Goal: Transaction & Acquisition: Purchase product/service

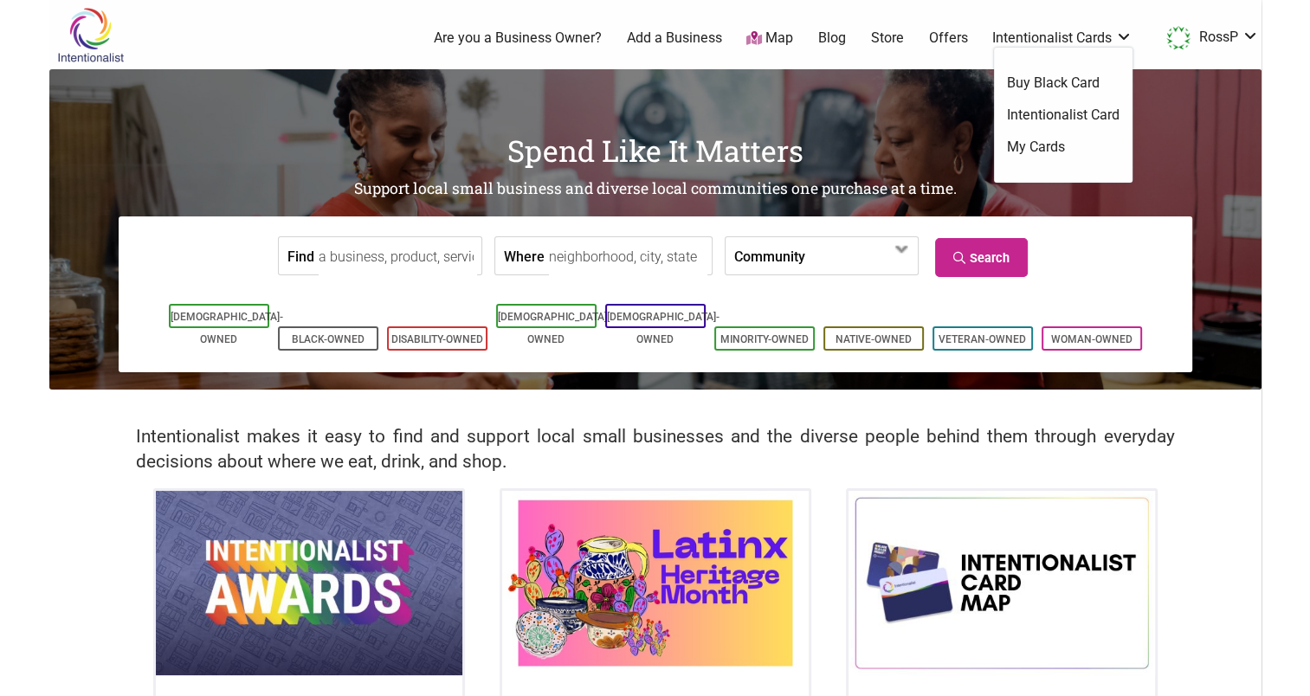
click at [1052, 111] on link "Intentionalist Card" at bounding box center [1063, 115] width 113 height 19
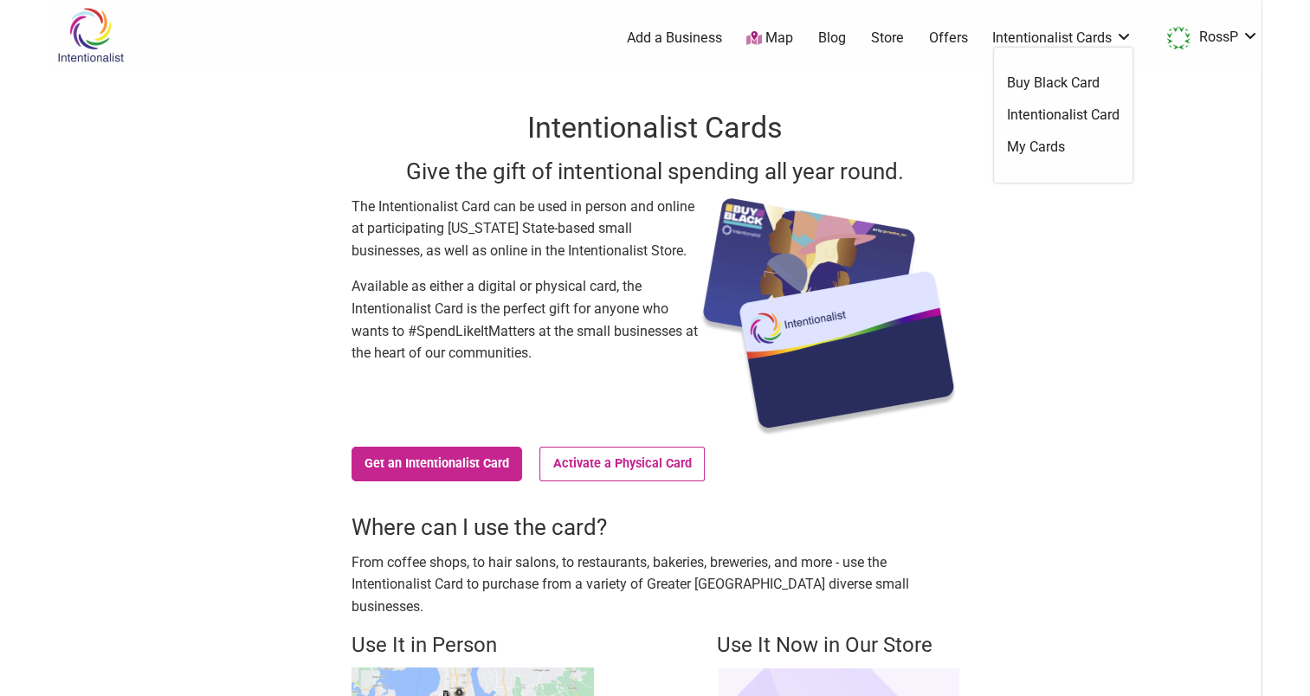
click at [1055, 153] on link "My Cards" at bounding box center [1063, 147] width 113 height 19
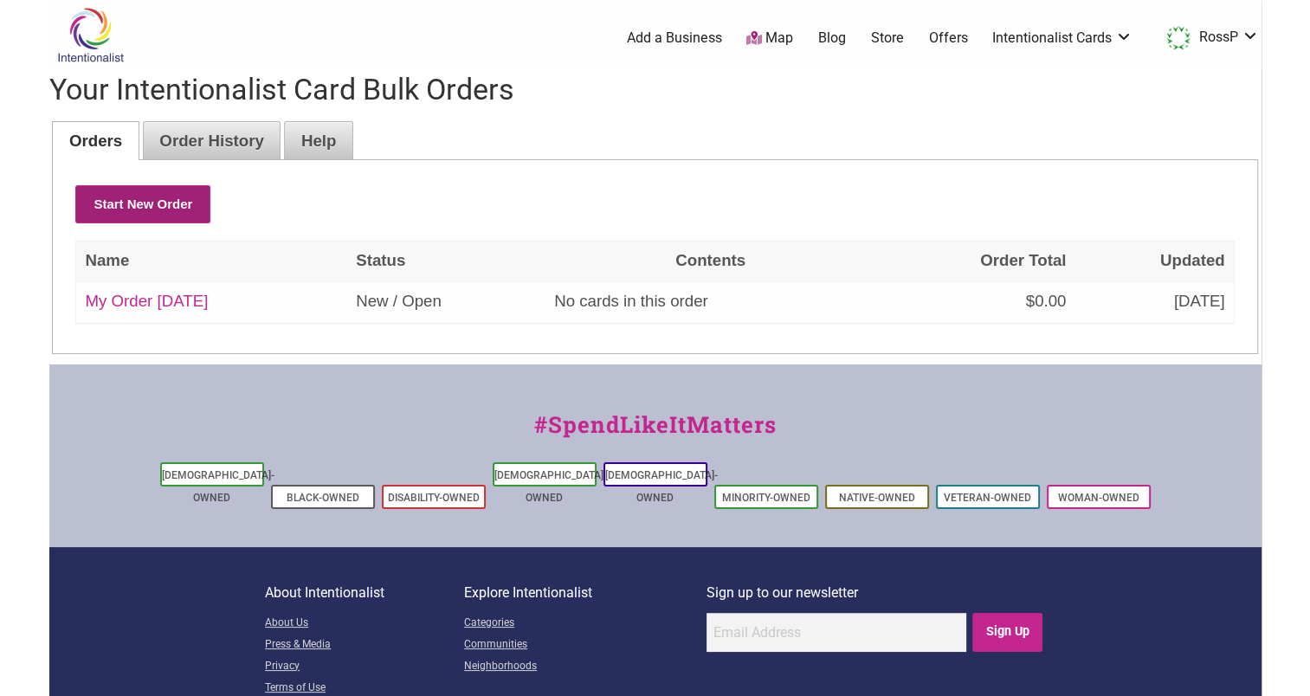
click at [173, 193] on button "Start New Order" at bounding box center [142, 204] width 135 height 38
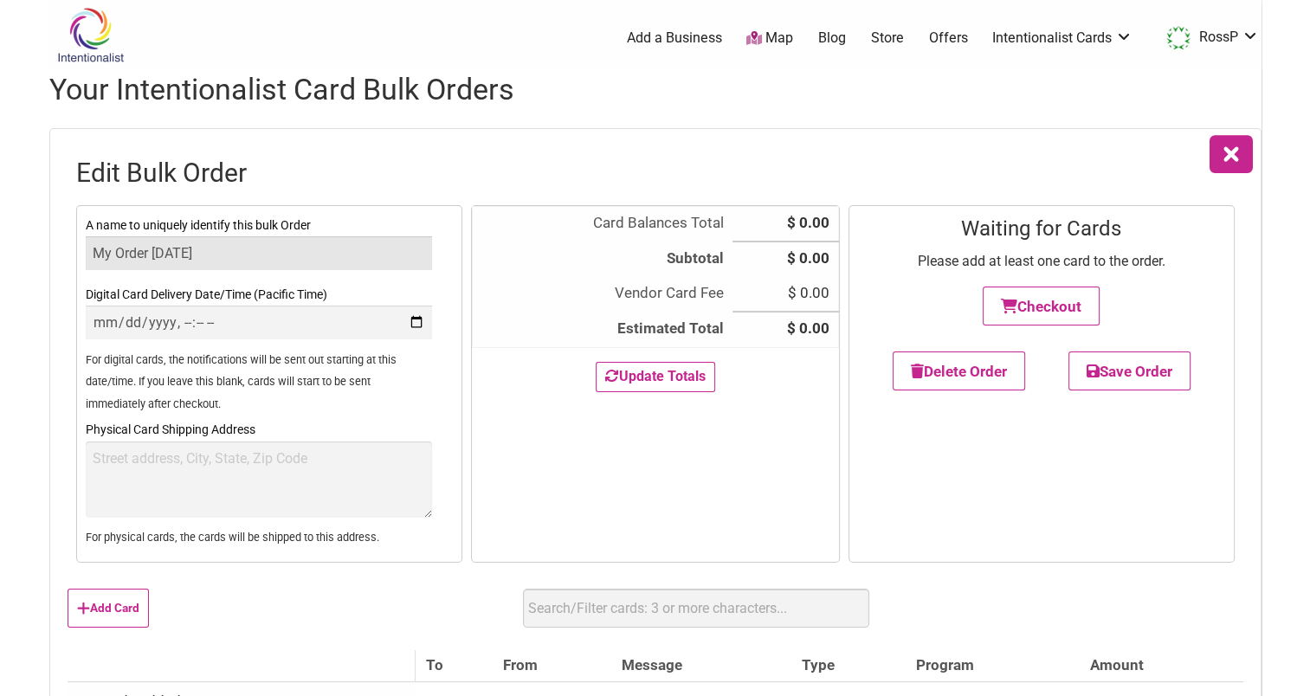
drag, startPoint x: 296, startPoint y: 259, endPoint x: 80, endPoint y: 265, distance: 216.5
click at [80, 265] on div "A name to uniquely identify this bulk Order My Order 2025-10-08 Digital Card De…" at bounding box center [269, 384] width 386 height 358
type input "September Rewards"
click at [526, 259] on th "Subtotal" at bounding box center [602, 259] width 261 height 35
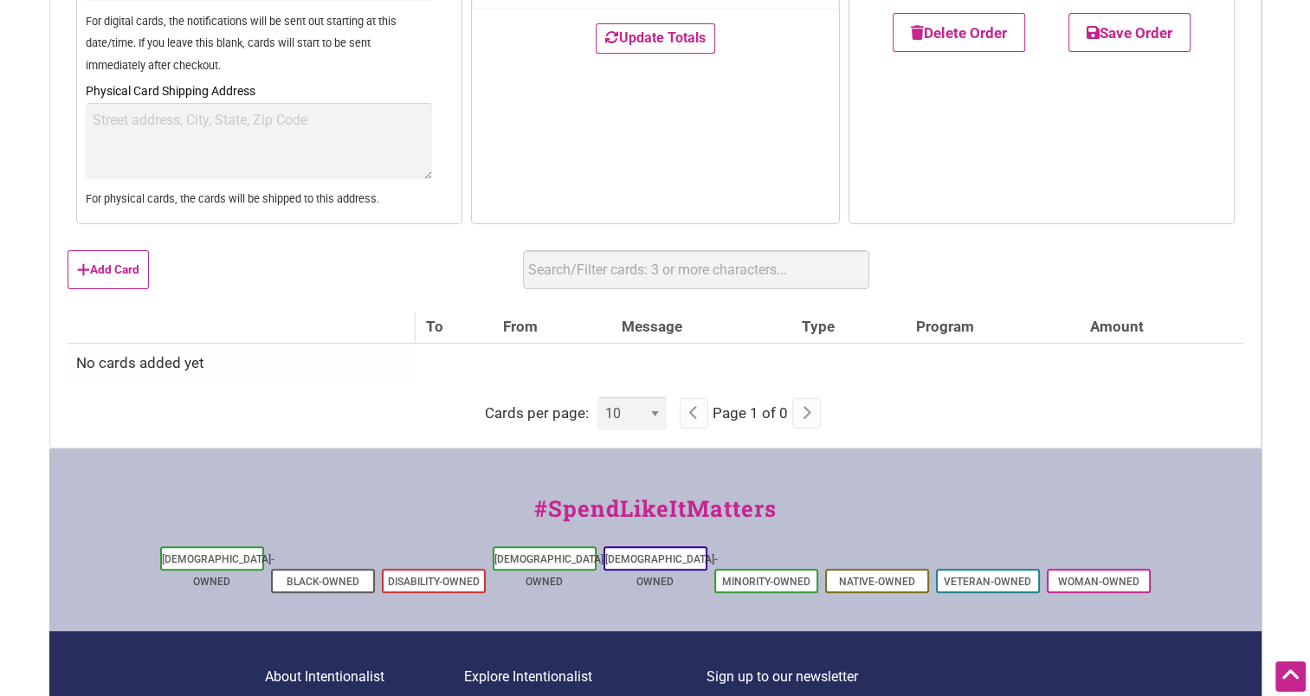
scroll to position [346, 0]
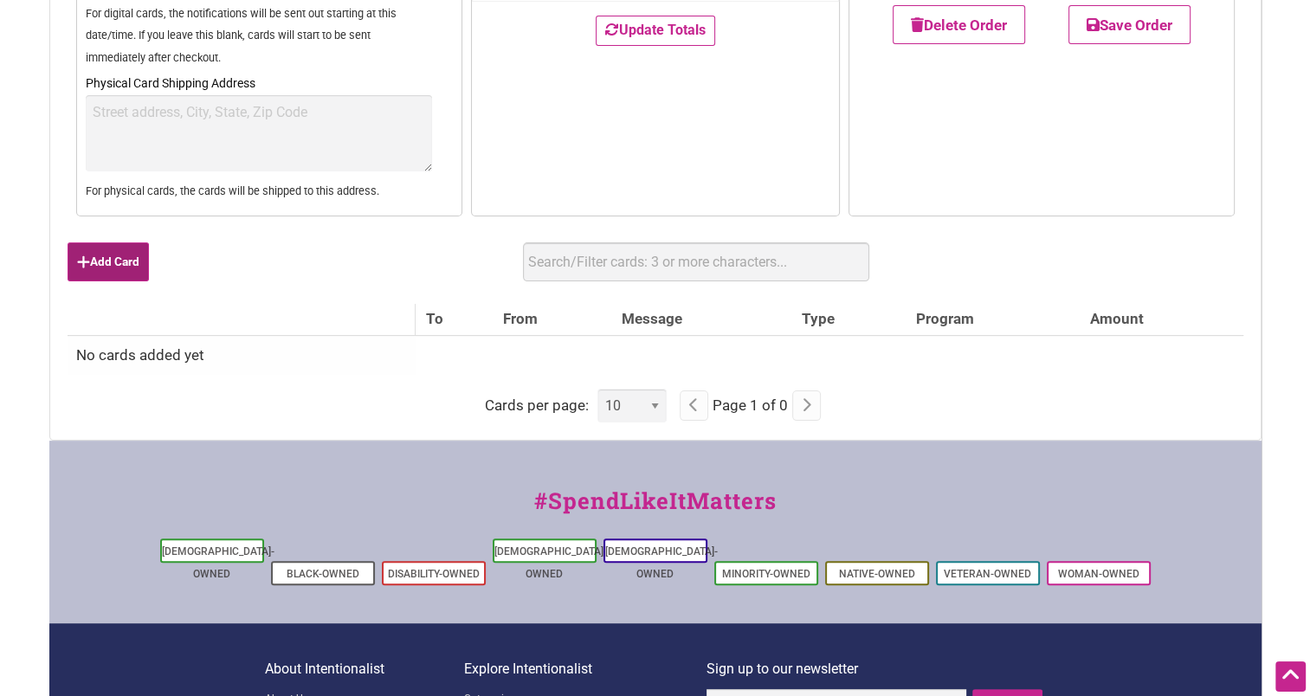
click at [101, 267] on button "Add Card" at bounding box center [108, 261] width 81 height 39
select select "Digital"
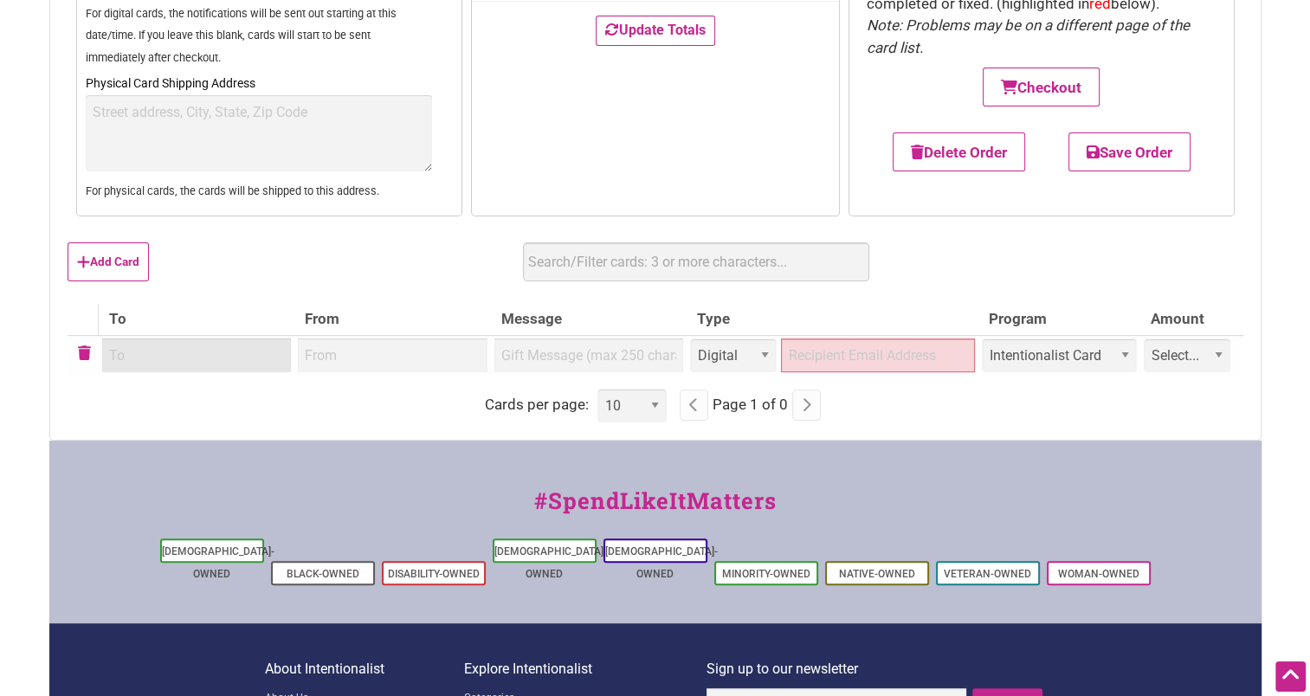
click at [191, 366] on input "To" at bounding box center [197, 356] width 190 height 34
click at [1173, 373] on td "Select... Custom $25 $50 $100 $150 $200 $250 $500" at bounding box center [1191, 355] width 102 height 40
click at [1173, 357] on select "Select... Custom $25 $50 $100 $150 $200 $250 $500" at bounding box center [1187, 356] width 87 height 34
click at [1186, 359] on select "Select... Custom $25 $50 $100 $150 $200 $250 $500" at bounding box center [1187, 356] width 87 height 34
click at [921, 371] on input "Recipient Email Address" at bounding box center [878, 356] width 192 height 34
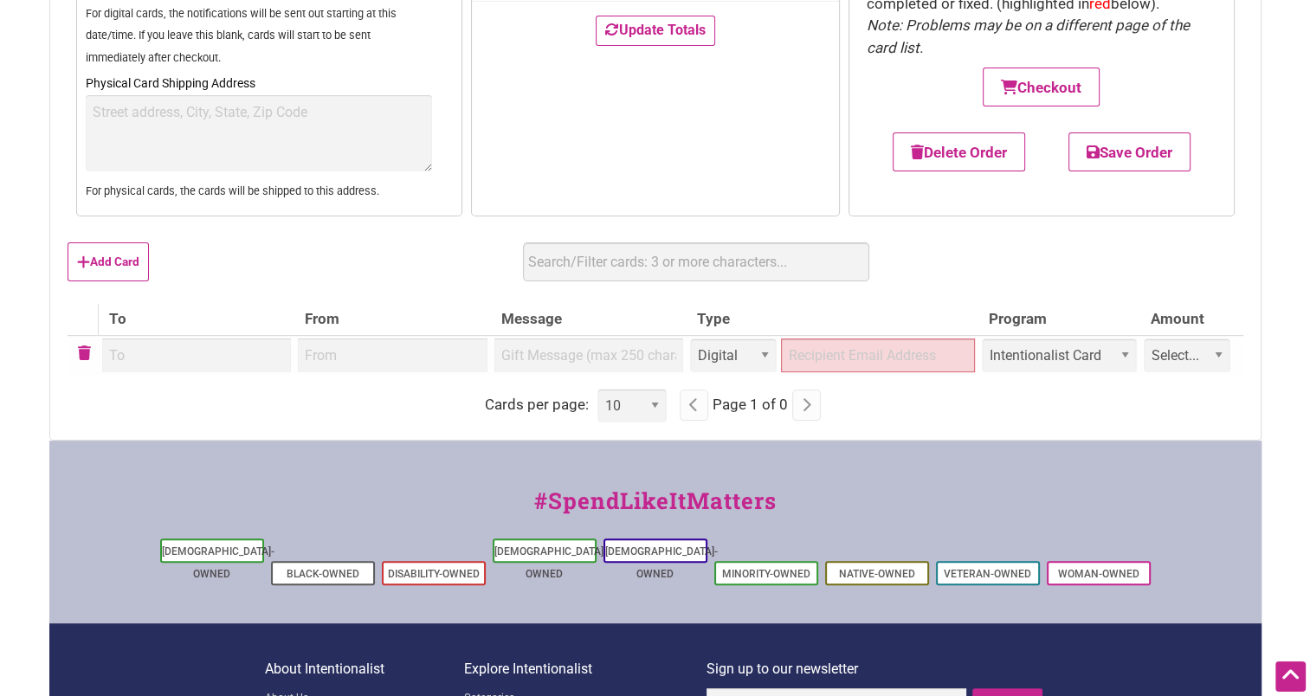
click at [737, 442] on div "#SpendLikeItMatters Asian-Owned Black-Owned Disability-Owned Latino-Owned LGBTQ…" at bounding box center [655, 532] width 1212 height 183
click at [94, 261] on button "Add Card" at bounding box center [108, 261] width 81 height 39
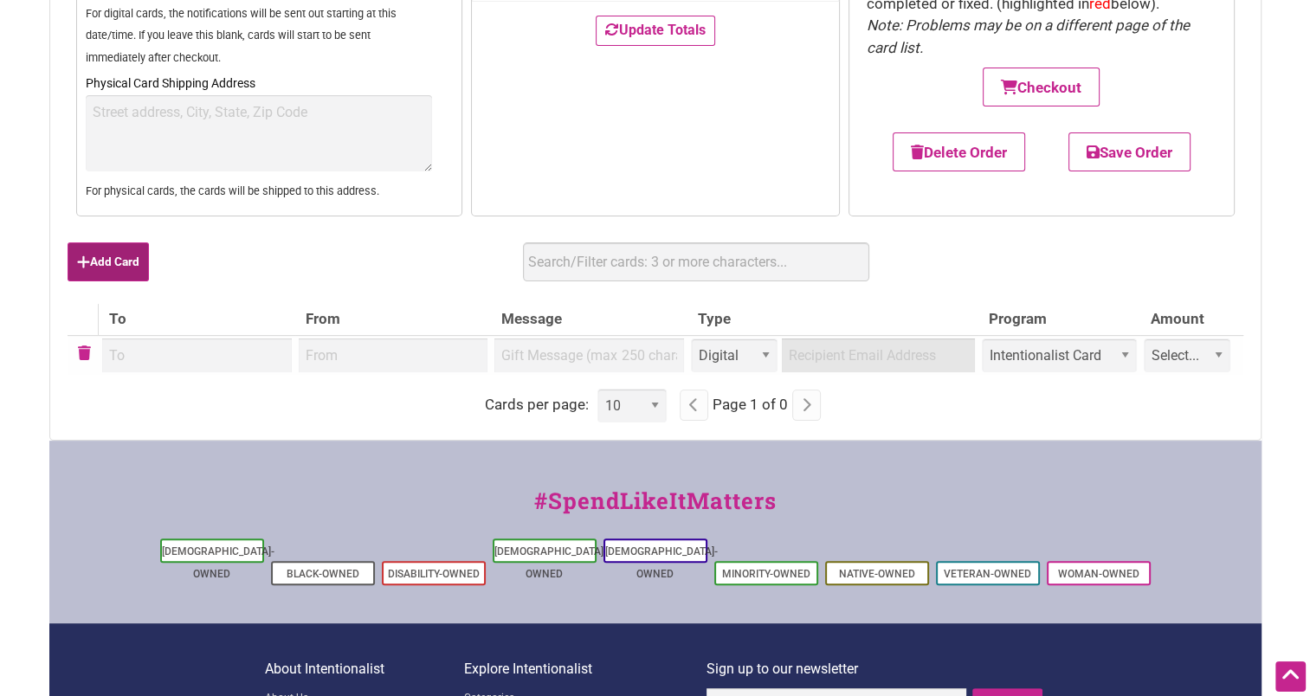
select select "Digital"
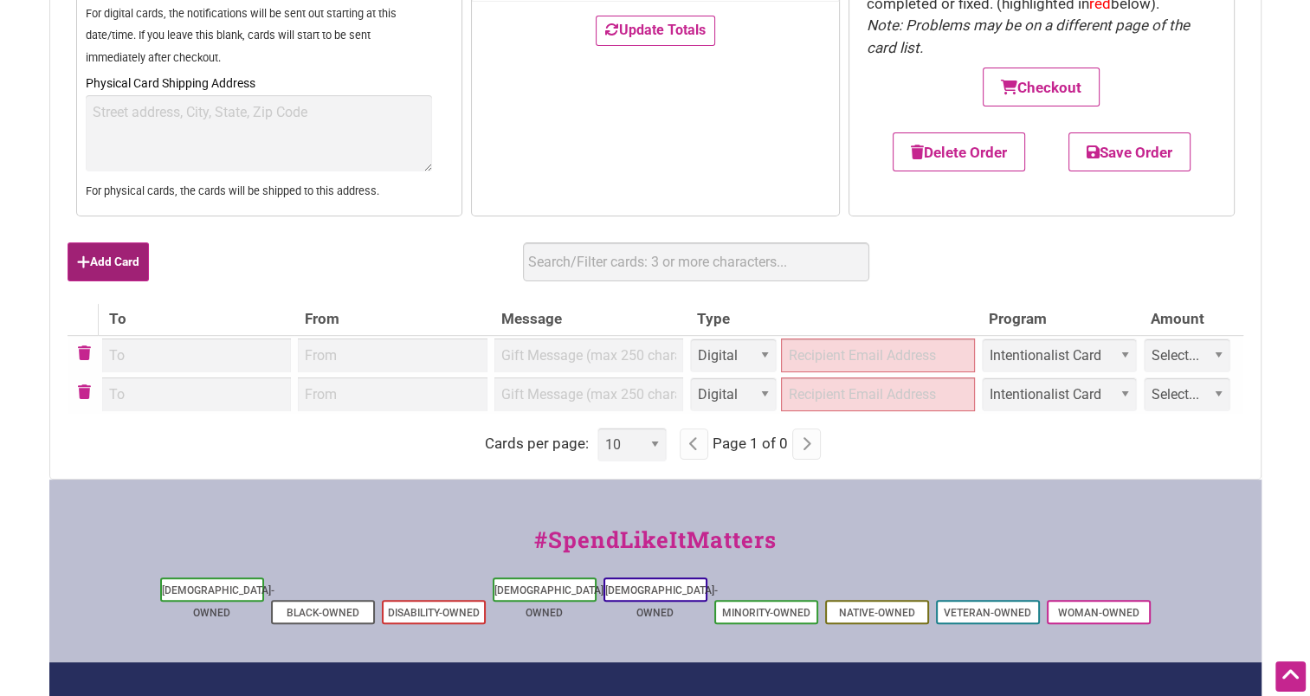
click at [94, 261] on button "Add Card" at bounding box center [108, 261] width 81 height 39
select select "Digital"
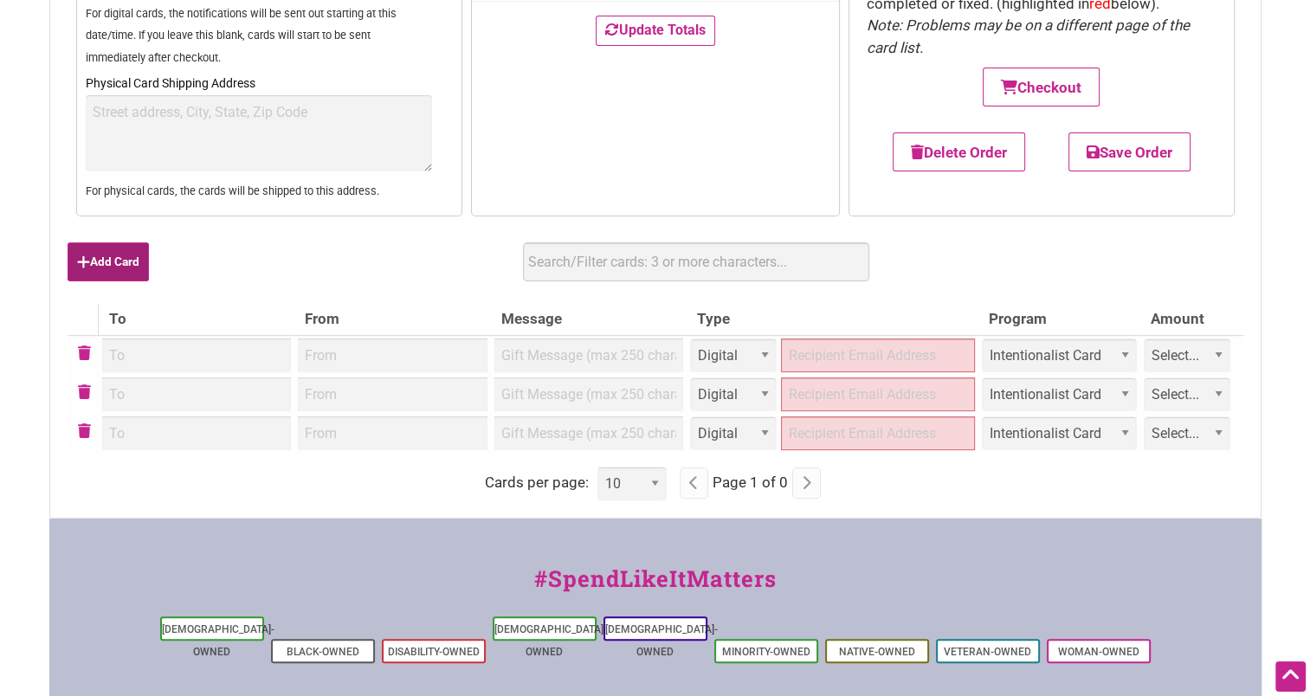
click at [94, 261] on button "Add Card" at bounding box center [108, 261] width 81 height 39
select select "Digital"
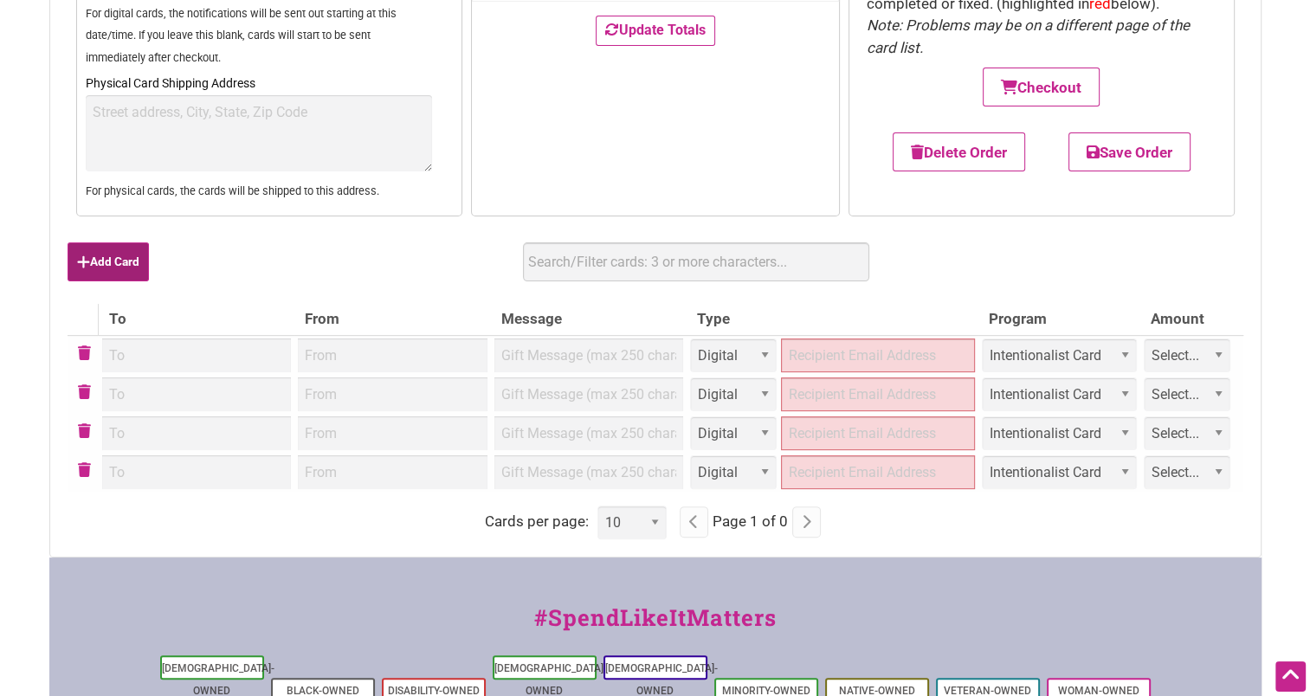
click at [95, 261] on button "Add Card" at bounding box center [108, 261] width 81 height 39
select select "Digital"
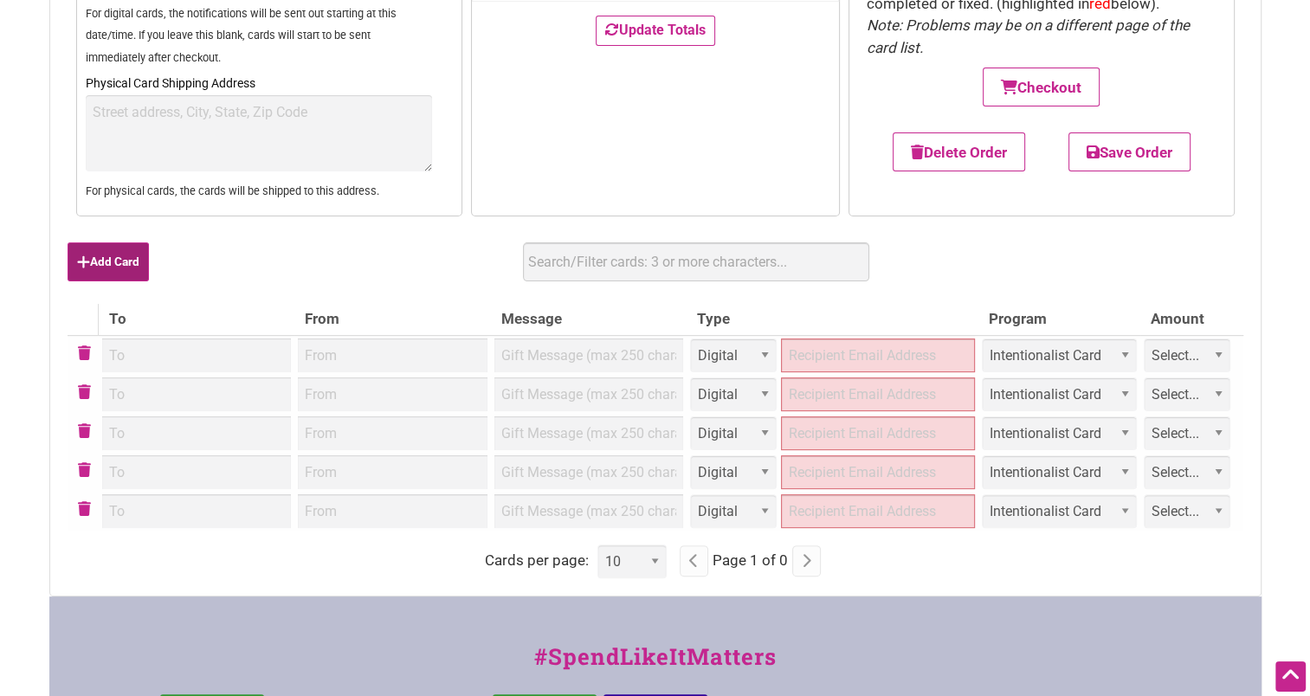
click at [95, 261] on button "Add Card" at bounding box center [108, 261] width 81 height 39
select select "Digital"
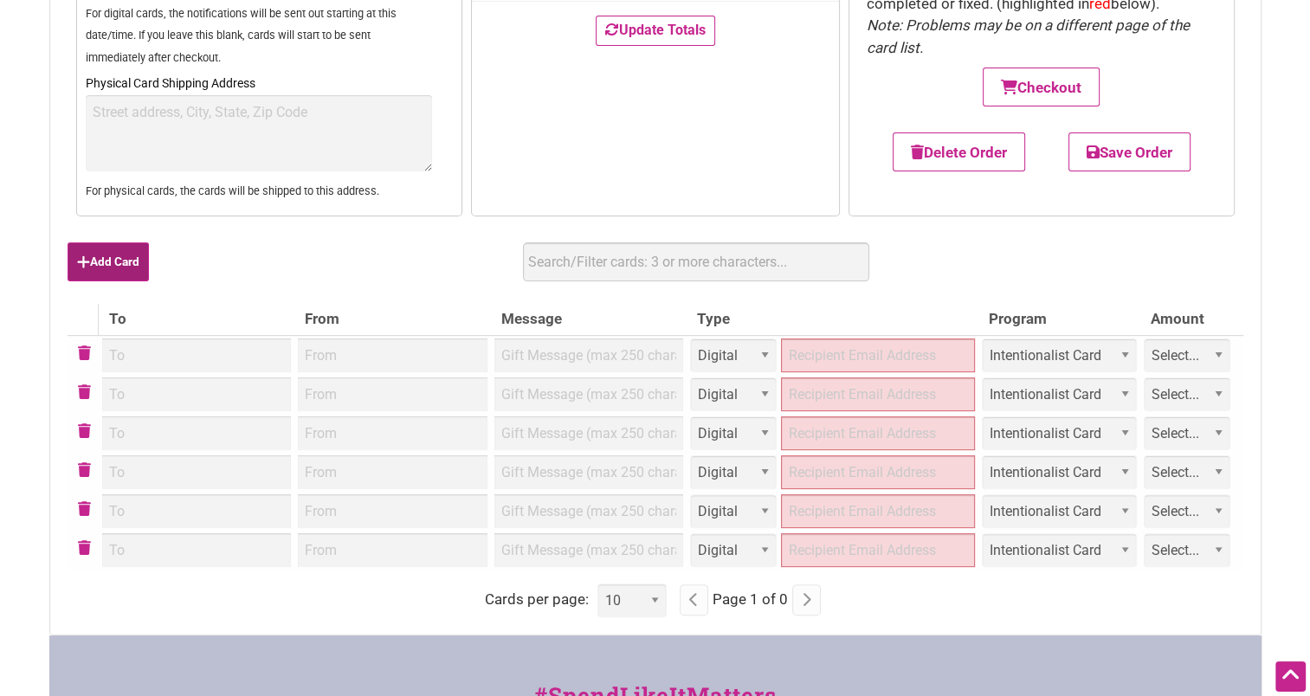
click at [95, 261] on button "Add Card" at bounding box center [108, 261] width 81 height 39
select select "Digital"
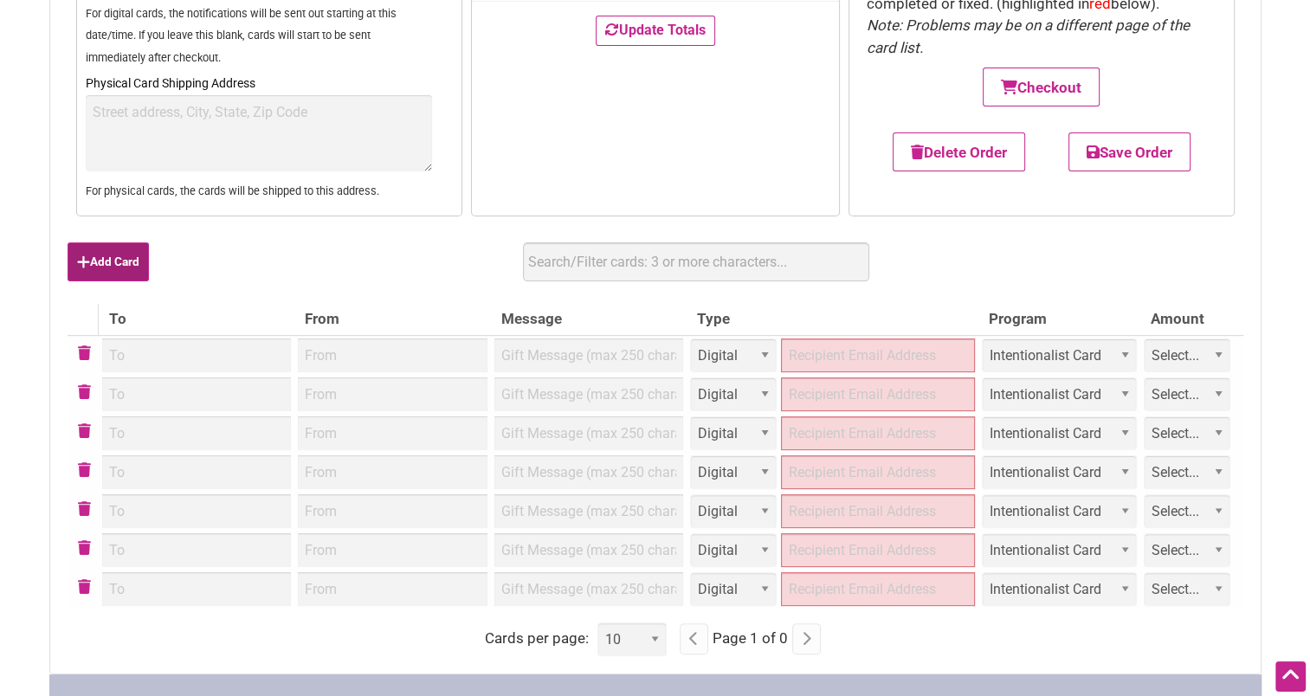
click at [95, 261] on button "Add Card" at bounding box center [108, 261] width 81 height 39
select select "Digital"
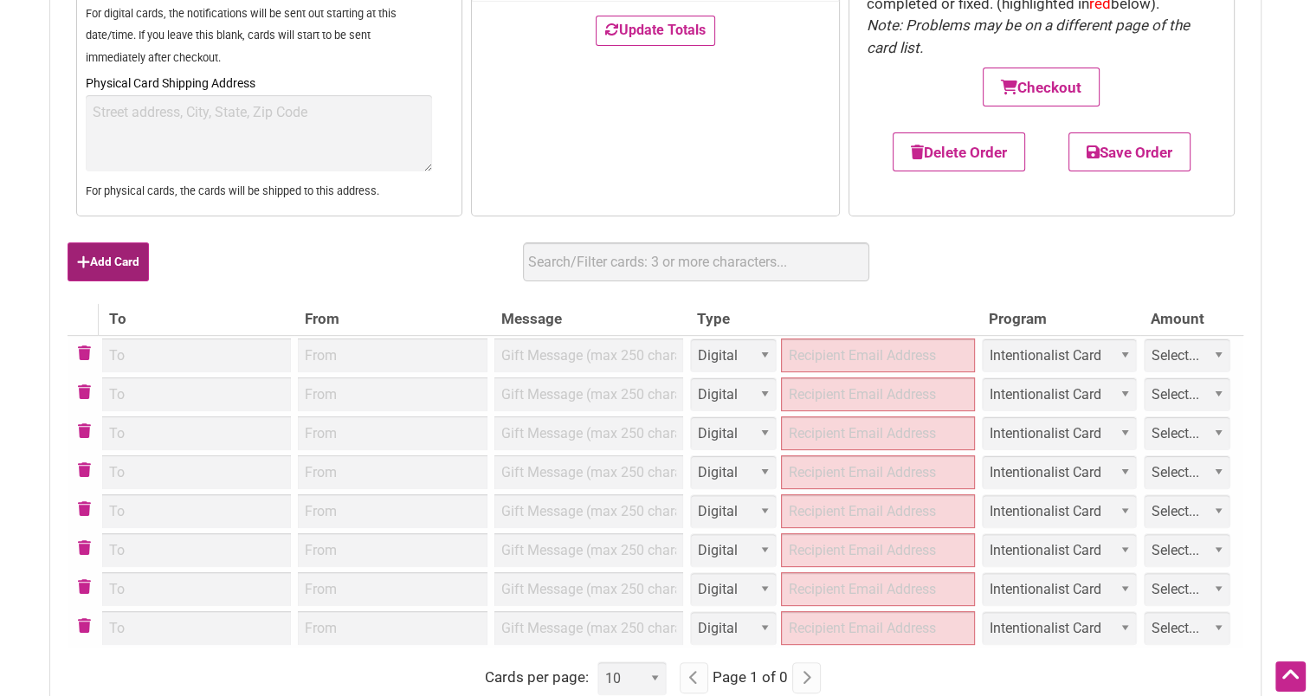
click at [95, 261] on button "Add Card" at bounding box center [108, 261] width 81 height 39
select select "Digital"
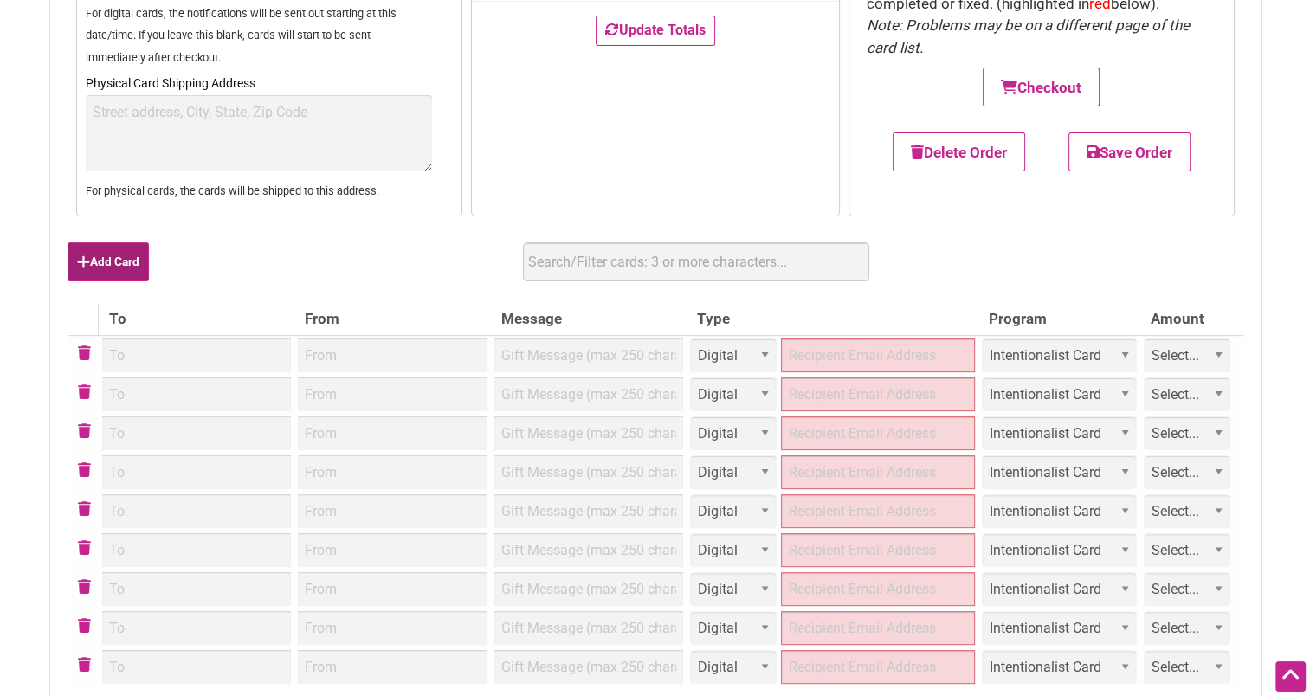
click at [95, 261] on button "Add Card" at bounding box center [108, 261] width 81 height 39
select select "Digital"
click at [96, 261] on button "Add Card" at bounding box center [108, 261] width 81 height 39
select select "Digital"
click at [96, 261] on button "Add Card" at bounding box center [108, 261] width 81 height 39
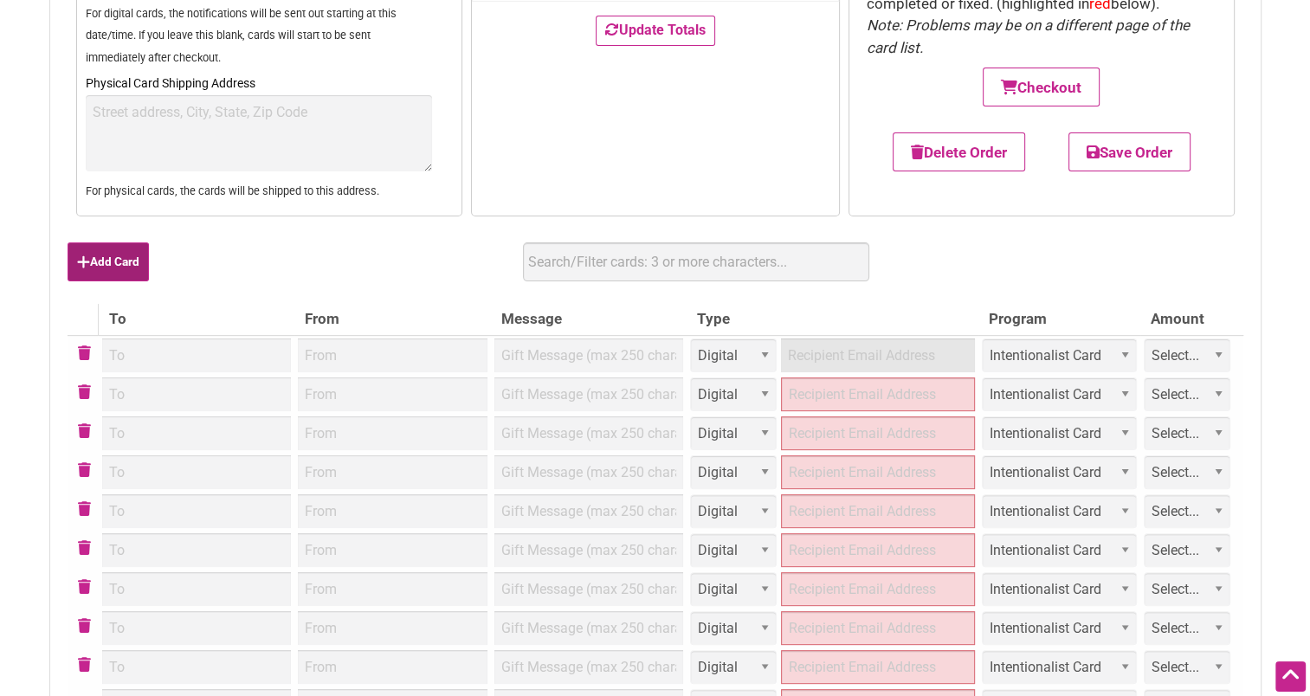
select select "Digital"
click at [96, 261] on button "Add Card" at bounding box center [108, 261] width 81 height 39
select select "Digital"
click at [96, 261] on button "Add Card" at bounding box center [108, 261] width 81 height 39
select select "Digital"
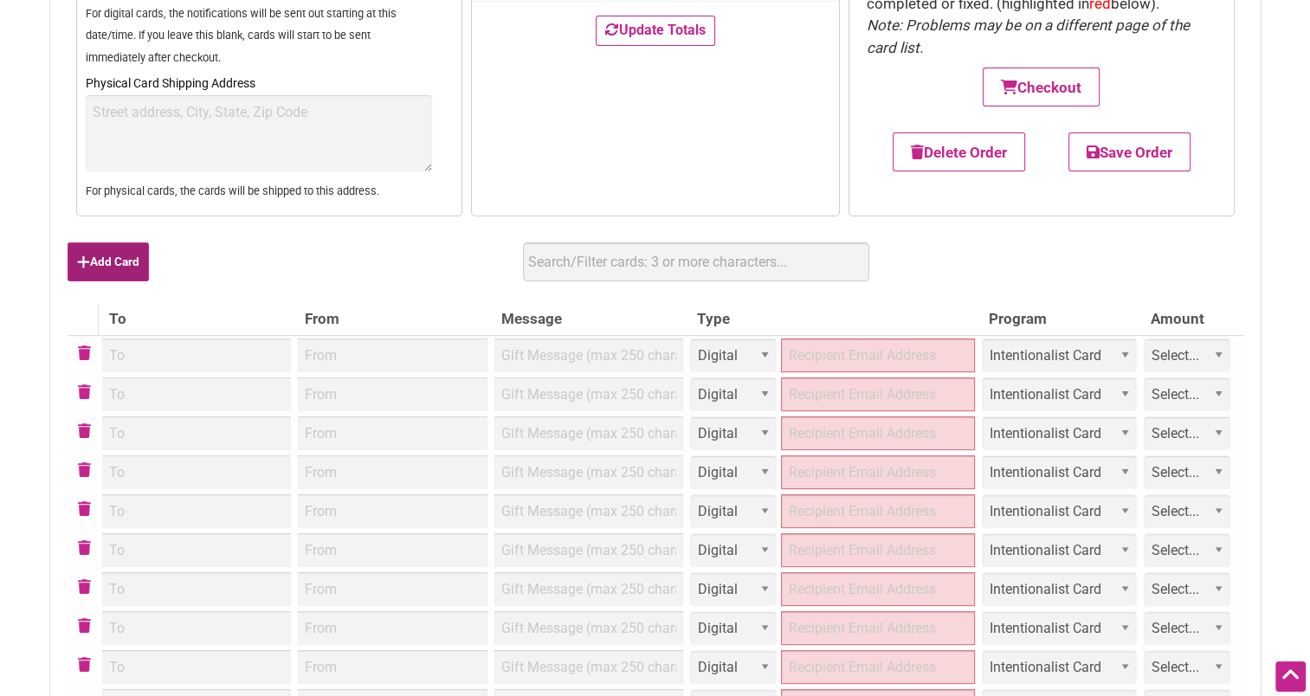
click at [96, 261] on button "Add Card" at bounding box center [108, 261] width 81 height 39
select select "Digital"
click at [96, 261] on button "Add Card" at bounding box center [108, 261] width 81 height 39
select select "Digital"
click at [96, 261] on button "Add Card" at bounding box center [108, 261] width 81 height 39
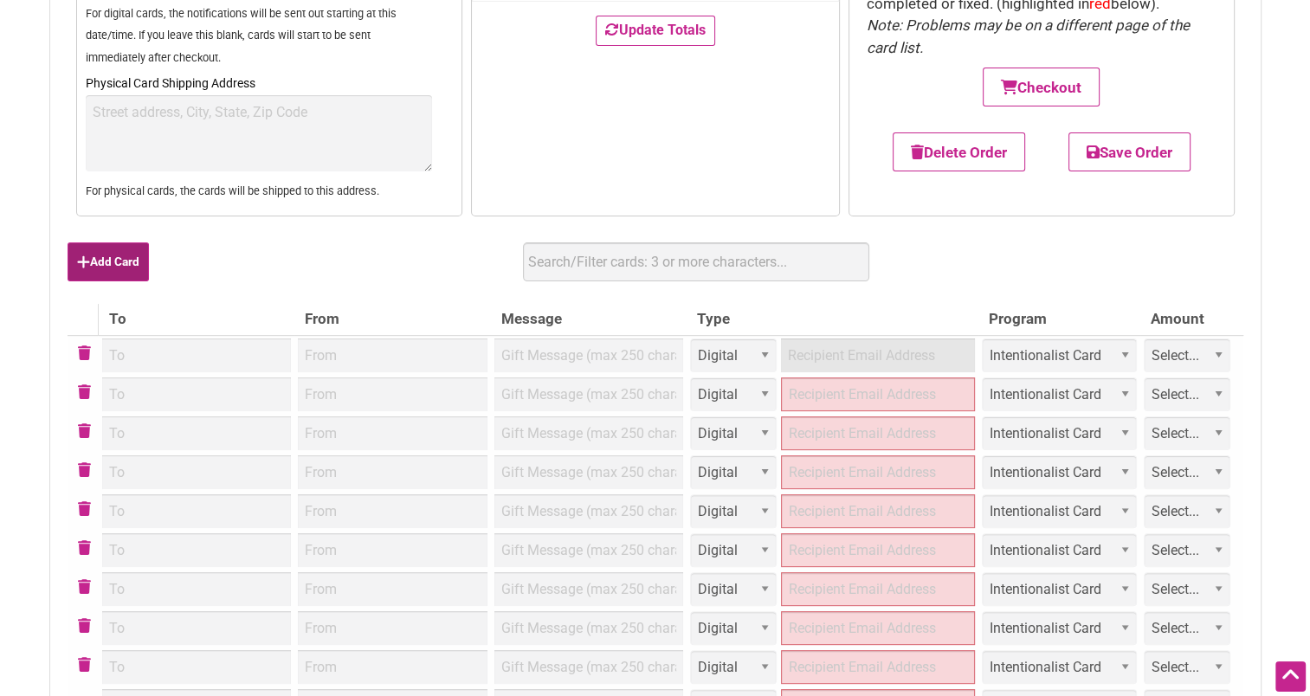
select select "Digital"
click at [96, 261] on button "Add Card" at bounding box center [108, 261] width 81 height 39
select select "Digital"
click at [96, 261] on button "Add Card" at bounding box center [108, 261] width 81 height 39
select select "Digital"
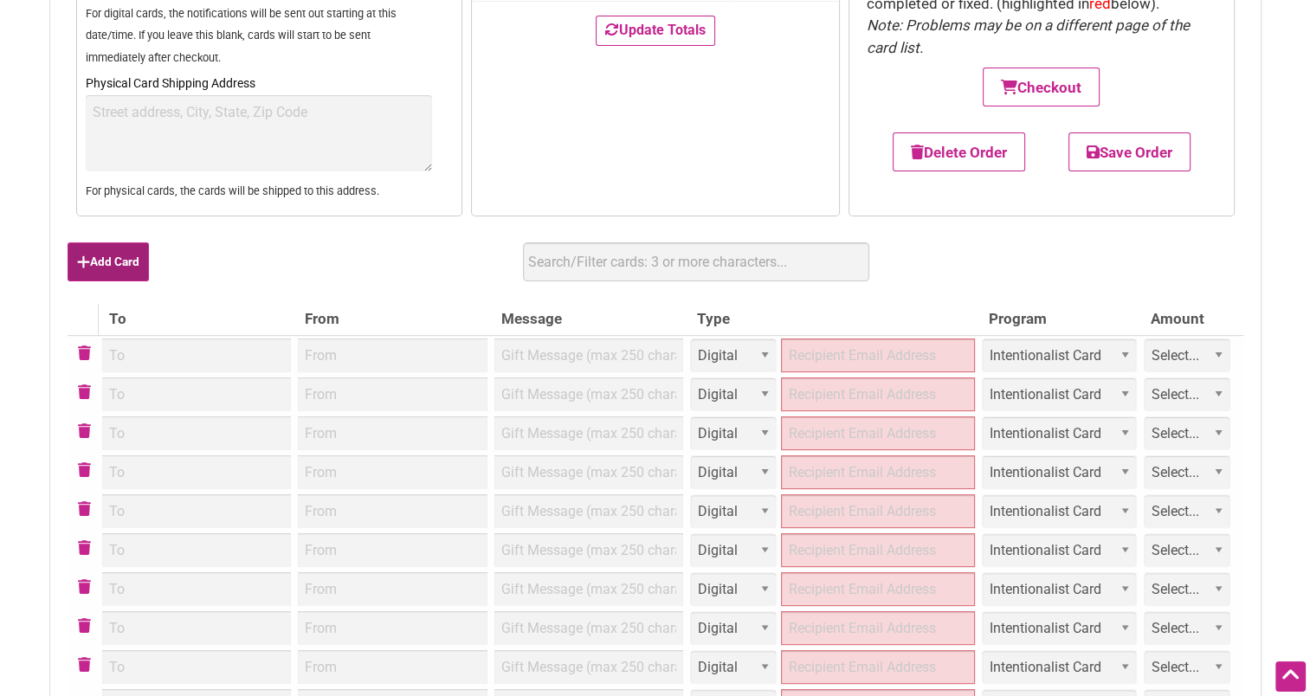
click at [96, 261] on button "Add Card" at bounding box center [108, 261] width 81 height 39
select select "Digital"
click at [96, 261] on button "Add Card" at bounding box center [108, 261] width 81 height 39
select select "Digital"
click at [96, 261] on button "Add Card" at bounding box center [108, 261] width 81 height 39
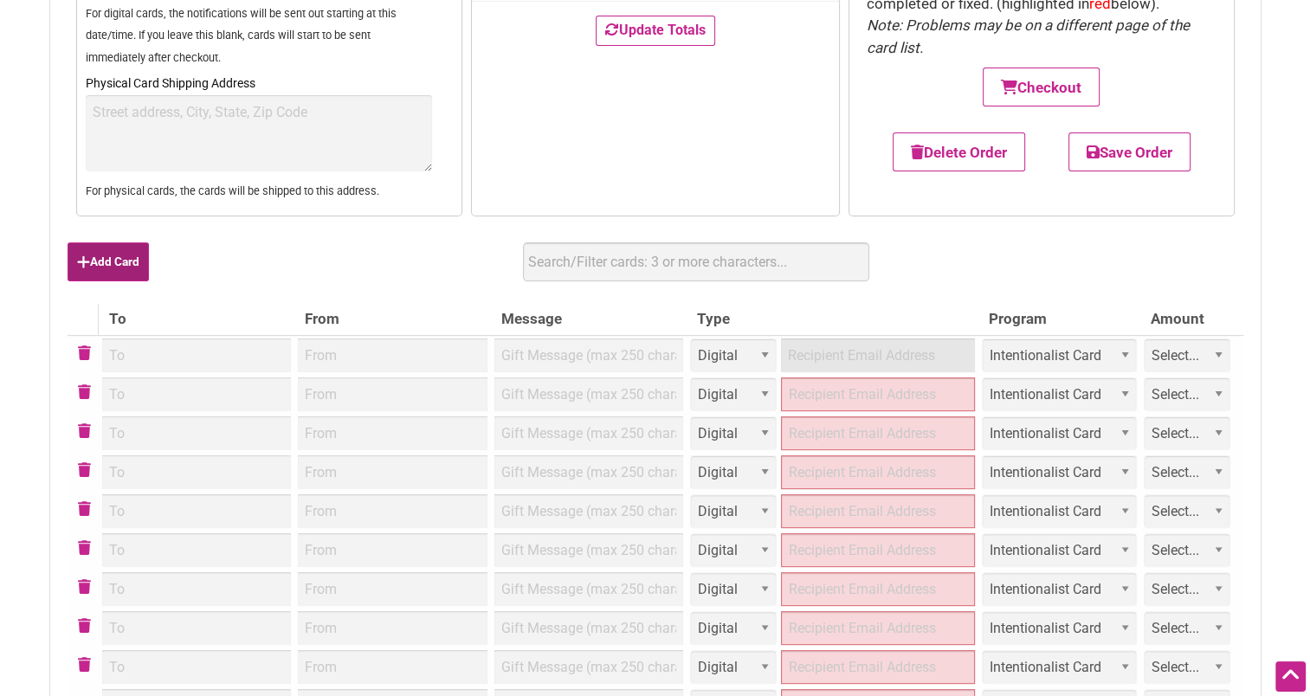
select select "Digital"
click at [96, 261] on button "Add Card" at bounding box center [108, 261] width 81 height 39
select select "Digital"
click at [97, 260] on button "Add Card" at bounding box center [108, 261] width 81 height 39
select select "Digital"
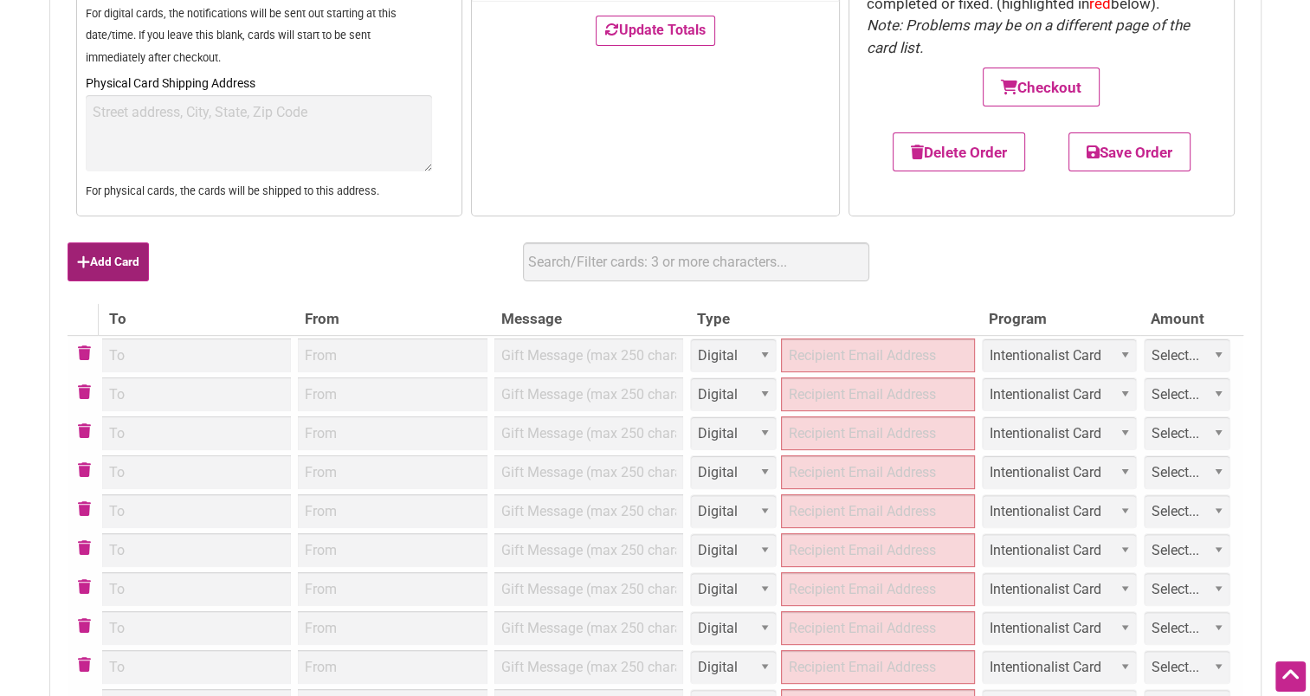
click at [97, 260] on button "Add Card" at bounding box center [108, 261] width 81 height 39
select select "Digital"
click at [97, 260] on button "Add Card" at bounding box center [108, 261] width 81 height 39
select select "Digital"
click at [97, 260] on button "Add Card" at bounding box center [108, 261] width 81 height 39
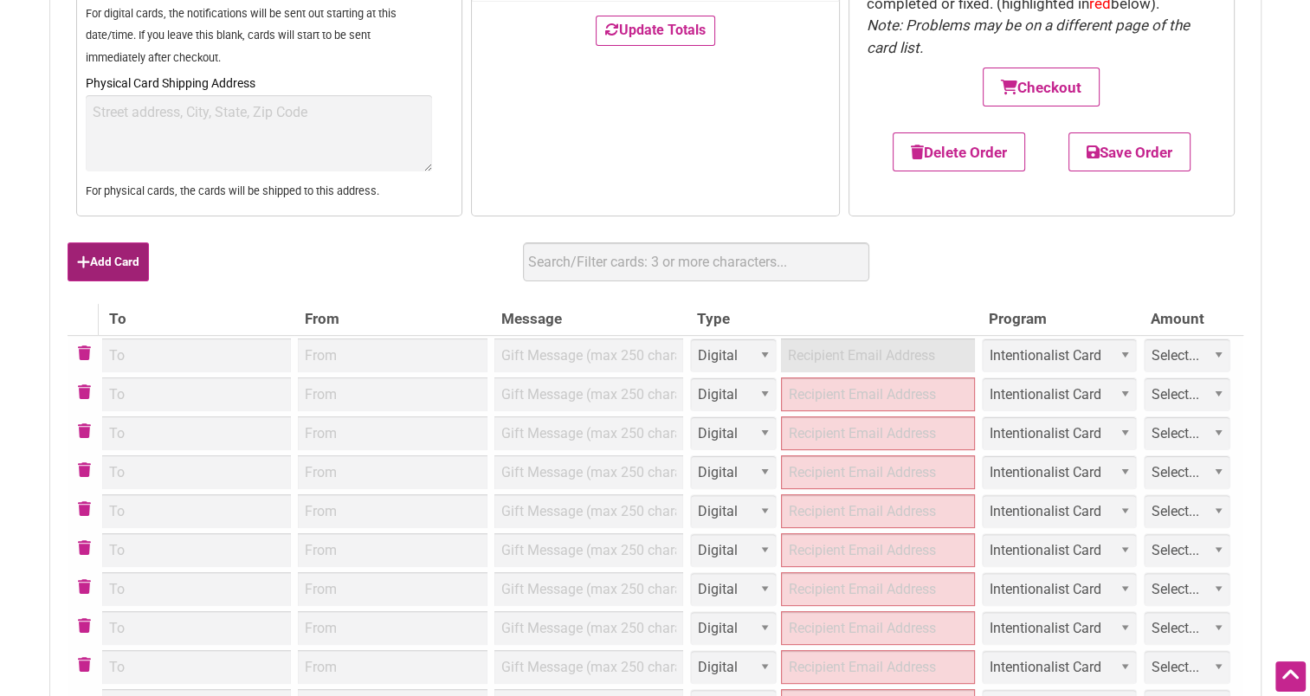
select select "Digital"
click at [97, 260] on button "Add Card" at bounding box center [108, 261] width 81 height 39
select select "Digital"
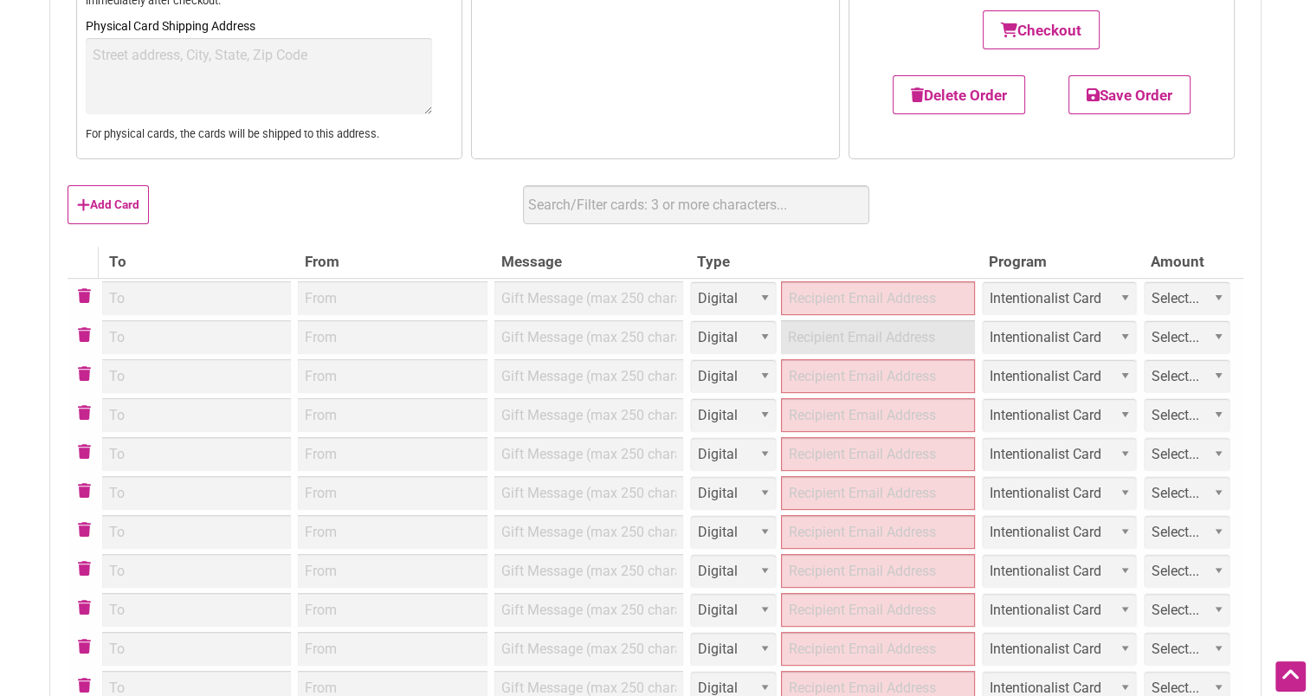
scroll to position [429, 0]
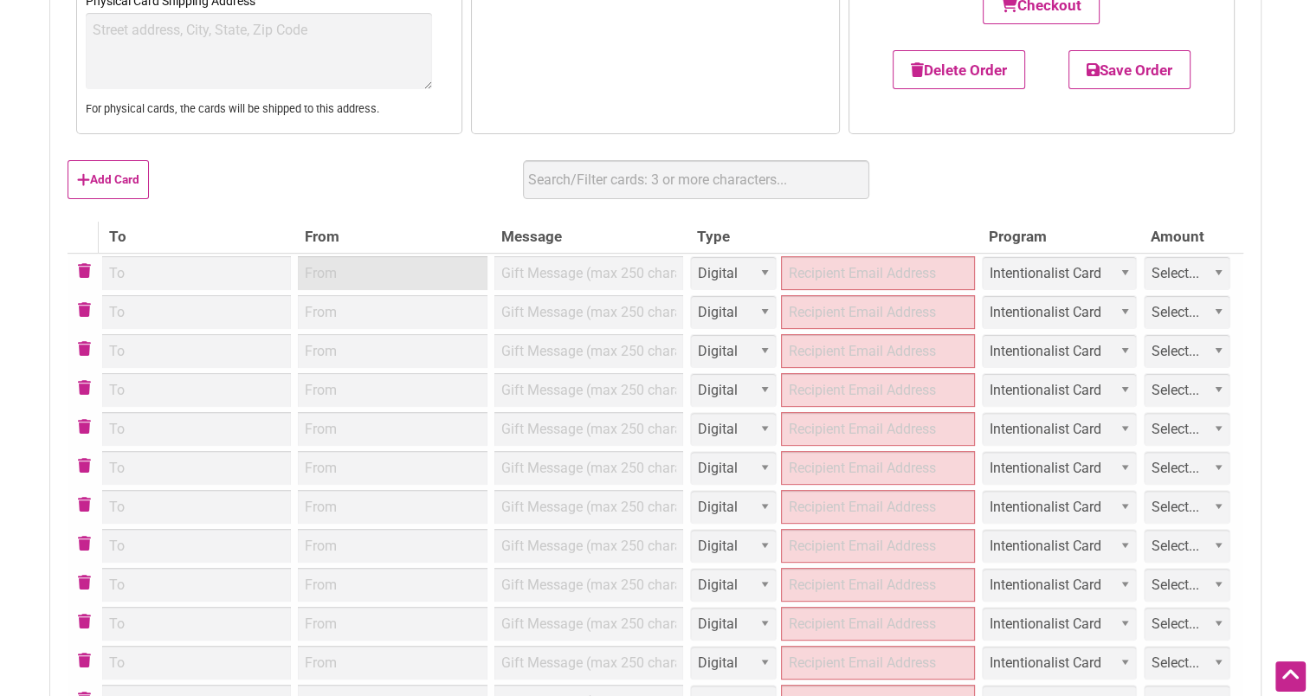
click at [340, 264] on input "From" at bounding box center [393, 273] width 190 height 34
type input "MyTrips"
click at [371, 297] on input "From" at bounding box center [393, 312] width 190 height 34
paste input "MyTrips"
type input "MyTrips"
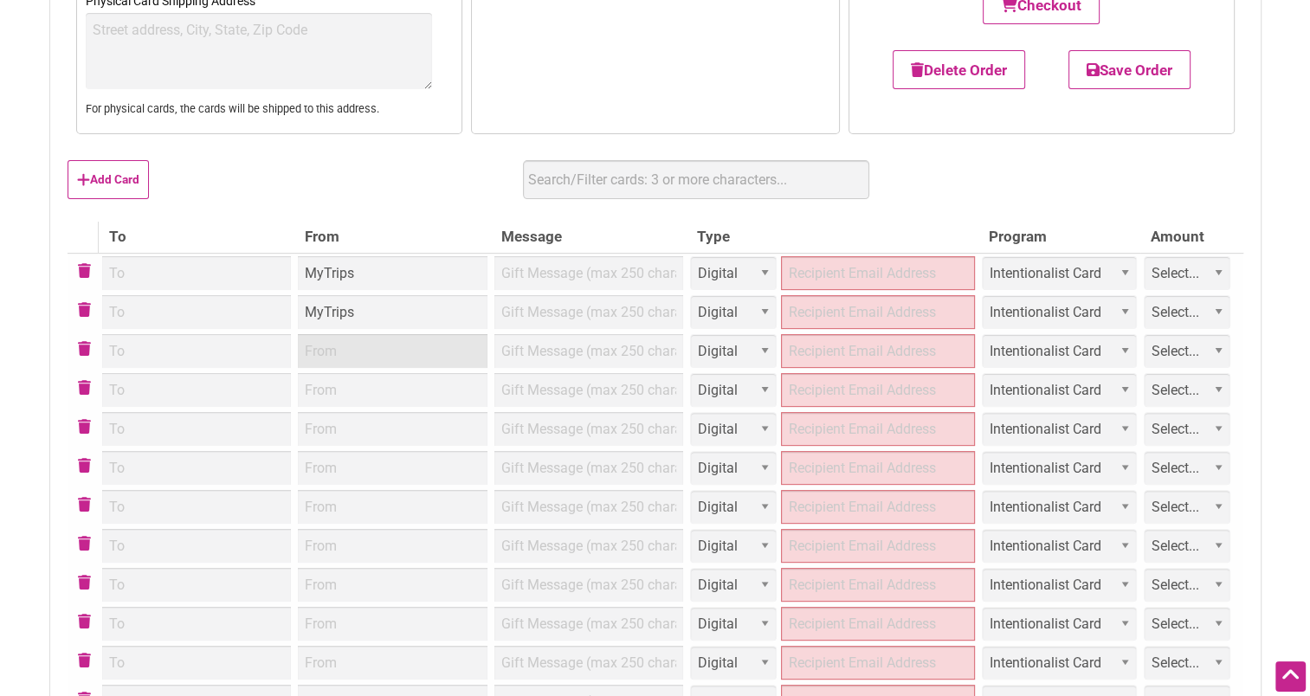
paste input "MyTrips"
type input "MyTrips"
click at [348, 404] on input "From" at bounding box center [393, 390] width 190 height 34
paste input "MyTrips"
type input "MyTrips"
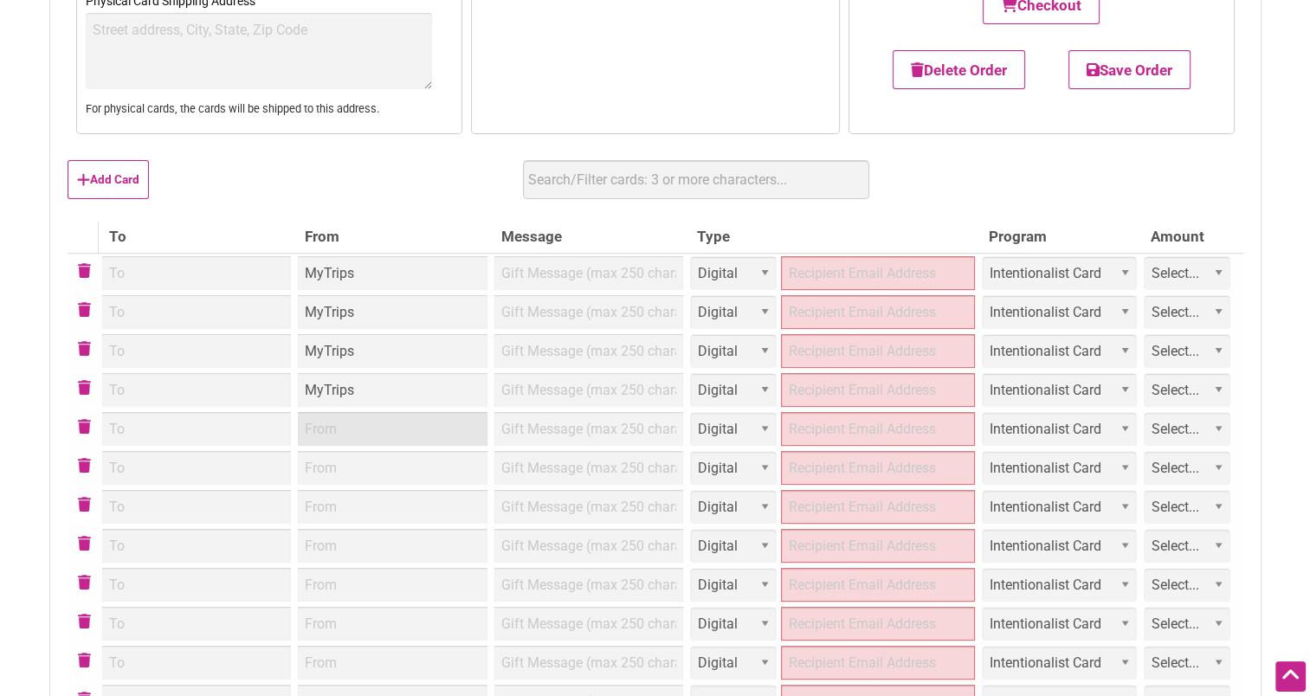
click at [352, 424] on input "From" at bounding box center [393, 429] width 190 height 34
paste input "MyTrips"
type input "MyTrips"
click at [357, 482] on input "From" at bounding box center [393, 468] width 190 height 34
paste input "MyTrips"
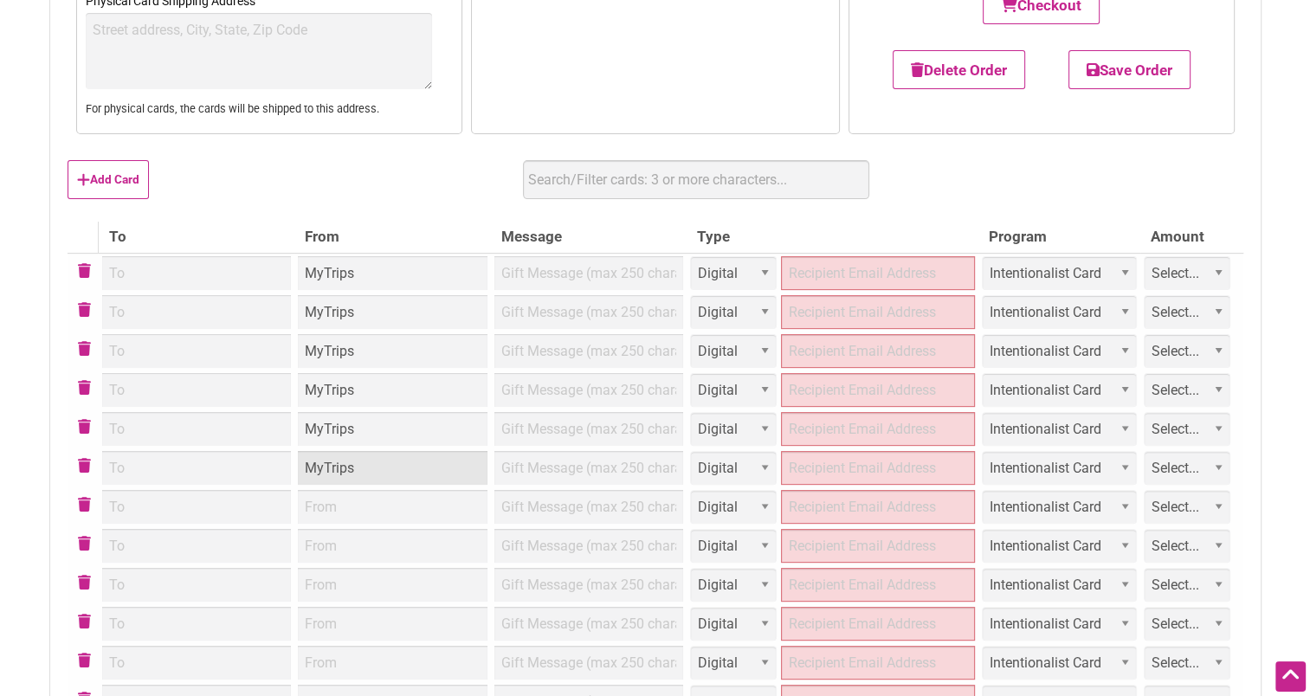
type input "MyTrips"
click at [353, 502] on input "From" at bounding box center [393, 507] width 190 height 34
paste input "MyTrips"
type input "MyTrips"
click at [352, 552] on input "From" at bounding box center [393, 546] width 190 height 34
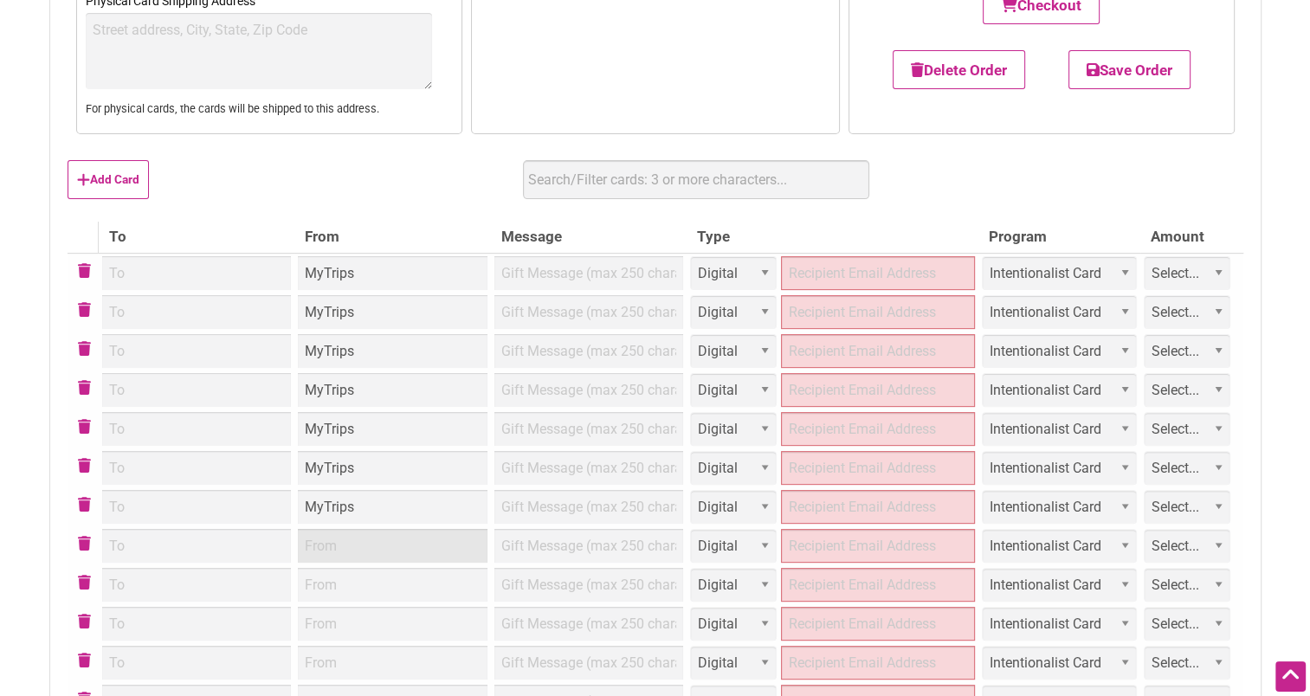
paste input "MyTrips"
type input "MyTrips"
click at [353, 591] on input "From" at bounding box center [393, 585] width 190 height 34
paste input "MyTrips"
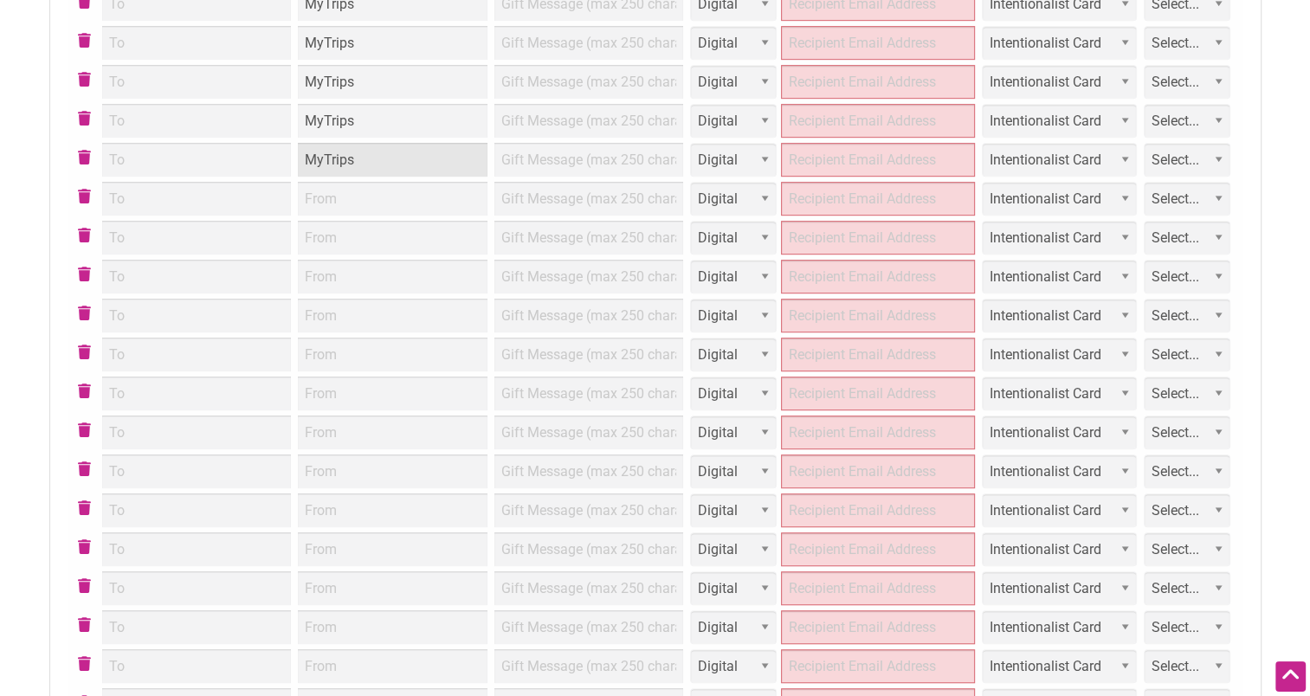
scroll to position [862, 0]
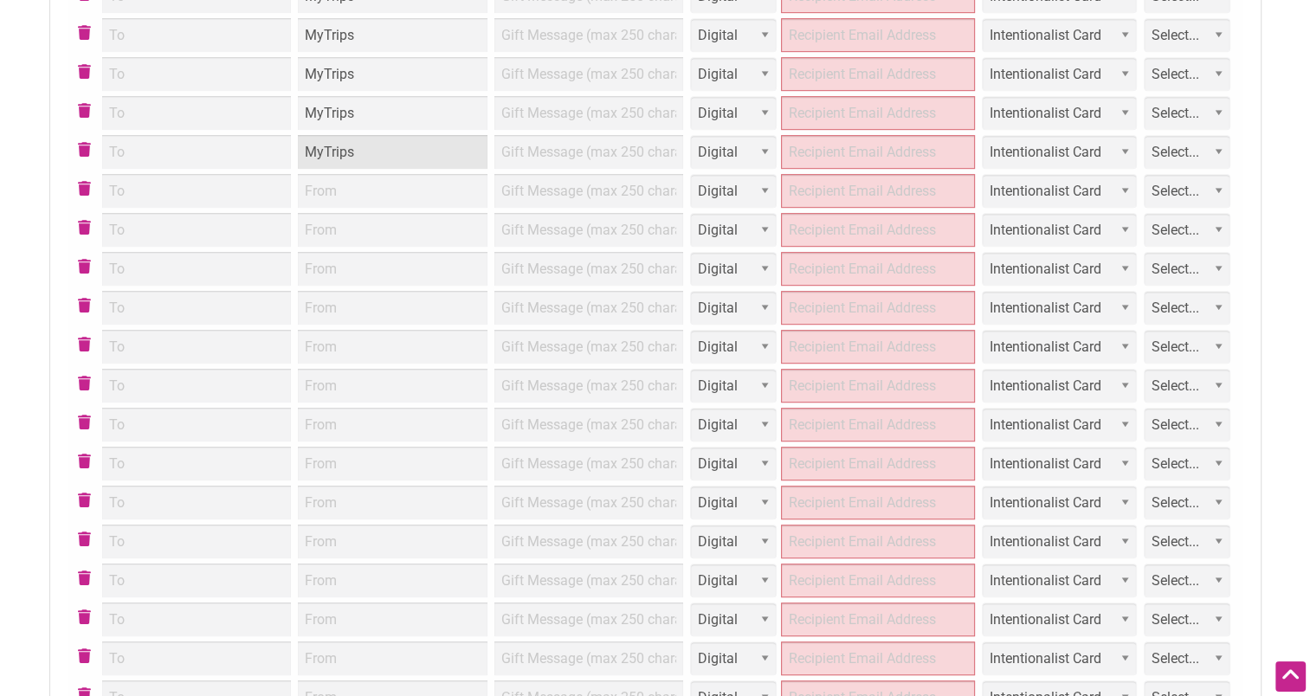
type input "MyTrips"
click at [327, 201] on input "From" at bounding box center [393, 191] width 190 height 34
paste input "MyTrips"
type input "MyTrips"
click at [335, 229] on input "From" at bounding box center [393, 230] width 190 height 34
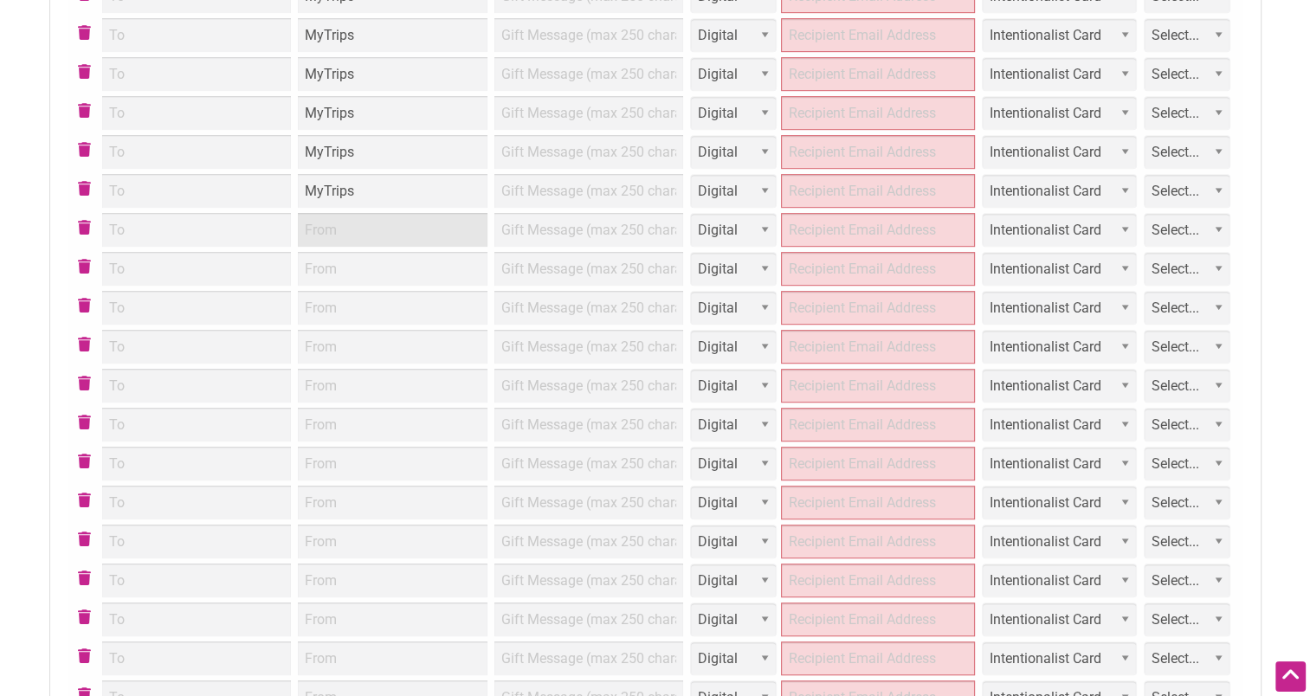
paste input "MyTrips"
type input "MyTrips"
click at [339, 268] on input "From" at bounding box center [393, 269] width 190 height 34
paste input "MyTrips"
type input "MyTrips"
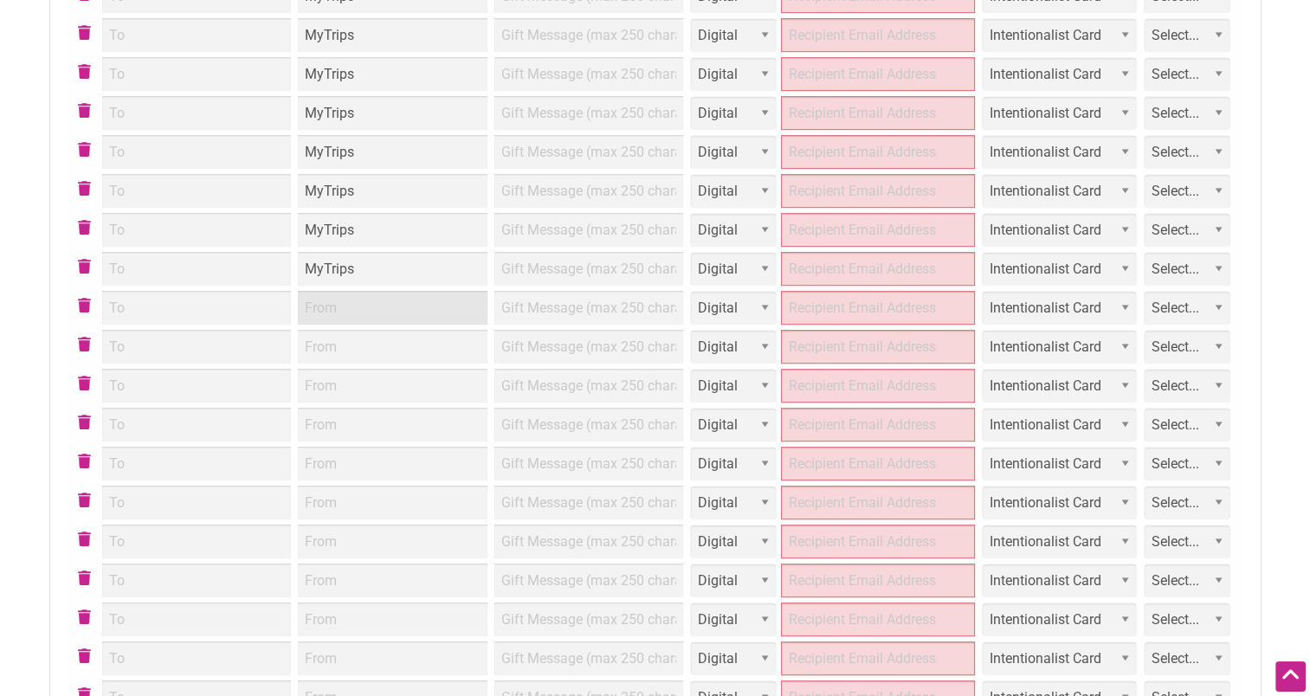
click at [338, 304] on input "From" at bounding box center [393, 308] width 190 height 34
paste input "MyTrips"
type input "MyTrips"
click at [336, 359] on input "From" at bounding box center [393, 347] width 190 height 34
paste input "MyTrips"
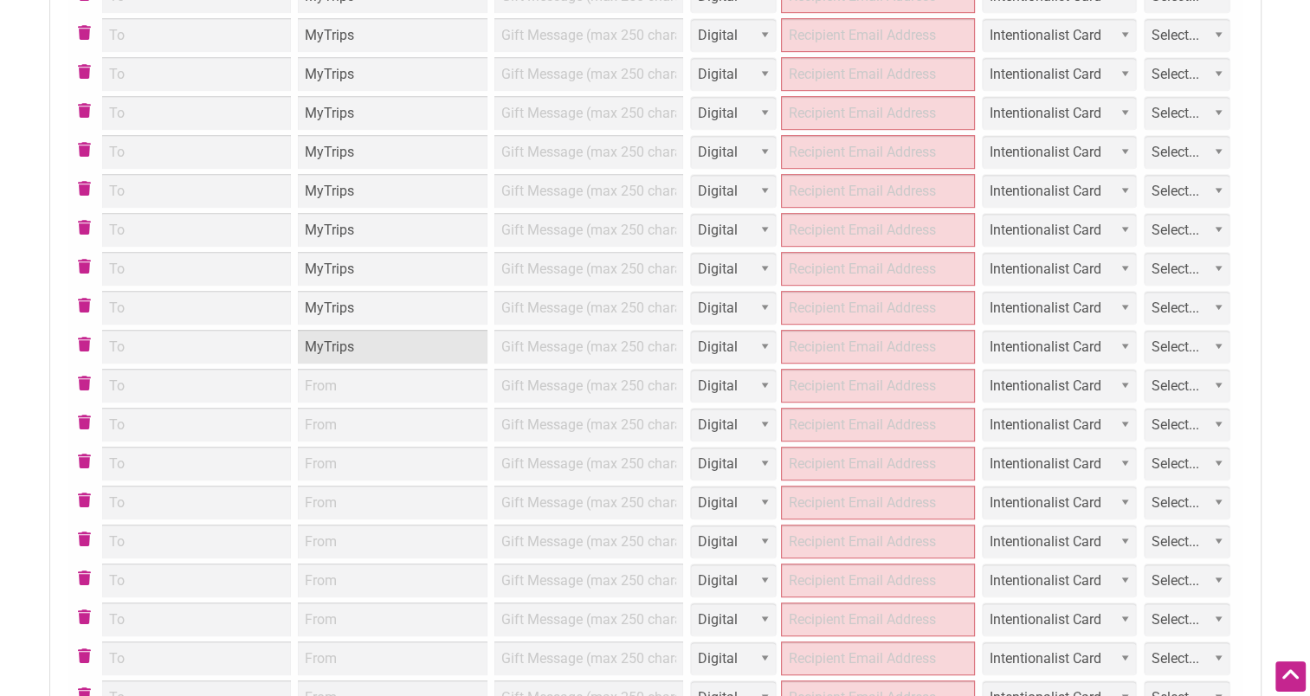
type input "MyTrips"
click at [336, 387] on input "From" at bounding box center [393, 386] width 190 height 34
paste input "MyTrips"
type input "MyTrips"
click at [339, 426] on input "From" at bounding box center [393, 425] width 190 height 34
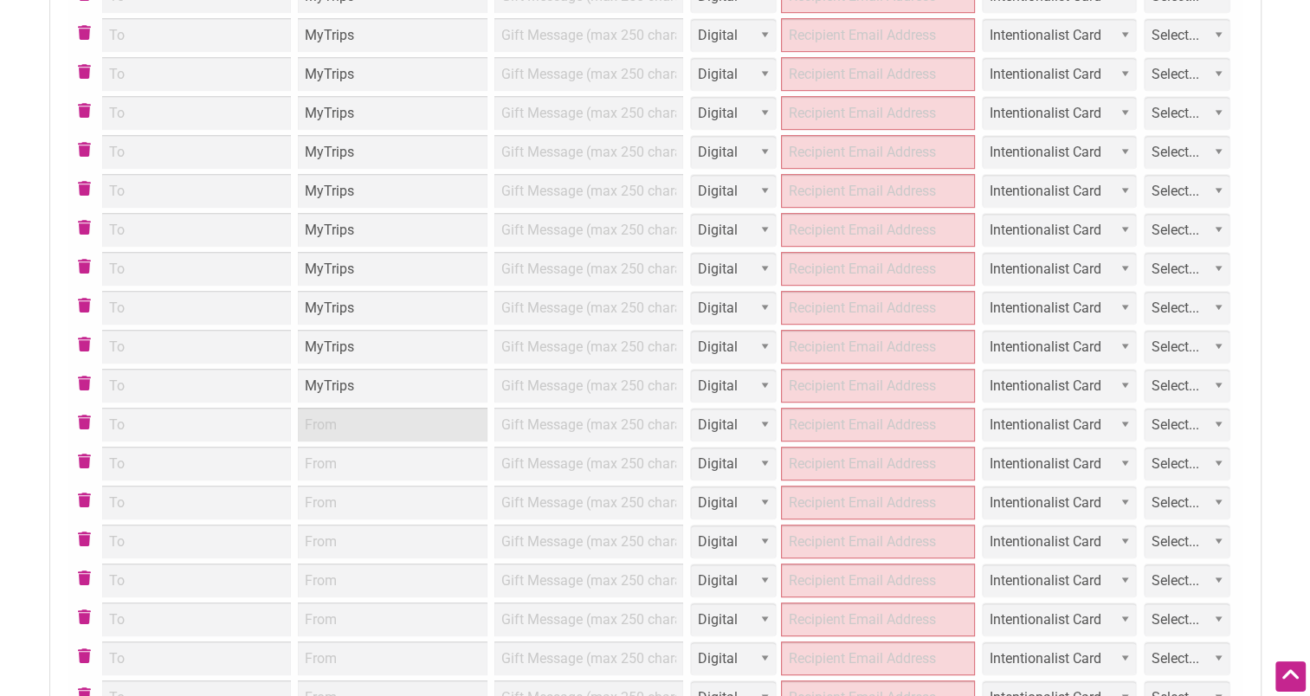
paste input "MyTrips"
type input "MyTrips"
click at [345, 468] on input "From" at bounding box center [393, 464] width 190 height 34
paste input "MyTrips"
type input "MyTrips"
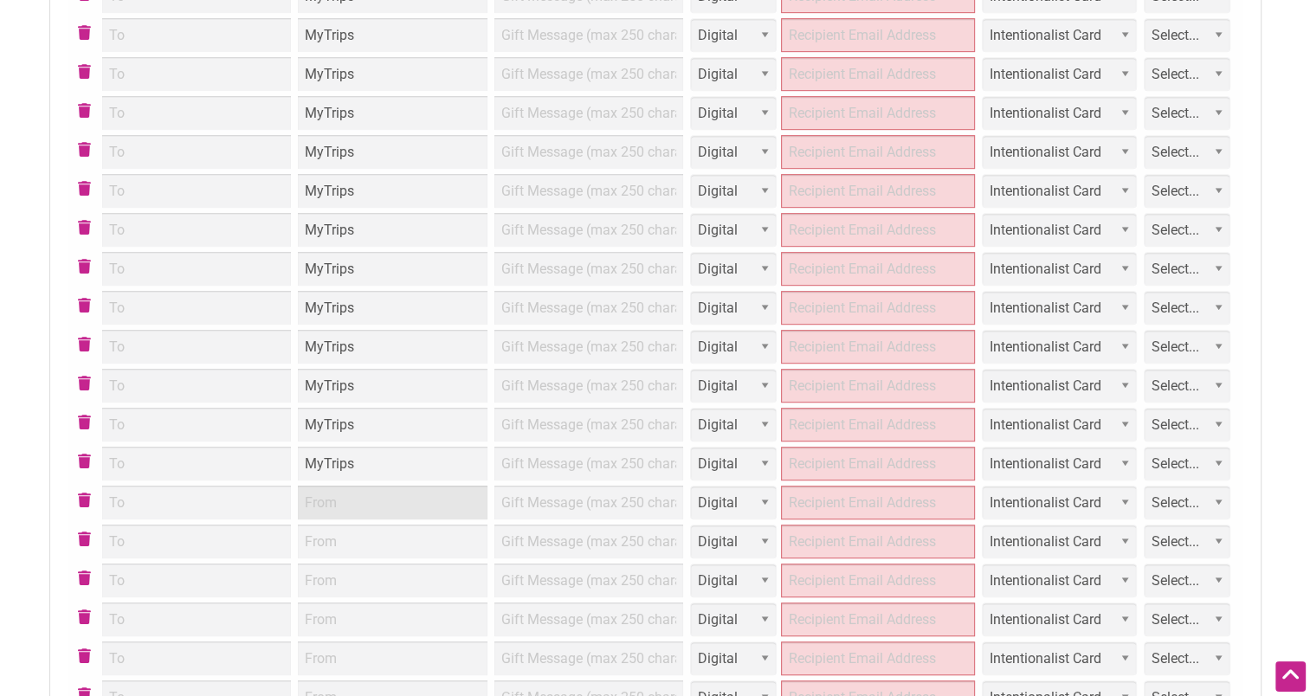
click at [351, 513] on input "From" at bounding box center [393, 503] width 190 height 34
paste input "MyTrips"
type input "MyTrips"
click at [353, 551] on input "From" at bounding box center [393, 542] width 190 height 34
paste input "MyTrips"
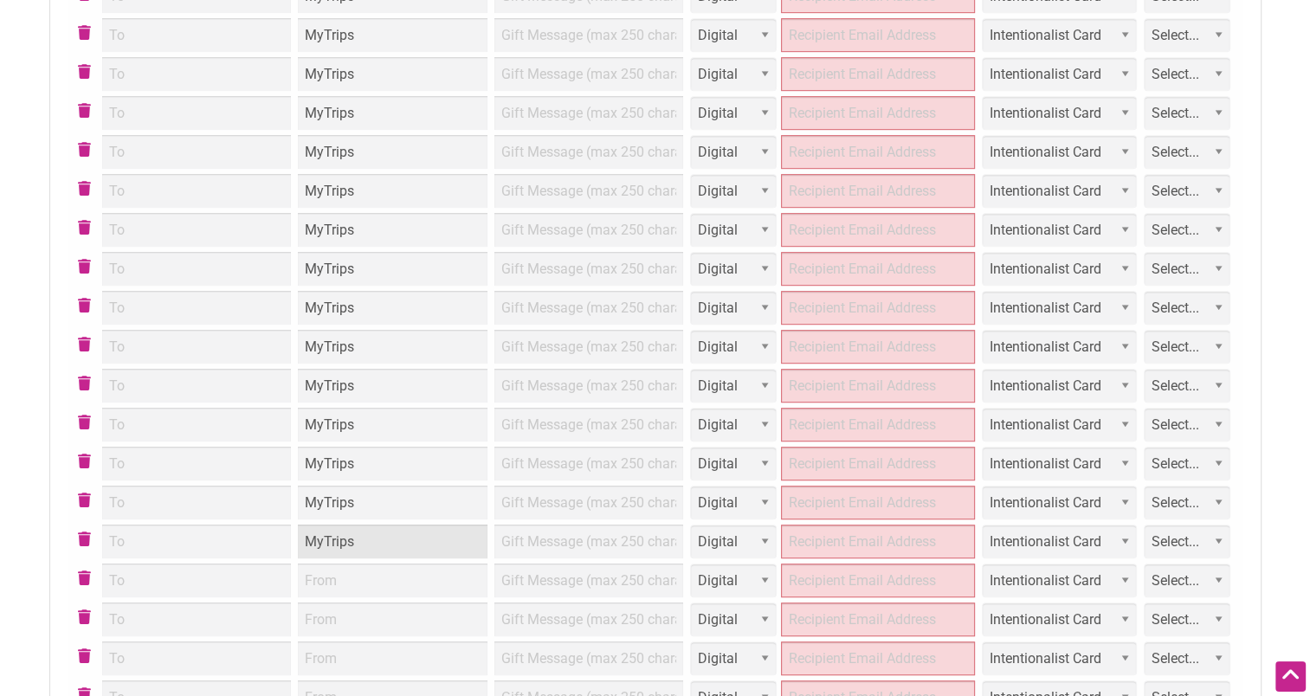
type input "MyTrips"
click at [355, 579] on input "From" at bounding box center [393, 581] width 190 height 34
paste input "MyTrips"
type input "MyTrips"
click at [353, 607] on input "From" at bounding box center [393, 620] width 190 height 34
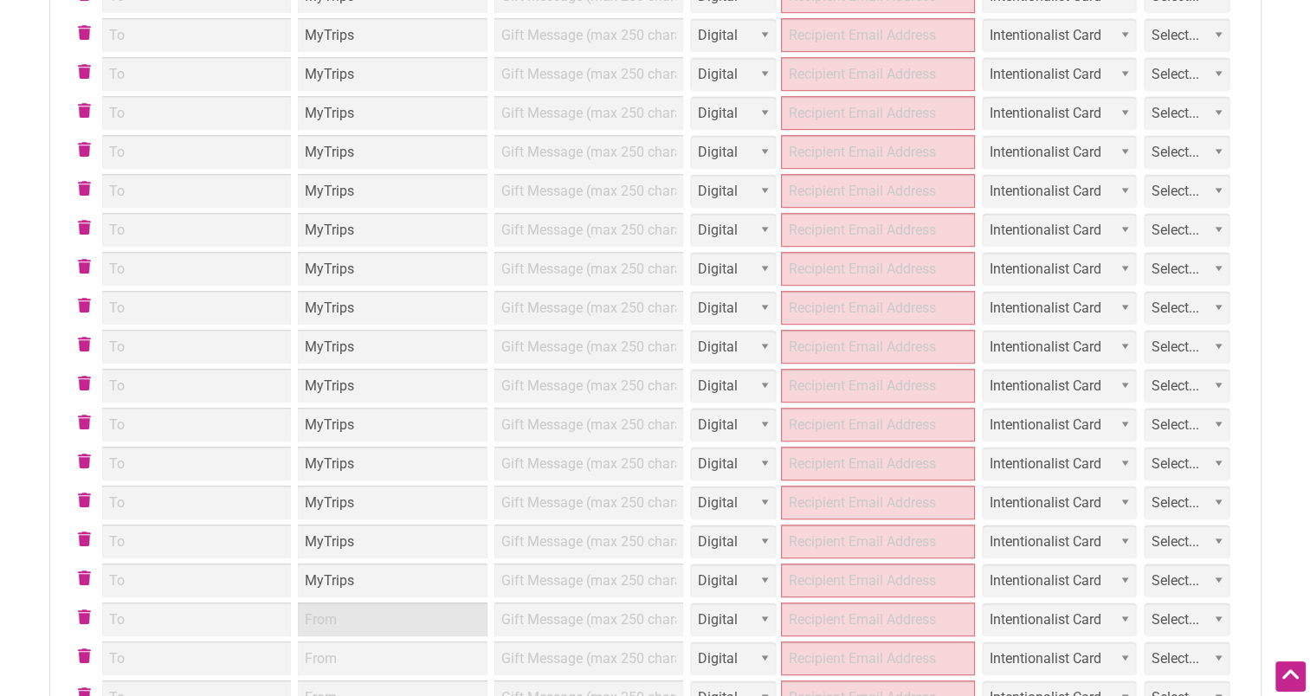
paste input "MyTrips"
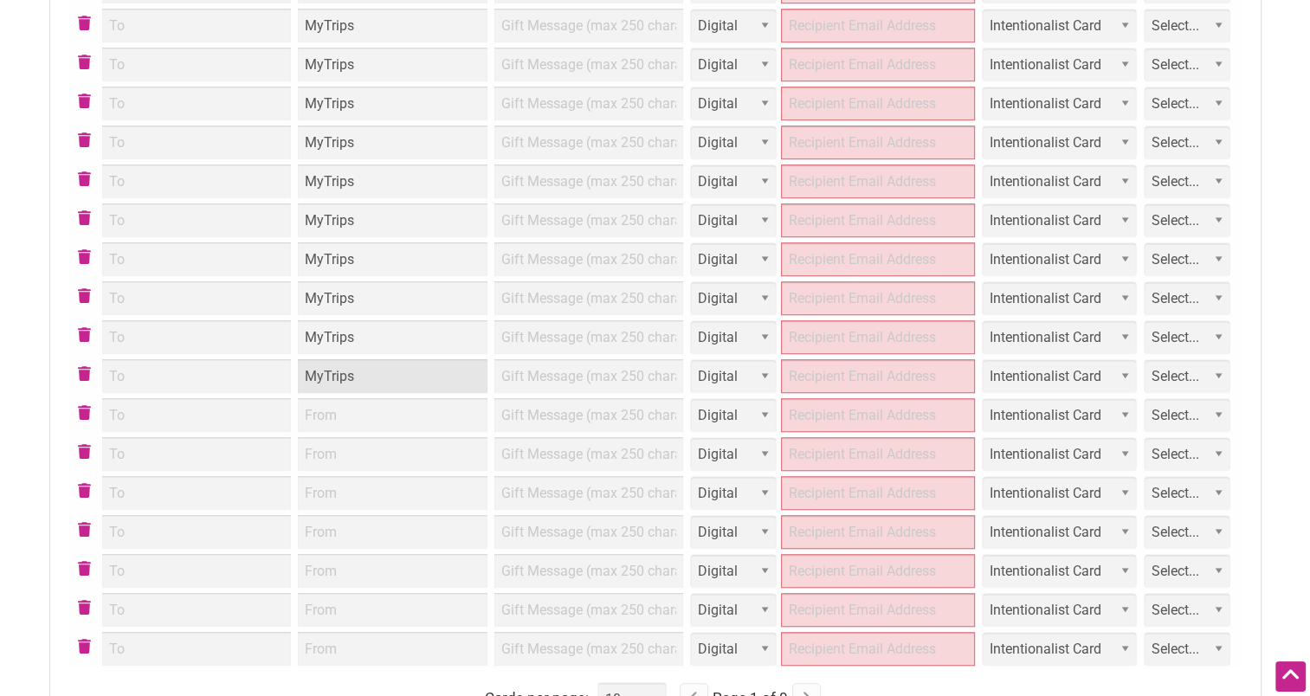
scroll to position [1208, 0]
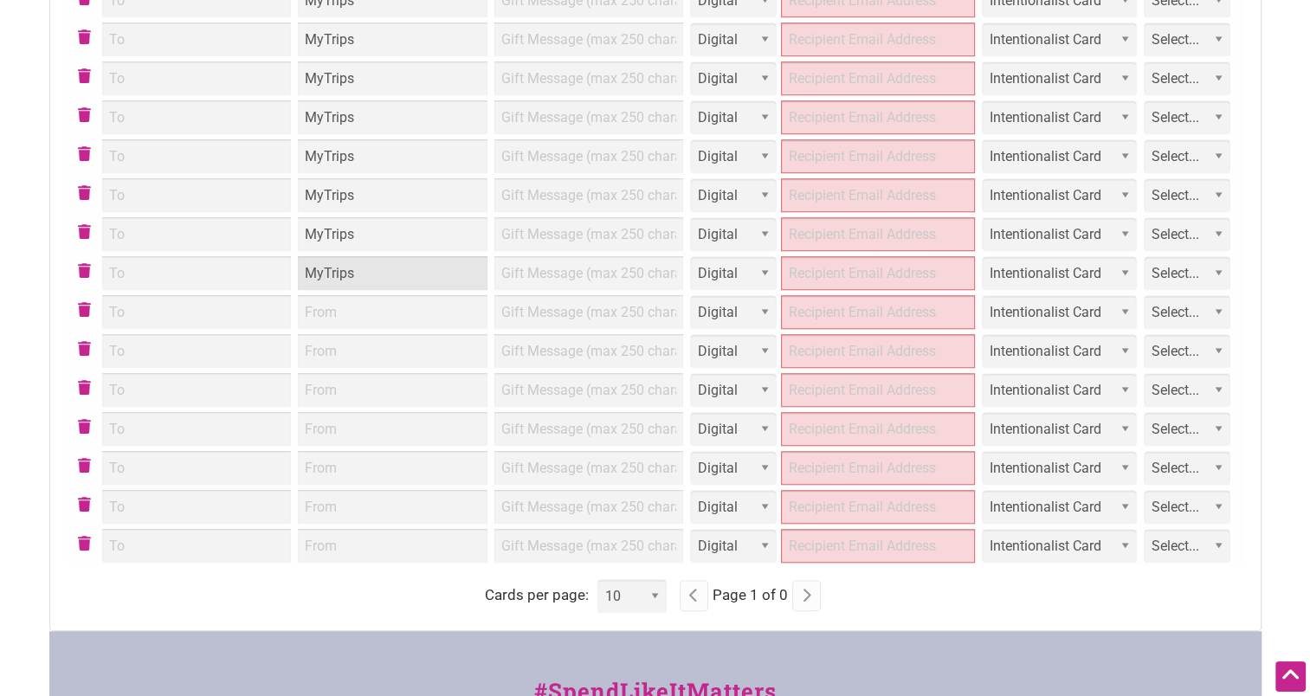
type input "MyTrips"
click at [341, 295] on input "From" at bounding box center [393, 312] width 190 height 34
paste input "MyTrips"
type input "MyTrips"
click at [358, 353] on input "From" at bounding box center [393, 351] width 190 height 34
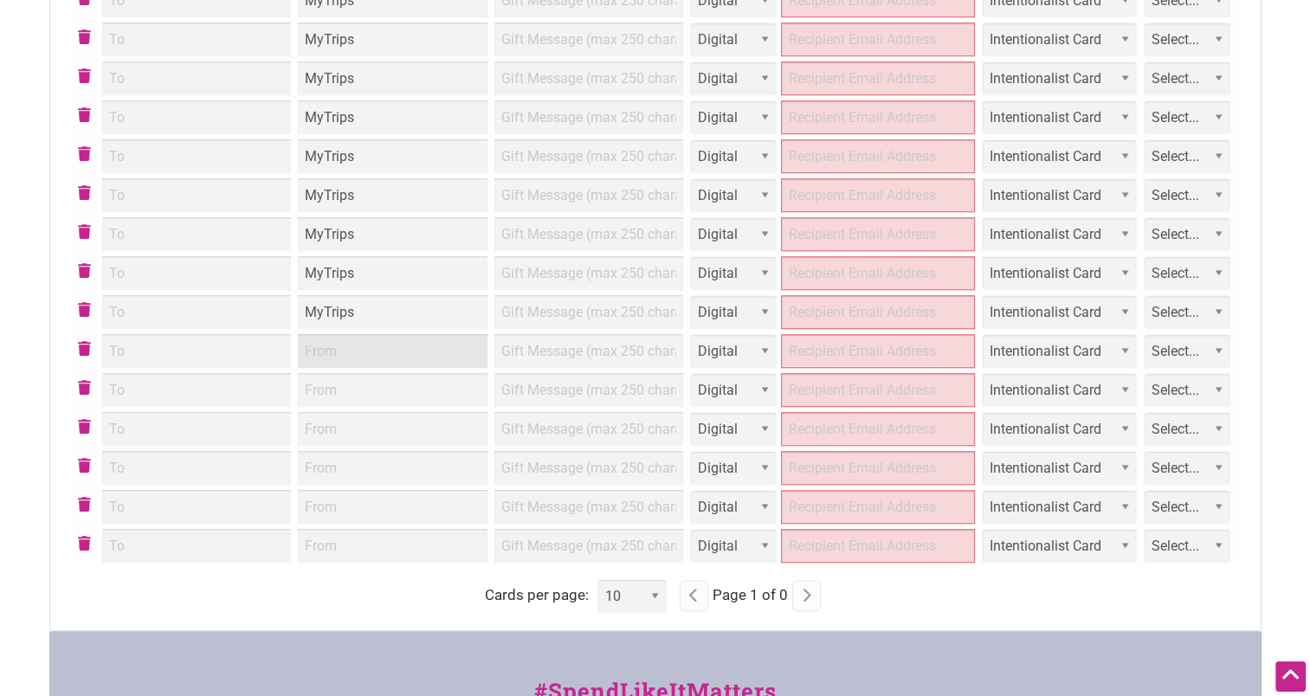
paste input "MyTrips"
type input "MyTrips"
click at [369, 380] on input "From" at bounding box center [393, 390] width 190 height 34
paste input "MyTrips"
type input "MyTrips"
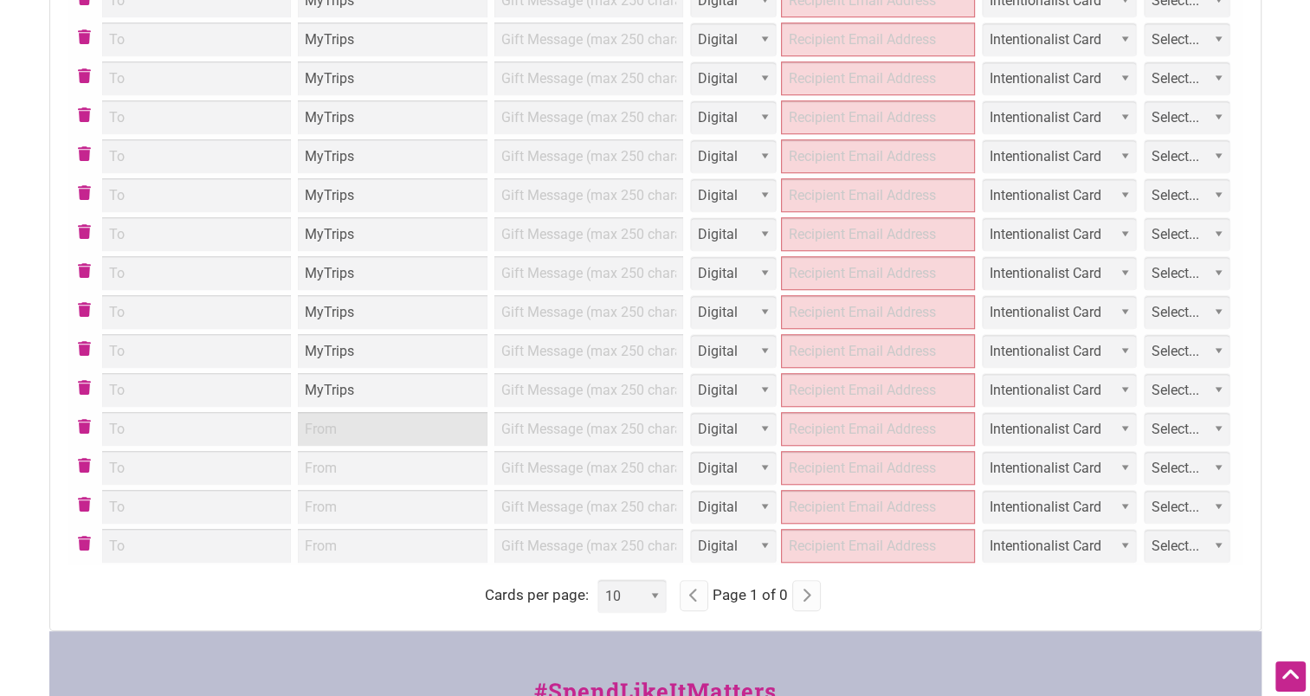
click at [369, 428] on input "From" at bounding box center [393, 429] width 190 height 34
paste input "MyTrips"
type input "MyTrips"
click at [370, 457] on input "From" at bounding box center [393, 468] width 190 height 34
paste input "MyTrips"
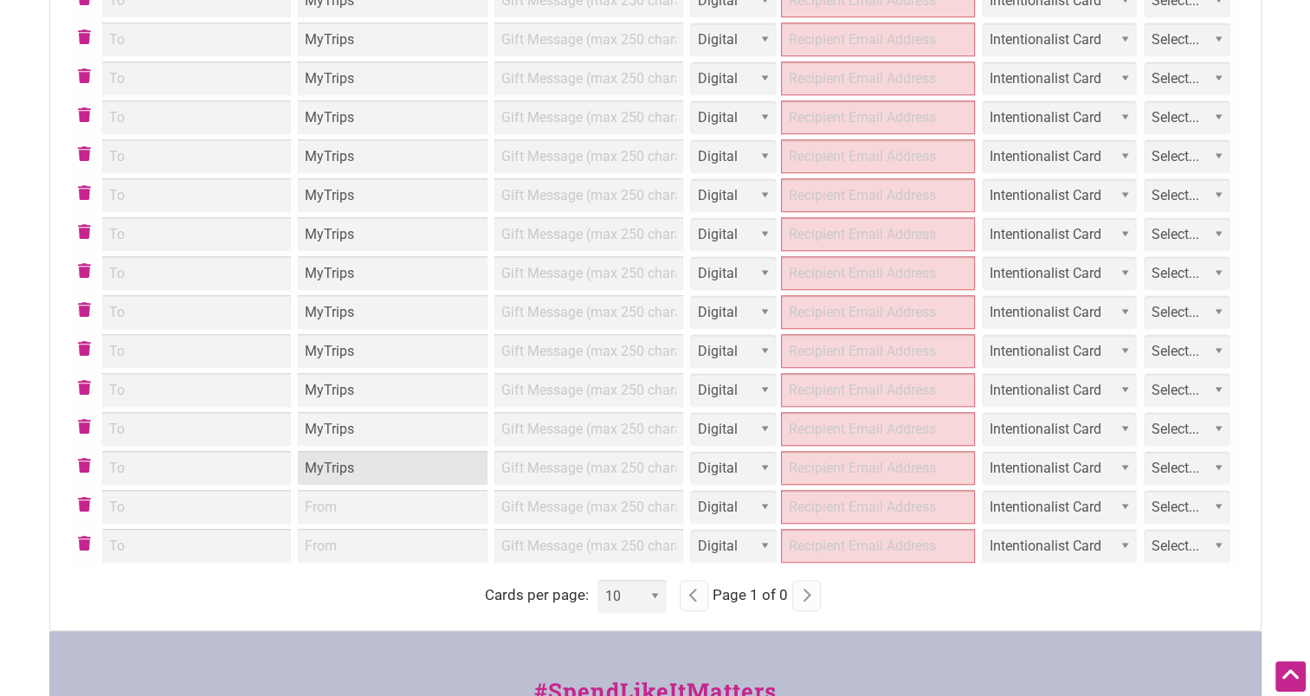
type input "MyTrips"
click at [376, 506] on input "From" at bounding box center [393, 507] width 190 height 34
paste input "MyTrips"
type input "MyTrips"
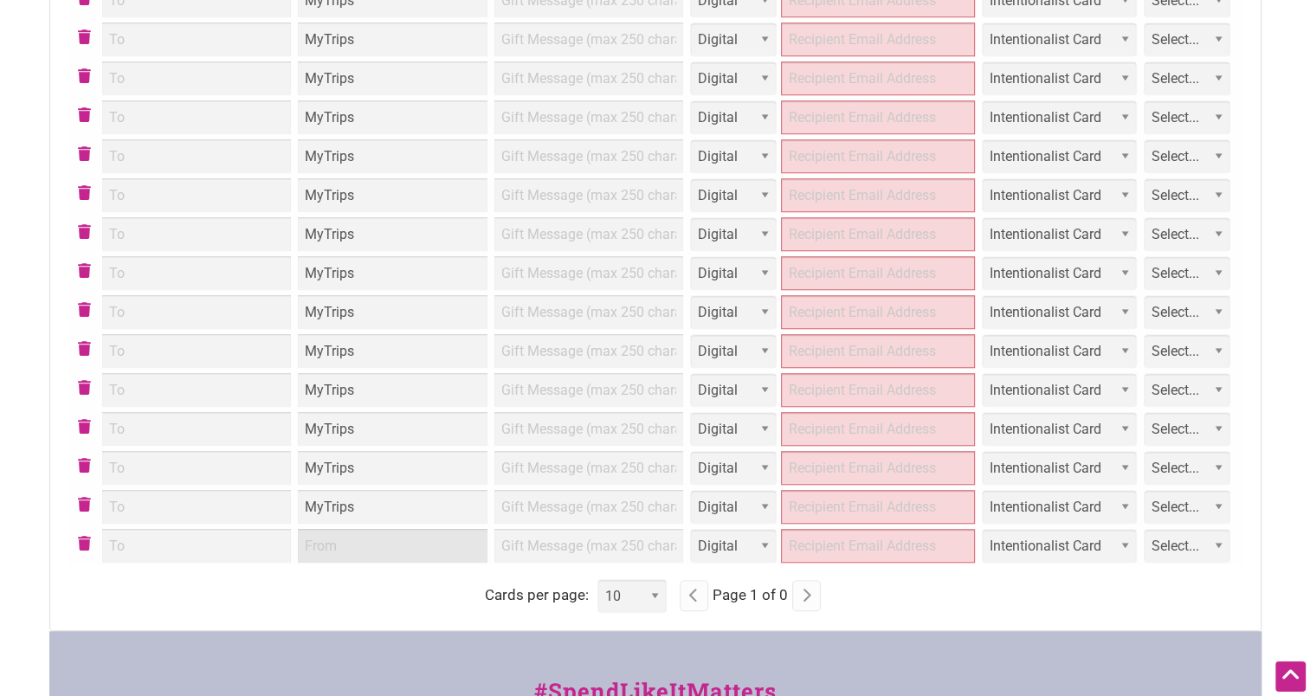
click at [388, 531] on input "From" at bounding box center [393, 546] width 190 height 34
paste input "MyTrips"
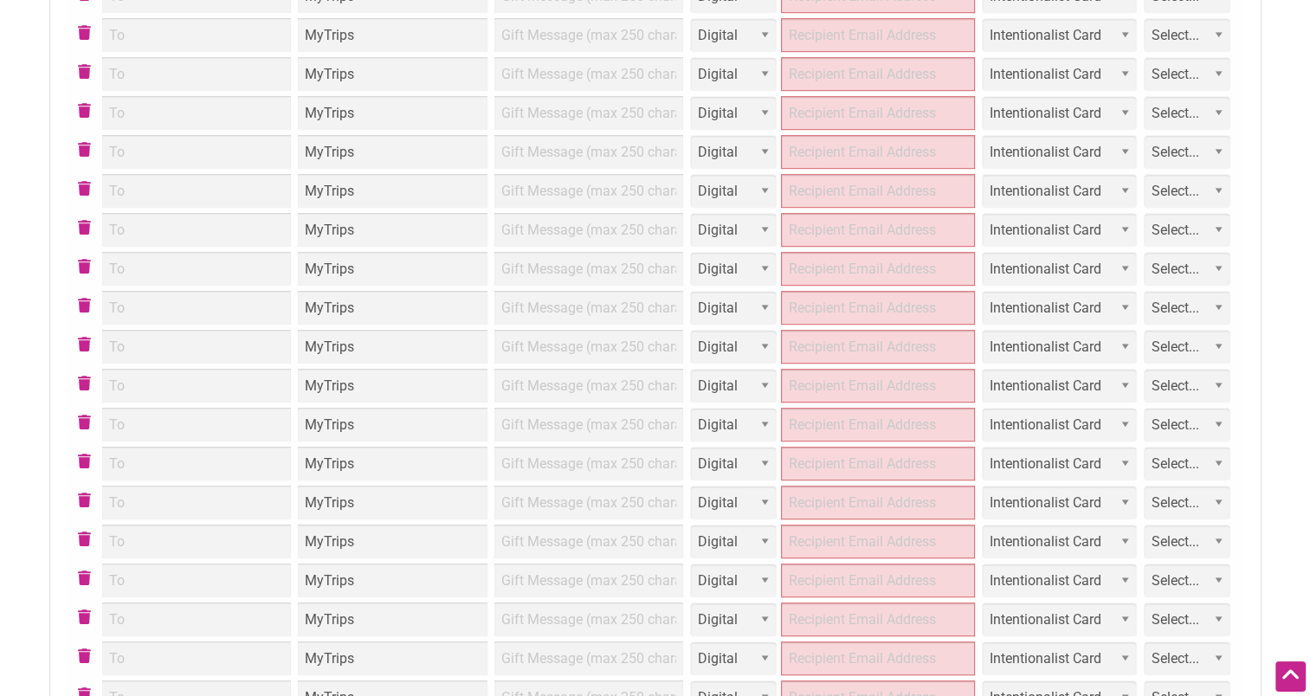
scroll to position [515, 0]
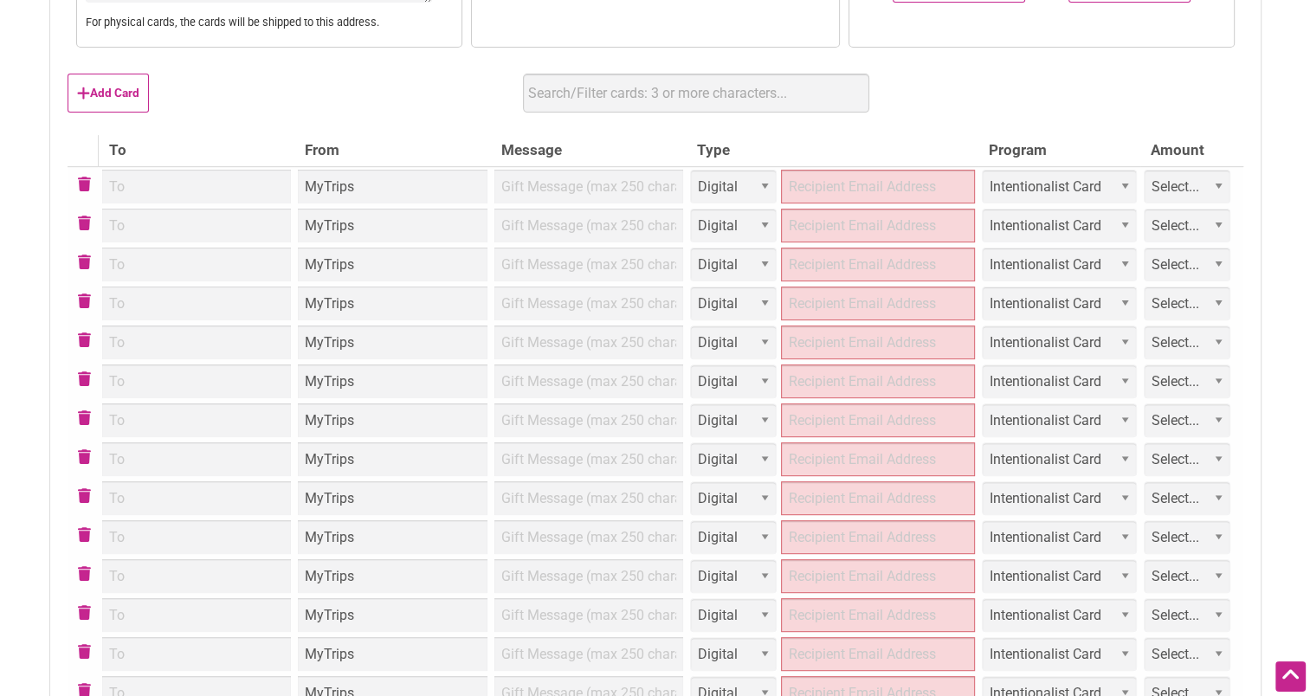
type input "MyTrips"
click at [606, 185] on td at bounding box center [589, 186] width 197 height 40
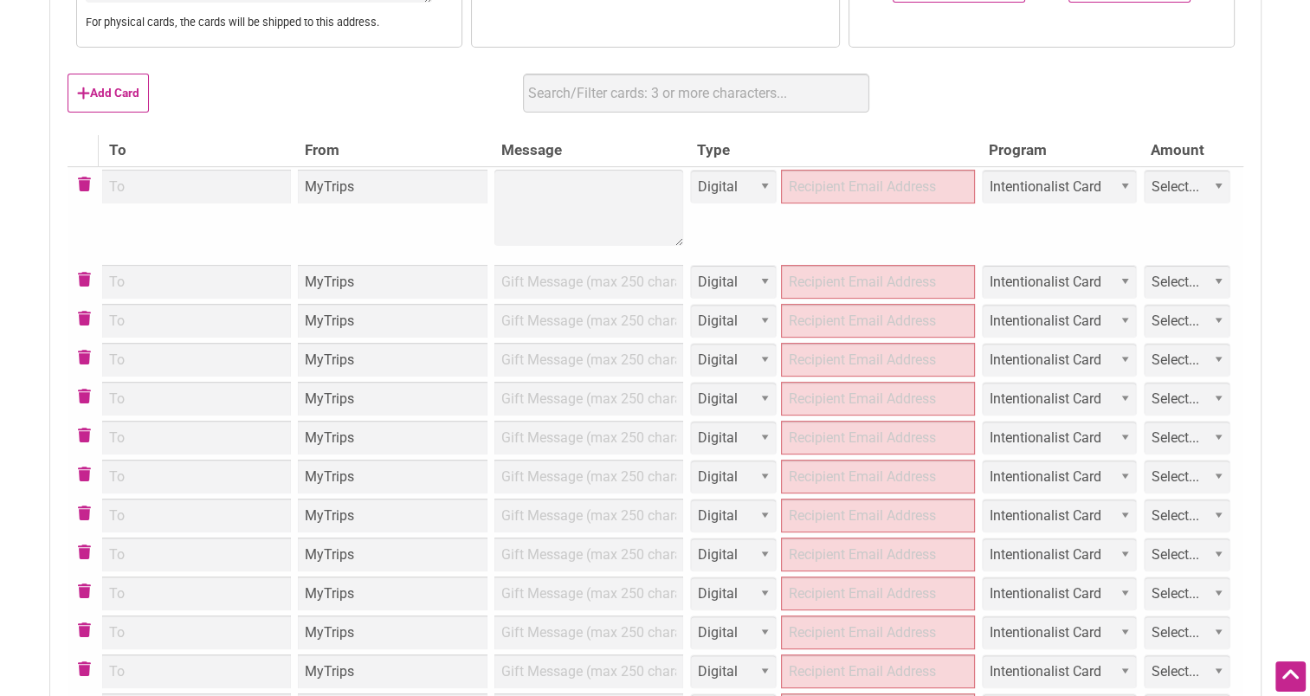
type textarea "Congrats on winning MyTrips September Non-Drive-Alone Commute Challenge!"
type input "Congrats on winning MyTrips September Non-Drive-Alone Commute Challenge!"
click at [582, 278] on td at bounding box center [589, 281] width 197 height 39
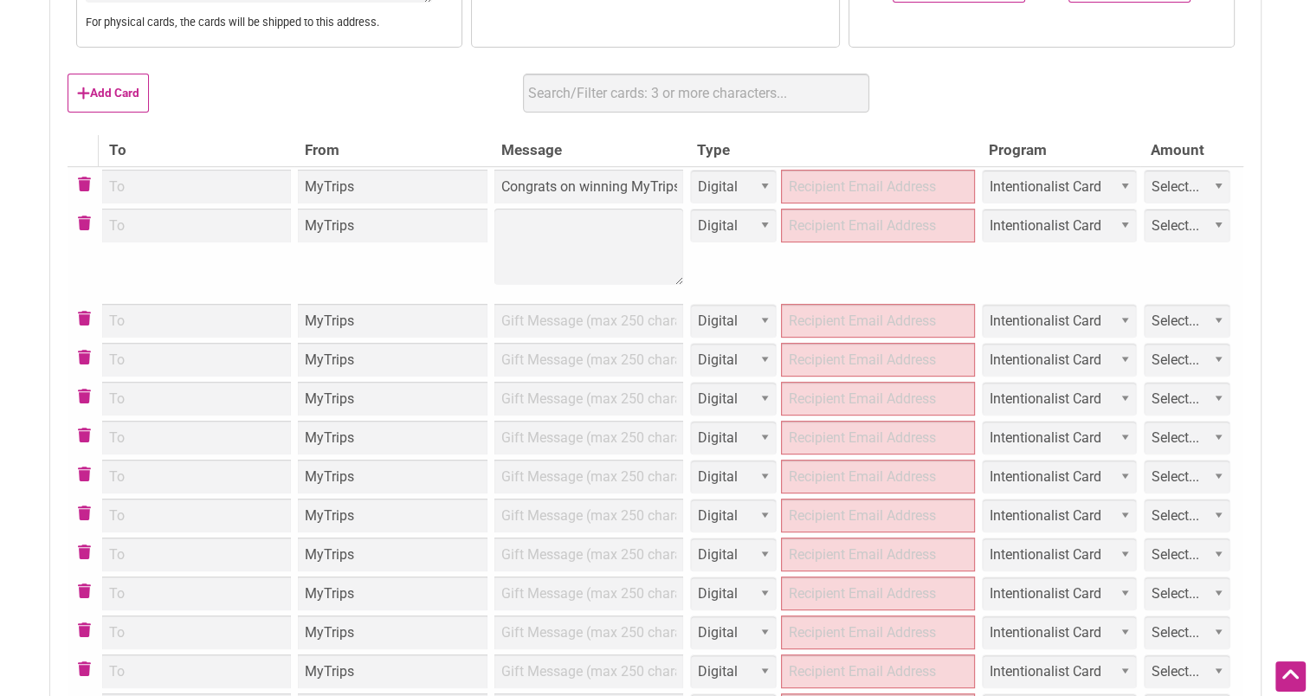
type textarea "Congrats on winning MyTrips September Non-Drive-Alone Commute Challenge!"
type input "Congrats on winning MyTrips September Non-Drive-Alone Commute Challenge!"
click at [591, 332] on td at bounding box center [589, 320] width 197 height 39
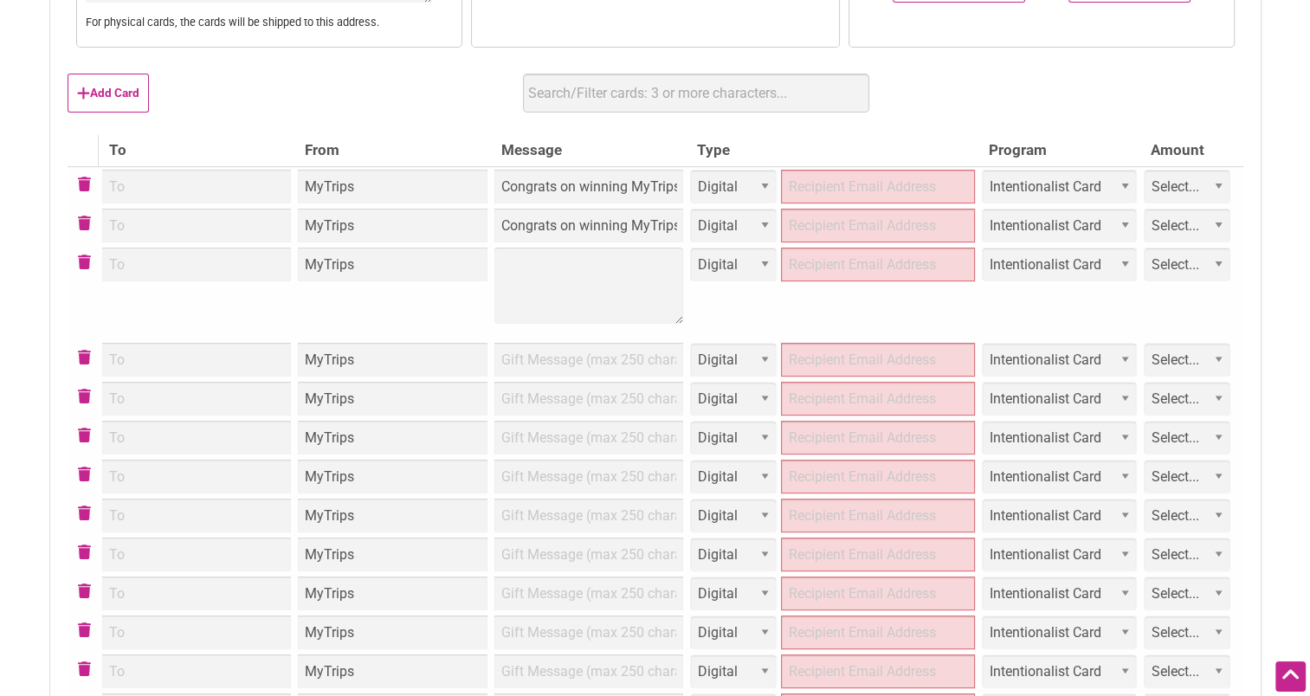
type textarea "Congrats on winning MyTrips September Non-Drive-Alone Commute Challenge!"
type input "Congrats on winning MyTrips September Non-Drive-Alone Commute Challenge!"
click at [592, 353] on td at bounding box center [589, 359] width 197 height 39
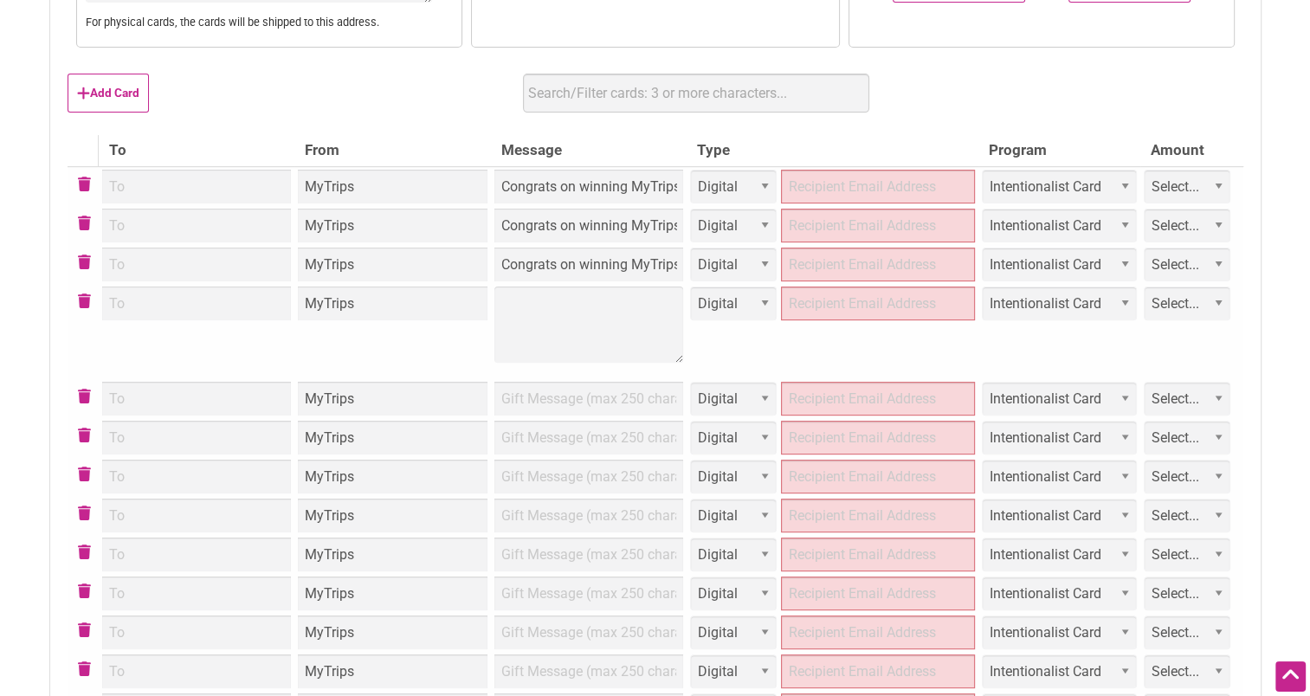
type textarea "Congrats on winning MyTrips September Non-Drive-Alone Commute Challenge!"
type input "Congrats on winning MyTrips September Non-Drive-Alone Commute Challenge!"
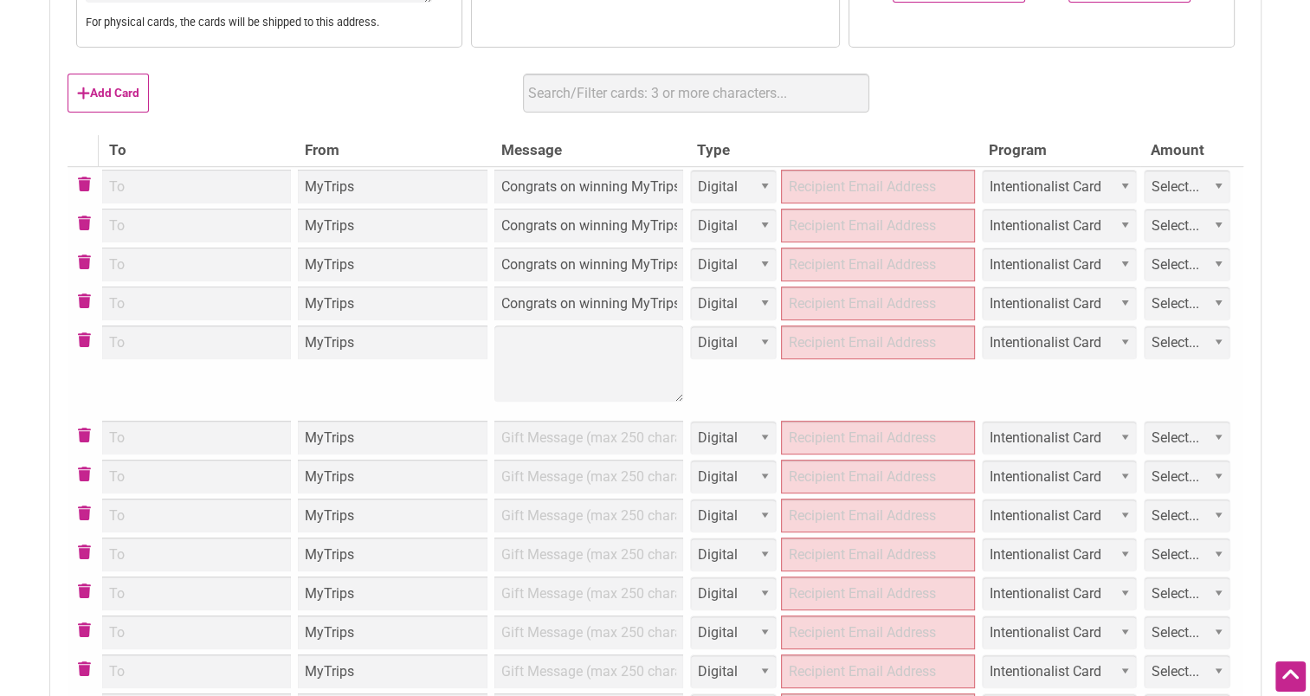
click at [600, 397] on td at bounding box center [589, 370] width 197 height 95
type textarea "Congrats on winning MyTrips September Non-Drive-Alone Commute Challenge!"
type input "Congrats on winning MyTrips September Non-Drive-Alone Commute Challenge!"
click at [603, 442] on td at bounding box center [589, 437] width 197 height 39
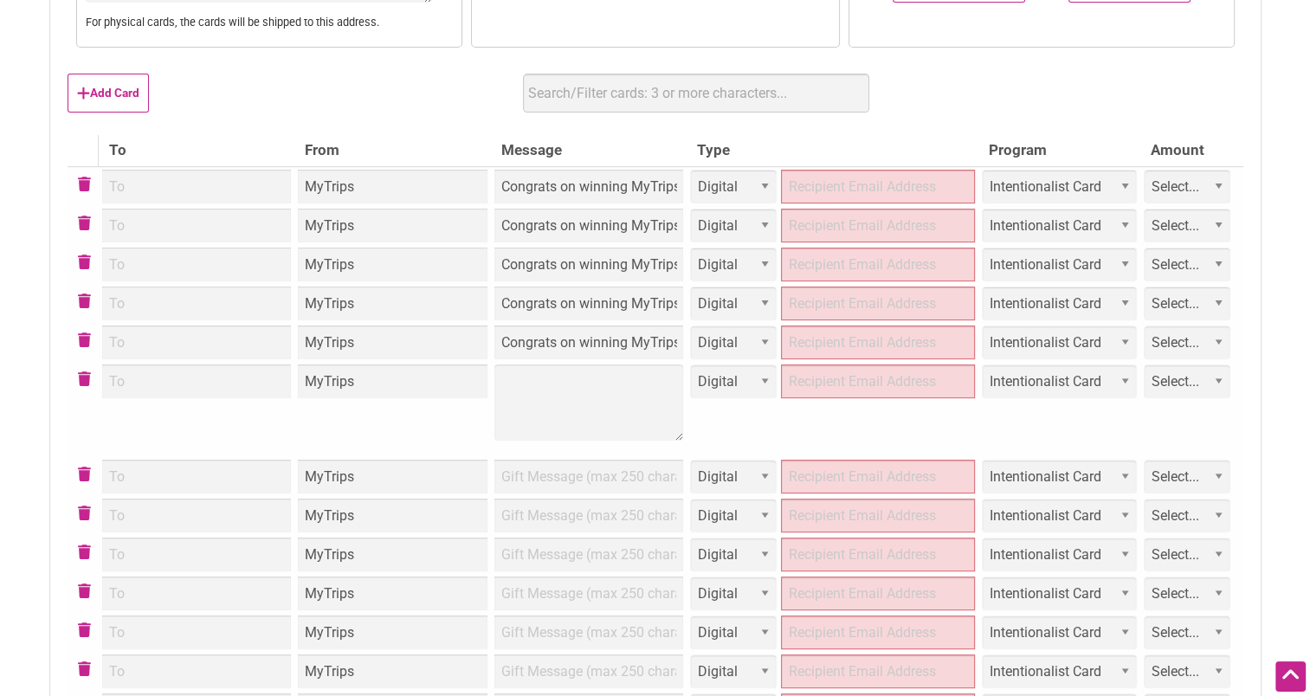
type textarea "Congrats on winning MyTrips September Non-Drive-Alone Commute Challenge!"
type input "Congrats on winning MyTrips September Non-Drive-Alone Commute Challenge!"
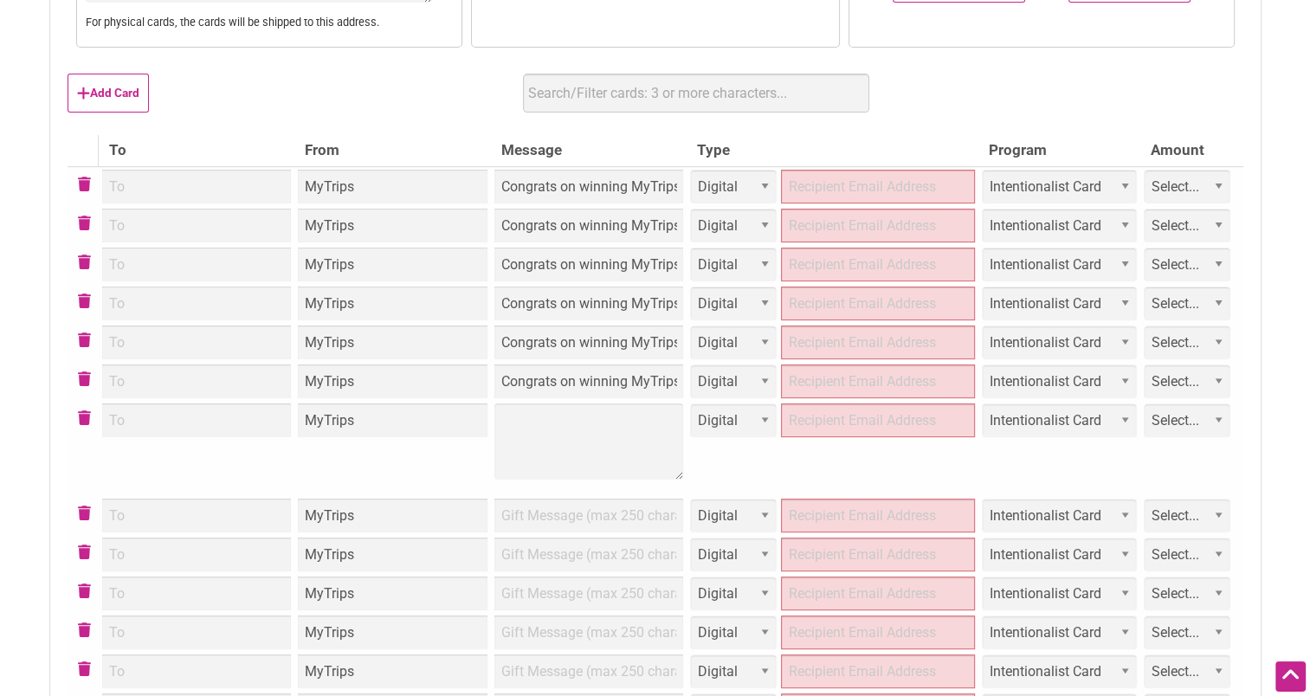
click at [593, 463] on td at bounding box center [589, 448] width 197 height 95
type textarea "Congrats on winning MyTrips September Non-Drive-Alone Commute Challenge!"
type input "Congrats on winning MyTrips September Non-Drive-Alone Commute Challenge!"
click at [590, 523] on td at bounding box center [589, 515] width 197 height 39
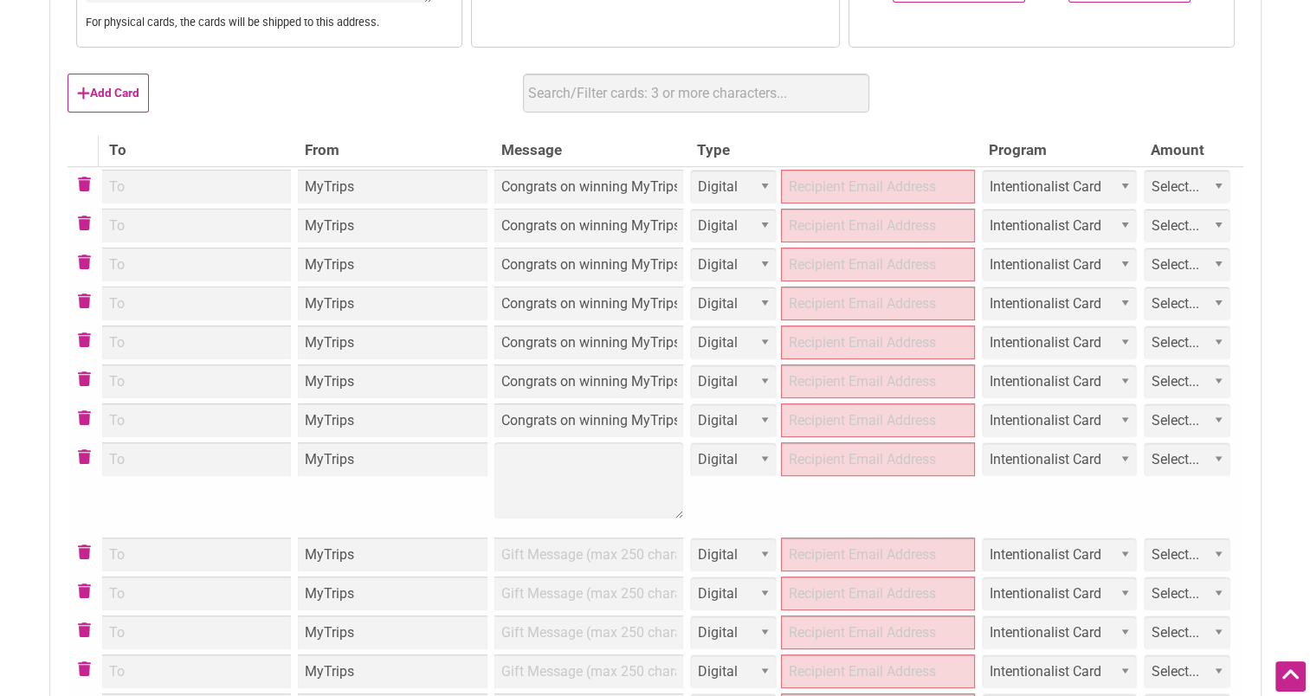
type textarea "Congrats on winning MyTrips September Non-Drive-Alone Commute Challenge!"
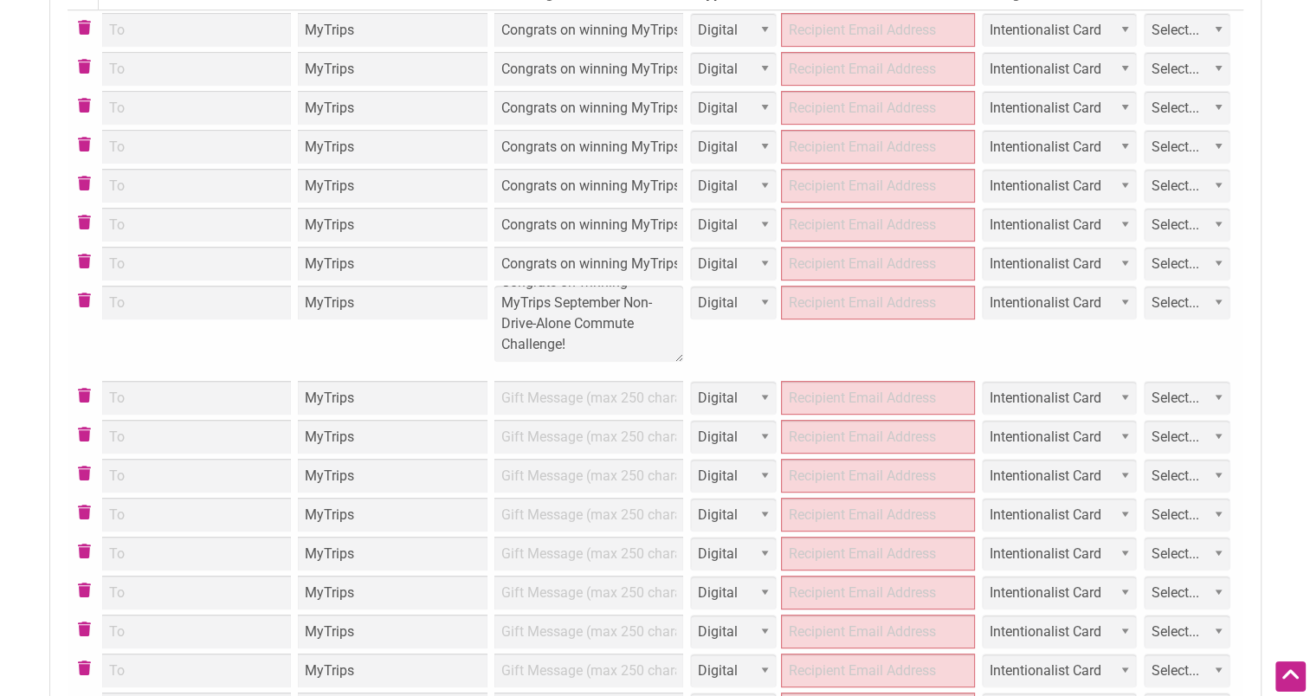
scroll to position [688, 0]
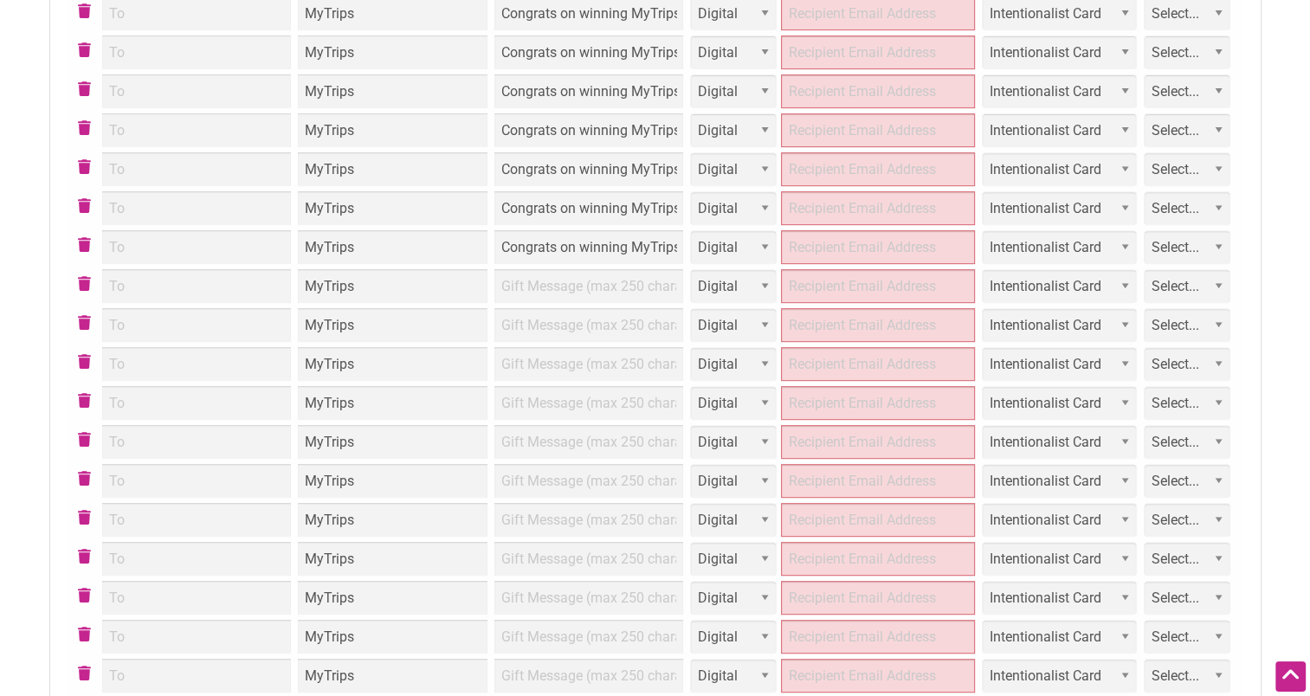
type input "Congrats on winning MyTrips September Non-Drive-Alone Commute Challenge!"
click at [616, 336] on td at bounding box center [589, 325] width 197 height 39
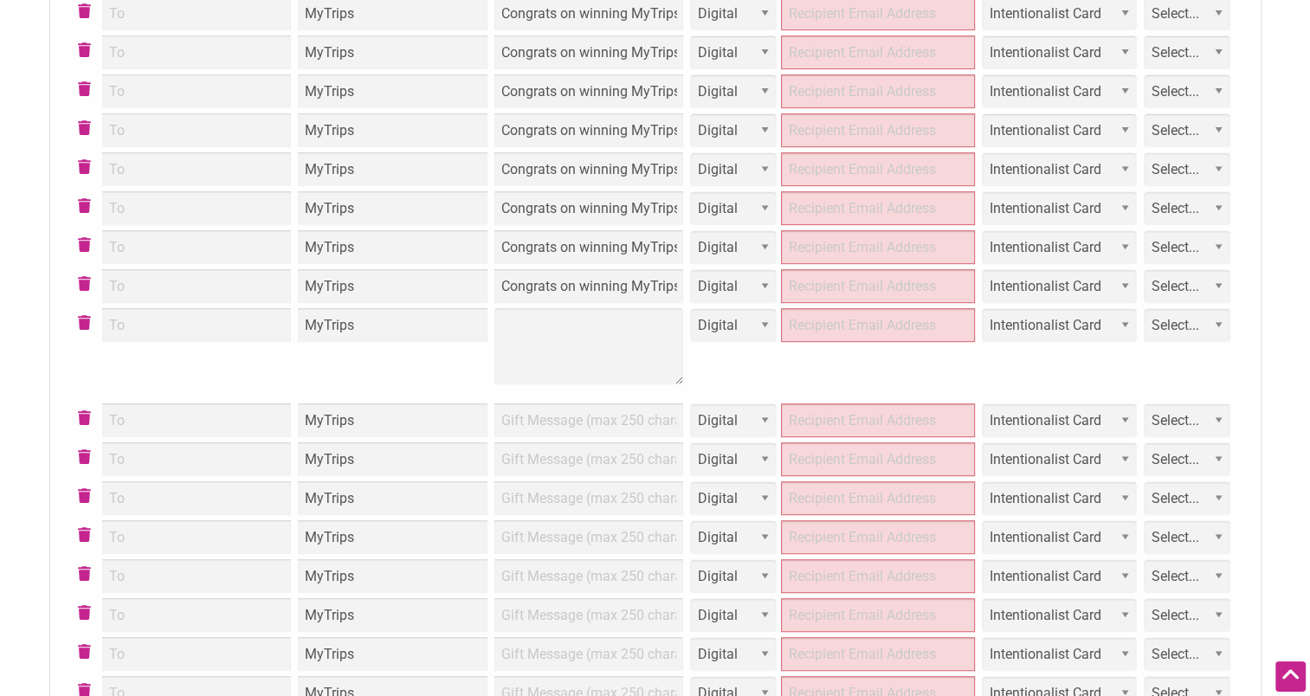
type textarea "Congrats on winning MyTrips September Ferry Commute Challenge!"
type input "Congrats on winning MyTrips September Ferry Commute Challenge!"
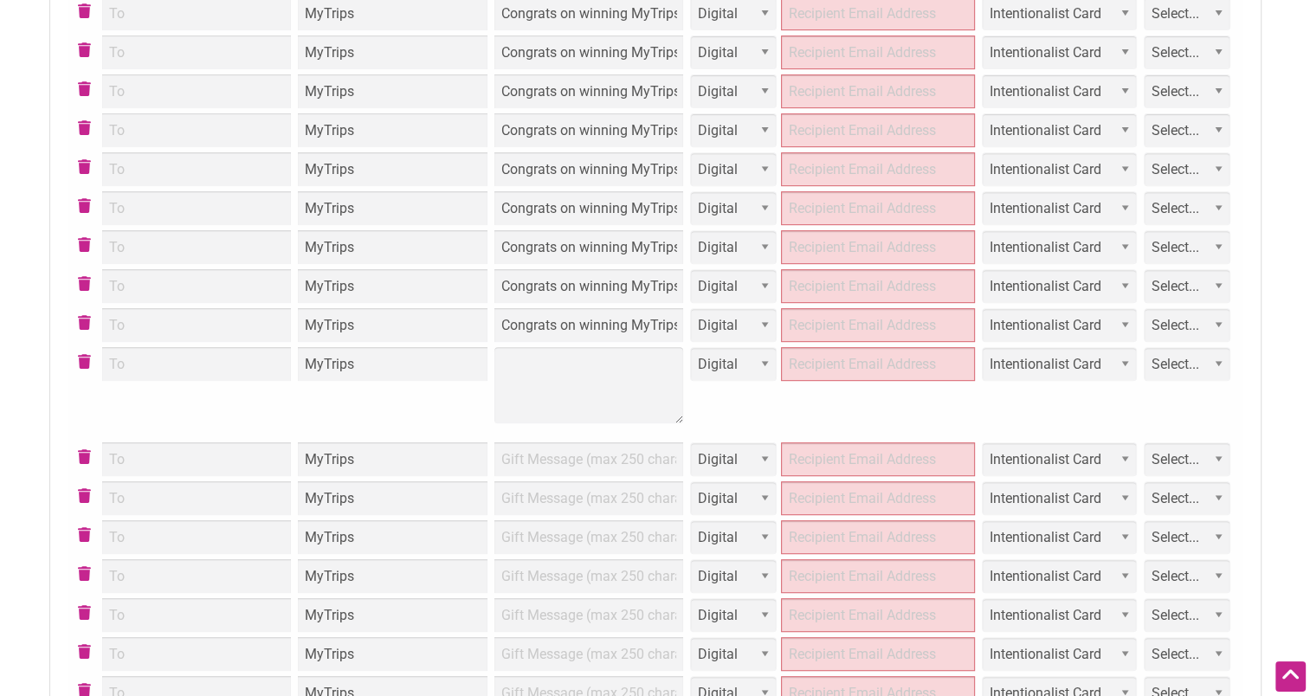
click at [594, 412] on td at bounding box center [589, 392] width 197 height 95
type textarea "Congrats on winning MyTrips September Ferry Commute Challenge!"
type input "Congrats on winning MyTrips September Ferry Commute Challenge!"
click at [585, 469] on td at bounding box center [589, 459] width 197 height 39
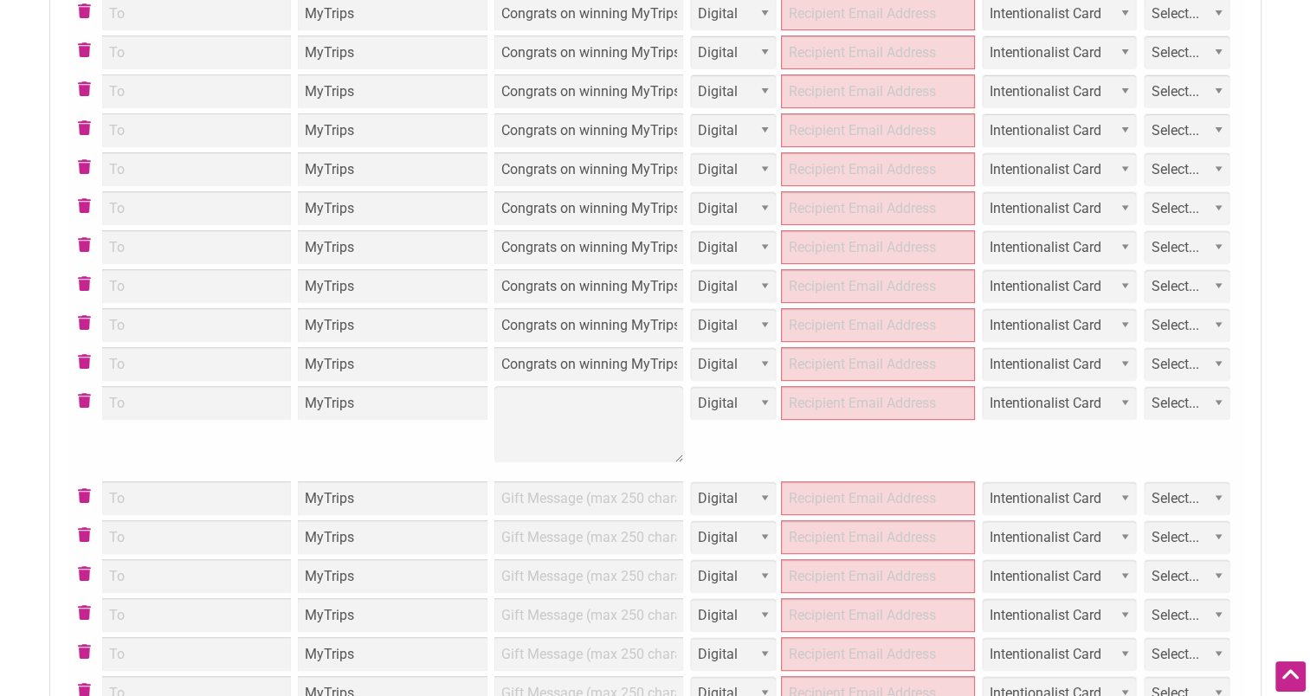
type textarea "Congrats on winning MyTrips September Ferry Commute Challenge!"
type input "Congrats on winning MyTrips September Ferry Commute Challenge!"
click at [581, 496] on td at bounding box center [589, 498] width 197 height 39
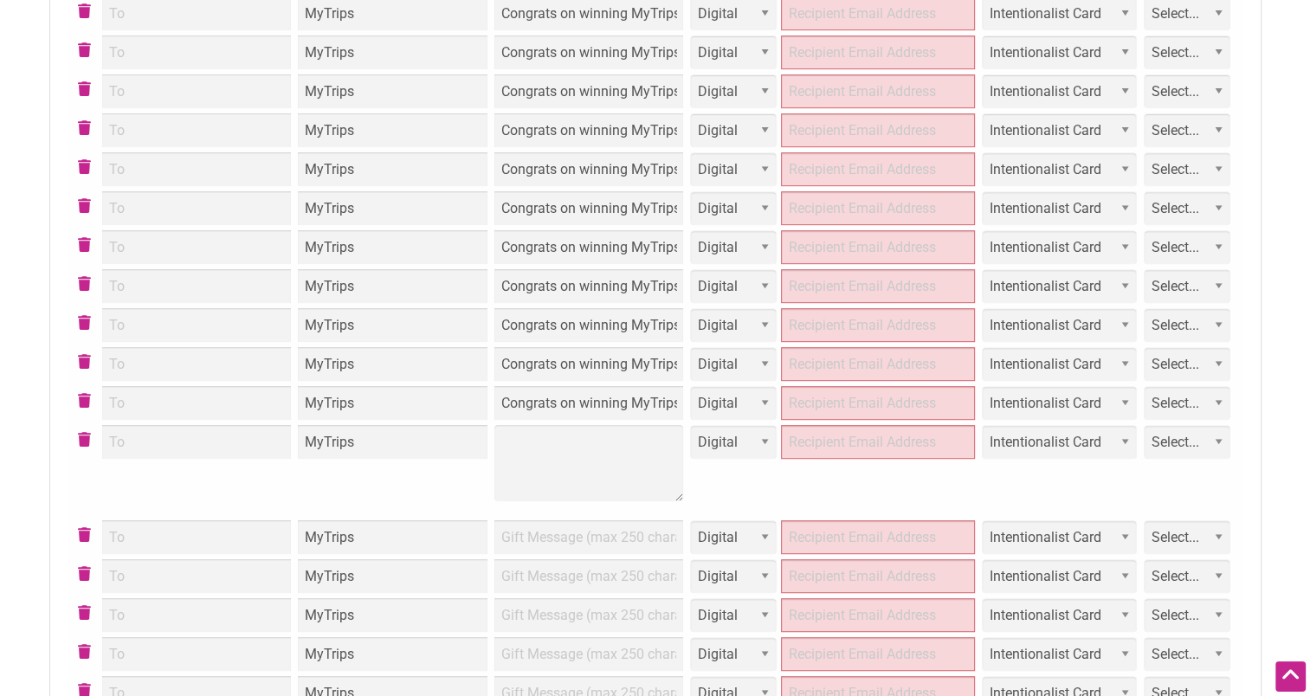
type textarea "Congrats on winning MyTrips September Ferry Commute Challenge!"
type input "Congrats on winning MyTrips September Ferry Commute Challenge!"
click at [584, 523] on td at bounding box center [589, 537] width 197 height 39
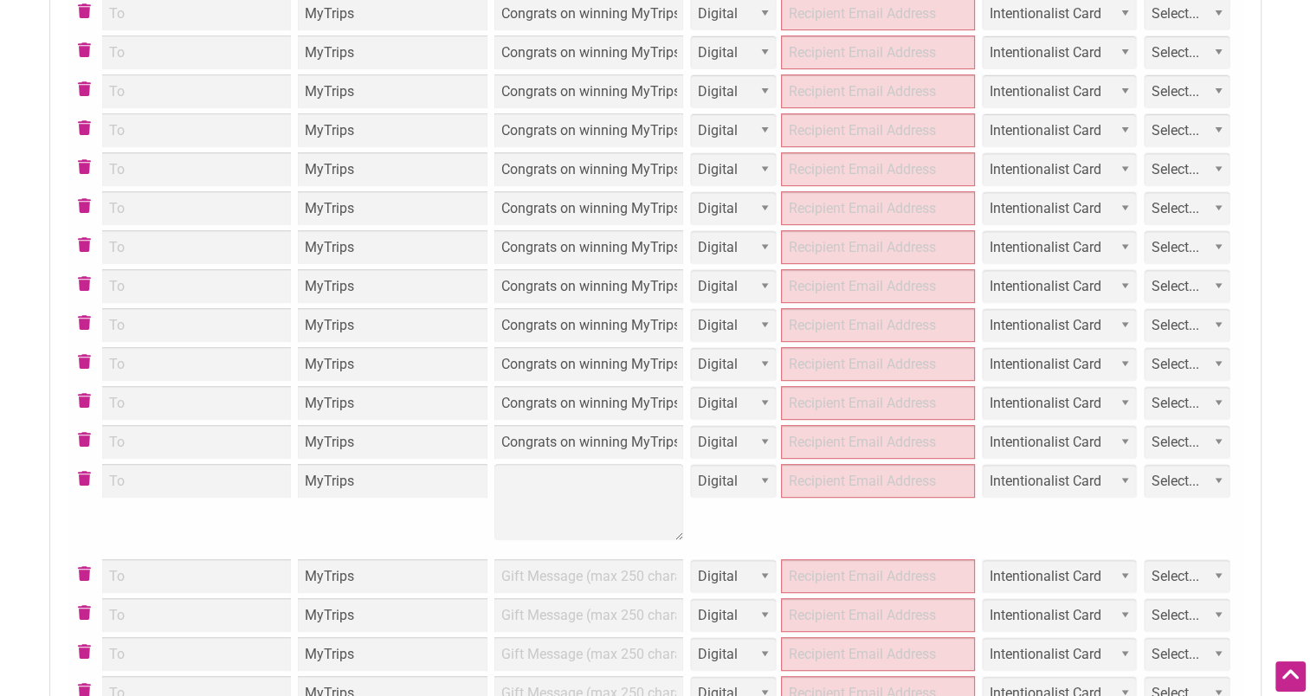
type textarea "Congrats on winning MyTrips September Ferry Commute Challenge!"
type input "Congrats on winning MyTrips September Ferry Commute Challenge!"
click at [578, 586] on td at bounding box center [589, 576] width 197 height 39
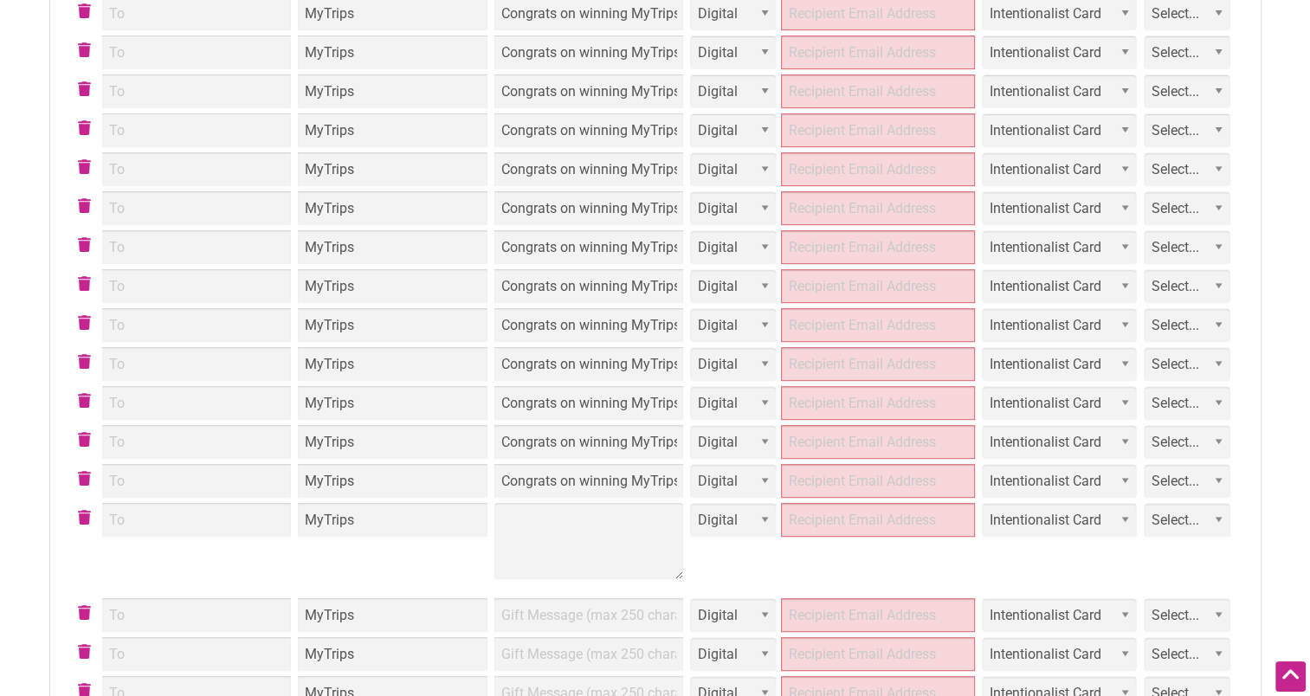
type textarea "Congrats on winning MyTrips September Ferry Commute Challenge!"
type input "Congrats on winning MyTrips September Ferry Commute Challenge!"
click at [584, 610] on td at bounding box center [589, 615] width 197 height 39
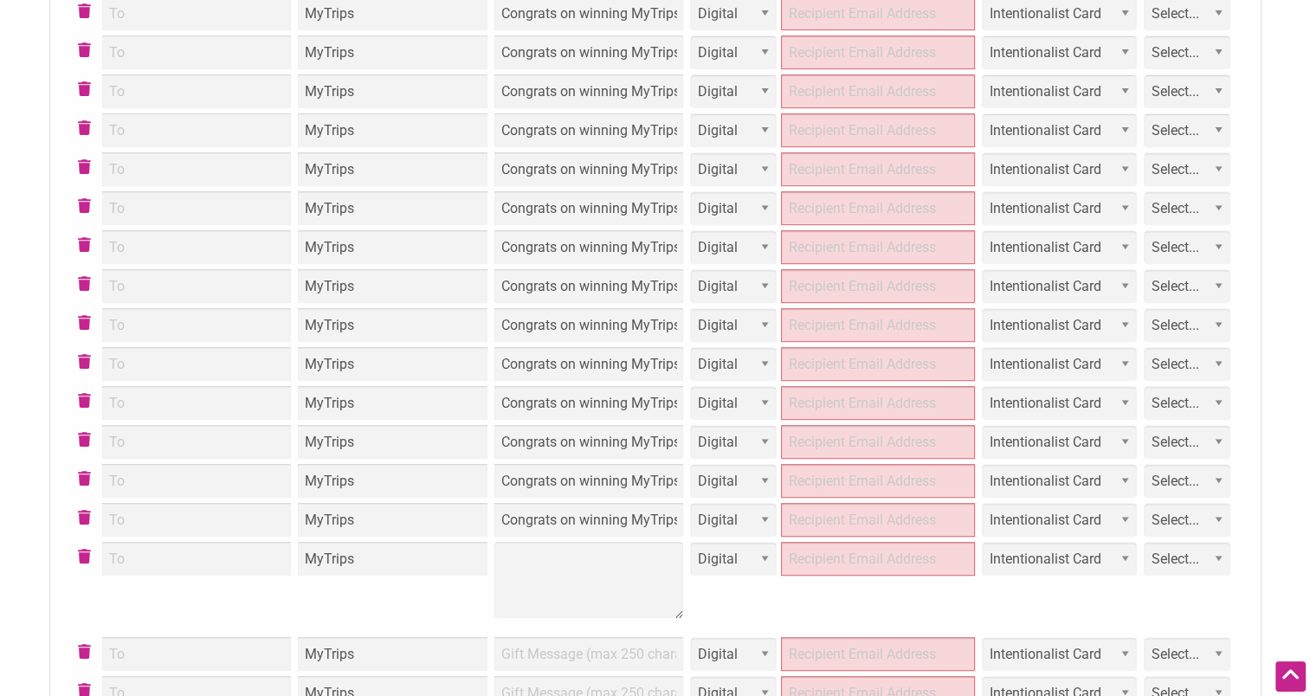
type textarea "Congrats on winning MyTrips September Ferry Commute Challenge!"
type input "Congrats on winning MyTrips September Ferry Commute Challenge!"
click at [585, 640] on td at bounding box center [589, 654] width 197 height 39
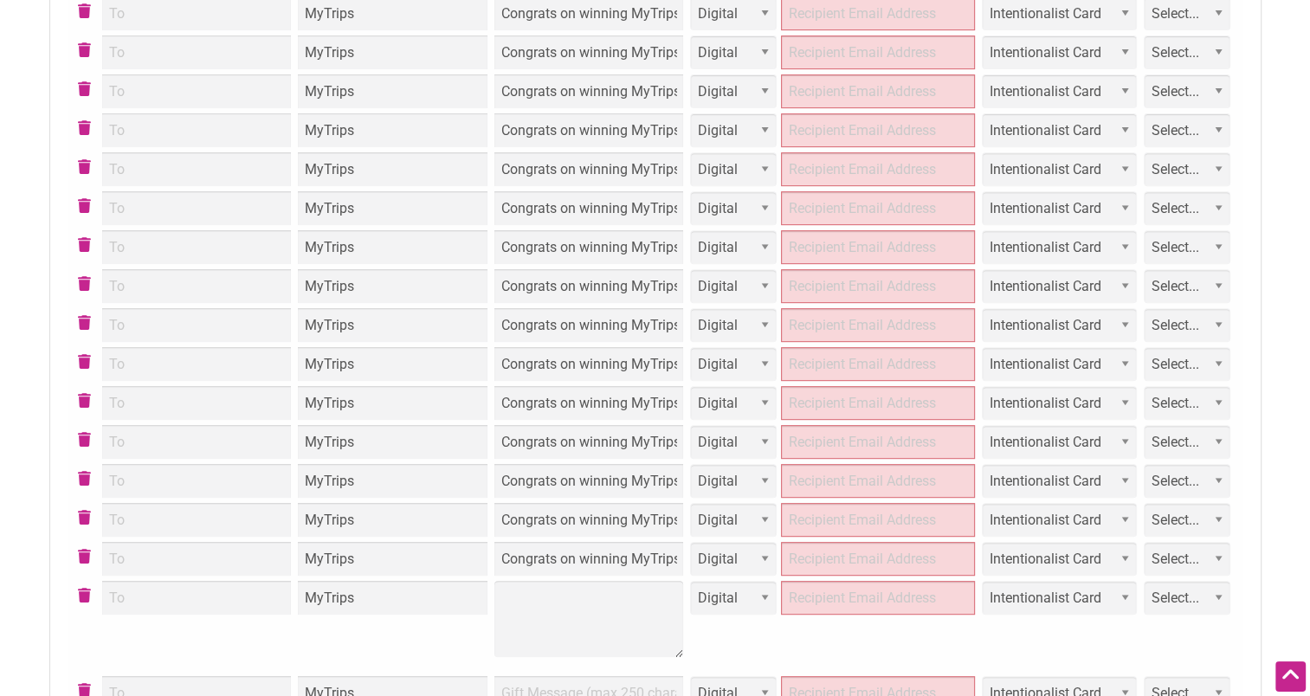
type textarea "Congrats on winning MyTrips September Ferry Commute Challenge!"
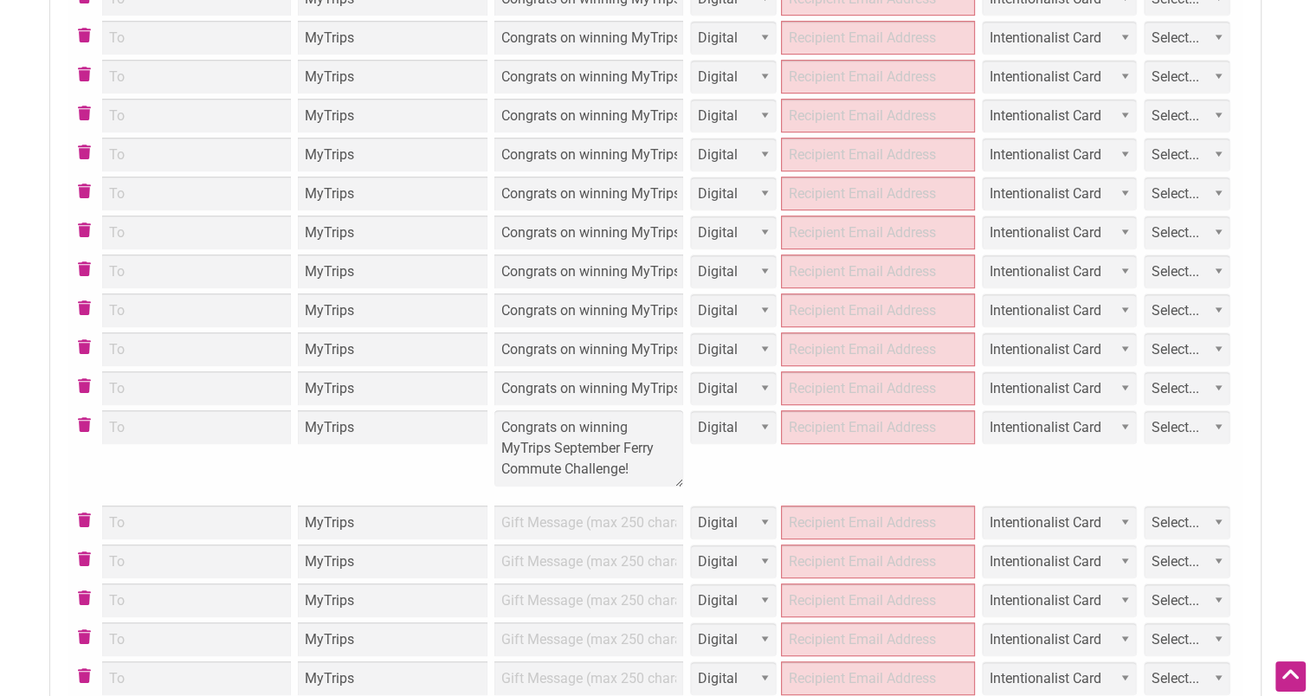
scroll to position [948, 0]
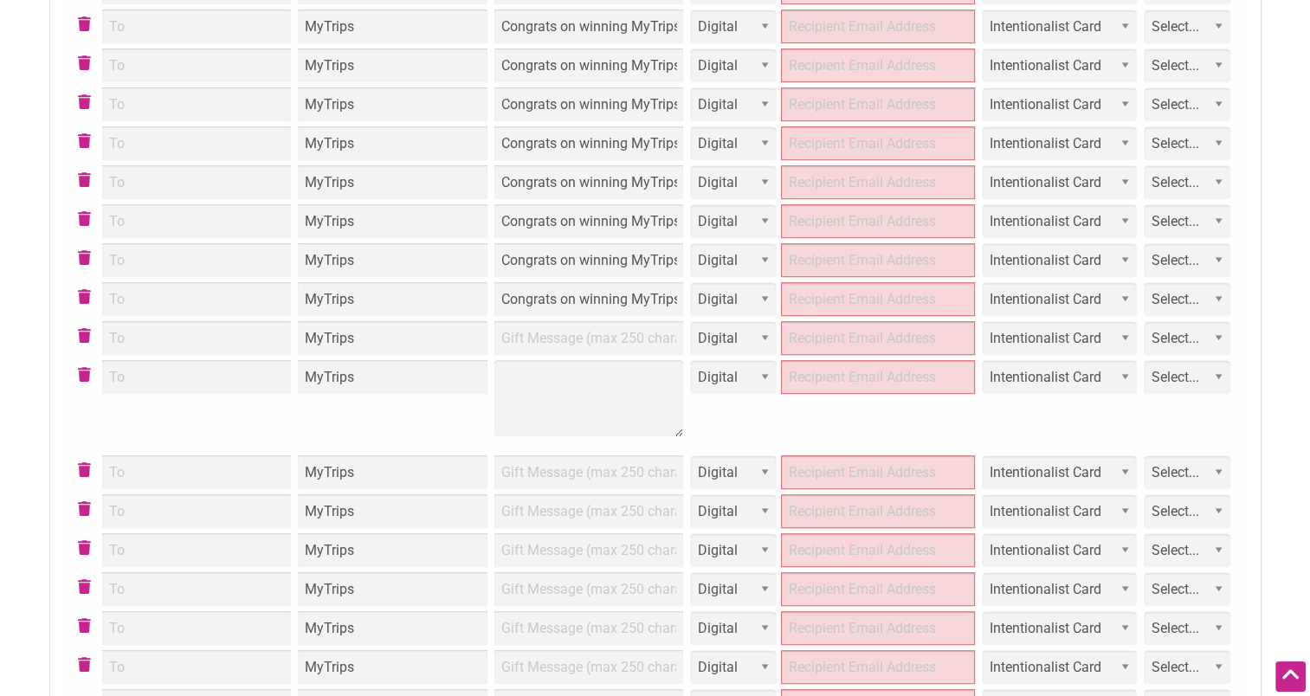
type input "Congrats on winning MyTrips September Ferry Commute Challenge!"
click at [638, 447] on td at bounding box center [589, 405] width 197 height 95
type textarea "Congrats on winning MyTrips September Ferry Commute Challenge!"
type input "Congrats on winning MyTrips September Ferry Commute Challenge!"
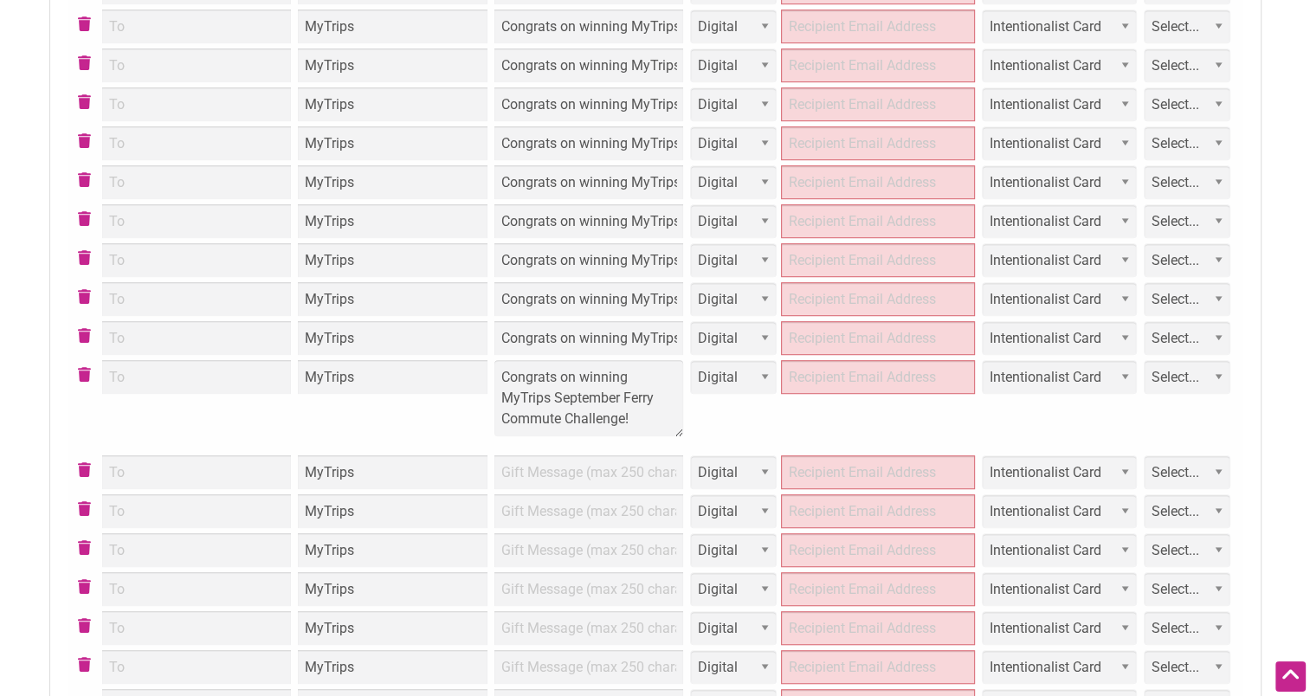
click at [623, 474] on td at bounding box center [589, 472] width 197 height 39
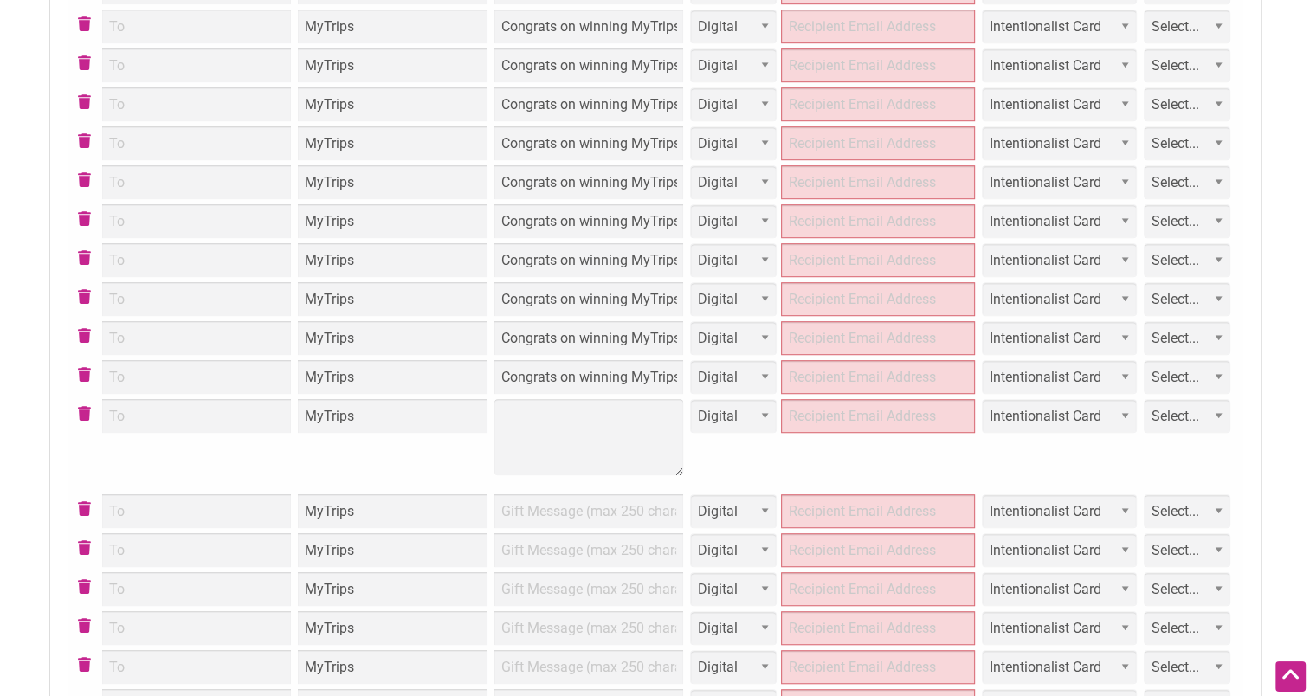
type textarea "Congrats on winning MyTrips September Ferry Commute Challenge!"
type input "Congrats on winning MyTrips September Ferry Commute Challenge!"
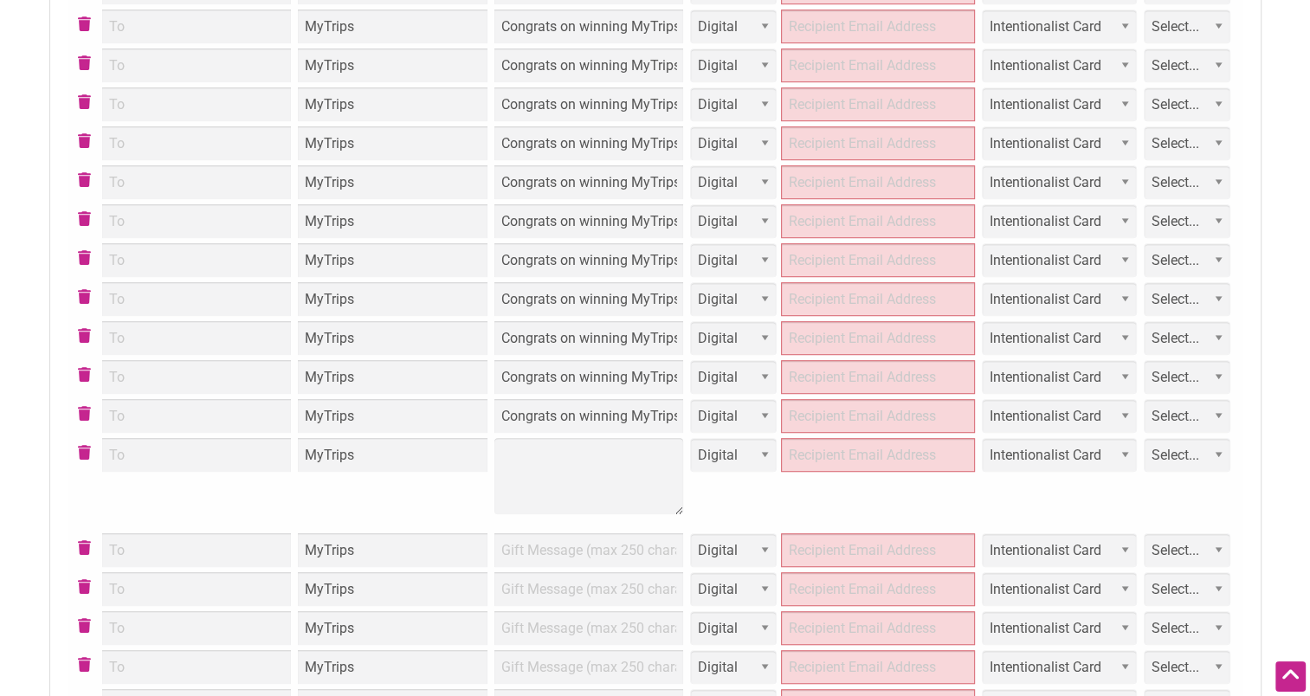
click at [619, 511] on td at bounding box center [589, 483] width 197 height 95
type textarea "Congrats on winning MyTrips September Ferry Commute Challenge!"
click at [610, 548] on td at bounding box center [589, 550] width 197 height 39
type input "Congrats on winning MyTrips September Ferry Commute Challenge!"
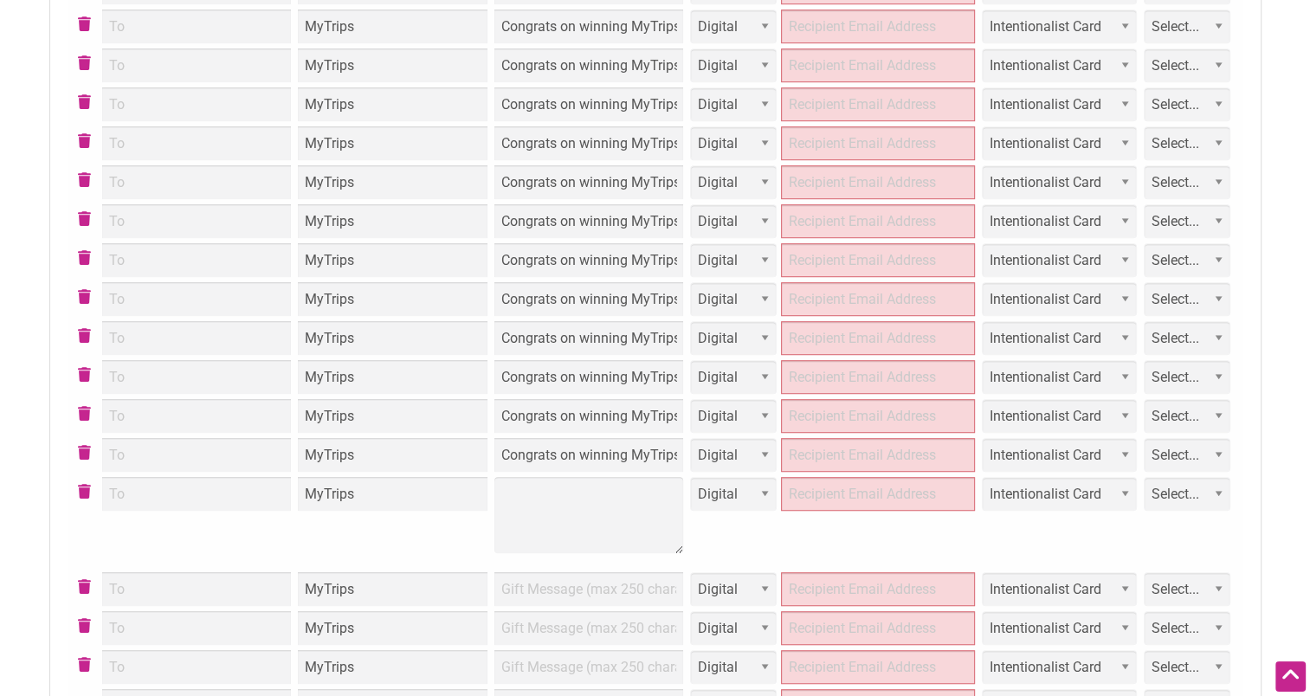
type textarea "Congrats on winning MyTrips September Ferry Commute Challenge!"
type input "Congrats on winning MyTrips September Ferry Commute Challenge!"
click at [608, 576] on td at bounding box center [589, 589] width 197 height 39
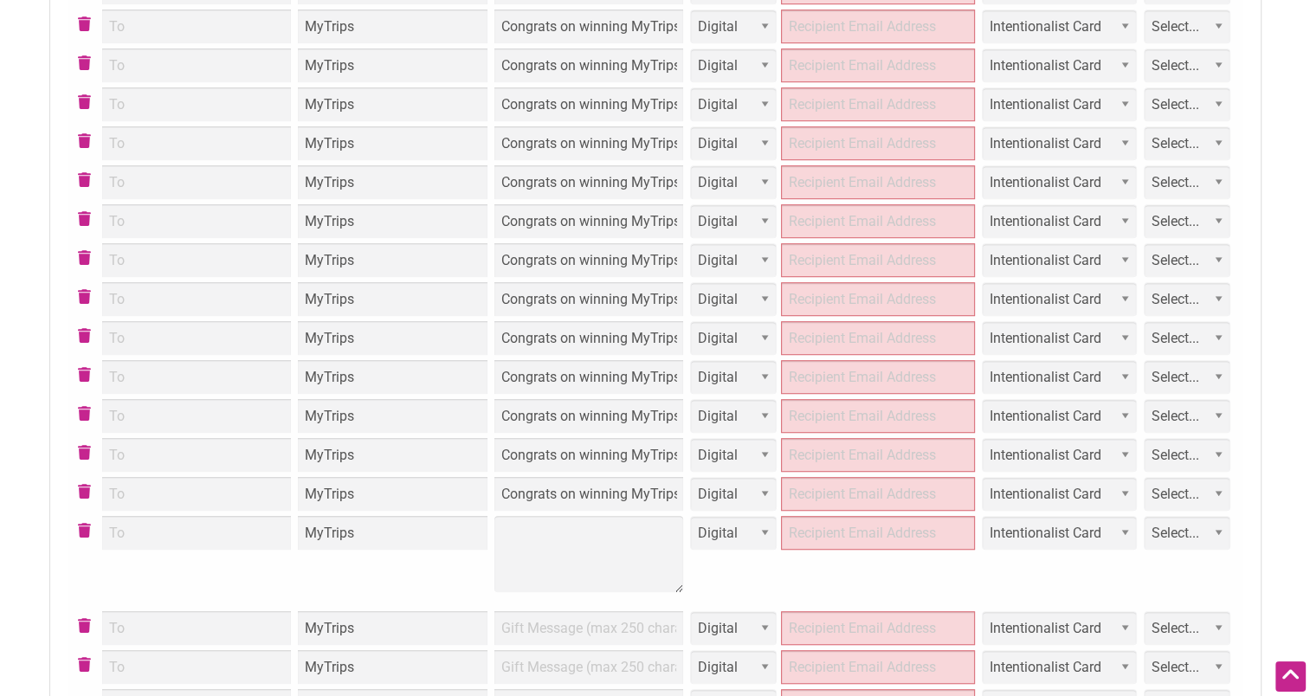
type textarea "Congrats on winning MyTrips September Ferry Commute Challenge!"
type input "Congrats on winning MyTrips September Ferry Commute Challenge!"
click at [607, 624] on td at bounding box center [589, 628] width 197 height 39
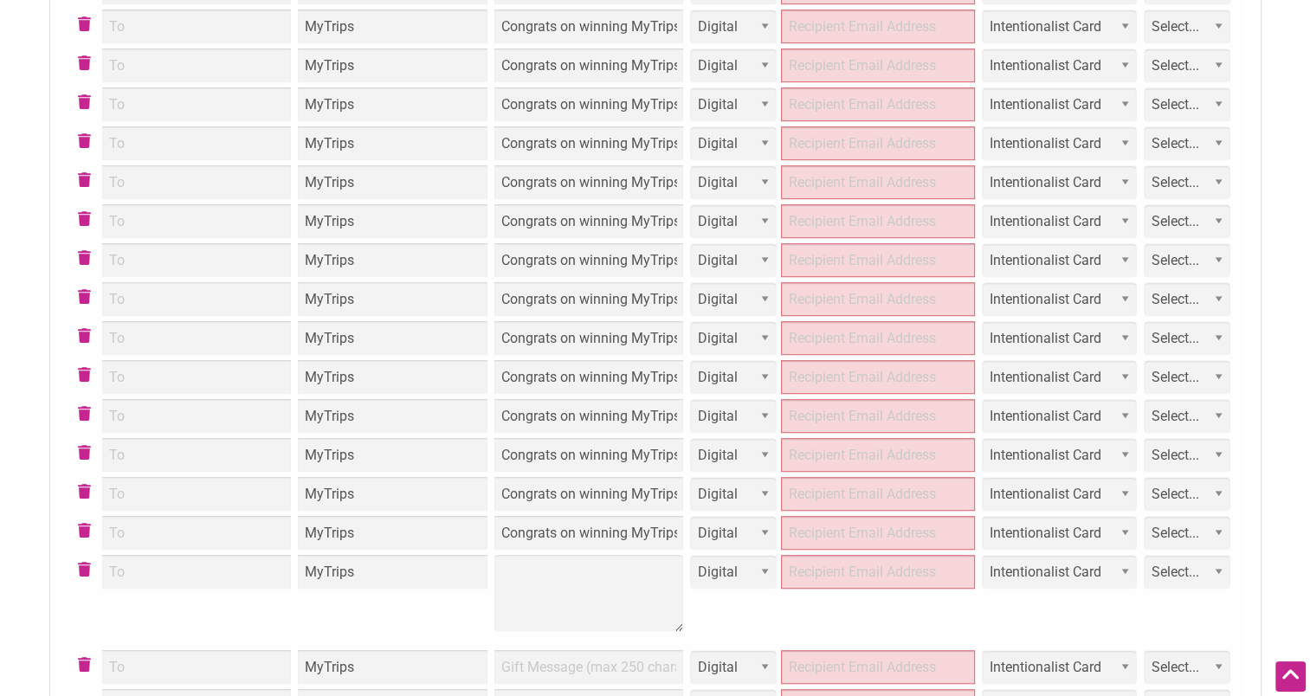
type textarea "Congrats on winning MyTrips September Ferry Commute Challenge!"
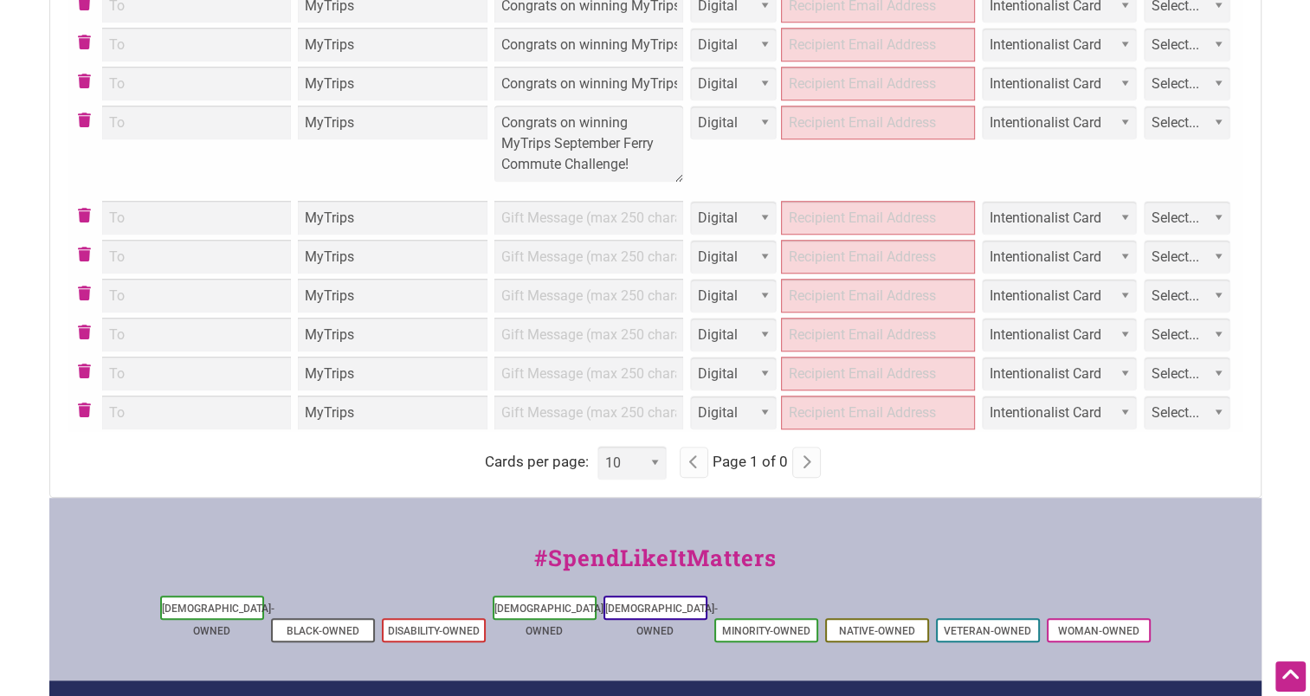
scroll to position [1294, 0]
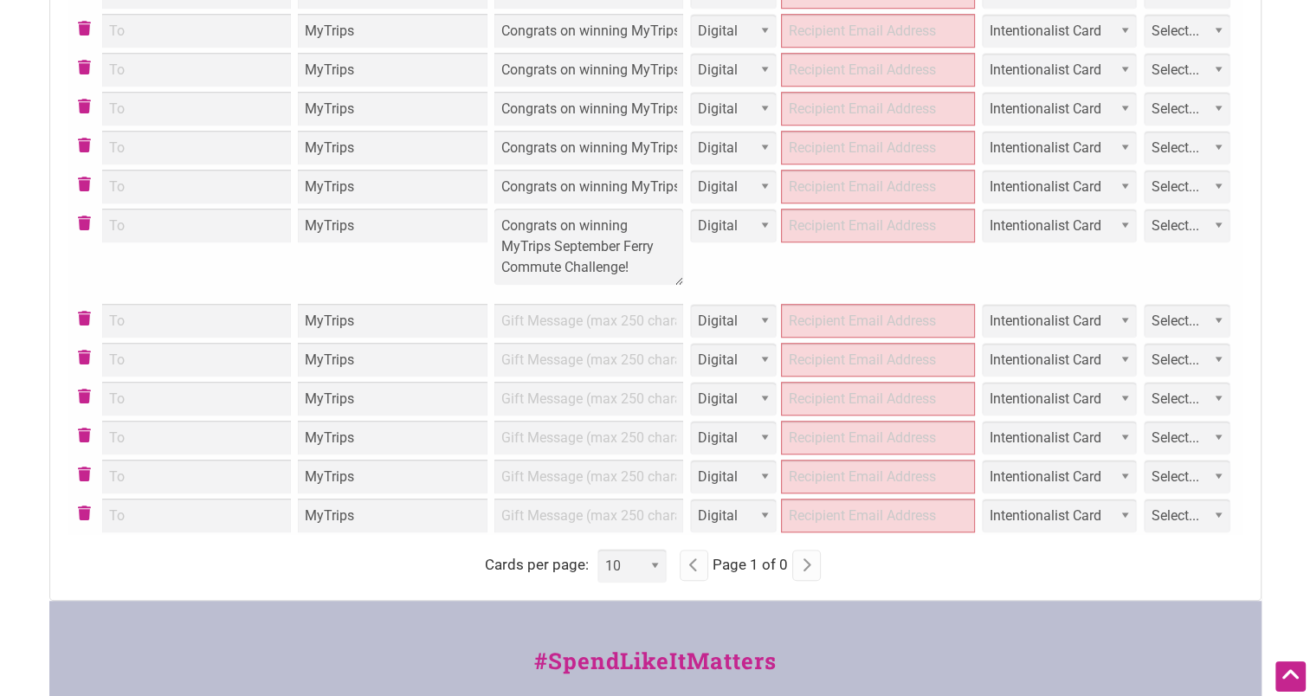
type input "Congrats on winning MyTrips September Ferry Commute Challenge!"
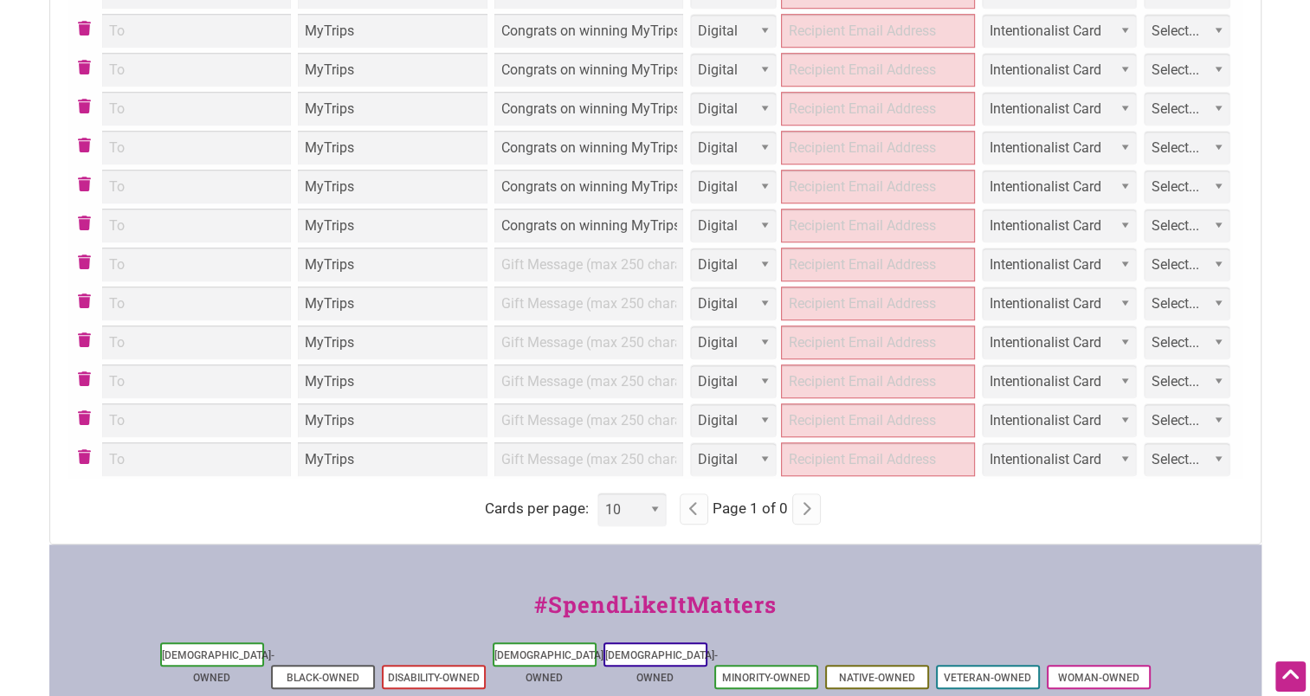
click at [529, 270] on td at bounding box center [589, 264] width 197 height 39
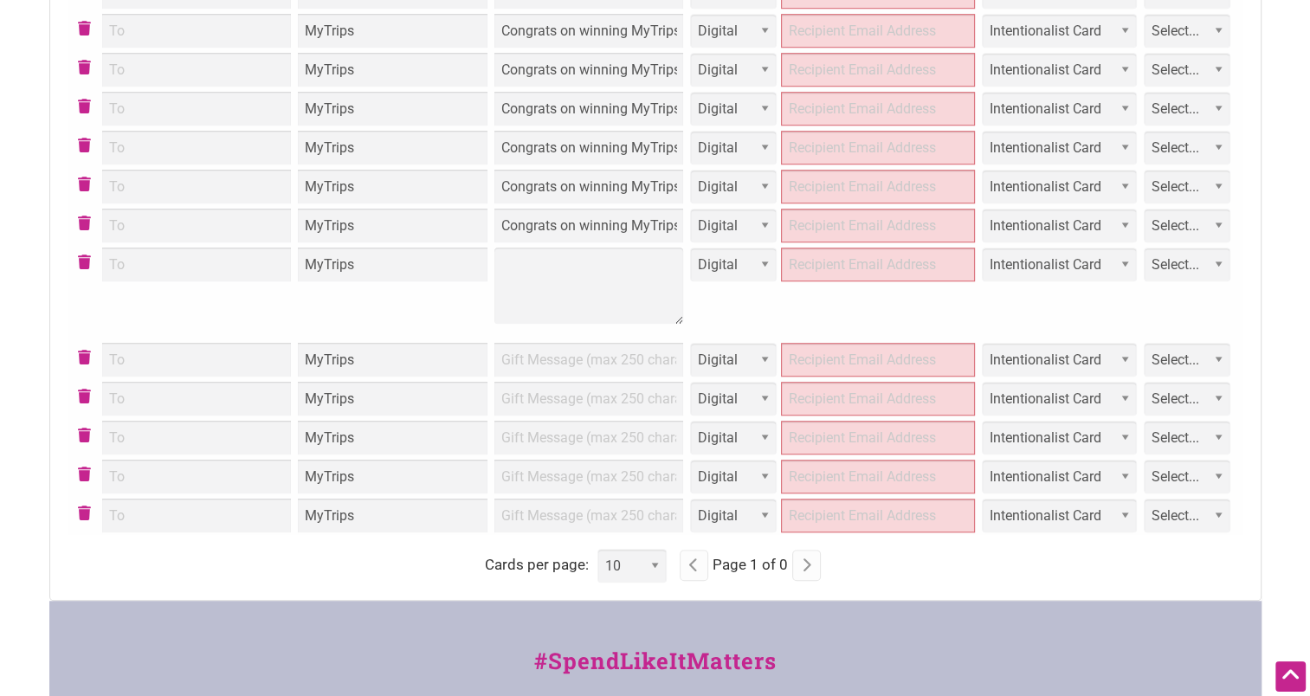
type textarea "Congrats on completing MyTrips September Parks Westbridge Guaranteed Rewards No…"
type input "Congrats on completing MyTrips September Parks Westbridge Guaranteed Rewards No…"
click at [547, 347] on td at bounding box center [589, 359] width 197 height 39
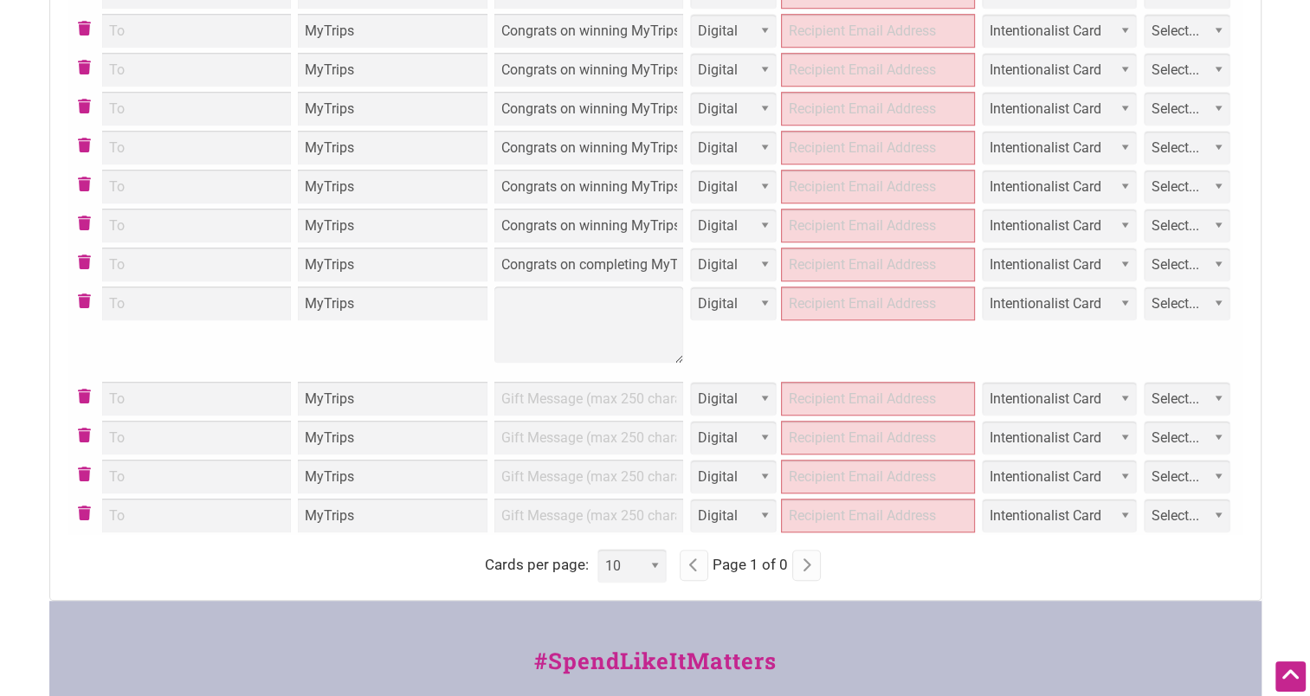
type textarea "Congrats on completing MyTrips September Parks Westbridge Guaranteed Rewards No…"
type input "Congrats on completing MyTrips September Parks Westbridge Guaranteed Rewards No…"
click at [560, 407] on td at bounding box center [589, 398] width 197 height 39
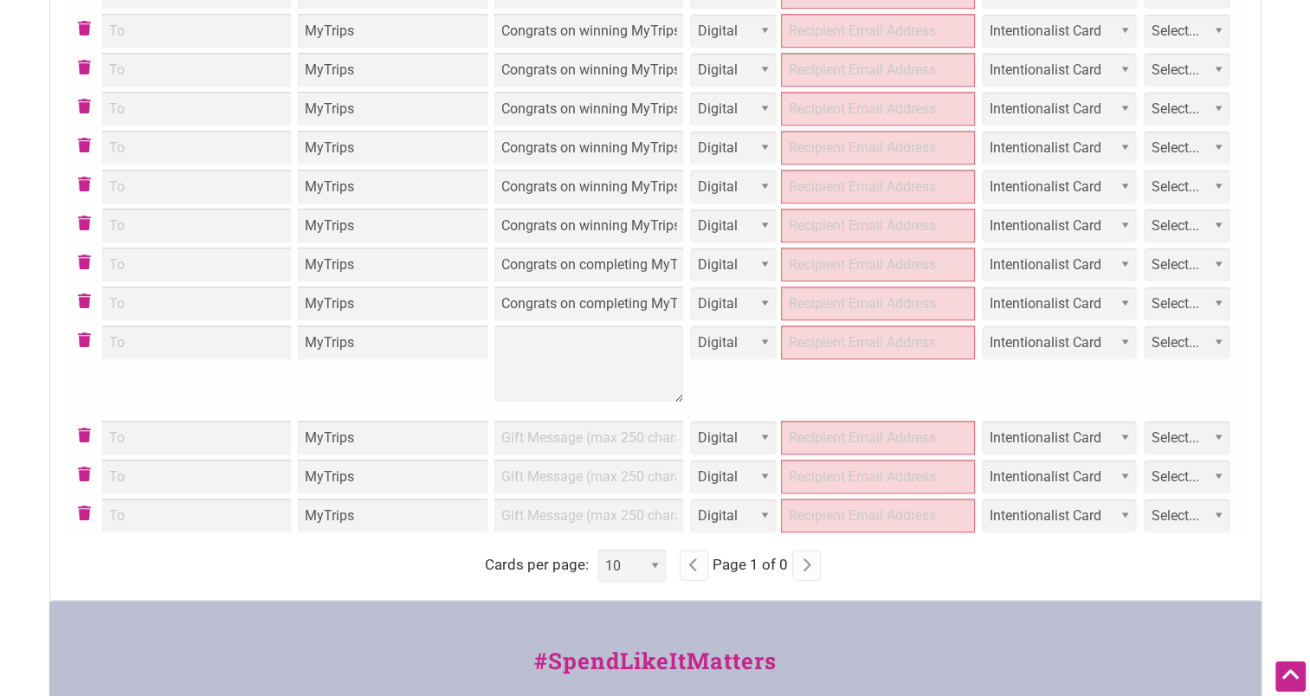
type textarea "Congrats on completing MyTrips September Parks Westbridge Guaranteed Rewards No…"
type input "Congrats on completing MyTrips September Parks Westbridge Guaranteed Rewards No…"
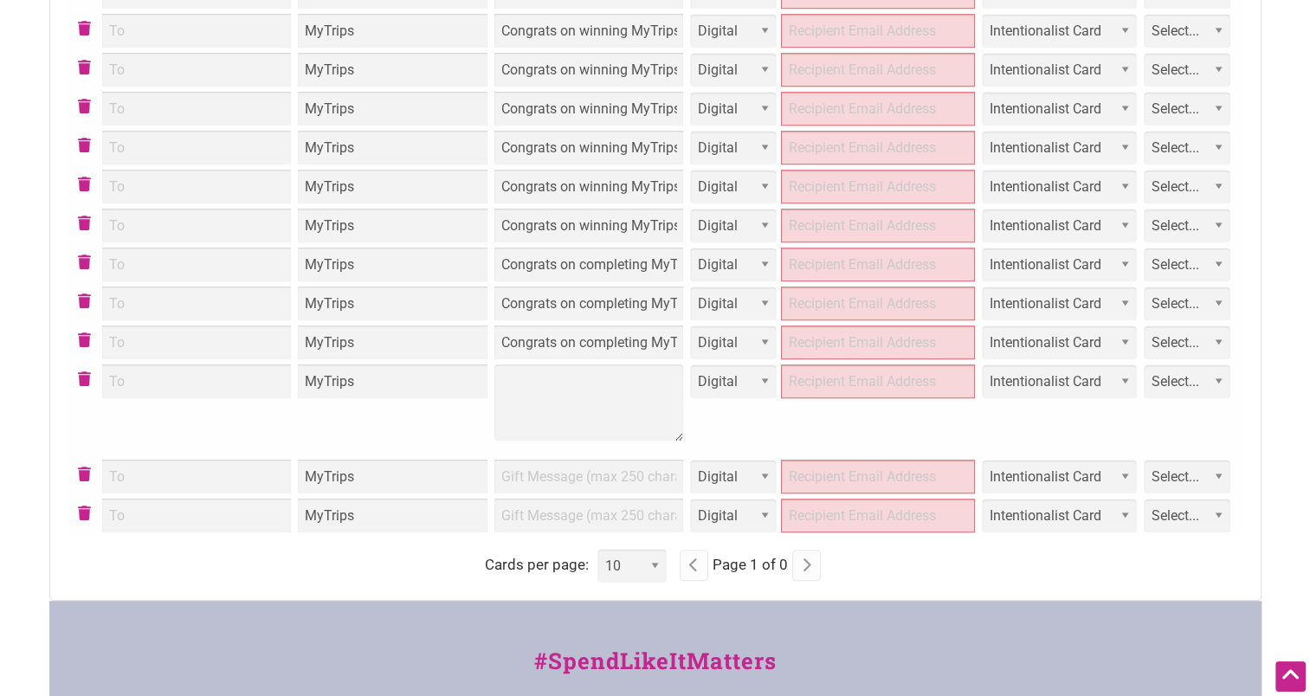
click at [561, 433] on td at bounding box center [589, 409] width 197 height 95
type textarea "Congrats on completing MyTrips September Parks Westbridge Guaranteed Rewards No…"
type input "Congrats on completing MyTrips September Parks Westbridge Guaranteed Rewards No…"
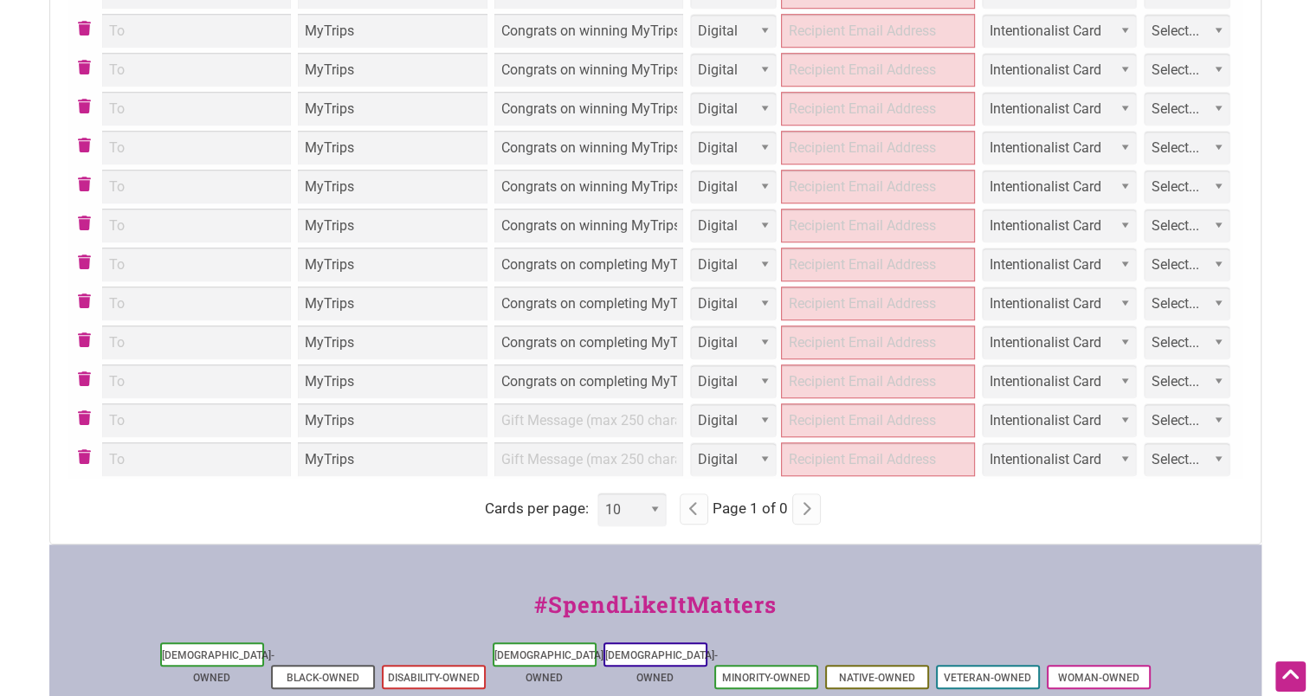
click at [565, 414] on td at bounding box center [589, 420] width 197 height 39
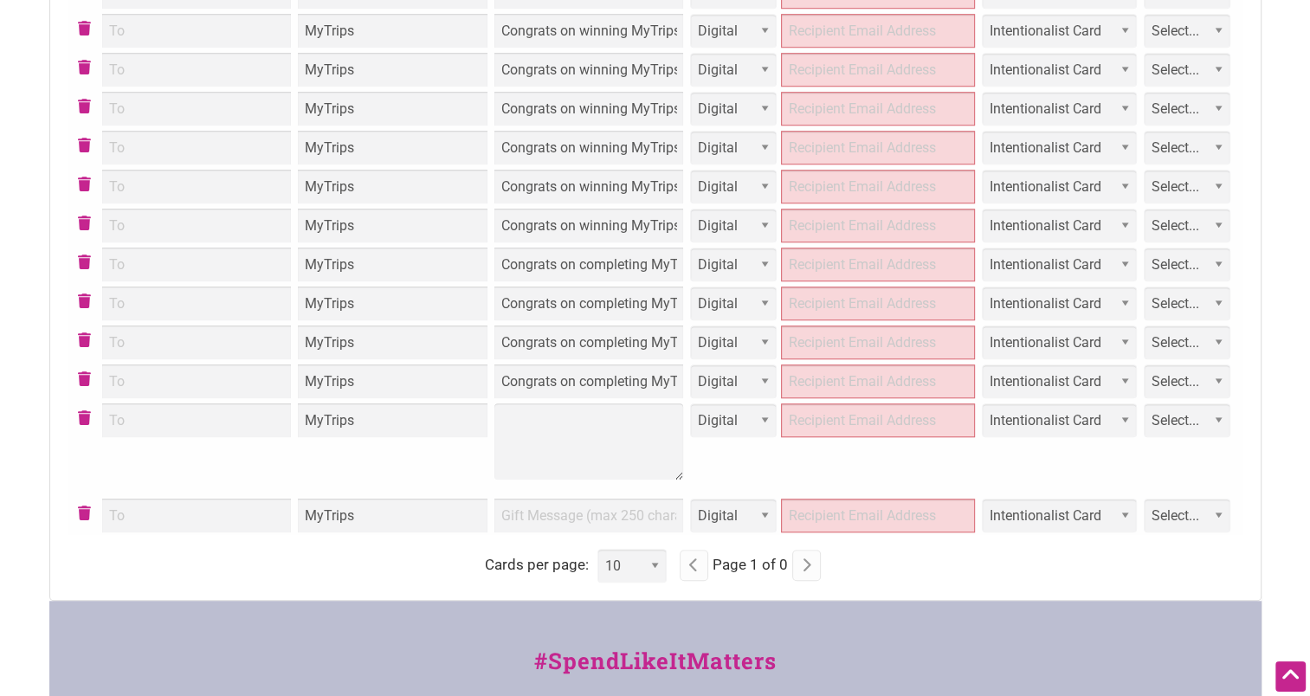
type textarea "Congrats on completing MyTrips September Parks Westbridge Guaranteed Rewards No…"
type input "Congrats on completing MyTrips September Parks Westbridge Guaranteed Rewards No…"
click at [561, 511] on td at bounding box center [589, 515] width 197 height 39
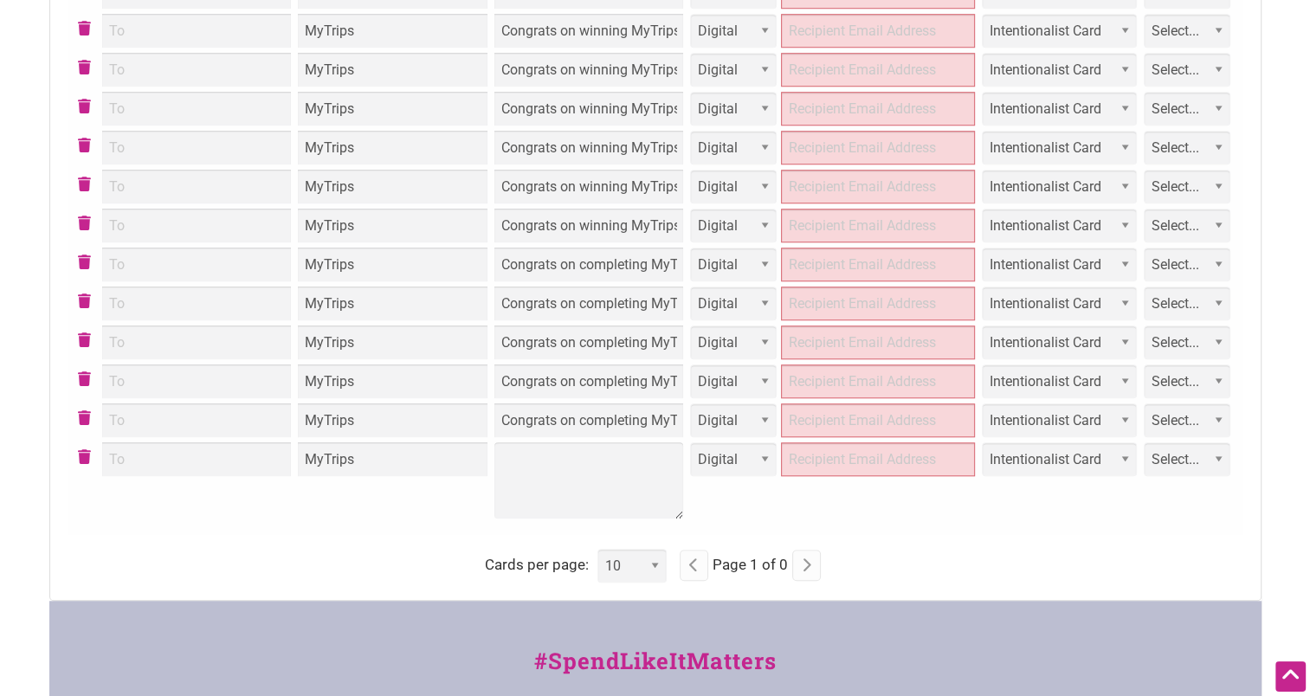
type textarea "Congrats on completing MyTrips September Parks Westbridge Guaranteed Rewards No…"
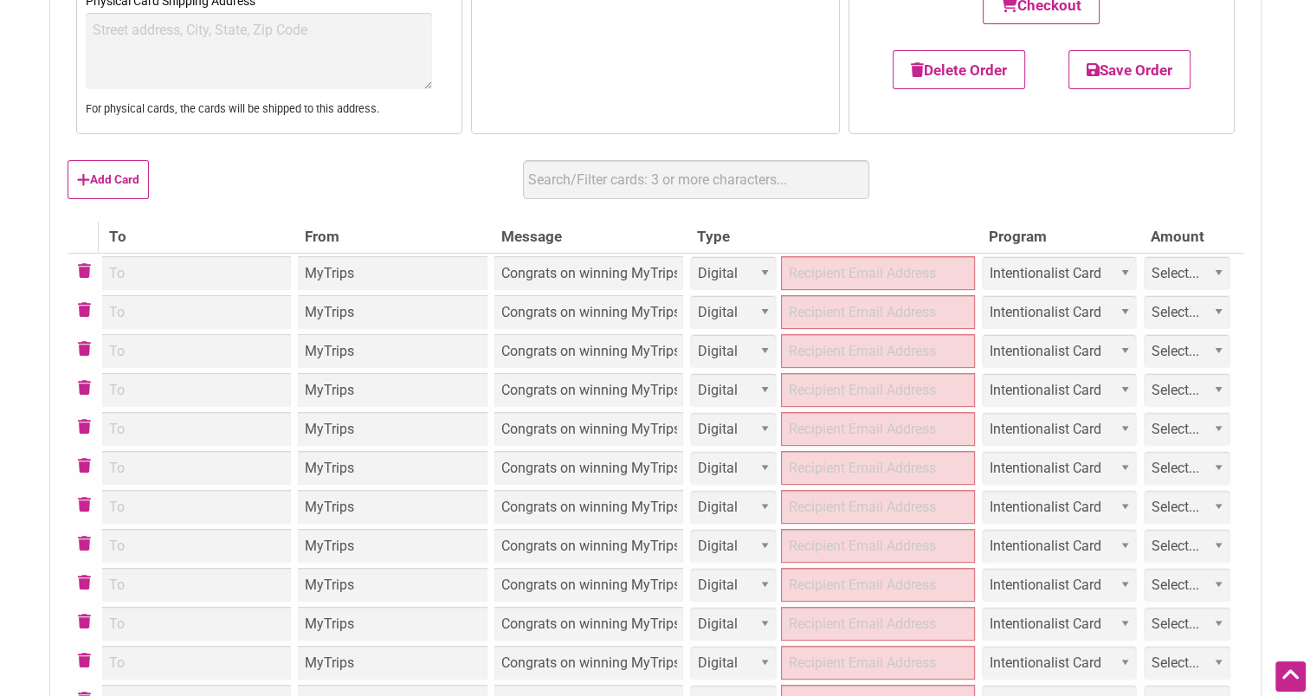
type input "Congrats on completing MyTrips September Parks Westbridge Guaranteed Rewards No…"
click at [894, 215] on div "Add Card Use a spreadsheet? Upload Download Get Template" at bounding box center [656, 187] width 1176 height 70
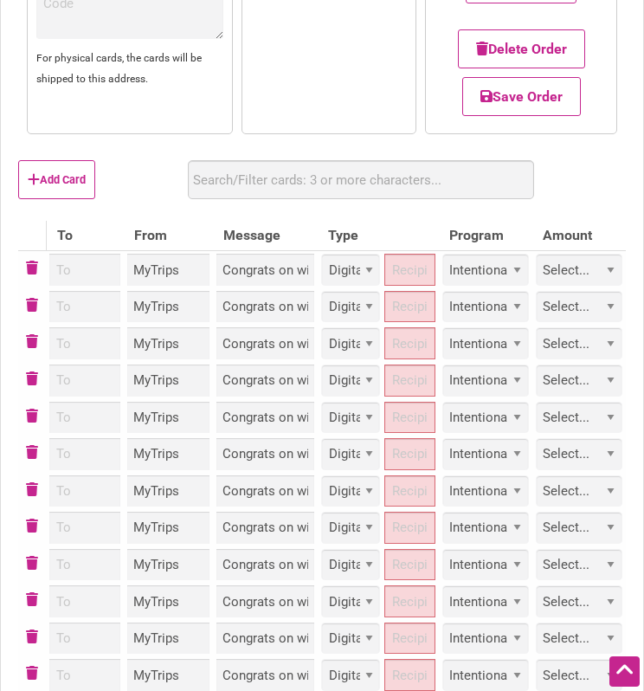
click at [270, 281] on td "Congrats on winning MyTrips September Non-Drive-Alone Commute Challenge!" at bounding box center [265, 269] width 105 height 37
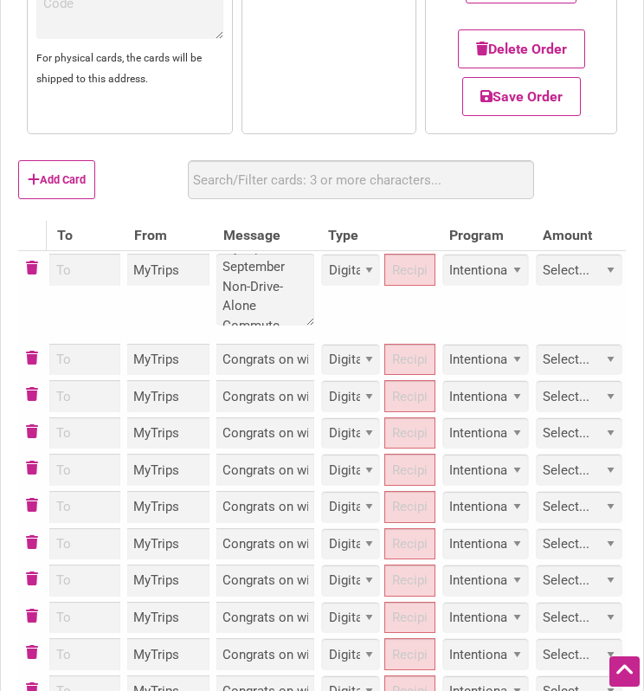
scroll to position [62, 0]
click at [90, 286] on input "To" at bounding box center [84, 270] width 71 height 32
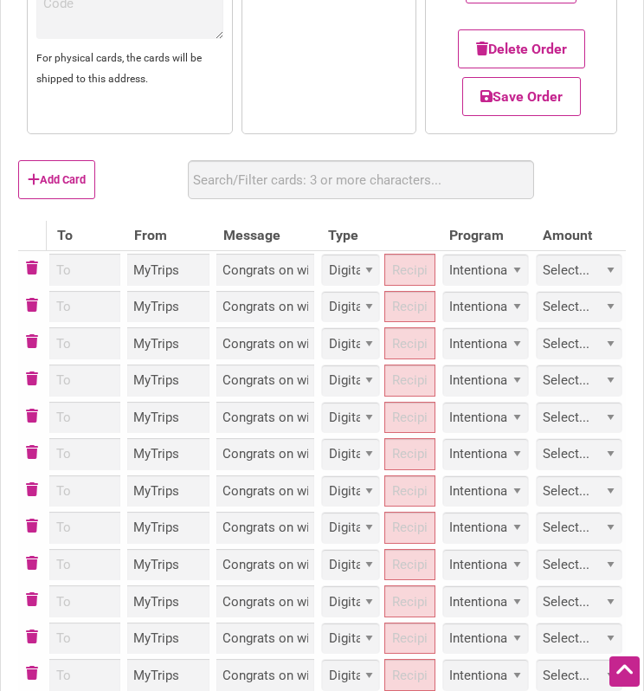
click at [603, 286] on select "Select... Custom $25 $50 $100 $150 $200 $250 $500" at bounding box center [579, 270] width 87 height 32
select select "50"
click at [536, 274] on select "Select... Custom $25 $50 $100 $150 $200 $250 $500" at bounding box center [579, 270] width 87 height 32
click at [589, 322] on select "Select... Custom $25 $50 $100 $150 $200 $250 $500" at bounding box center [579, 307] width 87 height 32
select select "50"
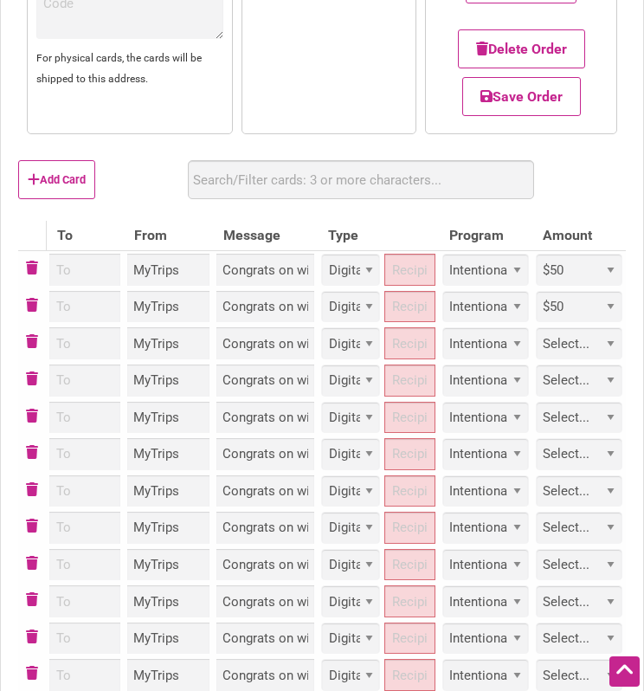
click at [536, 310] on select "Select... Custom $25 $50 $100 $150 $200 $250 $500" at bounding box center [579, 307] width 87 height 32
drag, startPoint x: 582, startPoint y: 361, endPoint x: 582, endPoint y: 378, distance: 17.3
click at [582, 359] on select "Select... Custom $25 $50 $100 $150 $200 $250 $500" at bounding box center [579, 343] width 87 height 32
select select "50"
click at [536, 347] on select "Select... Custom $25 $50 $100 $150 $200 $250 $500" at bounding box center [579, 343] width 87 height 32
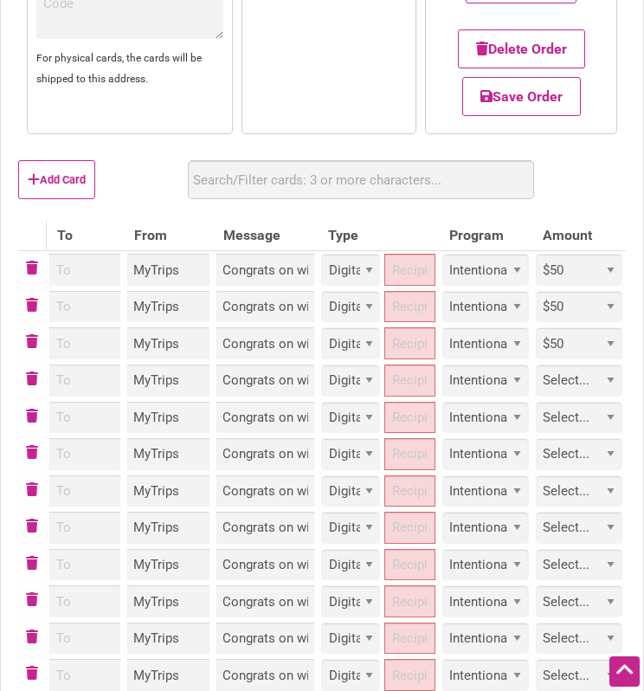
click at [567, 385] on select "Select... Custom $25 $50 $100 $150 $200 $250 $500" at bounding box center [579, 381] width 87 height 32
select select "50"
click at [536, 384] on select "Select... Custom $25 $50 $100 $150 $200 $250 $500" at bounding box center [579, 381] width 87 height 32
click at [561, 434] on select "Select... Custom $25 $50 $100 $150 $200 $250 $500" at bounding box center [579, 418] width 87 height 32
select select "25"
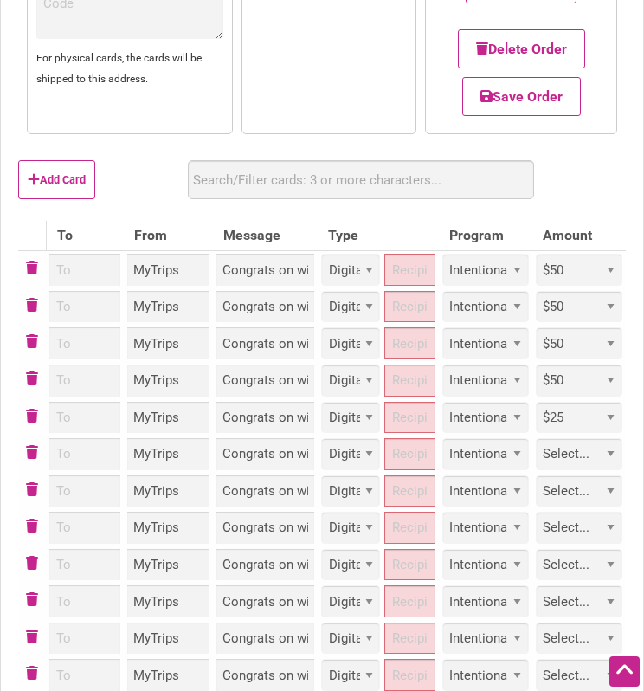
click at [536, 421] on select "Select... Custom $25 $50 $100 $150 $200 $250 $500" at bounding box center [579, 418] width 87 height 32
drag, startPoint x: 568, startPoint y: 488, endPoint x: 575, endPoint y: 500, distance: 14.0
click at [568, 470] on select "Select... Custom $25 $50 $100 $150 $200 $250 $500" at bounding box center [579, 454] width 87 height 32
select select "25"
click at [536, 457] on select "Select... Custom $25 $50 $100 $150 $200 $250 $500" at bounding box center [579, 454] width 87 height 32
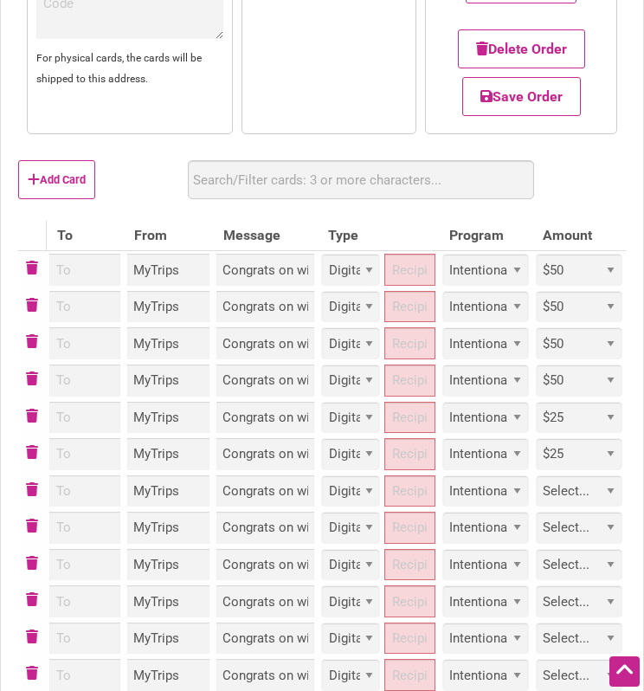
click at [606, 507] on select "Select... Custom $25 $50 $100 $150 $200 $250 $500" at bounding box center [579, 491] width 87 height 32
select select "25"
click at [536, 494] on select "Select... Custom $25 $50 $100 $150 $200 $250 $500" at bounding box center [579, 491] width 87 height 32
click at [595, 538] on select "Select... Custom $25 $50 $100 $150 $200 $250 $500" at bounding box center [579, 528] width 87 height 32
select select "25"
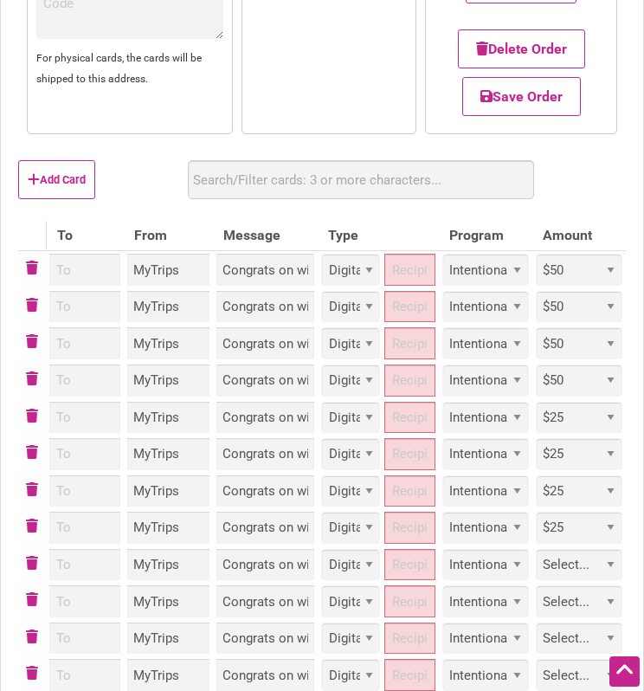
click at [536, 532] on select "Select... Custom $25 $50 $100 $150 $200 $250 $500" at bounding box center [579, 528] width 87 height 32
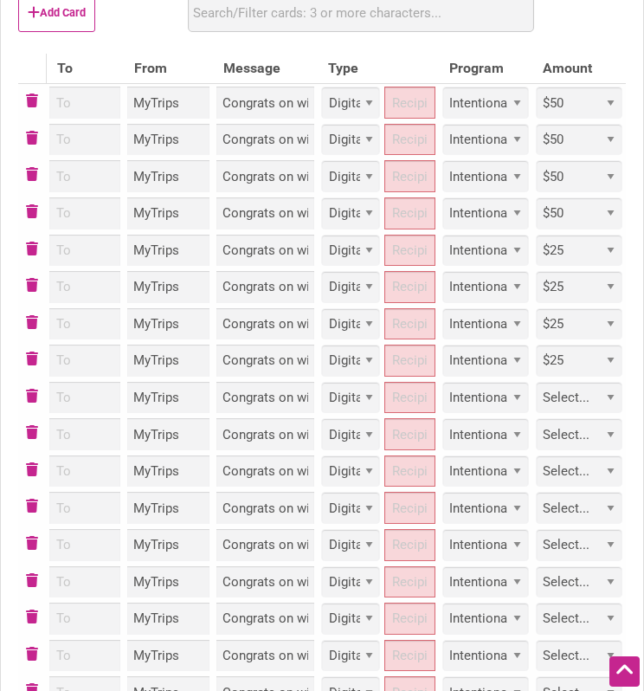
scroll to position [688, 0]
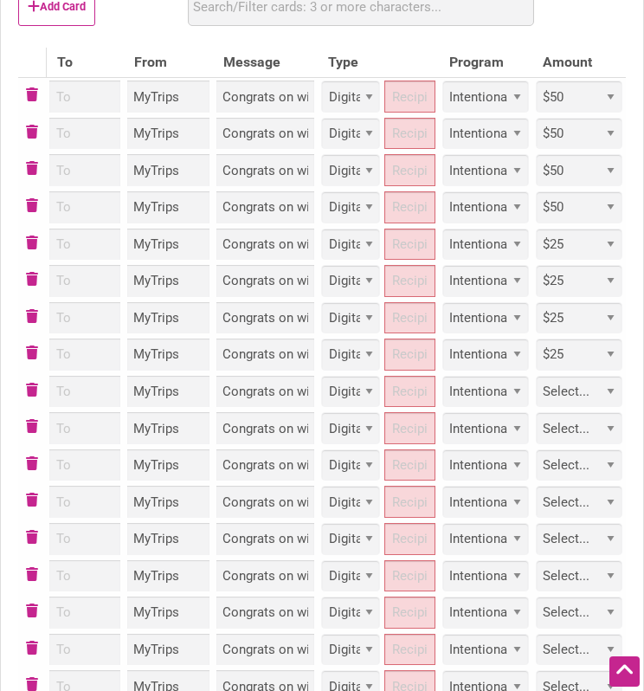
click at [615, 397] on select "Select... Custom $25 $50 $100 $150 $200 $250 $500" at bounding box center [579, 392] width 87 height 32
select select "25"
click at [536, 395] on select "Select... Custom $25 $50 $100 $150 $200 $250 $500" at bounding box center [579, 392] width 87 height 32
drag, startPoint x: 586, startPoint y: 450, endPoint x: 585, endPoint y: 466, distance: 15.6
click at [586, 444] on select "Select... Custom $25 $50 $100 $150 $200 $250 $500" at bounding box center [579, 428] width 87 height 32
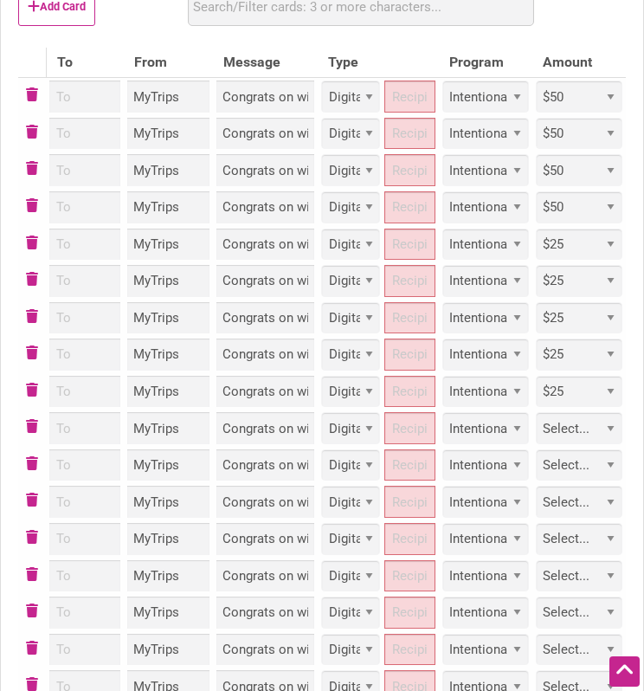
select select "25"
click at [536, 432] on select "Select... Custom $25 $50 $100 $150 $200 $250 $500" at bounding box center [579, 428] width 87 height 32
click at [586, 481] on select "Select... Custom $25 $50 $100 $150 $200 $250 $500" at bounding box center [579, 465] width 87 height 32
select select "25"
click at [536, 468] on select "Select... Custom $25 $50 $100 $150 $200 $250 $500" at bounding box center [579, 465] width 87 height 32
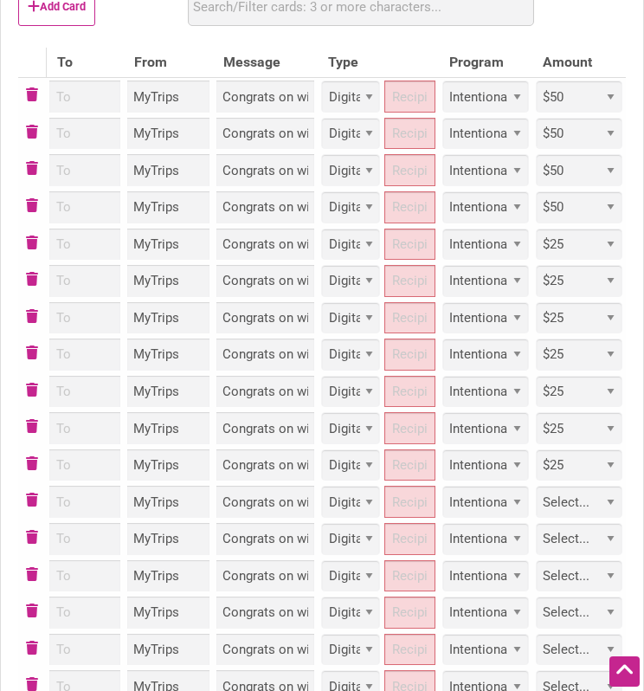
drag, startPoint x: 589, startPoint y: 520, endPoint x: 589, endPoint y: 506, distance: 14.7
click at [588, 518] on select "Select... Custom $25 $50 $100 $150 $200 $250 $500" at bounding box center [579, 502] width 87 height 32
select select "25"
click at [536, 506] on select "Select... Custom $25 $50 $100 $150 $200 $250 $500" at bounding box center [579, 502] width 87 height 32
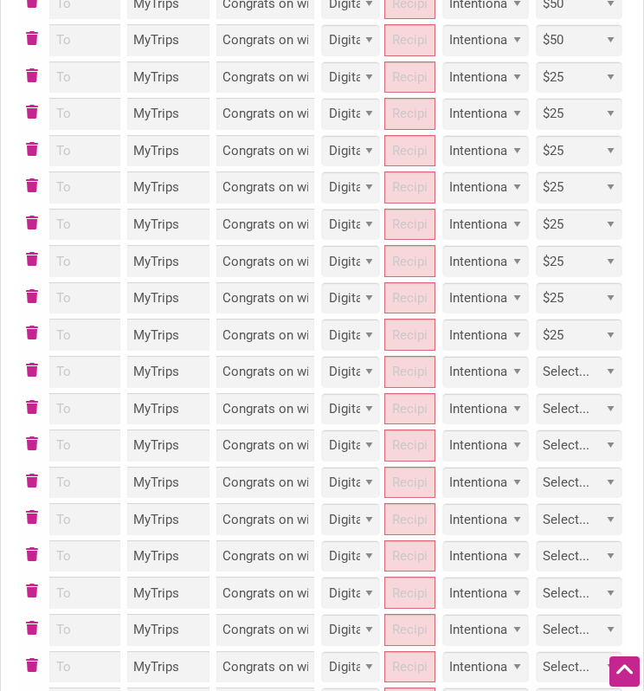
scroll to position [862, 0]
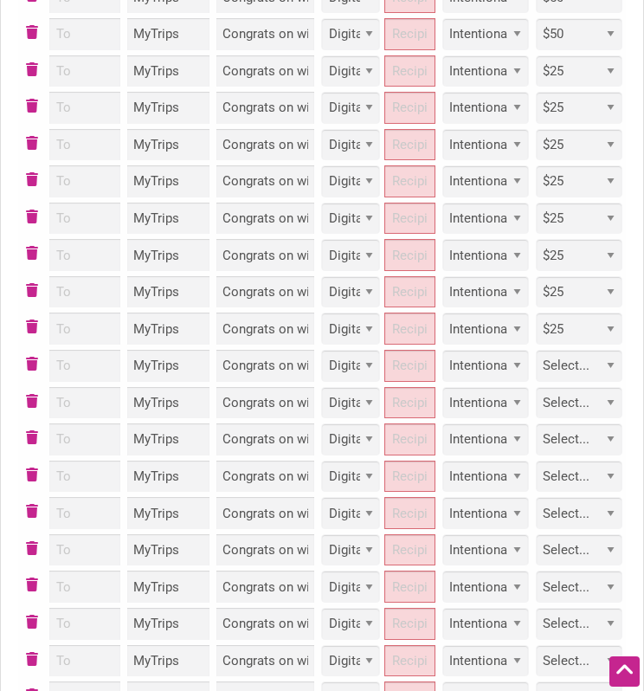
click at [588, 381] on select "Select... Custom $25 $50 $100 $150 $200 $250 $500" at bounding box center [579, 366] width 87 height 32
select select "Custom"
click at [536, 369] on select "Select... Custom $25 $50 $100 $150 $200 $250 $500" at bounding box center [579, 366] width 87 height 32
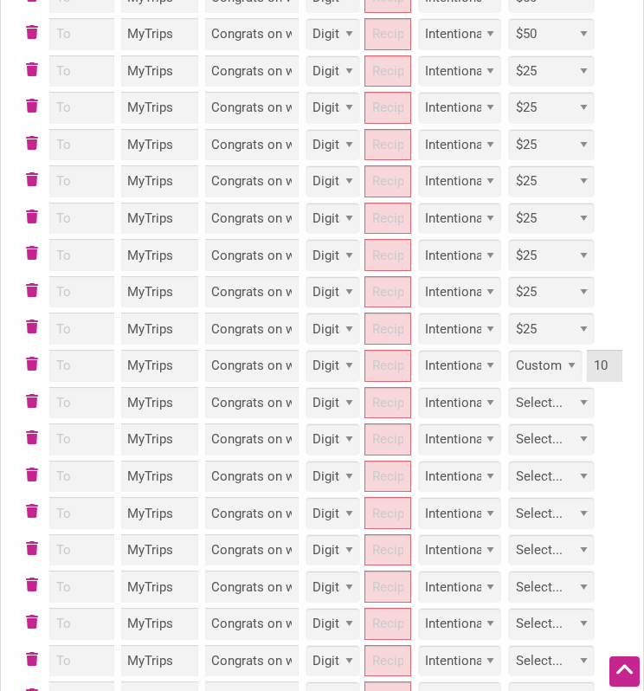
type input "10"
click at [637, 437] on div "Edit Bulk Order A name to uniquely identify this bulk Order September Rewards D…" at bounding box center [322, 132] width 642 height 1734
click at [574, 413] on select "Select... Custom $25 $50 $100 $150 $200 $250 $500" at bounding box center [551, 403] width 87 height 32
select select "Custom"
click at [508, 406] on select "Select... Custom $25 $50 $100 $150 $200 $250 $500" at bounding box center [551, 403] width 87 height 32
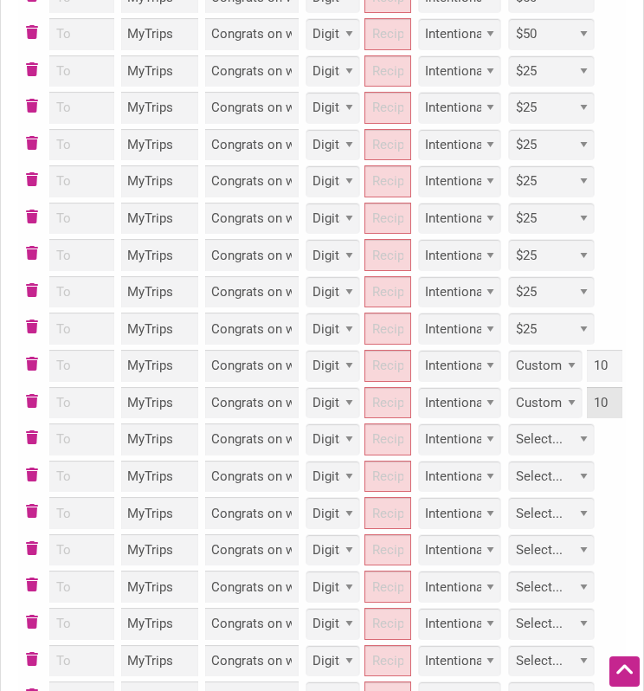
type input "10"
click at [577, 453] on select "Select... Custom $25 $50 $100 $150 $200 $250 $500" at bounding box center [550, 439] width 87 height 32
select select "Custom"
click at [508, 442] on select "Select... Custom $25 $50 $100 $150 $200 $250 $500" at bounding box center [551, 439] width 87 height 32
type input "10"
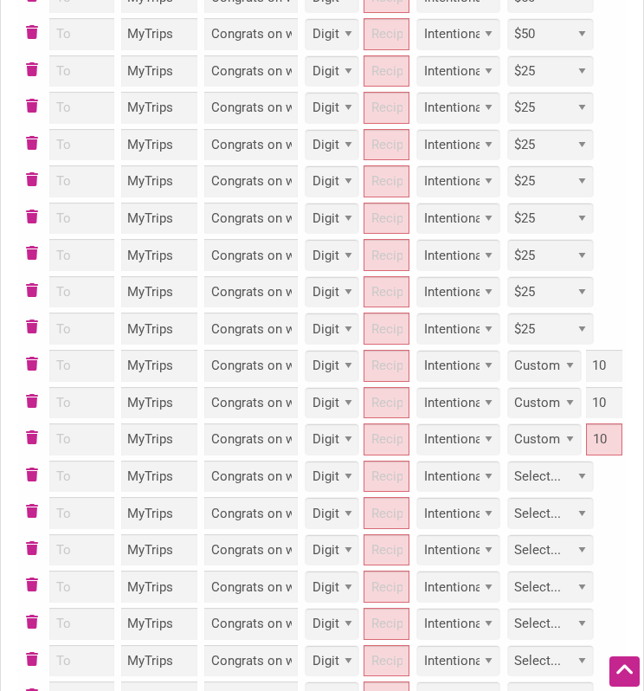
click at [571, 493] on select "Select... Custom $25 $50 $100 $150 $200 $250 $500" at bounding box center [550, 477] width 87 height 32
select select "Custom"
click at [508, 480] on select "Select... Custom $25 $50 $100 $150 $200 $250 $500" at bounding box center [551, 477] width 87 height 32
paste input "10"
type input "10"
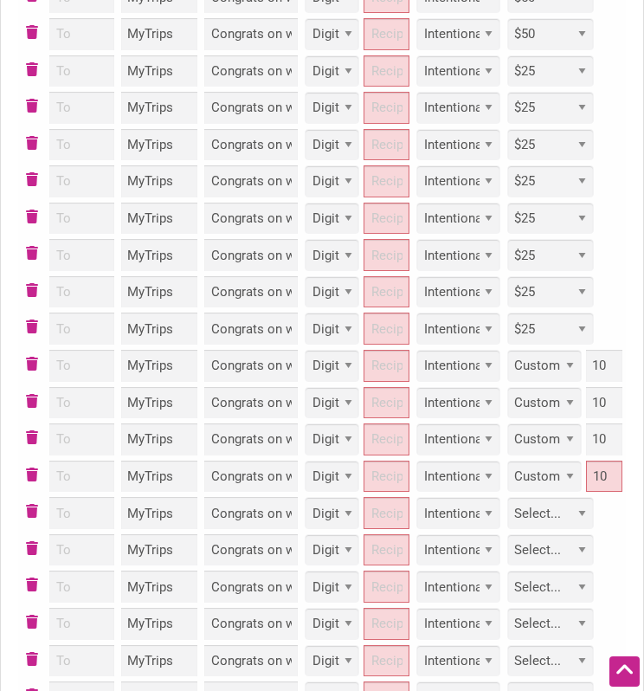
click at [558, 527] on select "Select... Custom $25 $50 $100 $150 $200 $250 $500" at bounding box center [550, 513] width 87 height 32
select select "Custom"
click at [508, 517] on select "Select... Custom $25 $50 $100 $150 $200 $250 $500" at bounding box center [551, 513] width 87 height 32
paste input "10"
type input "10"
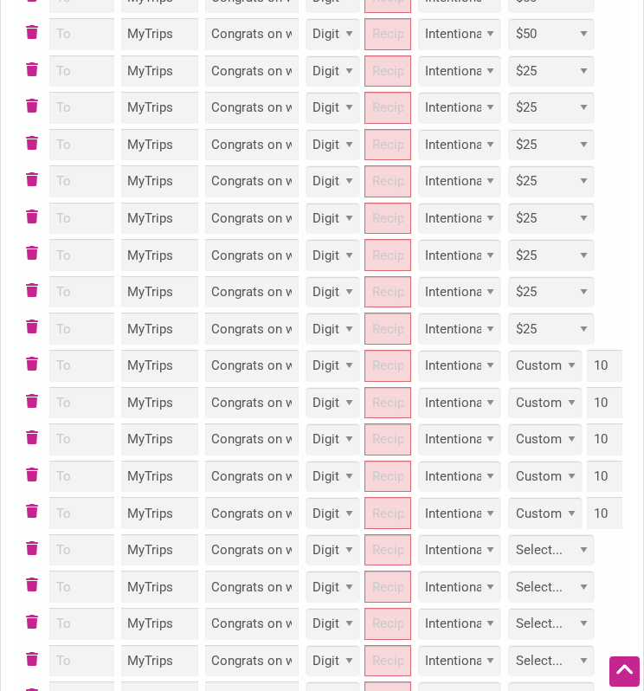
click at [579, 566] on select "Select... Custom $25 $50 $100 $150 $200 $250 $500" at bounding box center [551, 550] width 87 height 32
select select "Custom"
click at [508, 553] on select "Select... Custom $25 $50 $100 $150 $200 $250 $500" at bounding box center [551, 550] width 87 height 32
paste input "10"
type input "10"
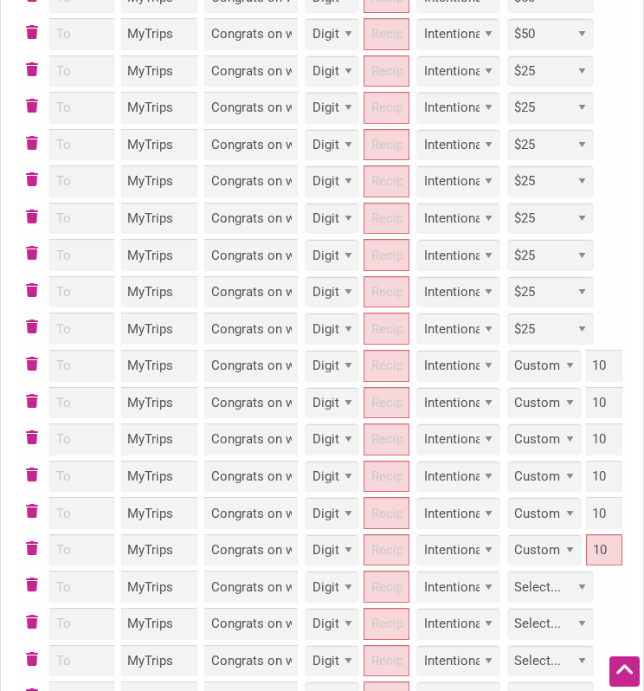
click at [578, 603] on select "Select... Custom $25 $50 $100 $150 $200 $250 $500" at bounding box center [550, 587] width 87 height 32
select select "Custom"
click at [508, 591] on select "Select... Custom $25 $50 $100 $150 $200 $250 $500" at bounding box center [551, 587] width 87 height 32
paste input "10"
type input "10"
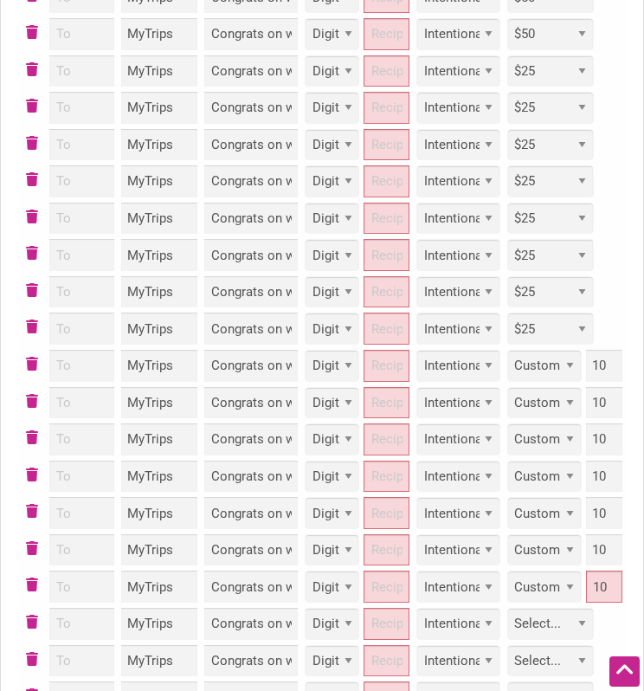
click at [558, 635] on select "Select... Custom $25 $50 $100 $150 $200 $250 $500" at bounding box center [550, 624] width 87 height 32
select select "Custom"
click at [508, 627] on select "Select... Custom $25 $50 $100 $150 $200 $250 $500" at bounding box center [551, 624] width 87 height 32
paste input "10"
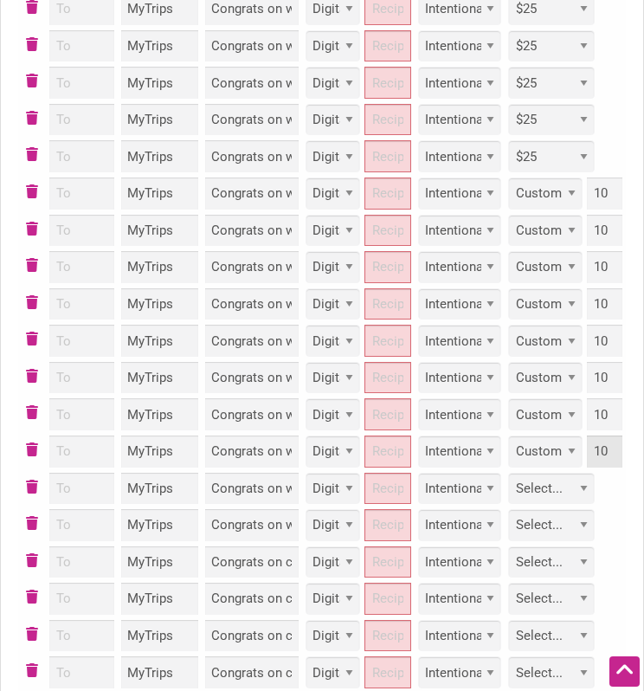
scroll to position [1035, 0]
type input "10"
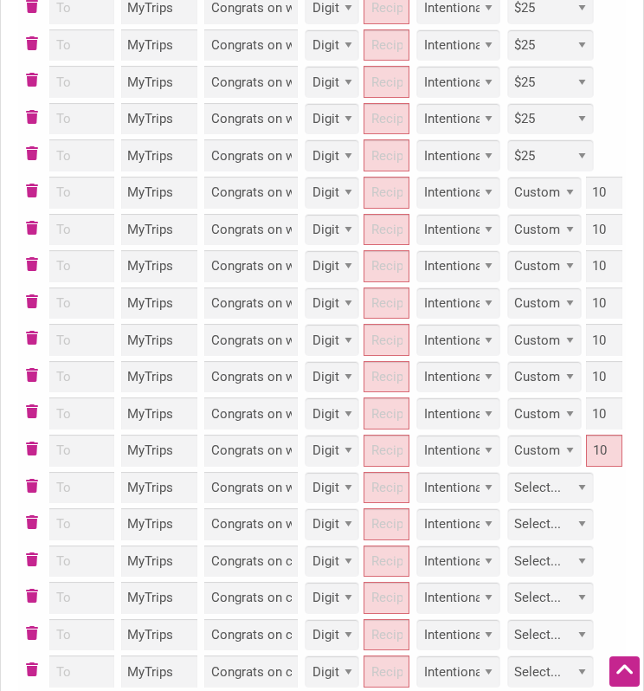
click at [573, 504] on select "Select... Custom $25 $50 $100 $150 $200 $250 $500" at bounding box center [550, 488] width 87 height 32
select select "Custom"
click at [508, 491] on select "Select... Custom $25 $50 $100 $150 $200 $250 $500" at bounding box center [551, 488] width 87 height 32
paste input "10"
type input "10"
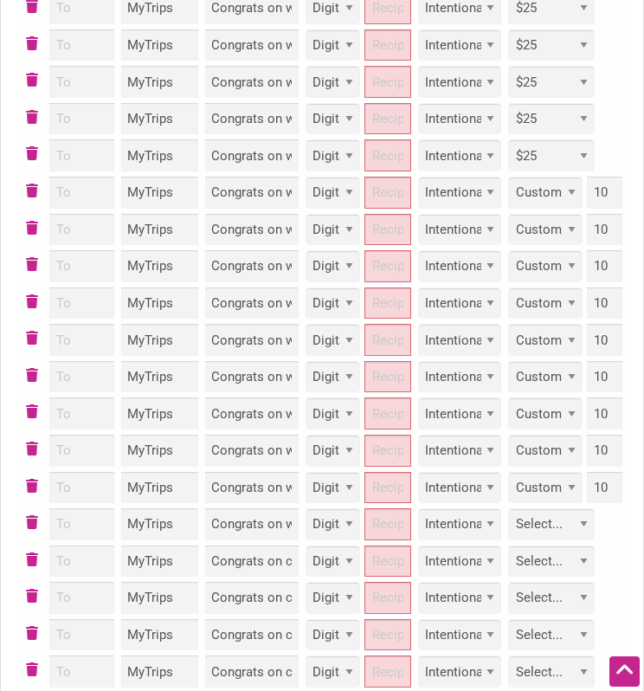
click at [545, 538] on select "Select... Custom $25 $50 $100 $150 $200 $250 $500" at bounding box center [551, 524] width 87 height 32
select select "Custom"
click at [508, 527] on select "Select... Custom $25 $50 $100 $150 $200 $250 $500" at bounding box center [551, 524] width 87 height 32
paste input "10"
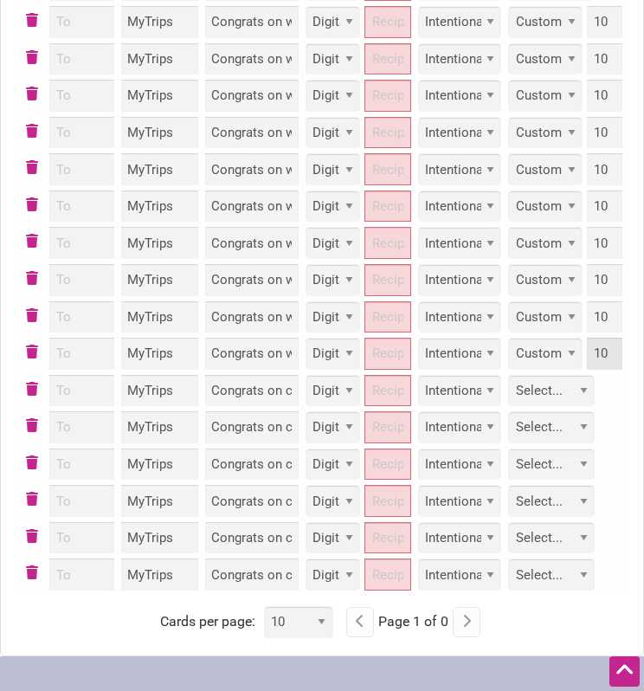
scroll to position [1208, 0]
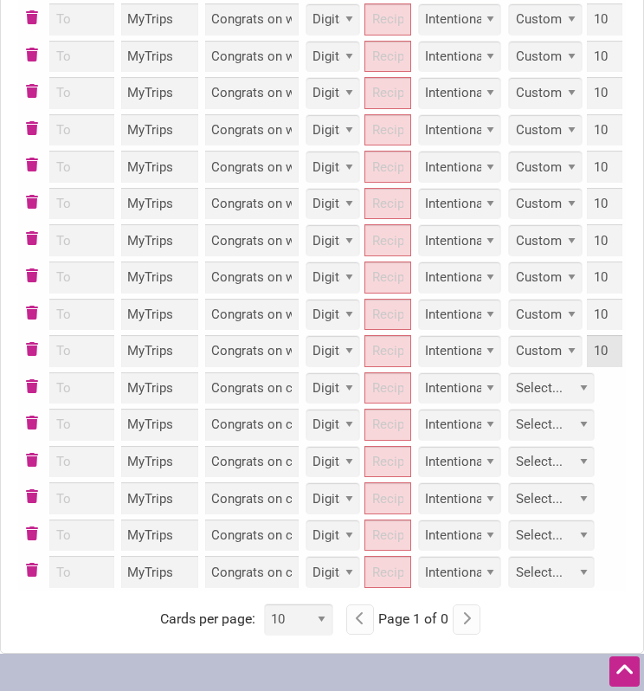
type input "10"
click at [563, 404] on select "Select... Custom $25 $50 $100 $150 $200 $250 $500" at bounding box center [551, 388] width 87 height 32
select select "Custom"
click at [508, 391] on select "Select... Custom $25 $50 $100 $150 $200 $250 $500" at bounding box center [551, 388] width 87 height 32
type input "15"
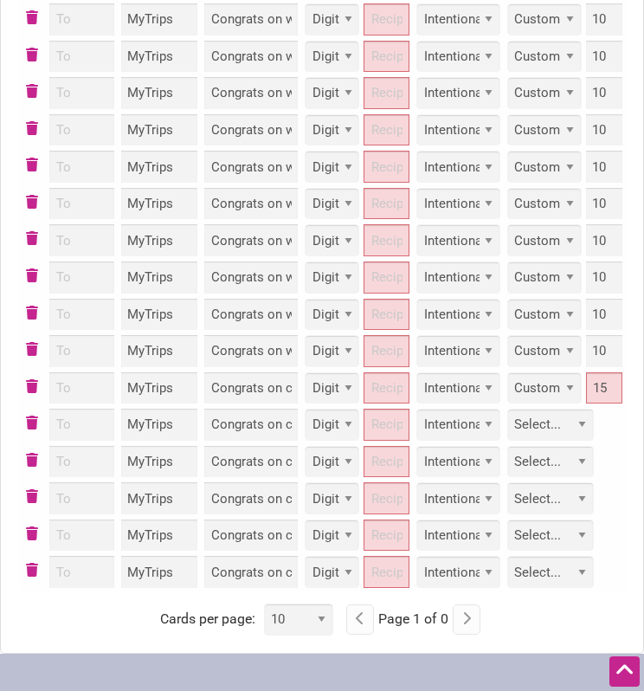
click at [551, 441] on select "Select... Custom $25 $50 $100 $150 $200 $250 $500" at bounding box center [550, 425] width 87 height 32
select select "Custom"
click at [508, 429] on select "Select... Custom $25 $50 $100 $150 $200 $250 $500" at bounding box center [551, 425] width 87 height 32
paste input "15"
type input "15"
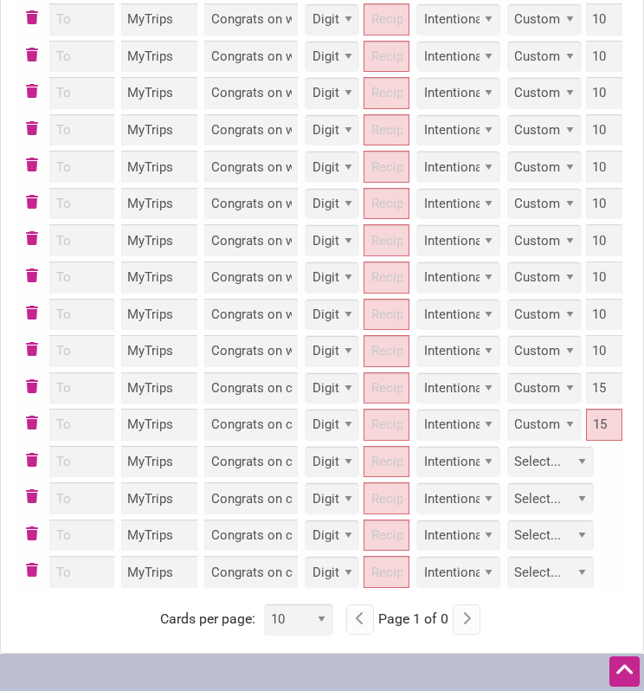
drag, startPoint x: 573, startPoint y: 481, endPoint x: 574, endPoint y: 490, distance: 8.7
click at [573, 478] on select "Select... Custom $25 $50 $100 $150 $200 $250 $500" at bounding box center [550, 462] width 87 height 32
select select "Custom"
click at [508, 465] on select "Select... Custom $25 $50 $100 $150 $200 $250 $500" at bounding box center [551, 462] width 87 height 32
paste input "15"
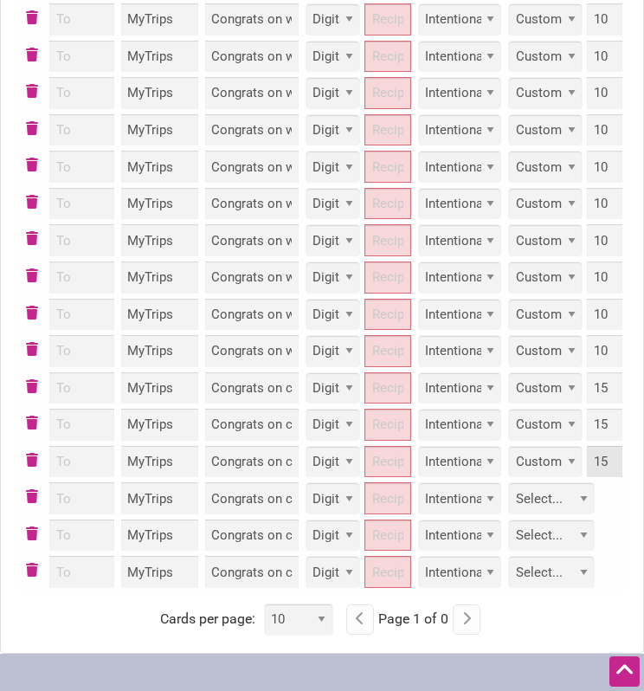
type input "15"
click at [571, 513] on select "Select... Custom $25 $50 $100 $150 $200 $250 $500" at bounding box center [550, 498] width 87 height 32
select select "Custom"
click at [508, 502] on select "Select... Custom $25 $50 $100 $150 $200 $250 $500" at bounding box center [551, 498] width 87 height 32
paste input "15"
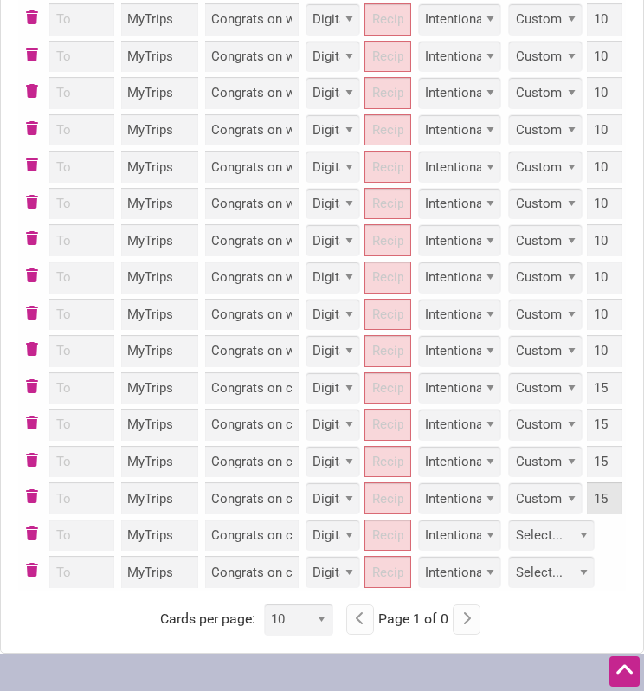
type input "15"
click at [554, 552] on select "Select... Custom $25 $50 $100 $150 $200 $250 $500" at bounding box center [550, 536] width 87 height 32
select select "Custom"
click at [508, 539] on select "Select... Custom $25 $50 $100 $150 $200 $250 $500" at bounding box center [551, 536] width 87 height 32
paste input "15"
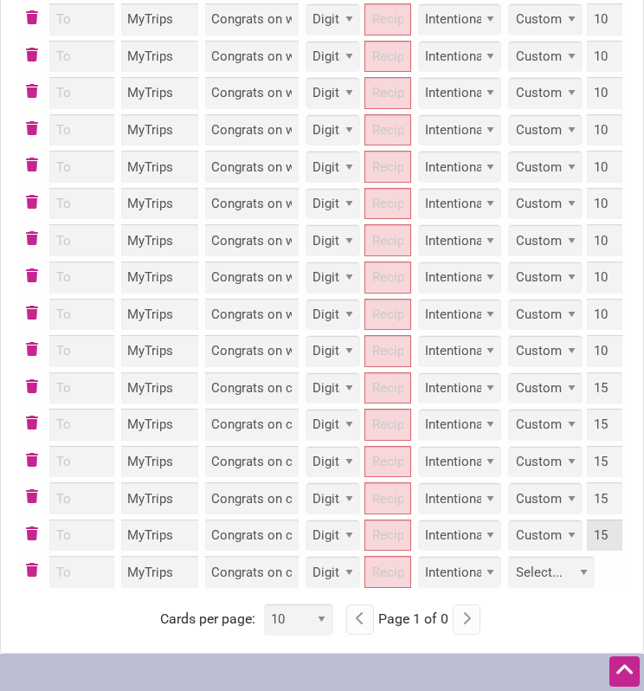
type input "15"
click at [561, 588] on select "Select... Custom $25 $50 $100 $150 $200 $250 $500" at bounding box center [551, 572] width 87 height 32
select select "Custom"
click at [508, 576] on select "Select... Custom $25 $50 $100 $150 $200 $250 $500" at bounding box center [551, 572] width 87 height 32
paste input "15"
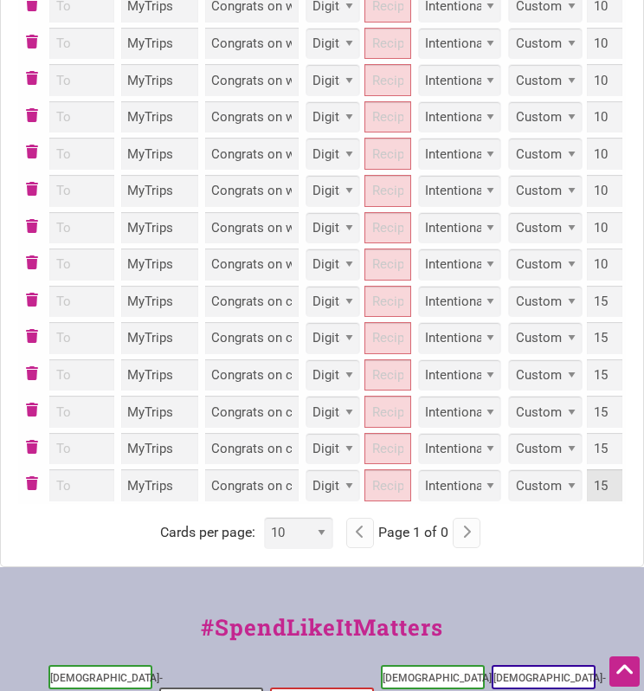
type input "15"
click at [558, 536] on div "Cards per page: 10 25 50 100 200 500 Page 1 of 0" at bounding box center [322, 533] width 608 height 32
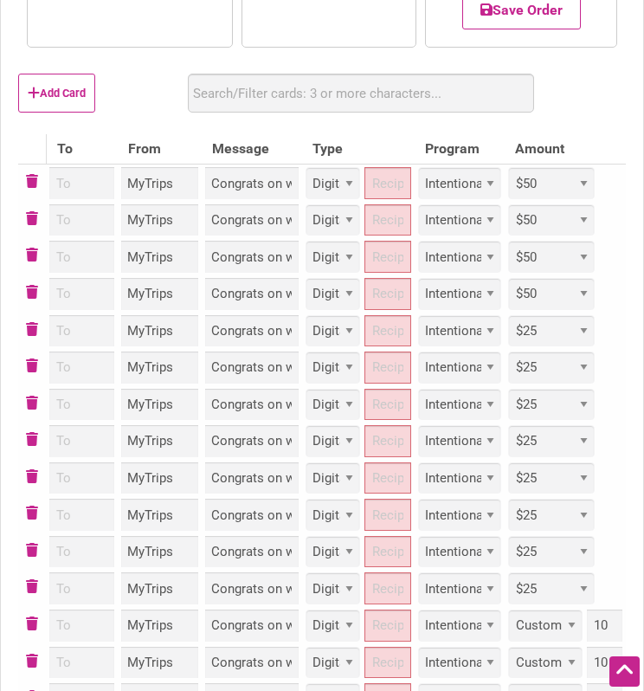
scroll to position [515, 0]
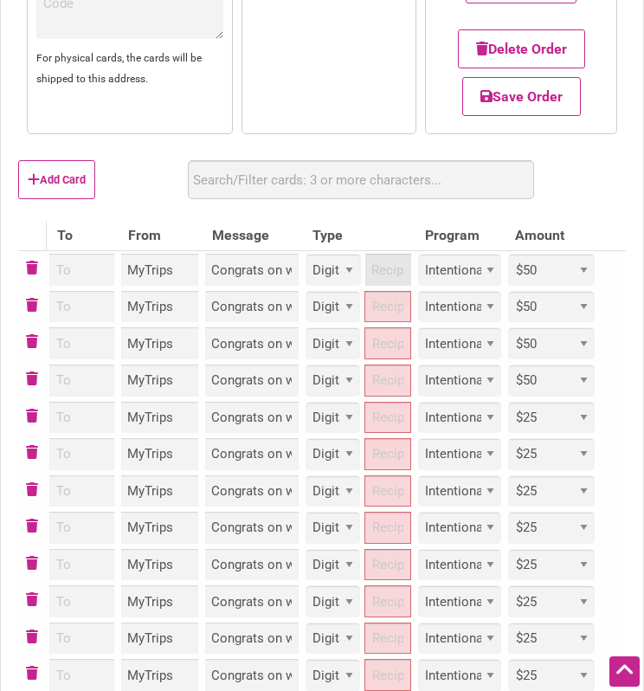
click at [367, 278] on input "Recipient Email Address" at bounding box center [388, 270] width 46 height 32
paste input "Russell.Jacobs@seattle.gov"
type input "Russell.Jacobs@seattle.gov"
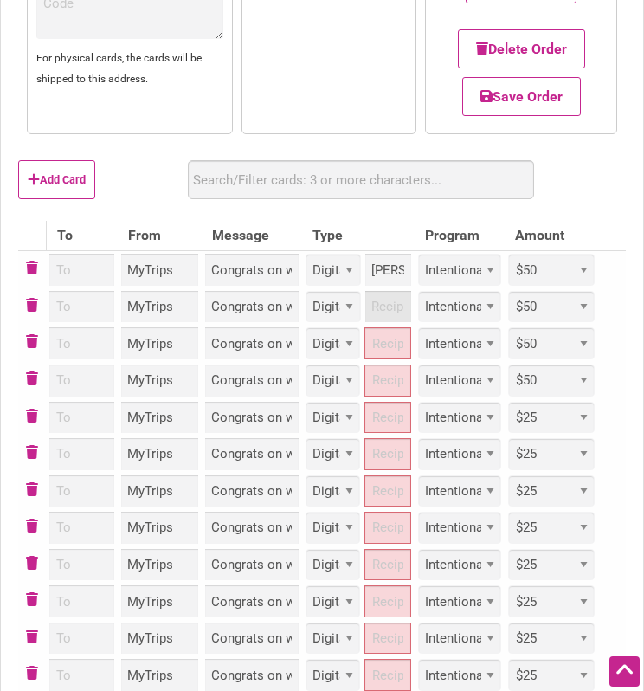
click at [371, 322] on input "Recipient Email Address" at bounding box center [388, 307] width 46 height 32
paste input "Chad.Phelan@seattle.gov"
type input "Chad.Phelan@seattle.gov"
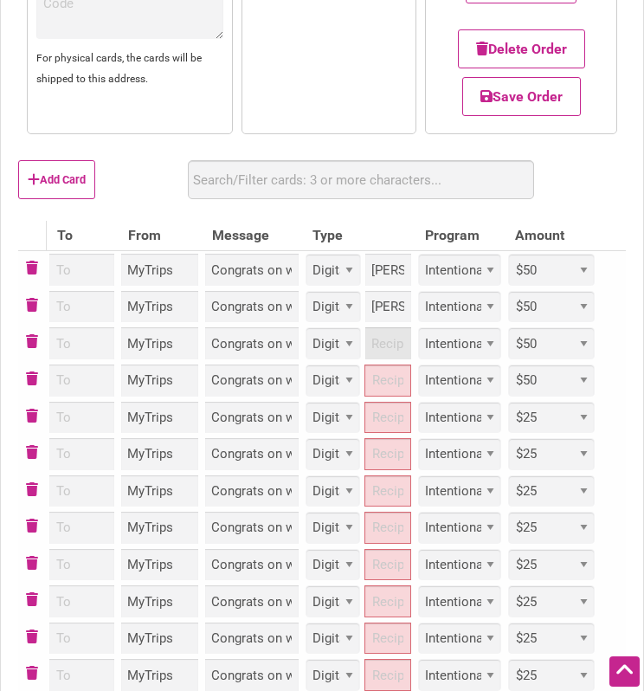
click at [384, 359] on input "Recipient Email Address" at bounding box center [388, 343] width 46 height 32
paste input "Jon.Trout@seattle.gov"
type input "Jon.Trout@seattle.gov"
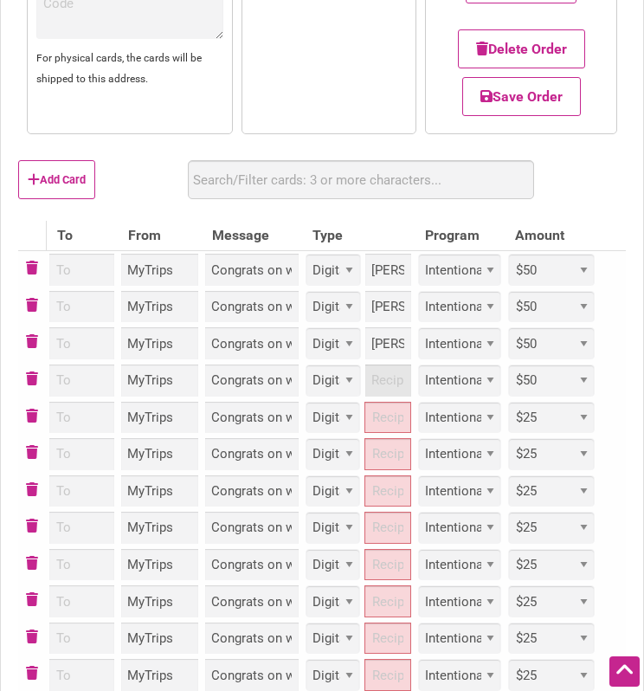
click at [388, 395] on input "Recipient Email Address" at bounding box center [388, 381] width 46 height 32
paste input "Owen.Kohashi@seattle.gov"
type input "Owen.Kohashi@seattle.gov"
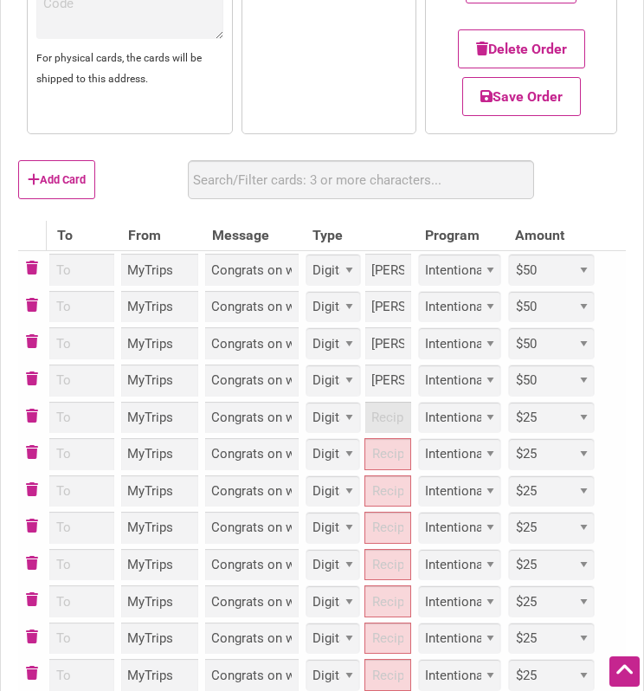
click at [392, 434] on input "Recipient Email Address" at bounding box center [388, 418] width 46 height 32
paste input "megan.bartol@seattle.gov"
type input "megan.bartol@seattle.gov"
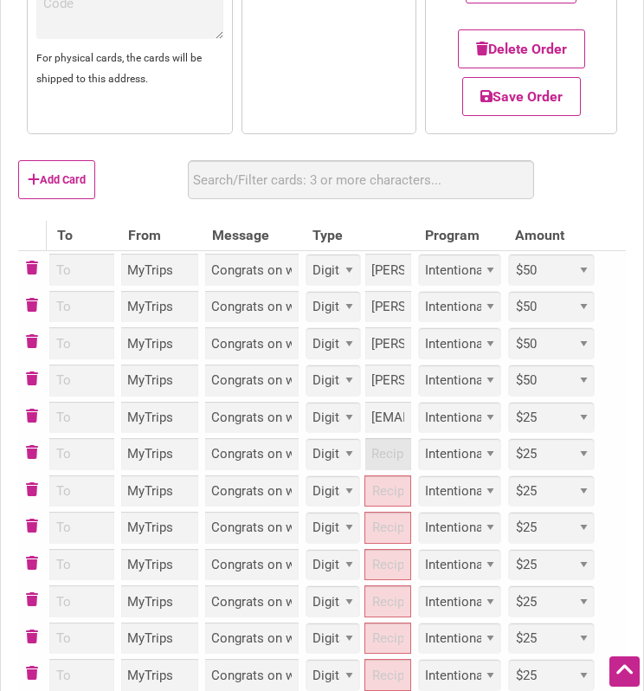
click at [381, 470] on input "Recipient Email Address" at bounding box center [388, 454] width 46 height 32
paste input "Joshua.Shea@seattle.gov"
type input "Joshua.Shea@seattle.gov"
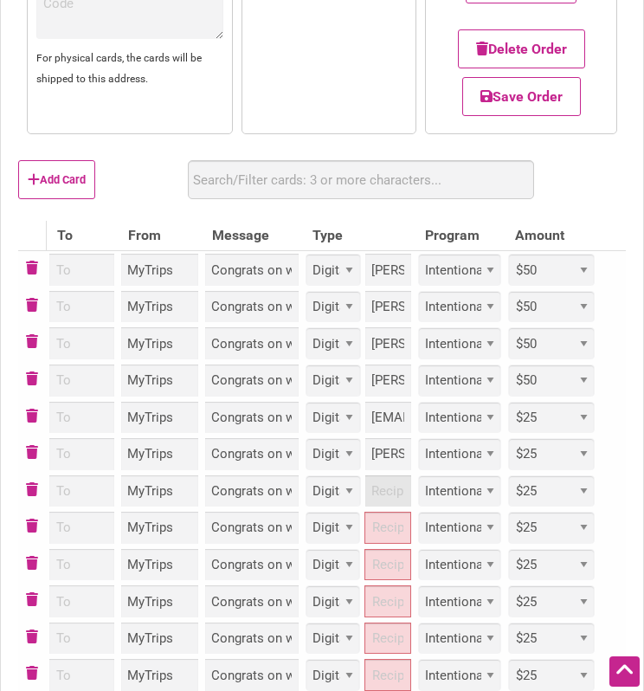
click at [389, 507] on input "Recipient Email Address" at bounding box center [388, 491] width 46 height 32
paste input "Wanjing.Zhou@seattle.gov"
type input "Wanjing.Zhou@seattle.gov"
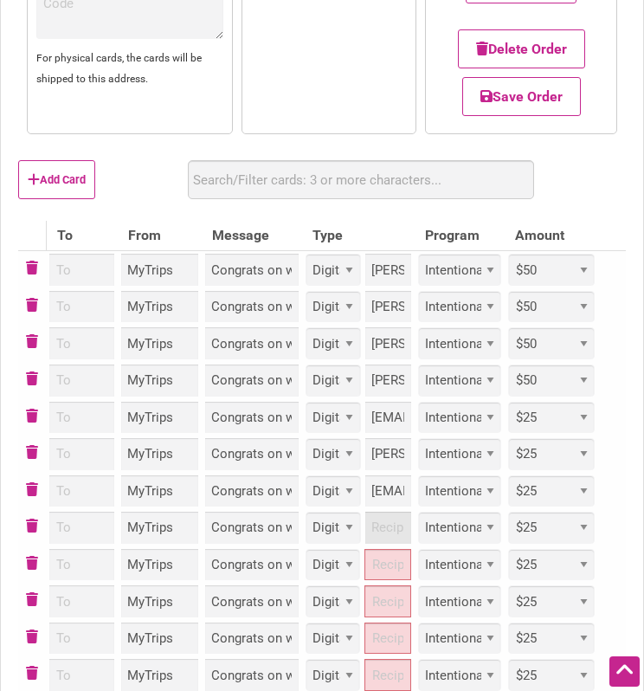
click at [386, 544] on input "Recipient Email Address" at bounding box center [388, 528] width 46 height 32
paste input "Sarah.Gallagher@seattle.gov"
type input "Sarah.Gallagher@seattle.gov"
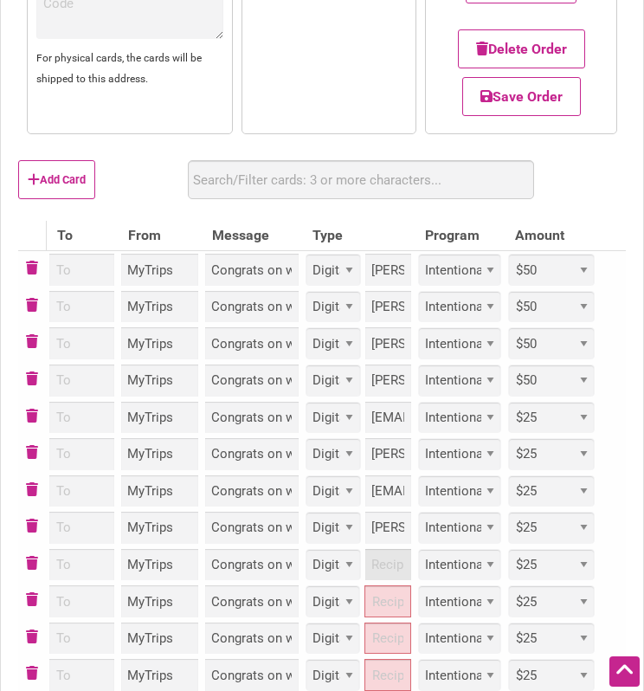
click at [376, 571] on input "Recipient Email Address" at bounding box center [388, 565] width 46 height 32
paste input "David.Kunselman@seattle.gov"
type input "David.Kunselman@seattle.gov"
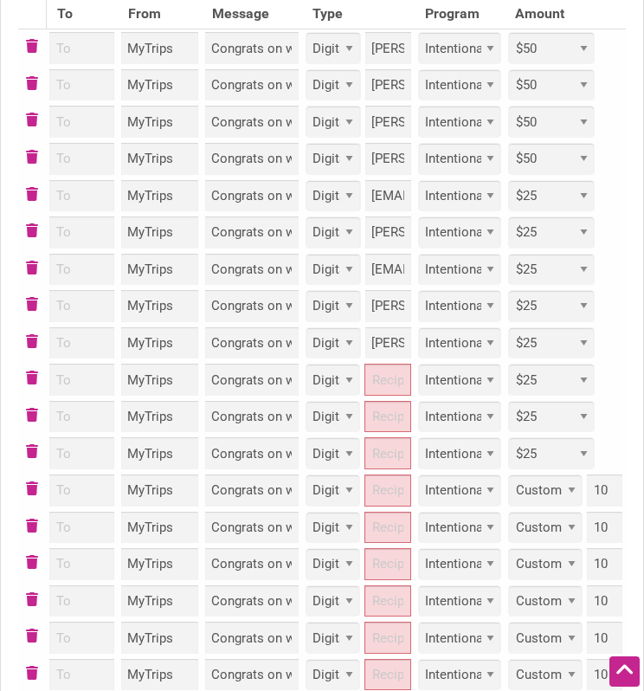
scroll to position [775, 0]
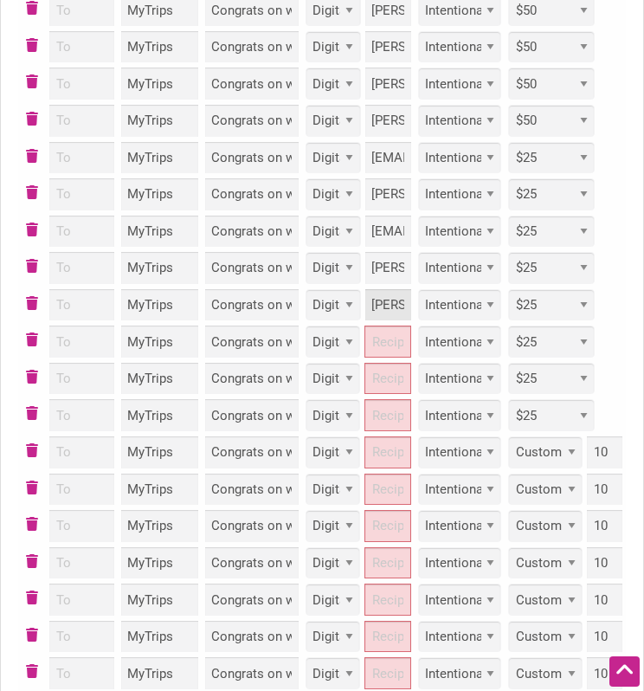
click at [379, 321] on input "David.Kunselman@seattle.gov" at bounding box center [388, 305] width 46 height 32
click at [383, 358] on input "Recipient Email Address" at bounding box center [388, 342] width 46 height 32
paste input "Alma.Rodriguez@seattle.gov"
type input "Alma.Rodriguez@seattle.gov"
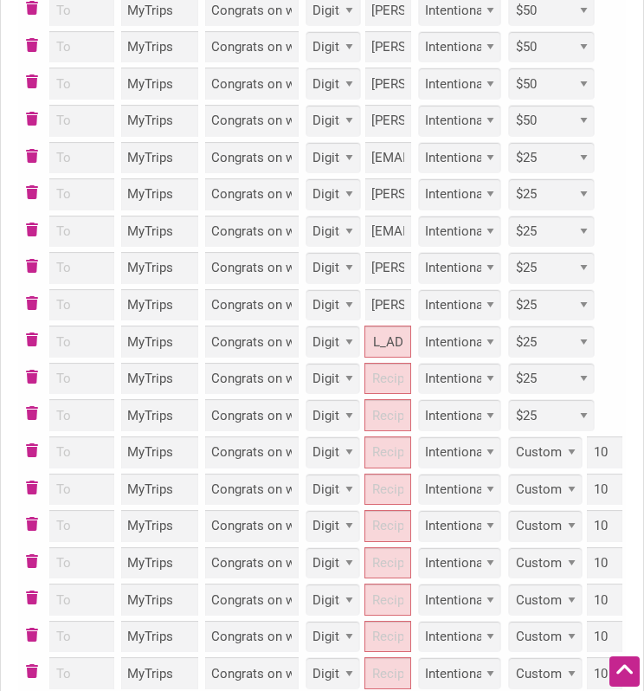
scroll to position [0, 0]
click at [398, 395] on input "Recipient Email Address" at bounding box center [388, 379] width 46 height 32
paste input "Caleb.Saussy@spl.org"
type input "Caleb.Saussy@spl.org"
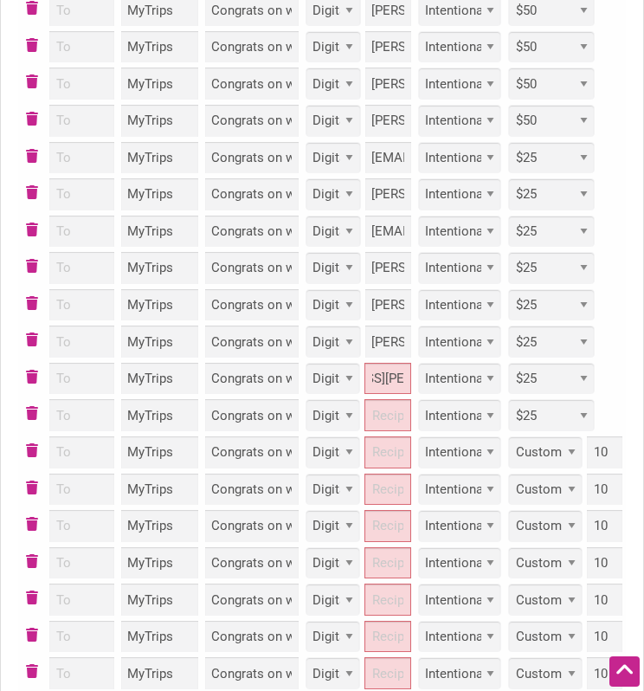
scroll to position [0, 0]
click at [403, 431] on input "Recipient Email Address" at bounding box center [388, 415] width 46 height 32
paste input "Kelly.Bains@seattle.gov"
type input "Kelly.Bains@seattle.gov"
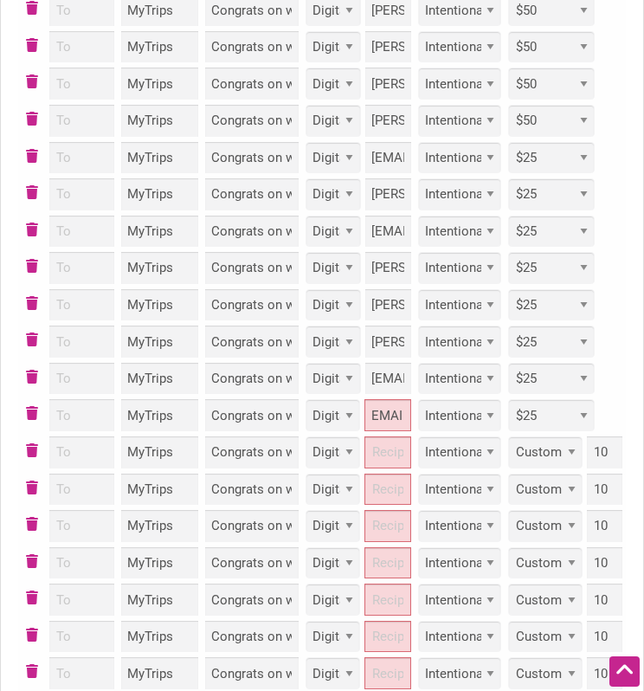
scroll to position [0, 0]
click at [392, 468] on input "Recipient Email Address" at bounding box center [388, 452] width 46 height 32
paste input "Tiffany.Brundage@seattle.gov"
type input "Tiffany.Brundage@seattle.gov"
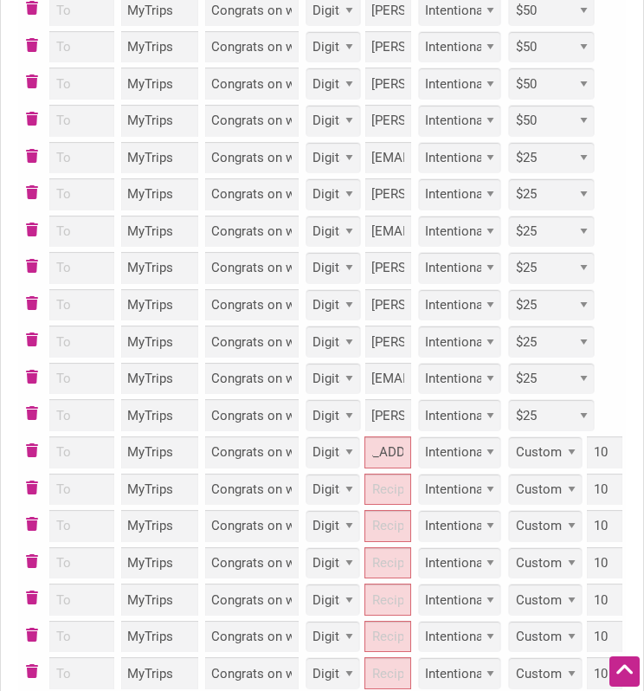
scroll to position [0, 0]
click at [378, 504] on input "Recipient Email Address" at bounding box center [388, 490] width 46 height 32
paste input "Ayelet.Ezran@seattle.gov"
type input "Ayelet.Ezran@seattle.gov"
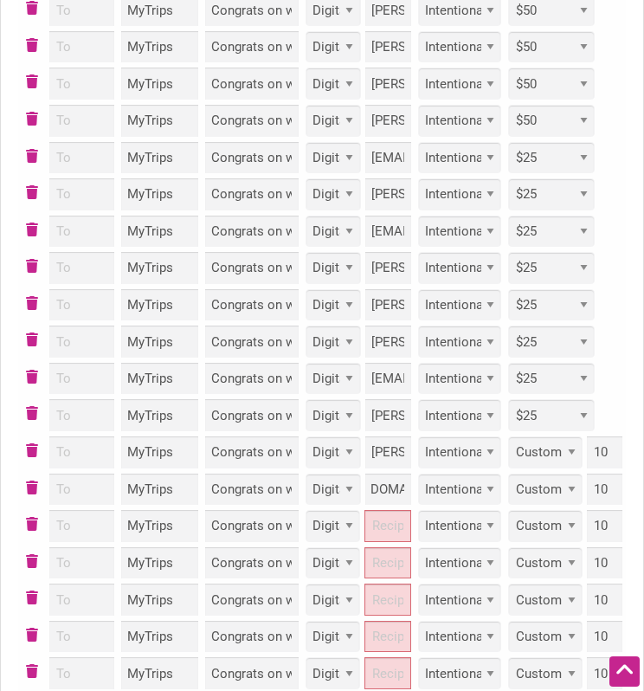
scroll to position [0, 0]
click at [386, 542] on input "Recipient Email Address" at bounding box center [388, 526] width 46 height 32
paste input "Charlie.Rogers@seattle.gov"
type input "Charlie.Rogers@seattle.gov"
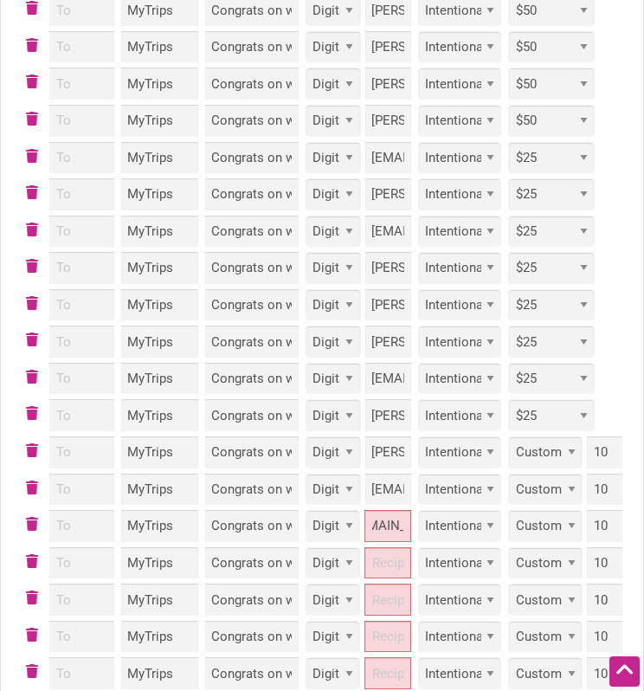
scroll to position [0, 0]
click at [374, 579] on input "Recipient Email Address" at bounding box center [388, 563] width 46 height 32
paste input "Kimberly.Neff@seattle.gov"
type input "Kimberly.Neff@seattle.gov"
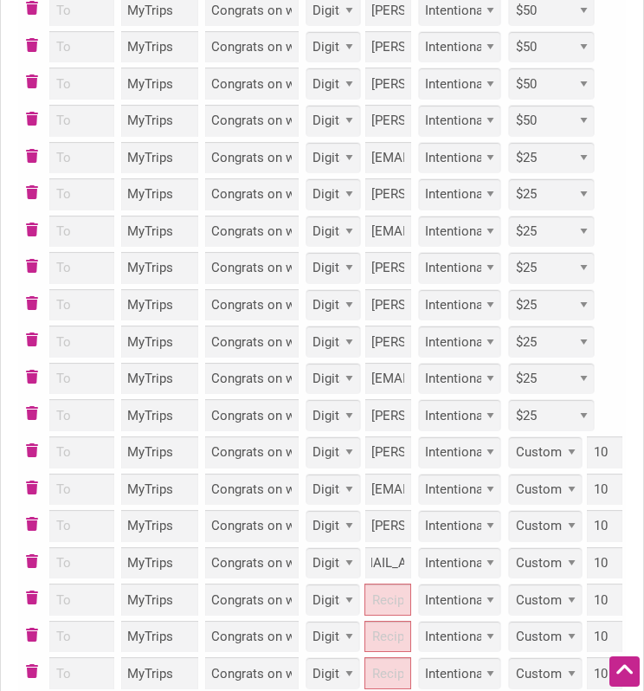
scroll to position [0, 0]
click at [378, 616] on input "Recipient Email Address" at bounding box center [388, 600] width 46 height 32
paste input "William.Devereaux@seattle.gov"
type input "William.Devereaux@seattle.gov"
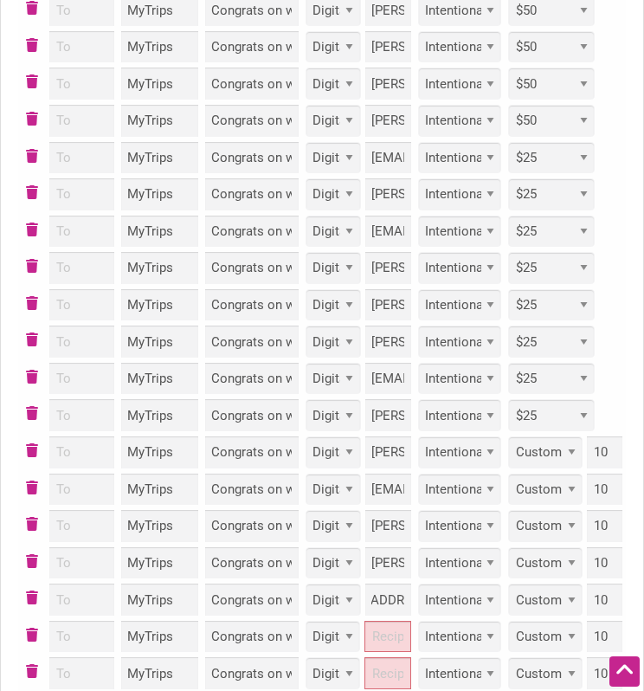
scroll to position [0, 0]
click at [384, 653] on input "Recipient Email Address" at bounding box center [388, 637] width 46 height 32
paste input "Christina.Capobianchi@seattle.gov"
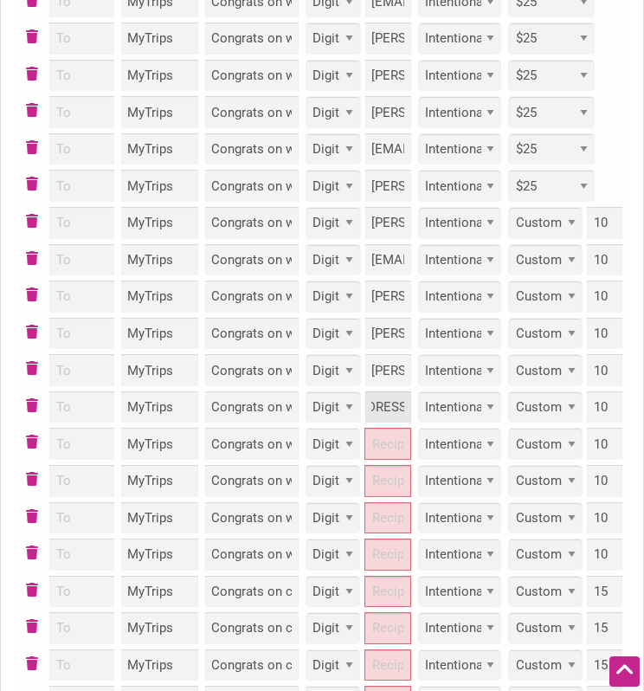
scroll to position [1035, 0]
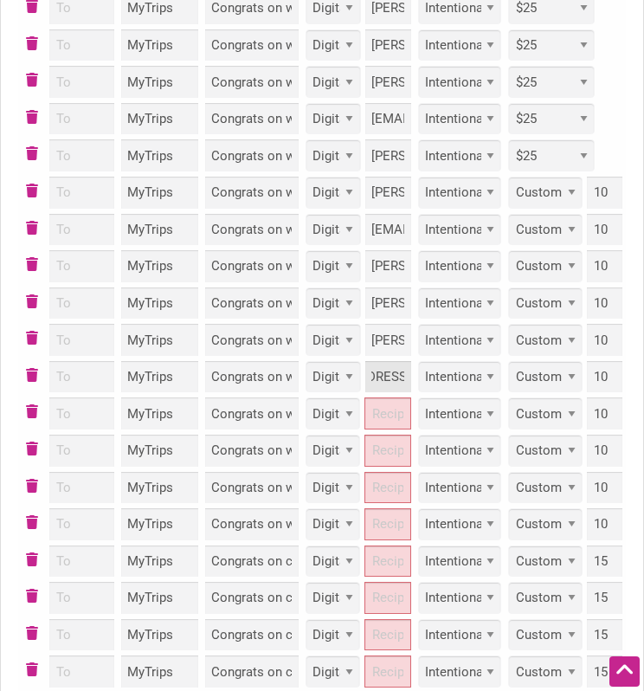
type input "Christina.Capobianchi@seattle.gov"
click at [381, 427] on input "Recipient Email Address" at bounding box center [388, 413] width 46 height 32
paste input "Maribel.Centeno@seattle.gov"
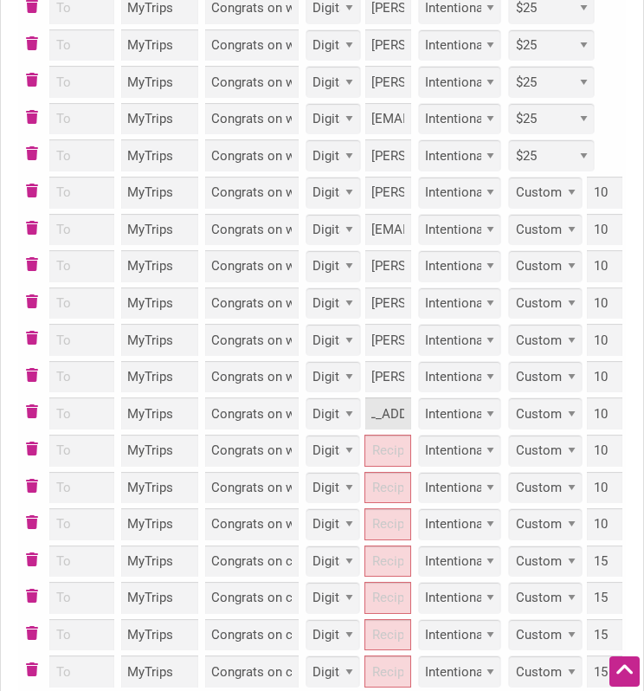
type input "Maribel.Centeno@seattle.gov"
click at [374, 461] on input "Recipient Email Address" at bounding box center [388, 451] width 46 height 32
paste input "Oliver.Grin@spl.org"
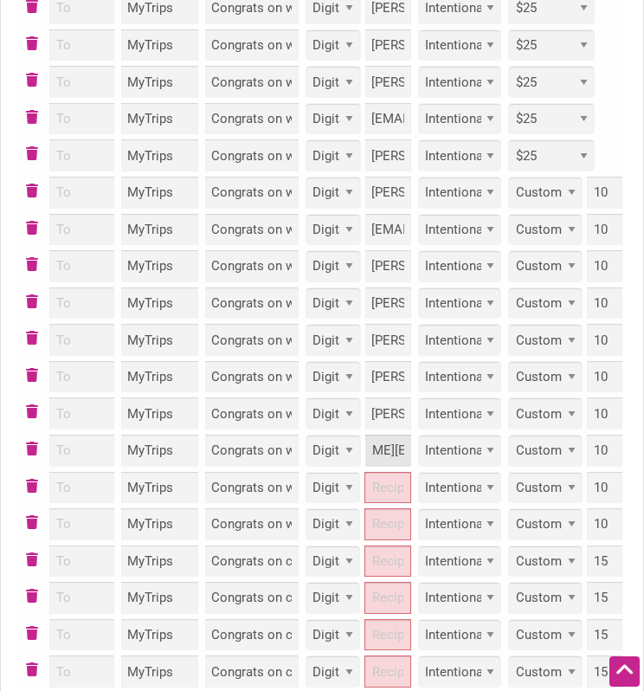
type input "Oliver.Grin@spl.org"
click at [404, 504] on input "Recipient Email Address" at bounding box center [388, 488] width 46 height 32
paste input "Mark.Stearns@seattle.gov"
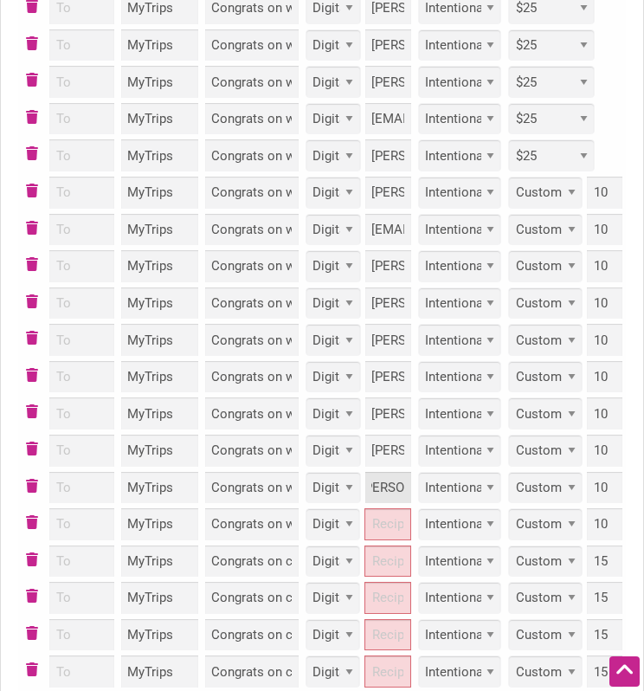
type input "Mark.Stearns@seattle.gov"
click at [402, 540] on input "Recipient Email Address" at bounding box center [388, 524] width 46 height 32
paste input "amy.fowler@seattle.gov"
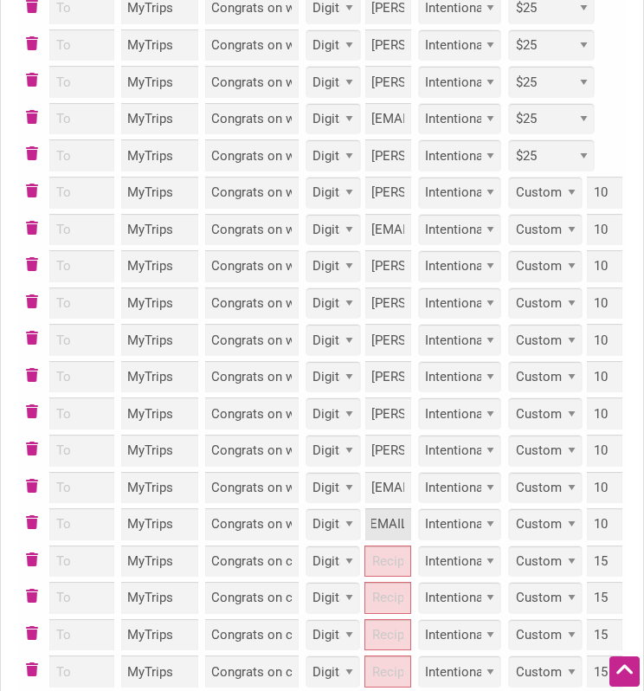
type input "amy.fowler@seattle.gov"
click at [410, 543] on td "Physical Digital amy.fowler@seattle.gov" at bounding box center [358, 524] width 113 height 37
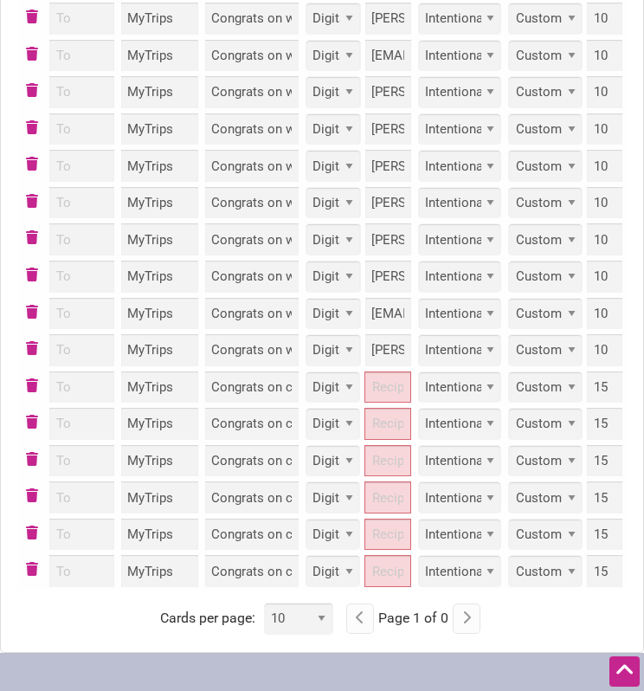
scroll to position [1208, 0]
click at [396, 404] on input "Recipient Email Address" at bounding box center [388, 388] width 46 height 32
paste input "Aaron.Jenkins@seattle.gov"
type input "Aaron.Jenkins@seattle.gov"
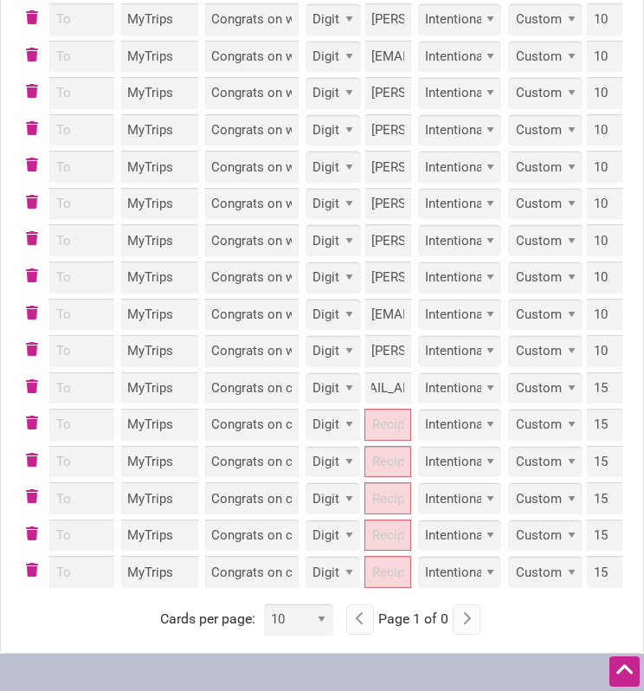
scroll to position [0, 0]
click at [391, 433] on input "Recipient Email Address" at bounding box center [388, 425] width 46 height 32
paste input "Ben.Stewart@seattle.gov"
type input "Ben.Stewart@seattle.gov"
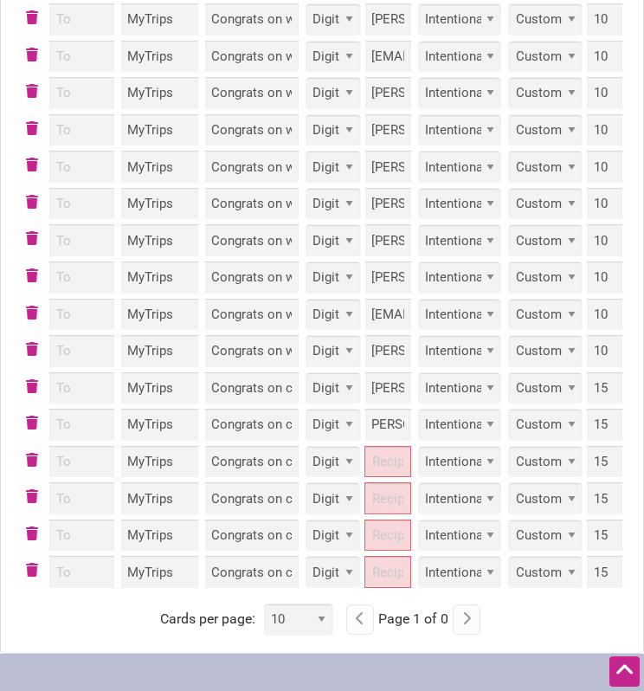
scroll to position [0, 0]
click at [379, 478] on input "Recipient Email Address" at bounding box center [388, 462] width 46 height 32
paste input "Brianna.Bonam@seattle.gov"
type input "Brianna.Bonam@seattle.gov"
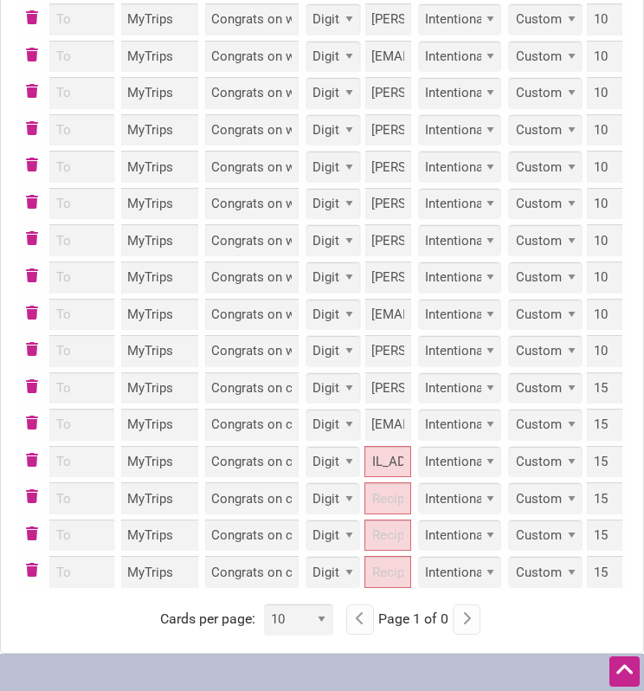
scroll to position [0, 0]
click at [384, 514] on input "Recipient Email Address" at bounding box center [388, 498] width 46 height 32
paste input "Camille.Barrat@seattle.gov"
type input "Camille.Barrat@seattle.gov"
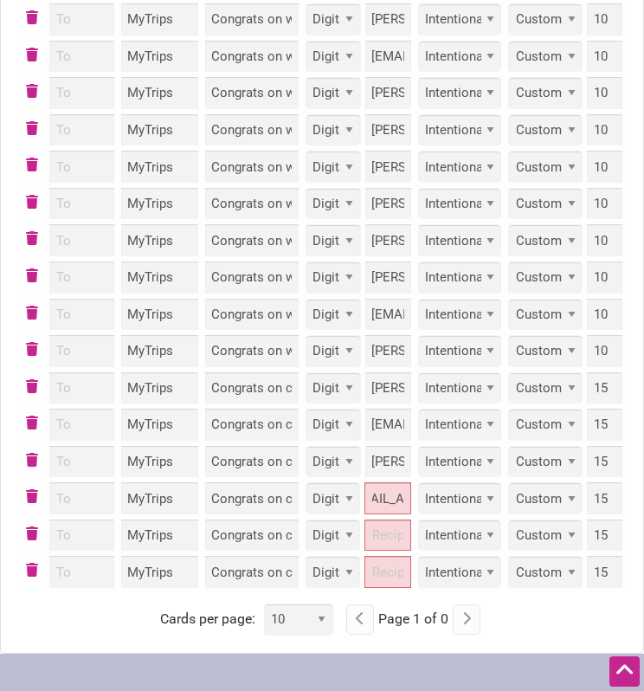
scroll to position [0, 0]
click at [379, 552] on input "Recipient Email Address" at bounding box center [388, 536] width 46 height 32
paste input "Erin.Bishop@seattle.gov"
type input "Erin.Bishop@seattle.gov"
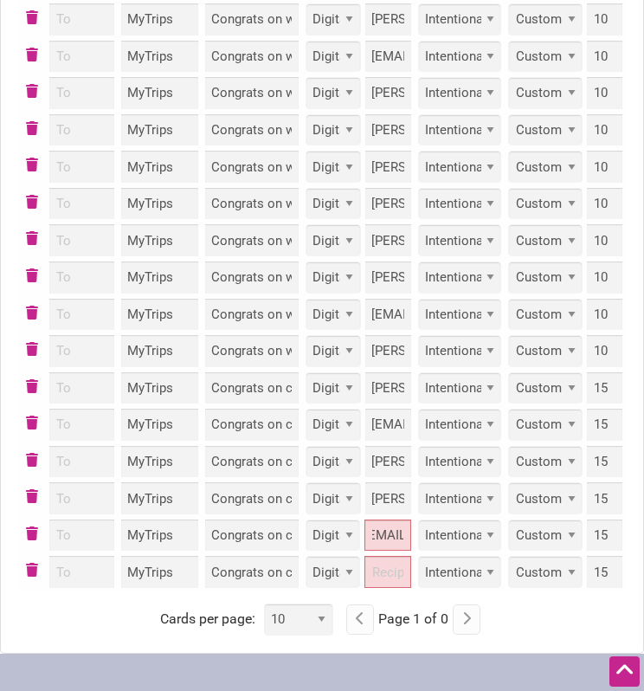
scroll to position [0, 0]
click at [373, 588] on input "Recipient Email Address" at bounding box center [387, 572] width 45 height 32
paste input "Vilaihak.Khamkeo@seattle.gov"
type input "Vilaihak.Khamkeo@seattle.gov"
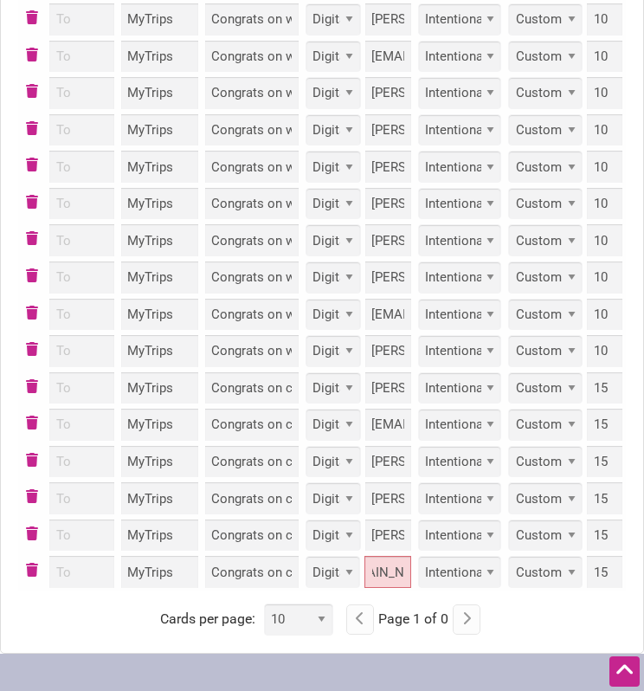
click at [518, 636] on div "Cards per page: 10 25 50 100 200 500 Page 1 of 0" at bounding box center [322, 619] width 608 height 32
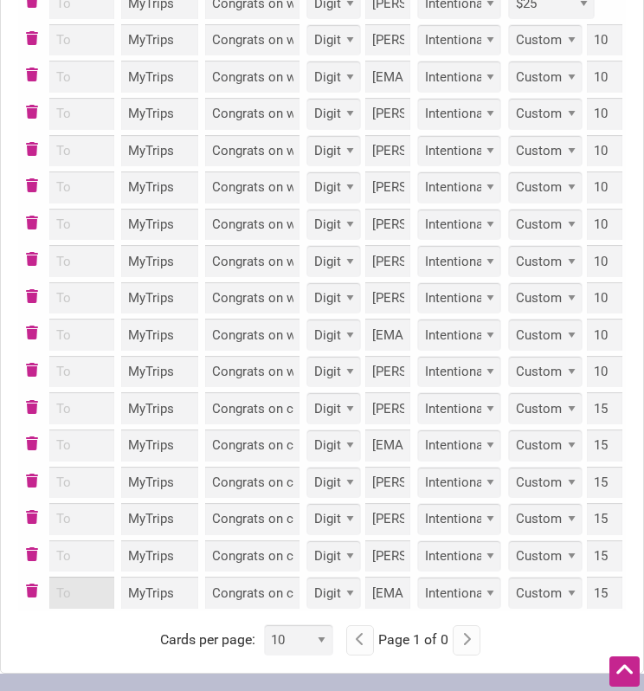
click at [70, 595] on input "To" at bounding box center [81, 593] width 65 height 32
type input "Vilaihak Khamkeo"
click at [86, 565] on input "To" at bounding box center [81, 556] width 65 height 32
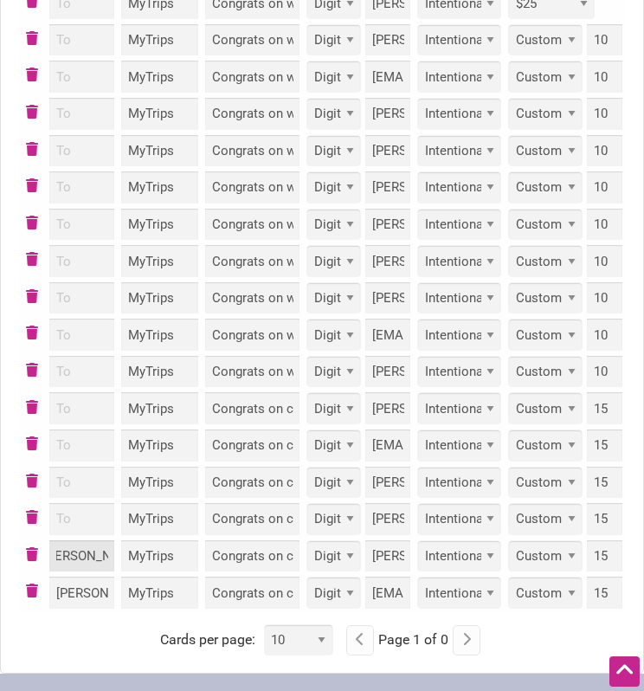
type input "Erin Bishop"
click at [87, 518] on input "To" at bounding box center [81, 519] width 65 height 32
type input "Camille Barrat"
click at [104, 493] on input "To" at bounding box center [81, 483] width 65 height 32
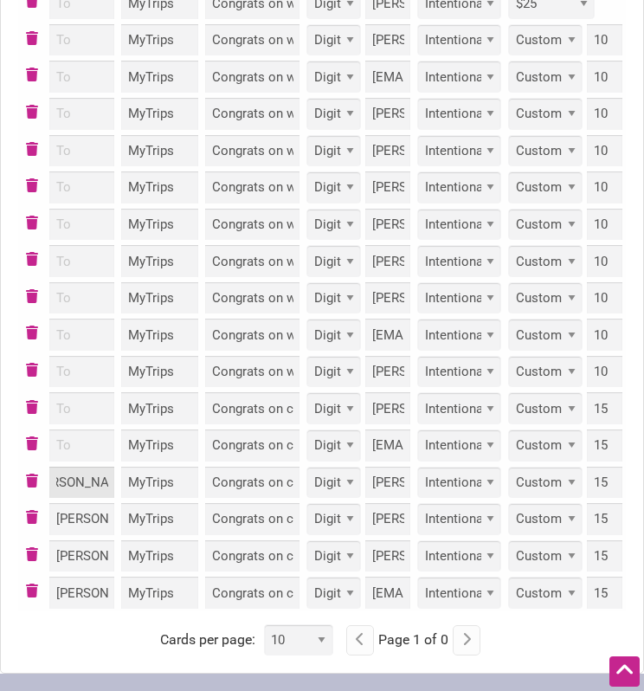
scroll to position [0, 36]
type input "Brianna Bonam"
click at [98, 447] on input "To" at bounding box center [81, 445] width 65 height 32
type input "Ben Stewart"
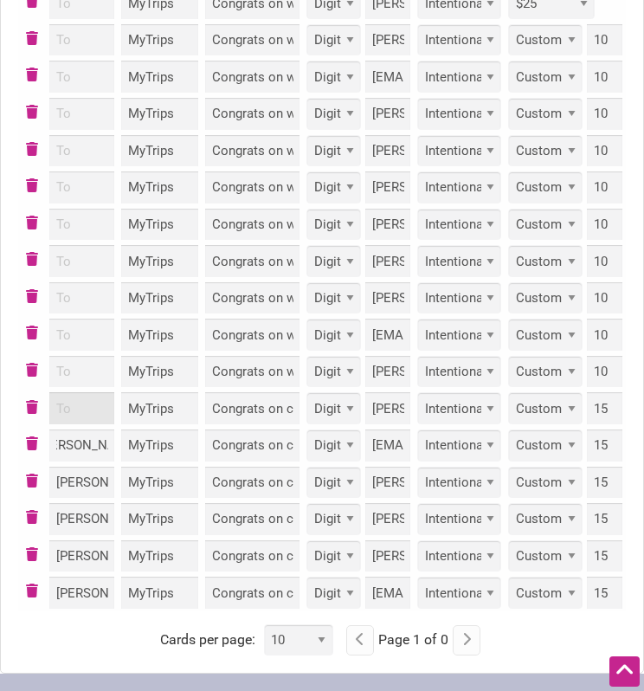
click at [96, 408] on input "To" at bounding box center [81, 408] width 65 height 32
type input "Aaron Jenkins"
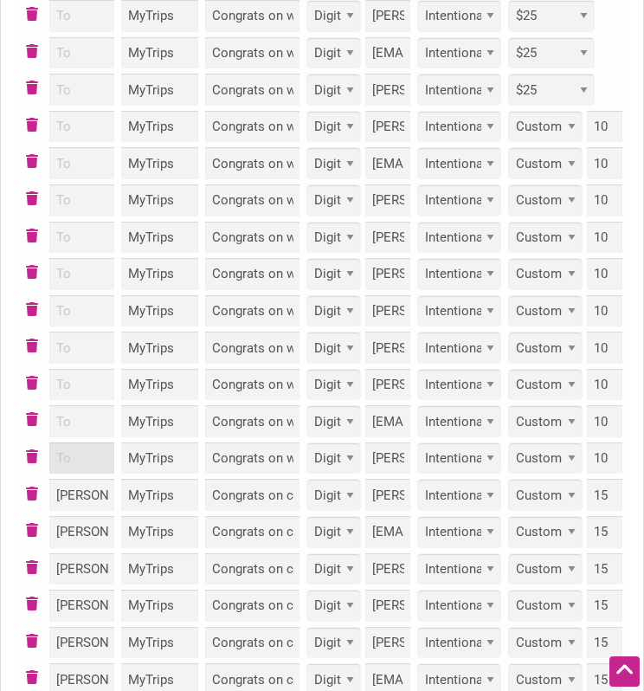
click at [100, 456] on input "To" at bounding box center [81, 458] width 65 height 32
type input "Amy Fowler"
click at [74, 423] on input "To" at bounding box center [81, 421] width 65 height 32
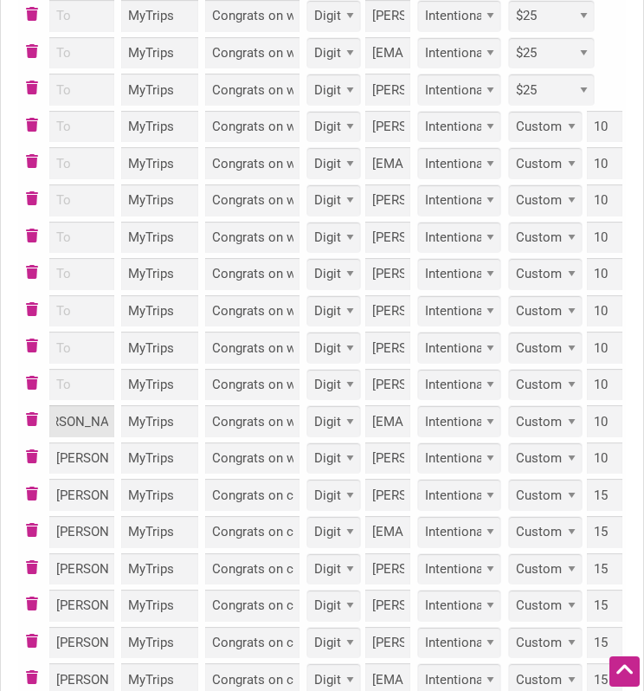
type input "Mark Stearns"
click at [66, 389] on input "To" at bounding box center [81, 385] width 65 height 32
type input "Oliver Grin"
click at [75, 355] on input "To" at bounding box center [81, 348] width 65 height 32
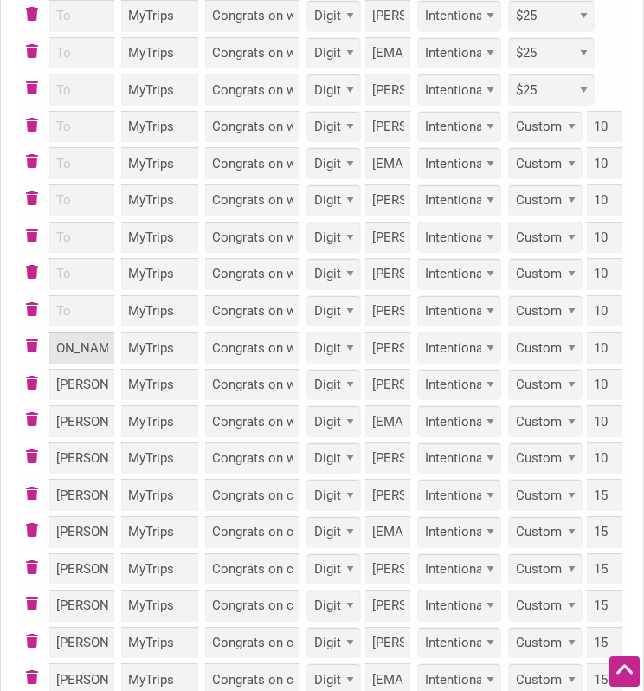
scroll to position [0, 42]
type input "Maribel Centeno"
click at [96, 309] on input "To" at bounding box center [81, 311] width 65 height 32
type input "Christina Capobianchi"
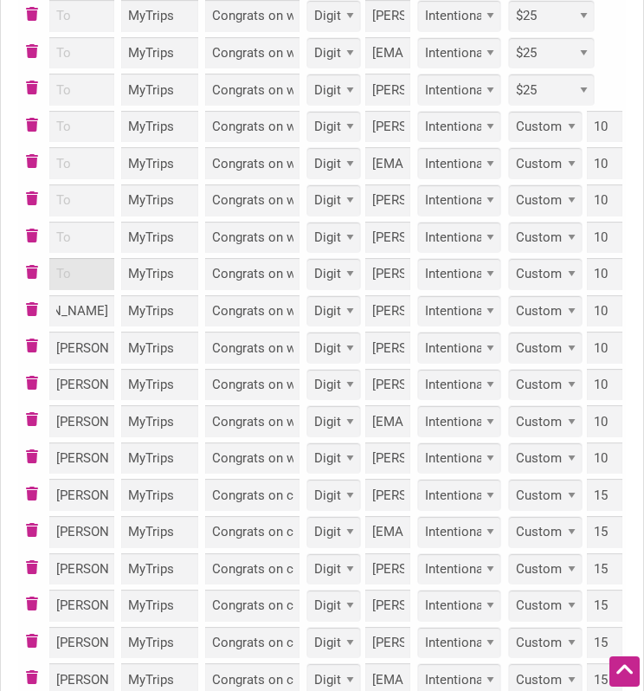
click at [81, 281] on input "To" at bounding box center [81, 274] width 65 height 32
type input "William Devereaux"
click at [89, 237] on input "To" at bounding box center [81, 238] width 65 height 32
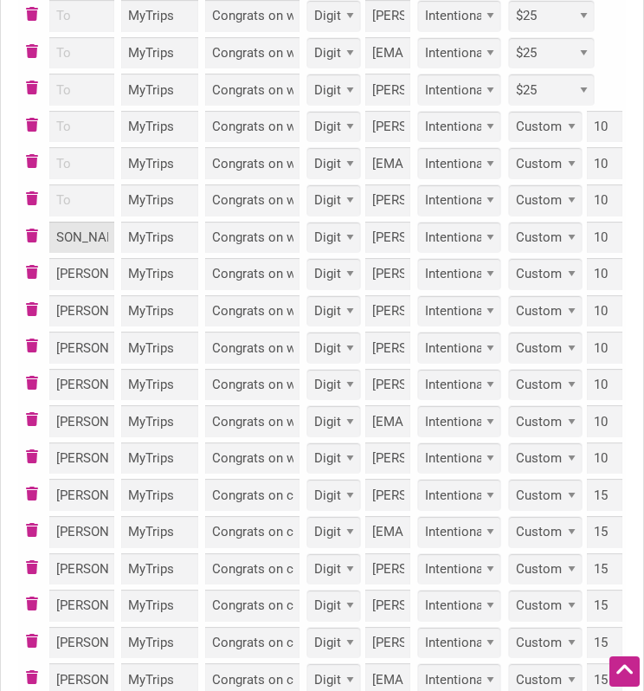
type input "Kimberly Neff"
click at [88, 202] on input "To" at bounding box center [81, 200] width 65 height 32
type input "Charlie Rogers"
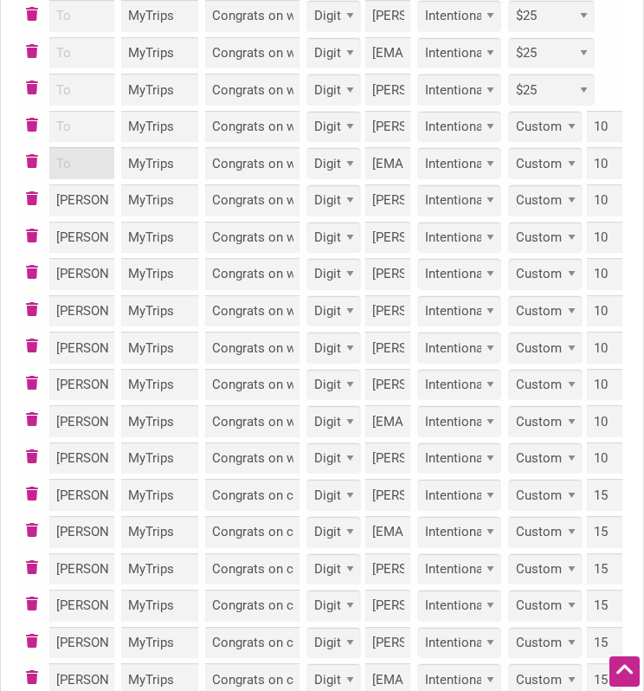
click at [84, 171] on input "To" at bounding box center [81, 163] width 65 height 32
type input "Ayelet Ezran"
click at [86, 136] on input "To" at bounding box center [81, 127] width 65 height 32
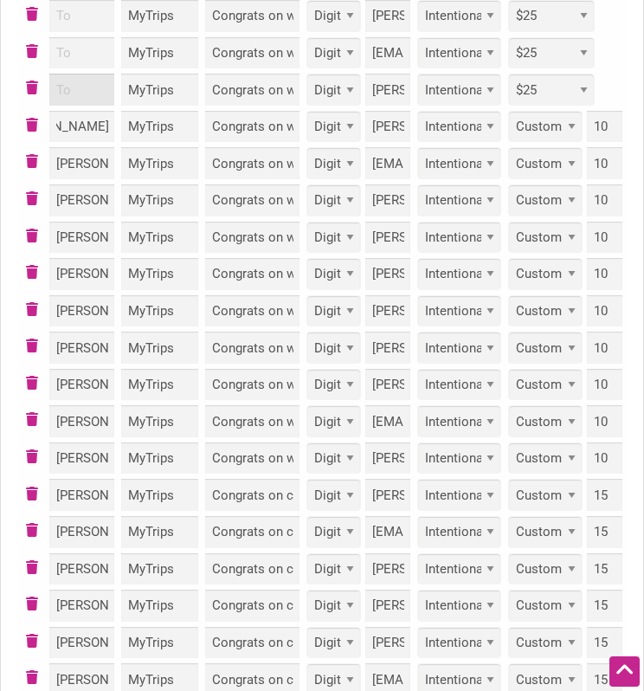
click at [100, 94] on input "To" at bounding box center [81, 90] width 65 height 32
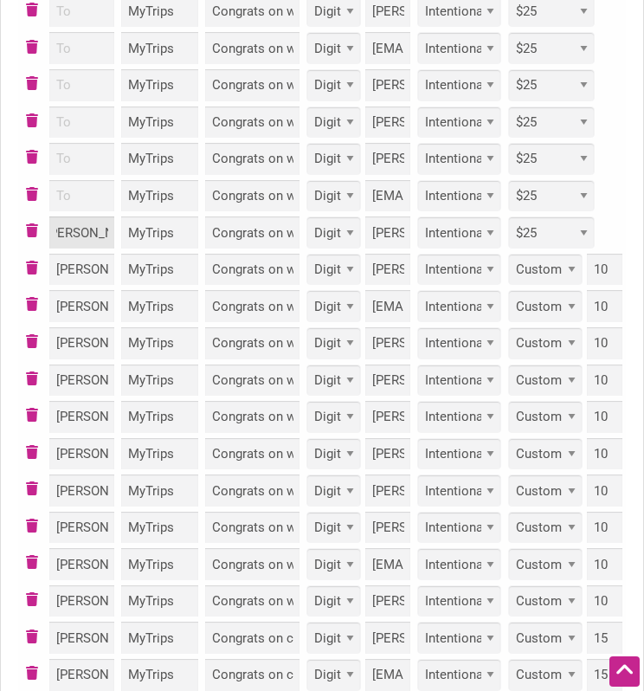
scroll to position [896, 0]
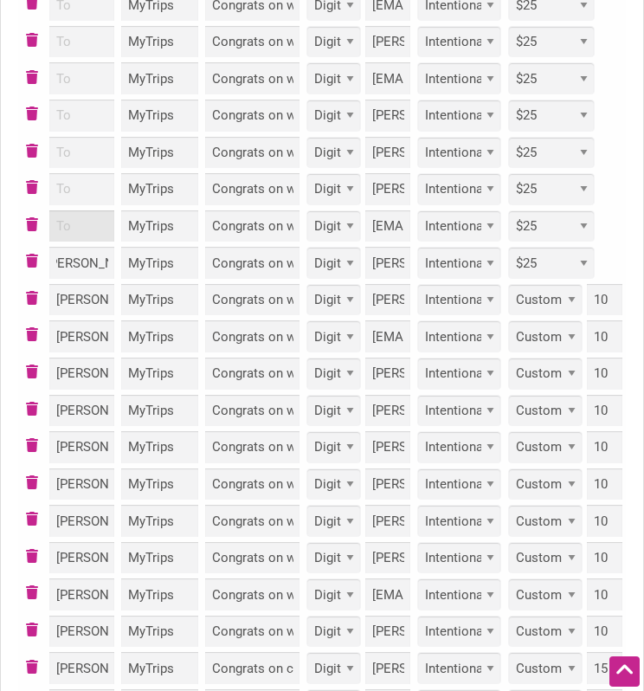
click at [76, 227] on input "To" at bounding box center [81, 226] width 65 height 32
click at [100, 190] on input "To" at bounding box center [81, 189] width 65 height 32
click at [103, 162] on input "To" at bounding box center [81, 153] width 65 height 32
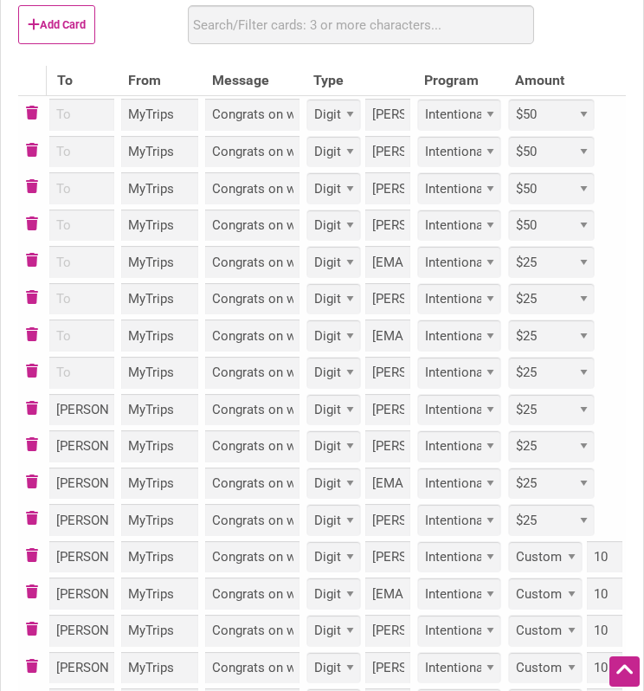
scroll to position [636, 0]
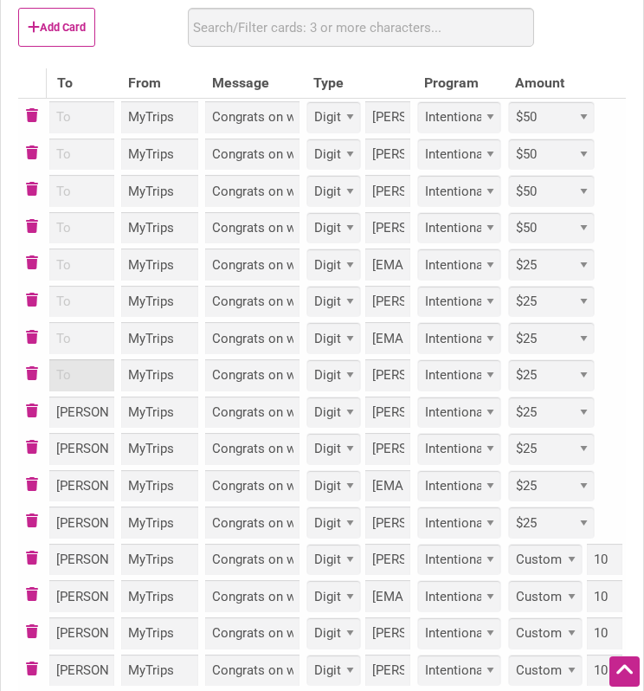
click at [84, 368] on input "To" at bounding box center [81, 375] width 65 height 32
click at [87, 345] on input "To" at bounding box center [81, 338] width 65 height 32
click at [94, 303] on input "To" at bounding box center [81, 302] width 65 height 32
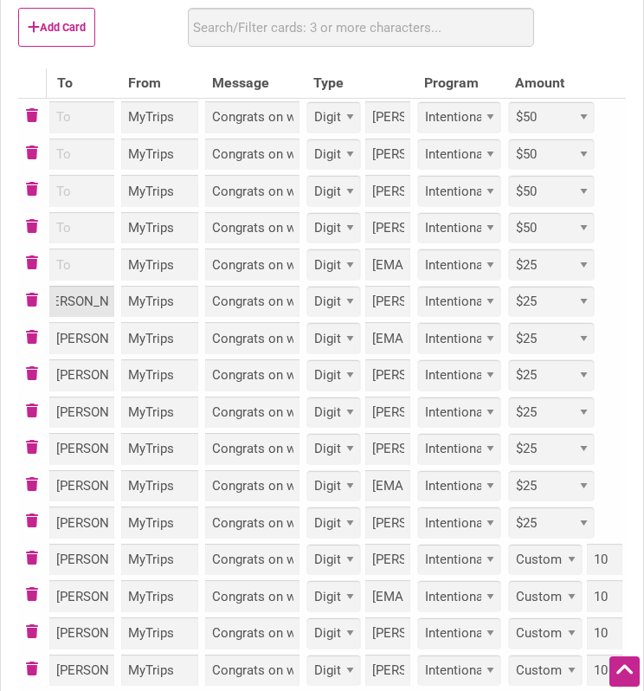
scroll to position [0, 23]
click at [110, 262] on input "To" at bounding box center [81, 264] width 65 height 32
click at [104, 236] on input "To" at bounding box center [81, 228] width 65 height 32
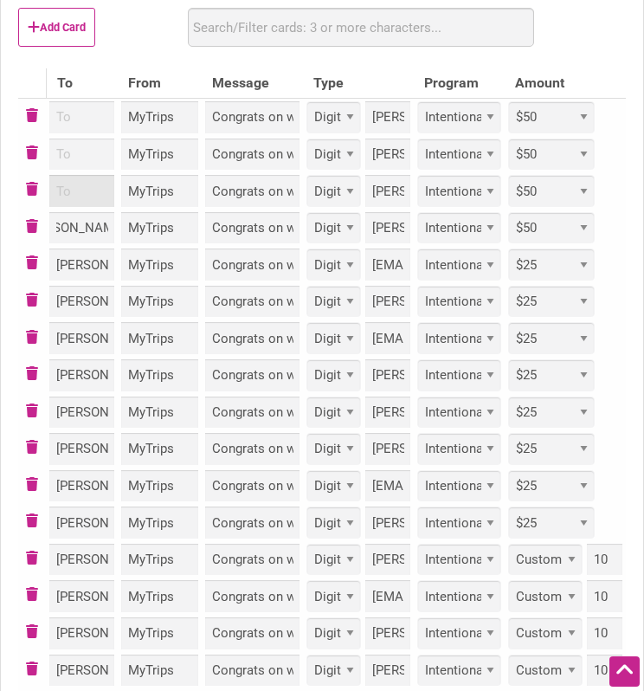
click at [100, 181] on input "To" at bounding box center [81, 191] width 65 height 32
click at [93, 167] on input "To" at bounding box center [81, 155] width 65 height 32
click at [106, 124] on input "To" at bounding box center [81, 117] width 65 height 32
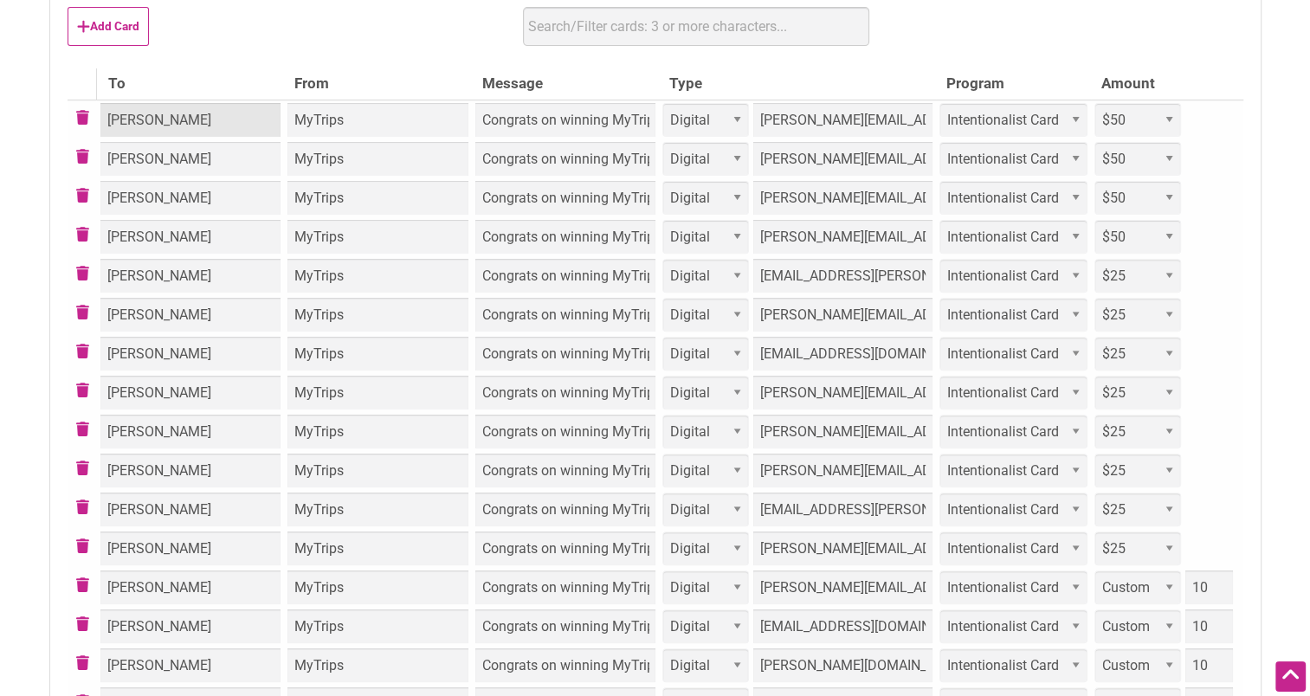
scroll to position [0, 0]
click at [1190, 87] on th "Amount" at bounding box center [1167, 83] width 152 height 31
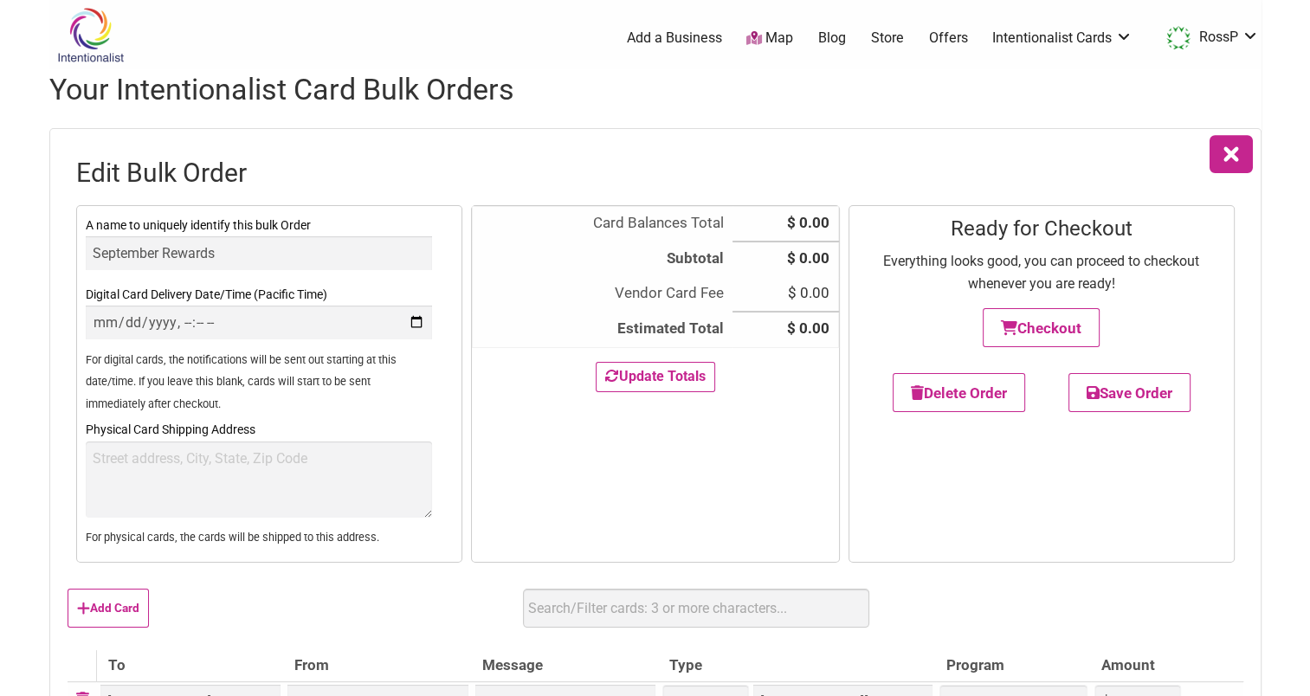
click at [816, 461] on div "Card Balances Total $ 0.00 BECU Buy Black Card Discount $ - #,###.## Subtotal $…" at bounding box center [655, 384] width 369 height 358
click at [662, 362] on button "Update Totals" at bounding box center [655, 377] width 119 height 30
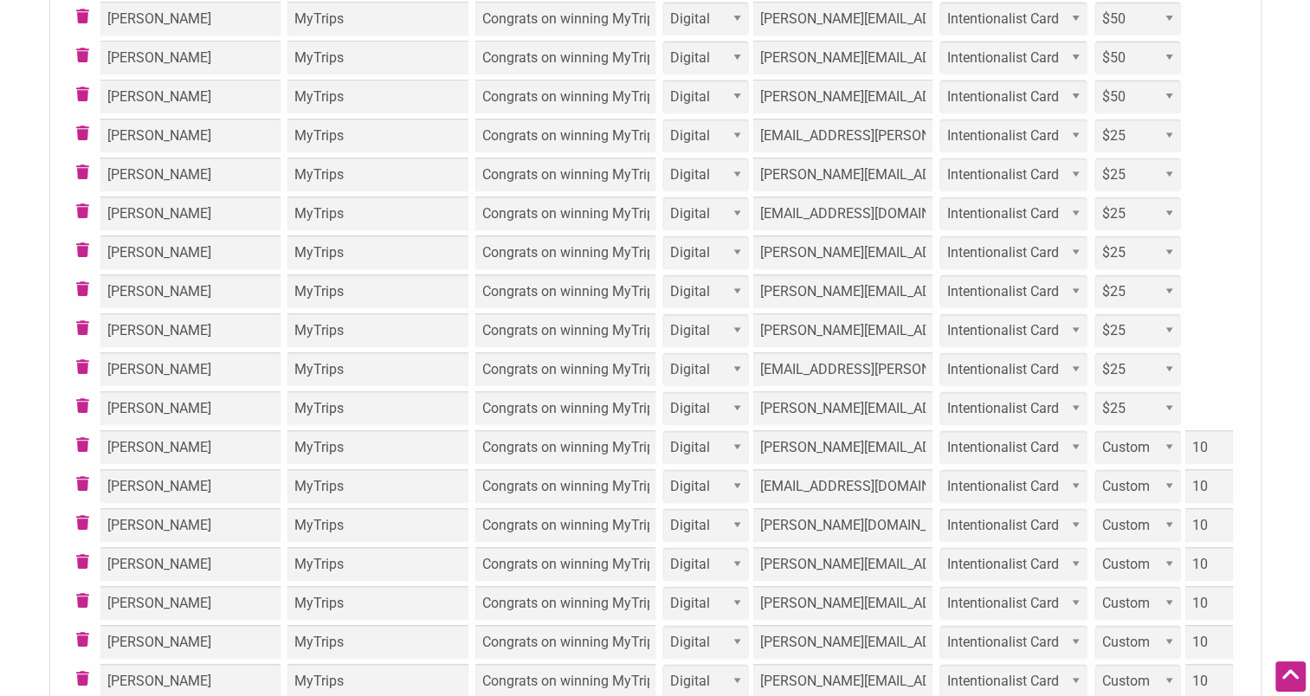
scroll to position [693, 0]
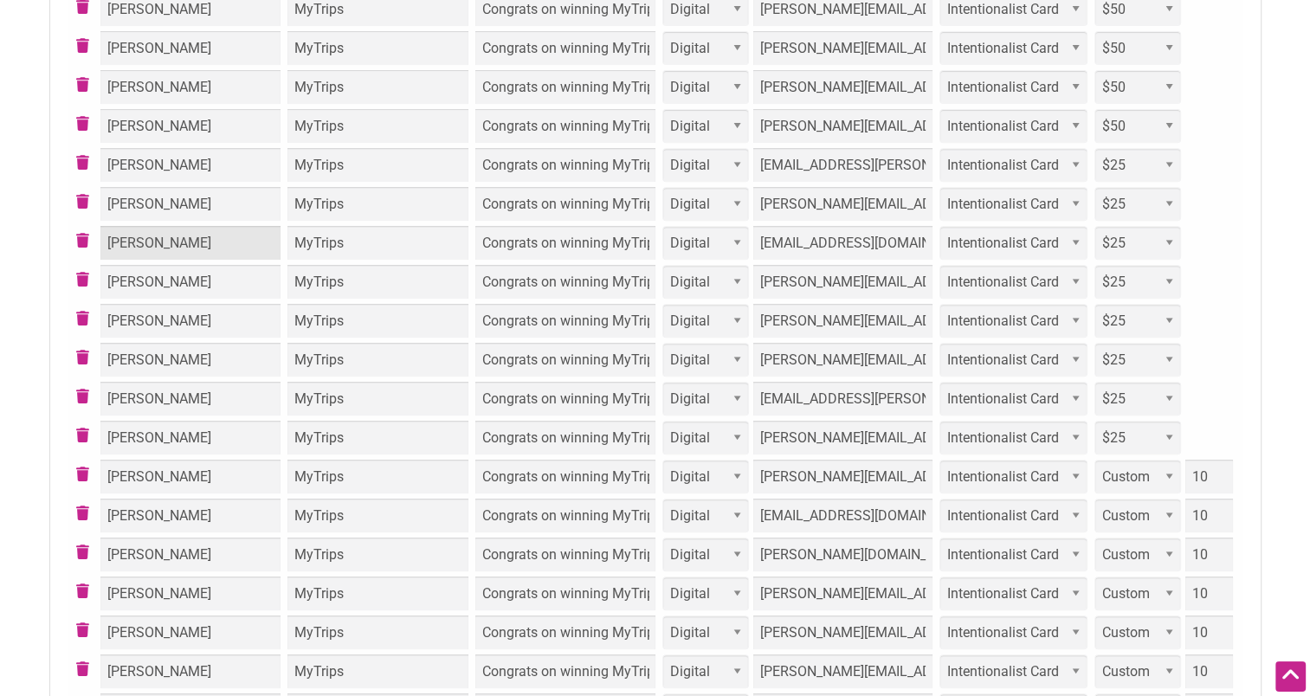
drag, startPoint x: 217, startPoint y: 242, endPoint x: 104, endPoint y: 235, distance: 113.7
click at [104, 235] on input "Wanjing Zhou" at bounding box center [190, 243] width 180 height 34
click at [786, 243] on input "Wanjing.Zhou@seattle.gov" at bounding box center [842, 243] width 179 height 34
click at [787, 243] on input "Wanjing.Zhou@seattle.gov" at bounding box center [842, 243] width 179 height 34
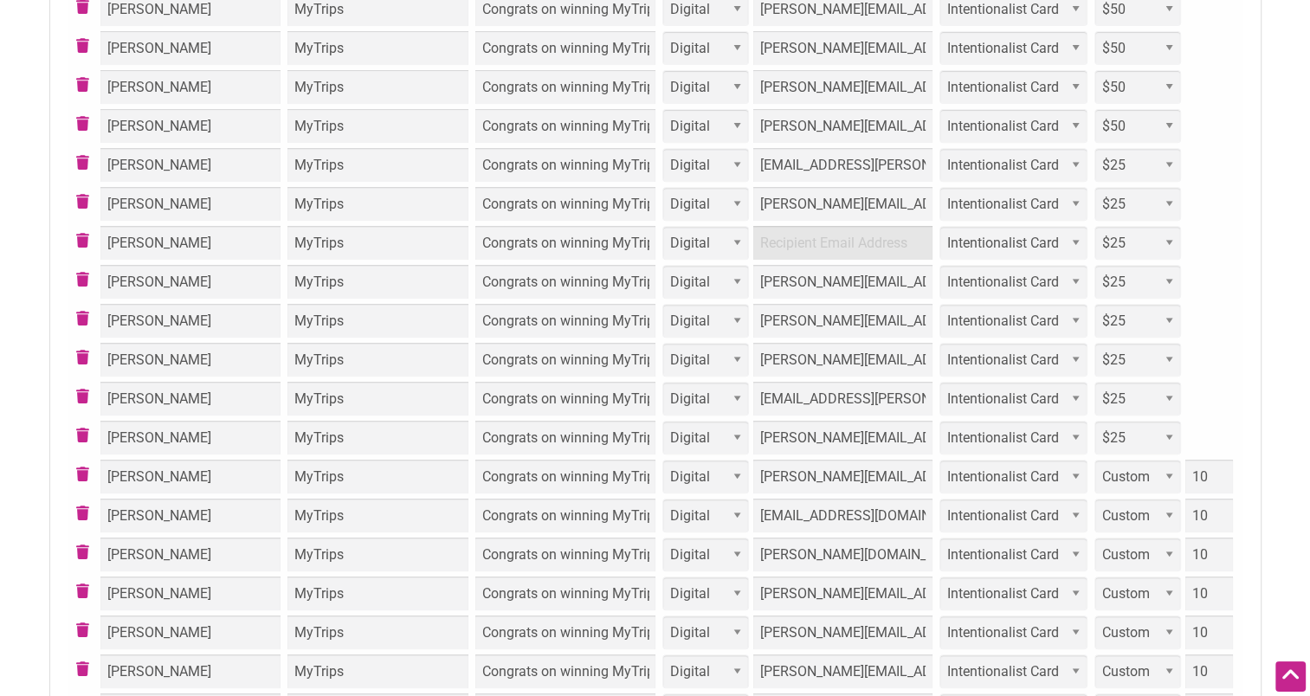
paste input "Dylan.Jones@spl.org"
click at [1226, 247] on div "Select... Custom $25 $50 $100 $150 $200 $250 $500" at bounding box center [1166, 243] width 145 height 34
drag, startPoint x: 204, startPoint y: 397, endPoint x: 91, endPoint y: 383, distance: 114.3
click at [91, 383] on tr "Caleb Saussy MyTrips Congrats on winning MyTrips September Ferry Commute Challe…" at bounding box center [656, 398] width 1176 height 39
click at [764, 391] on input "Caleb.Saussy@spl.org" at bounding box center [842, 399] width 179 height 34
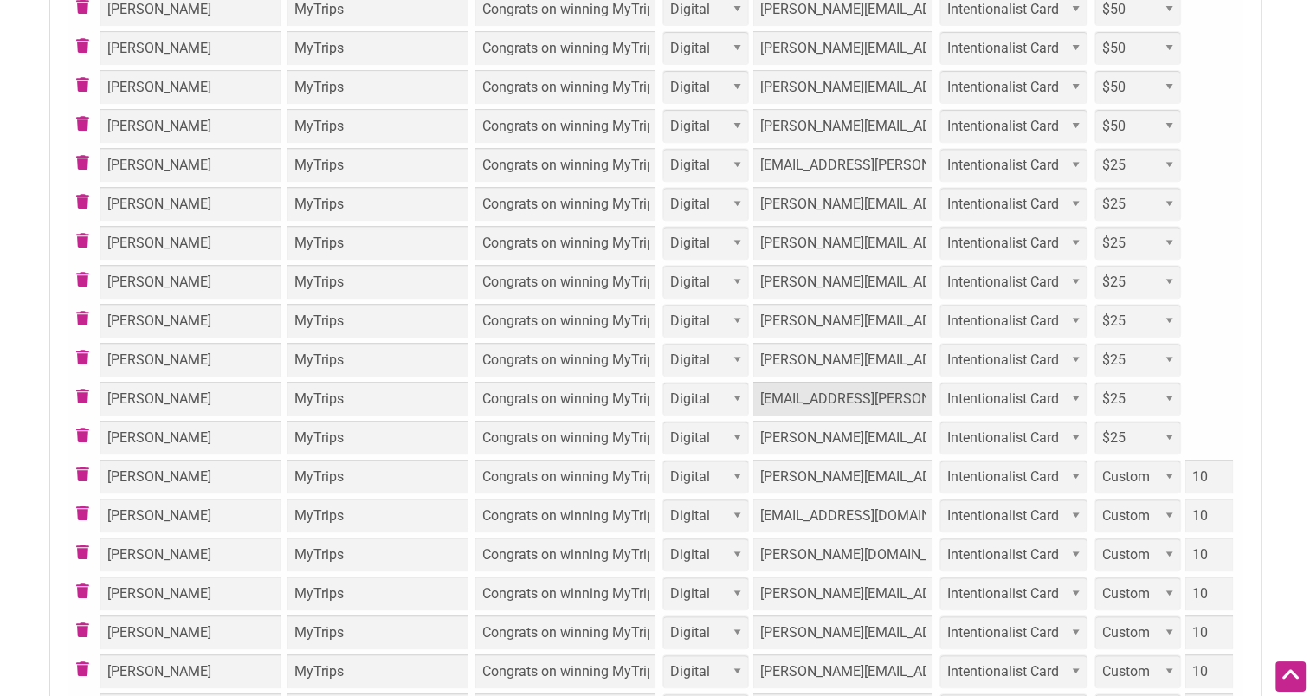
click at [764, 391] on input "Caleb.Saussy@spl.org" at bounding box center [842, 399] width 179 height 34
paste input "Jordan.Lewis@seattle.gov"
click at [1236, 407] on div "Select... Custom $25 $50 $100 $150 $200 $250 $500" at bounding box center [1166, 399] width 145 height 34
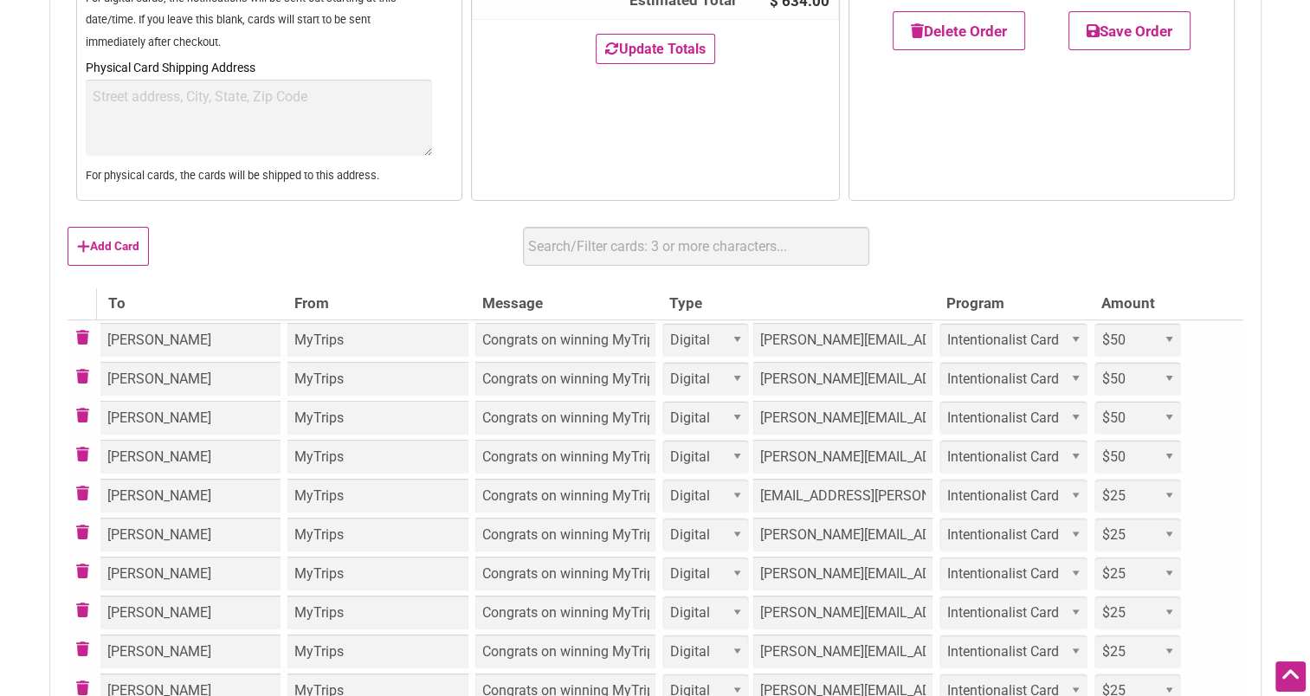
scroll to position [0, 0]
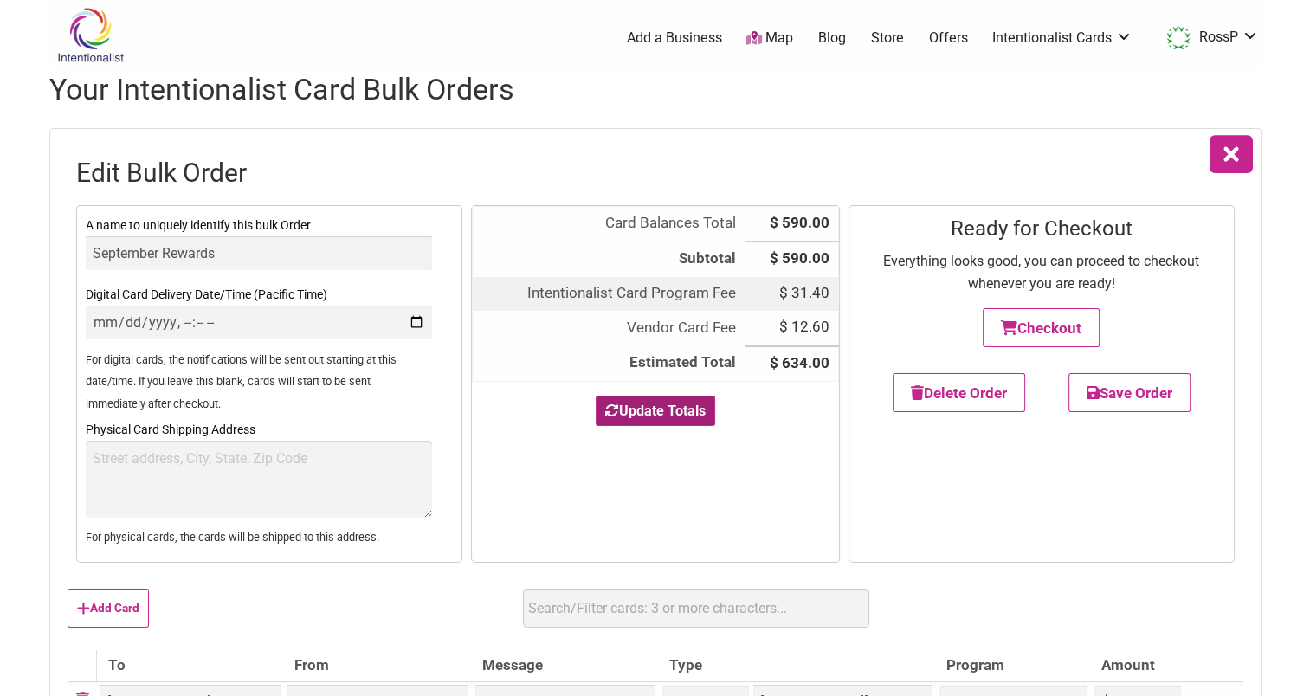
click at [674, 423] on button "Update Totals" at bounding box center [655, 411] width 119 height 30
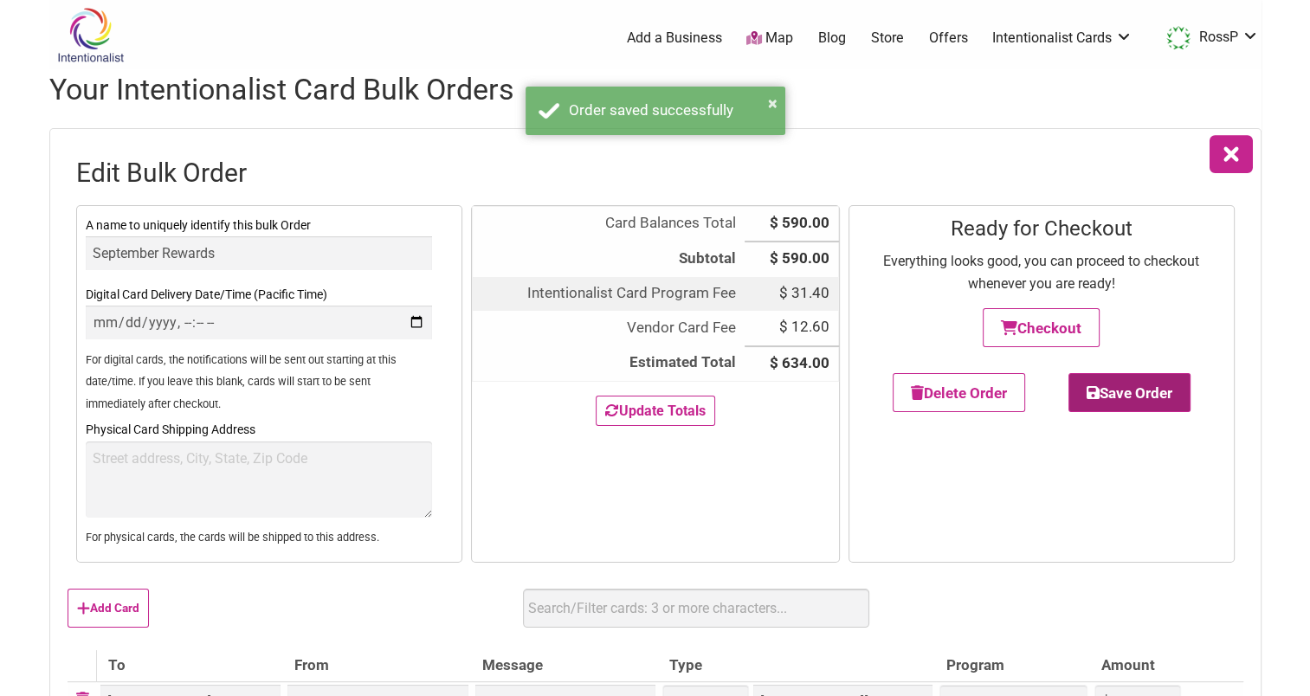
click at [1157, 407] on button "Save Order" at bounding box center [1129, 392] width 122 height 39
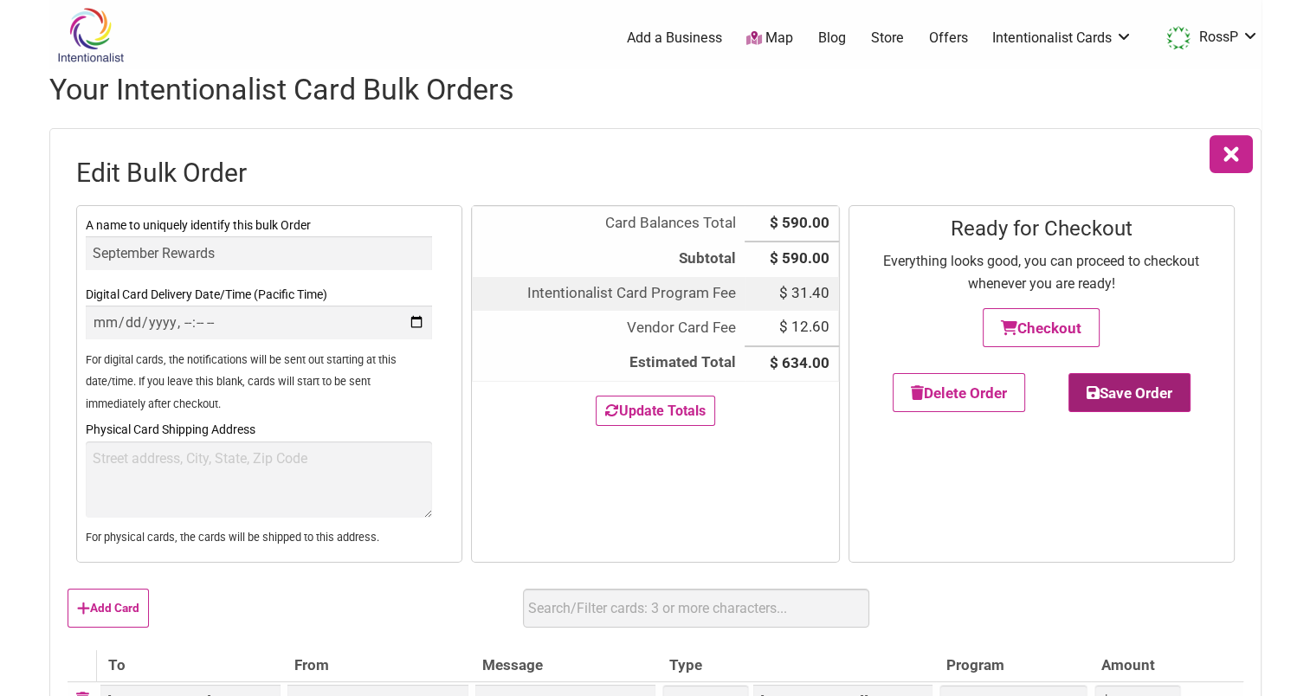
click at [1139, 399] on button "Save Order" at bounding box center [1129, 392] width 122 height 39
click at [1129, 400] on button "Save Order" at bounding box center [1129, 392] width 122 height 39
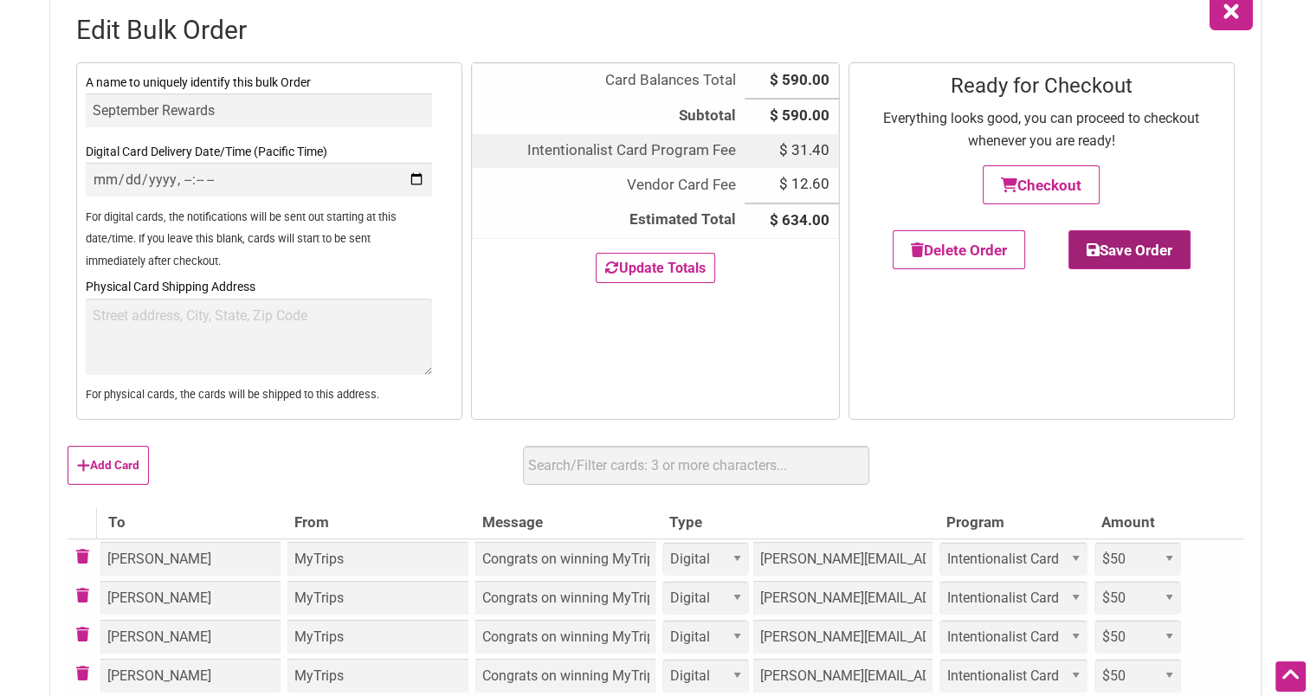
scroll to position [173, 0]
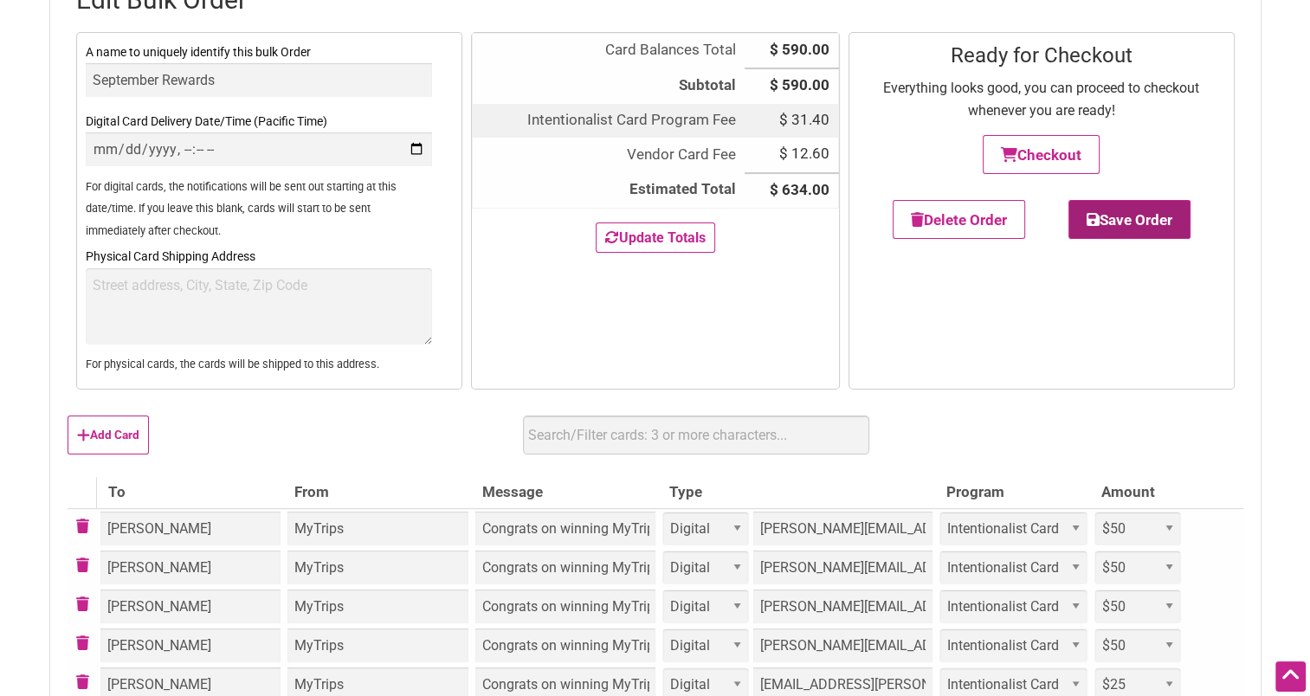
click at [1138, 225] on button "Save Order" at bounding box center [1129, 219] width 122 height 39
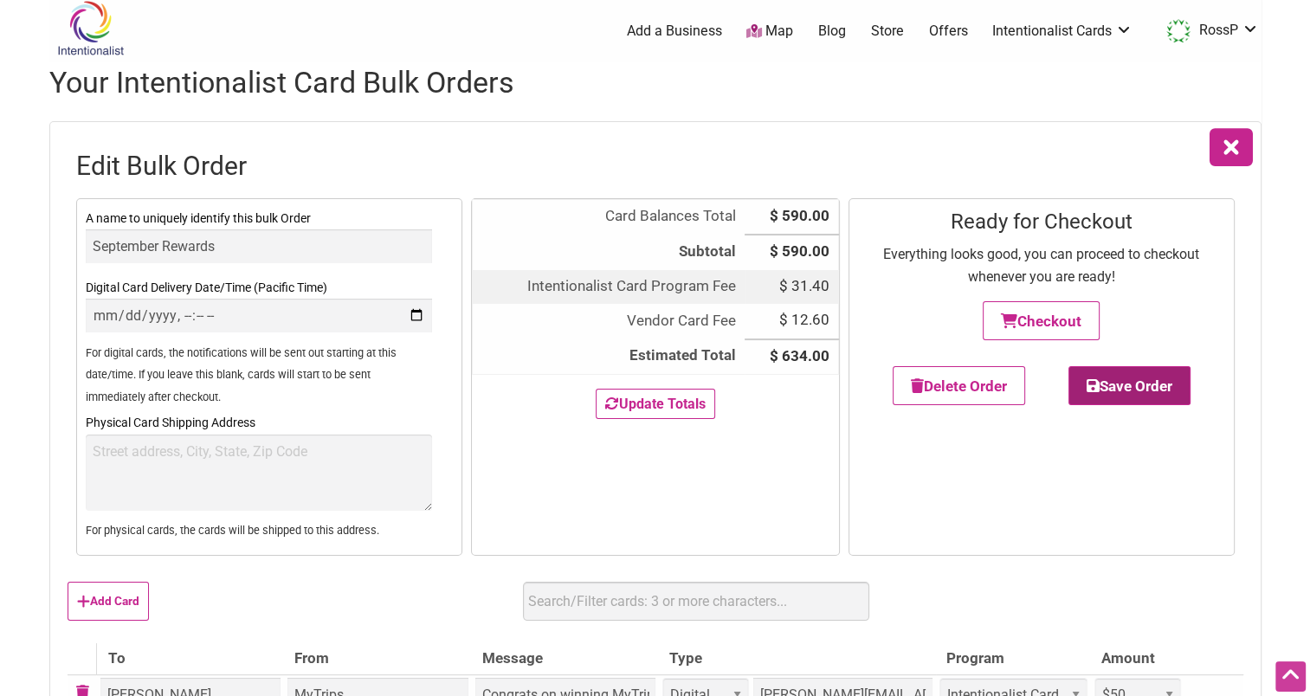
scroll to position [0, 0]
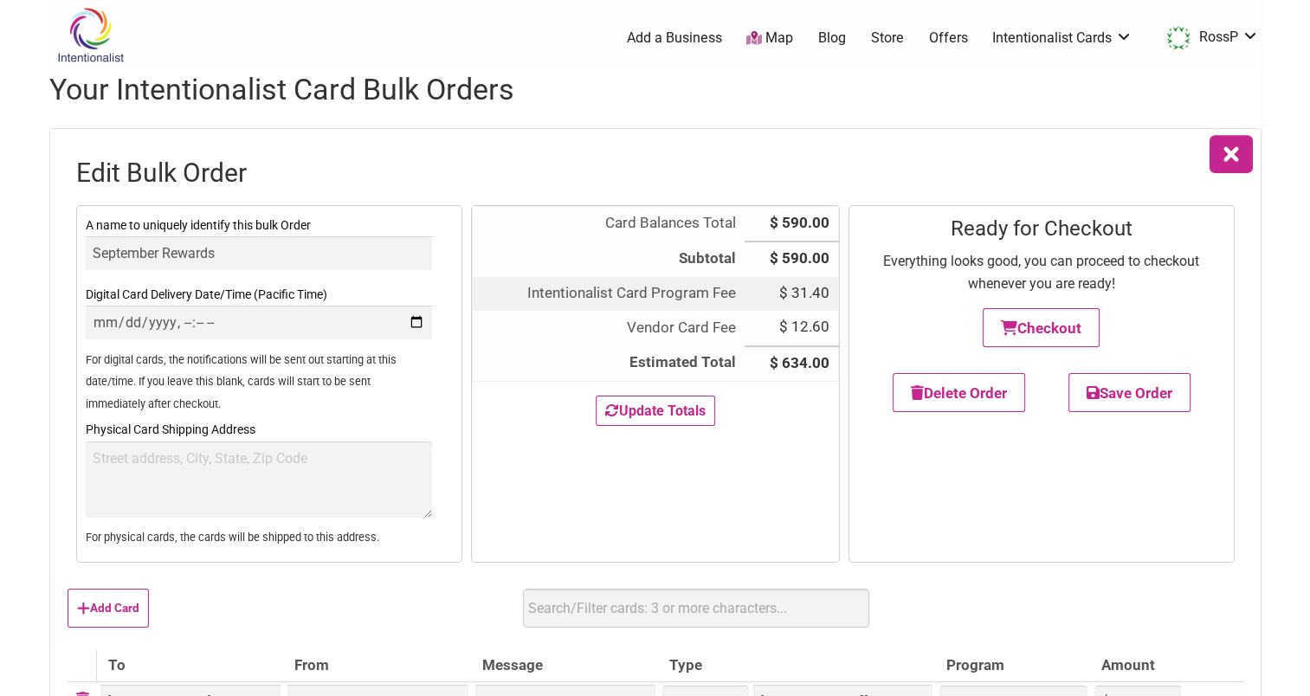
click at [1230, 143] on icon "button" at bounding box center [1231, 154] width 43 height 43
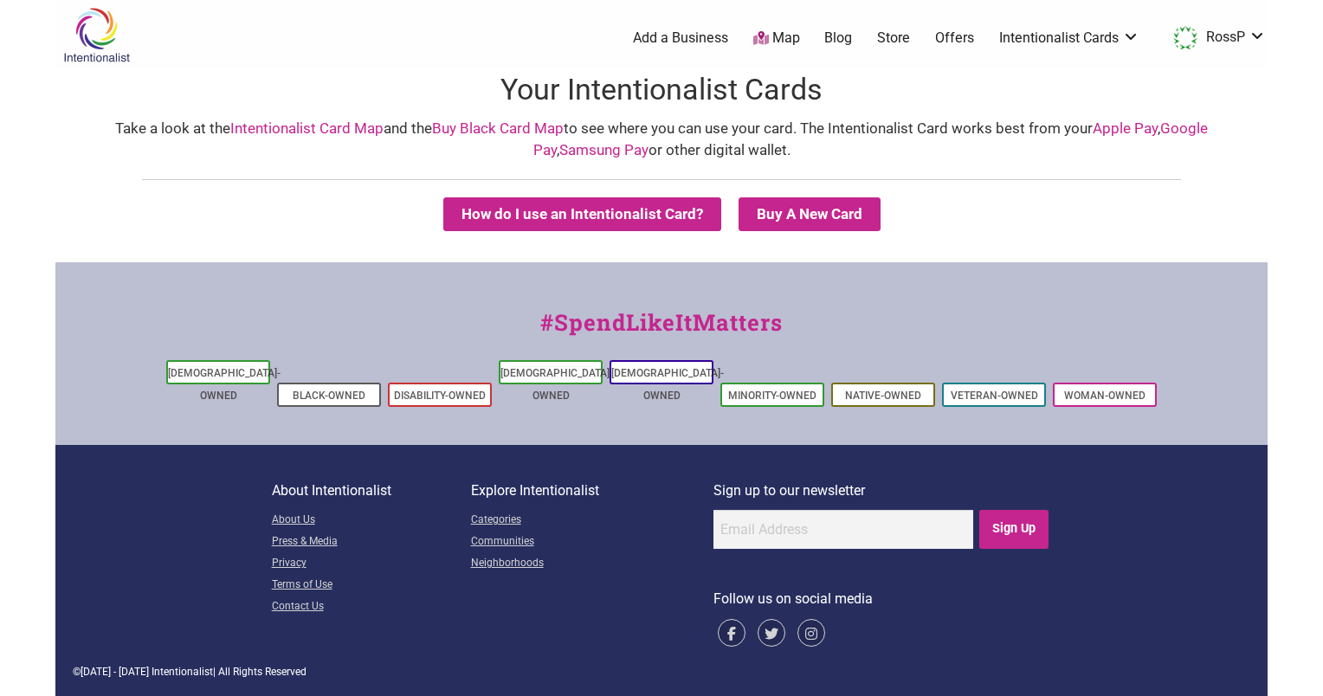
click at [859, 210] on summary "Buy A New Card" at bounding box center [810, 214] width 142 height 34
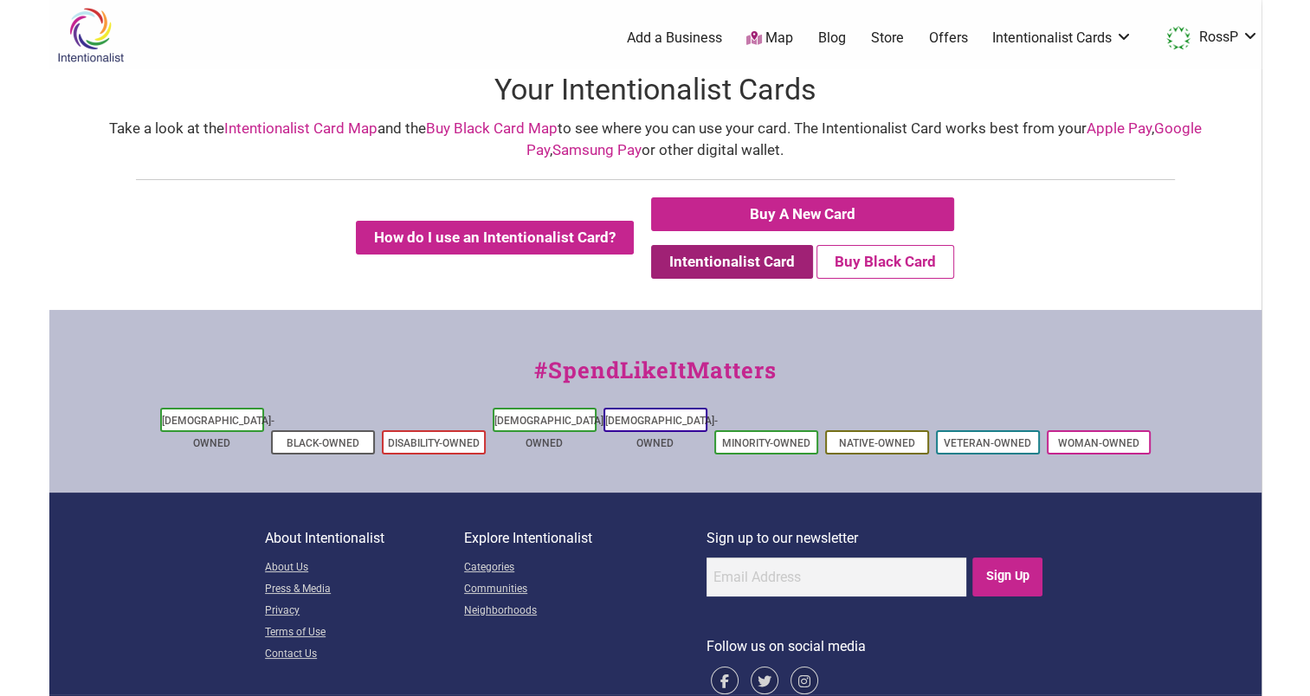
click at [748, 248] on button "Intentionalist Card" at bounding box center [732, 262] width 162 height 34
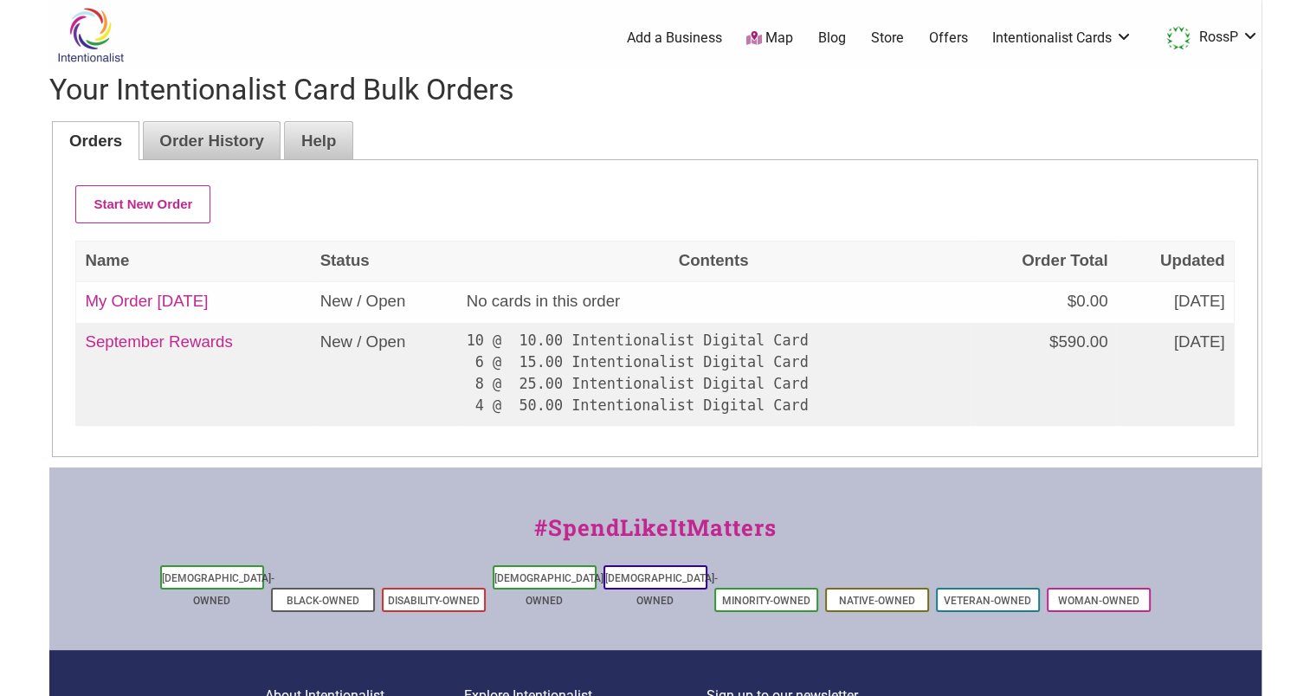
click at [199, 306] on link "My Order [DATE]" at bounding box center [146, 301] width 123 height 18
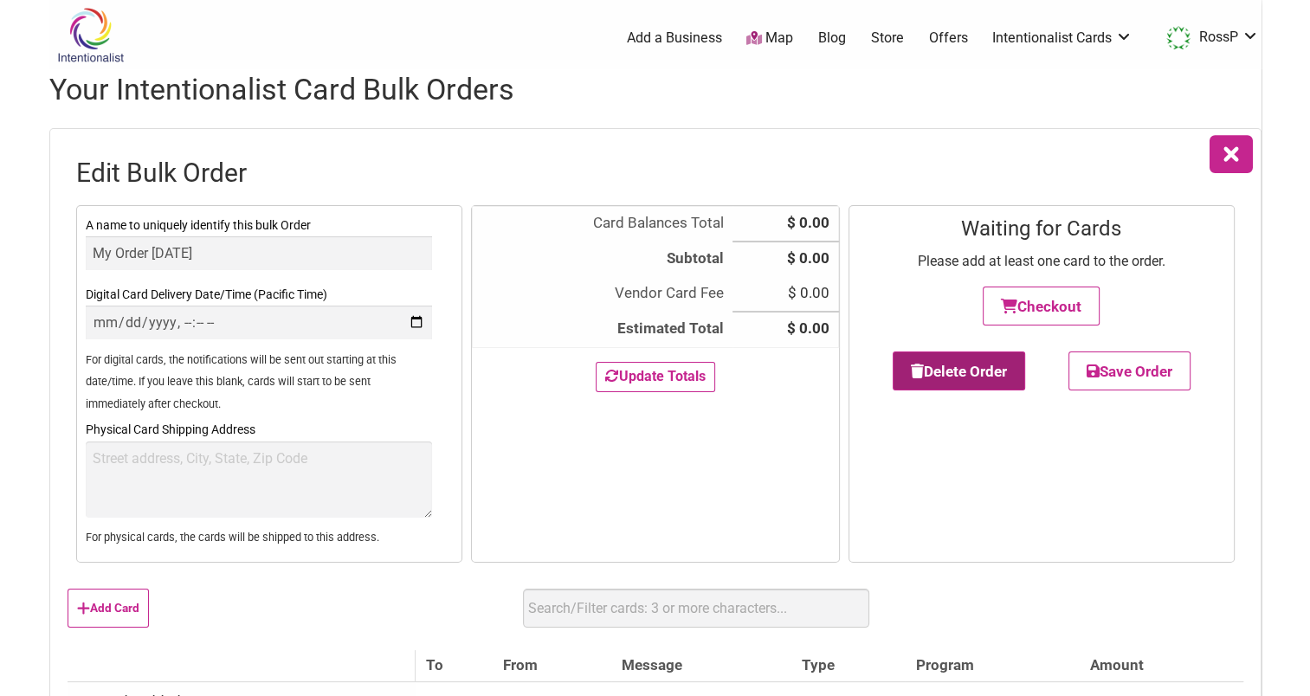
click at [980, 372] on button "Delete Order" at bounding box center [959, 371] width 132 height 39
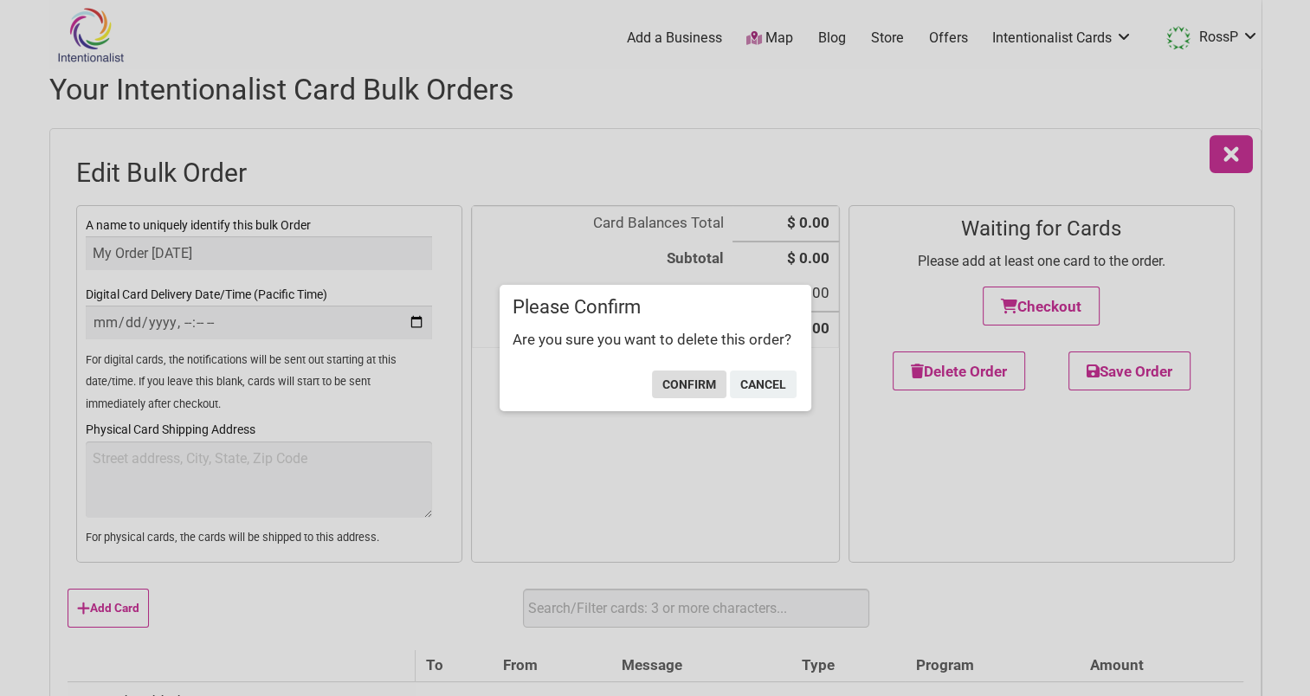
click at [707, 384] on button "confirm" at bounding box center [689, 385] width 74 height 28
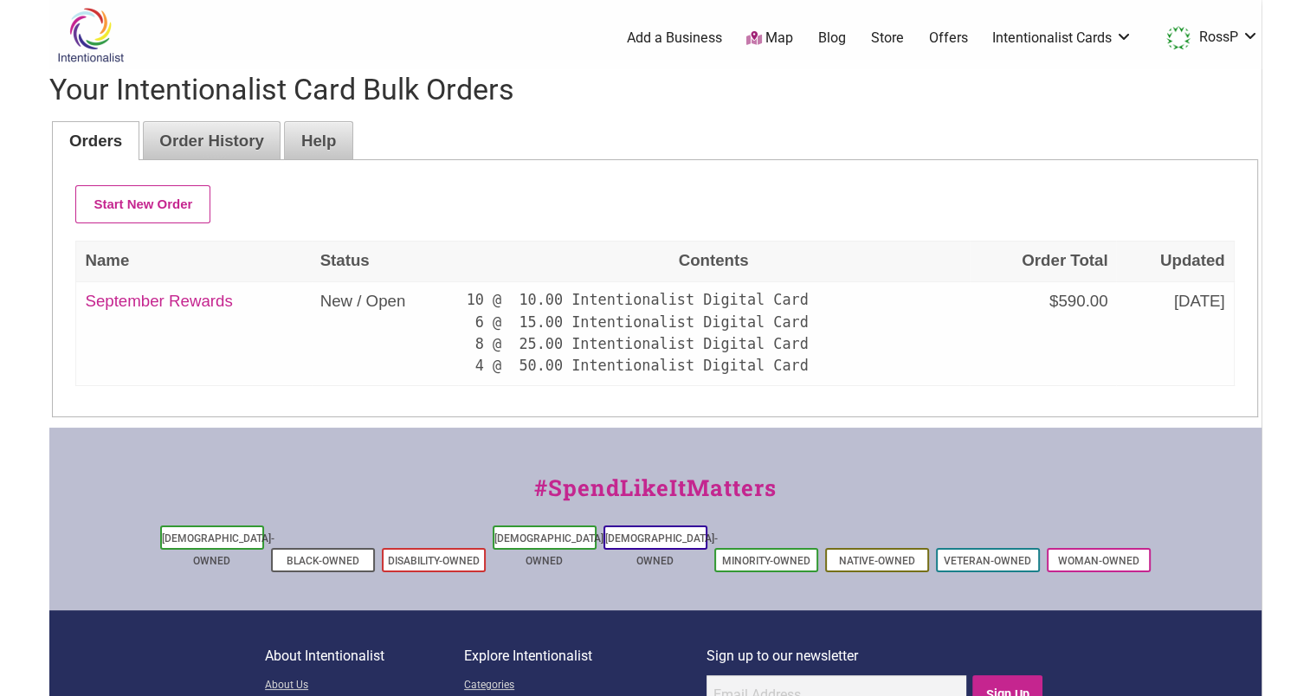
click at [177, 301] on link "September Rewards" at bounding box center [158, 301] width 147 height 18
type input "September Rewards"
select select "Digital"
select select "50"
select select "Digital"
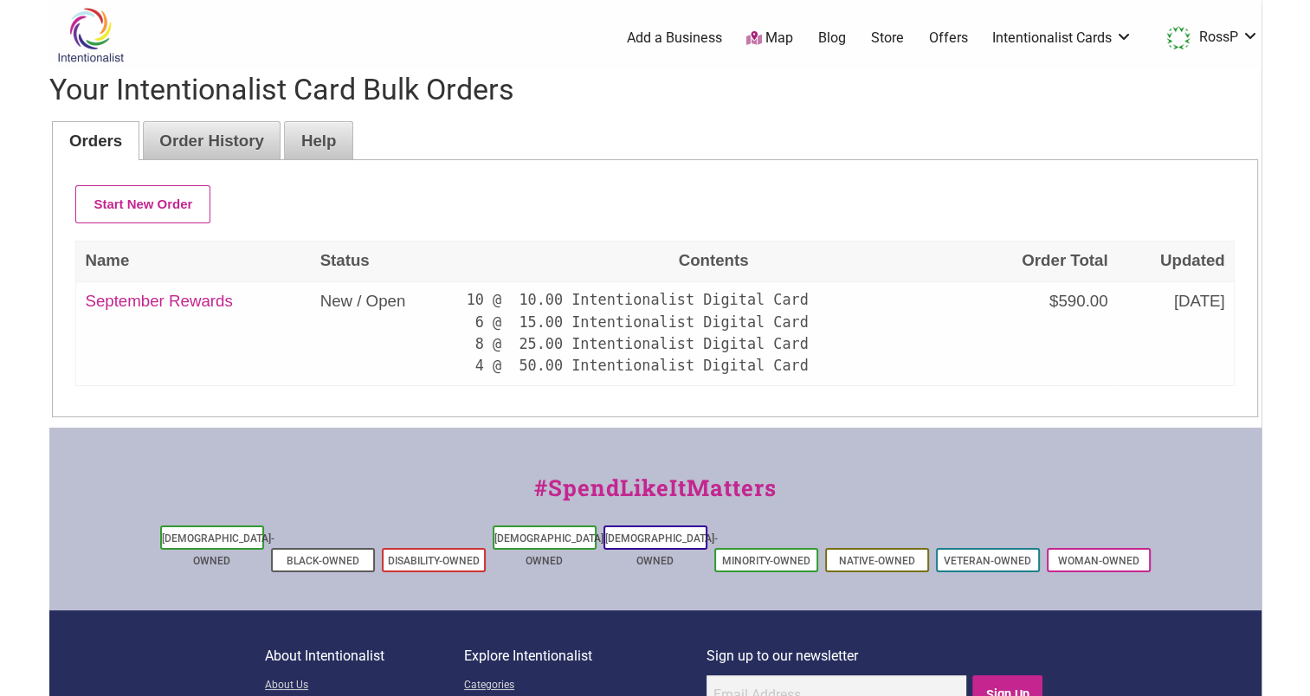
select select "50"
select select "Digital"
select select "50"
select select "Digital"
select select "50"
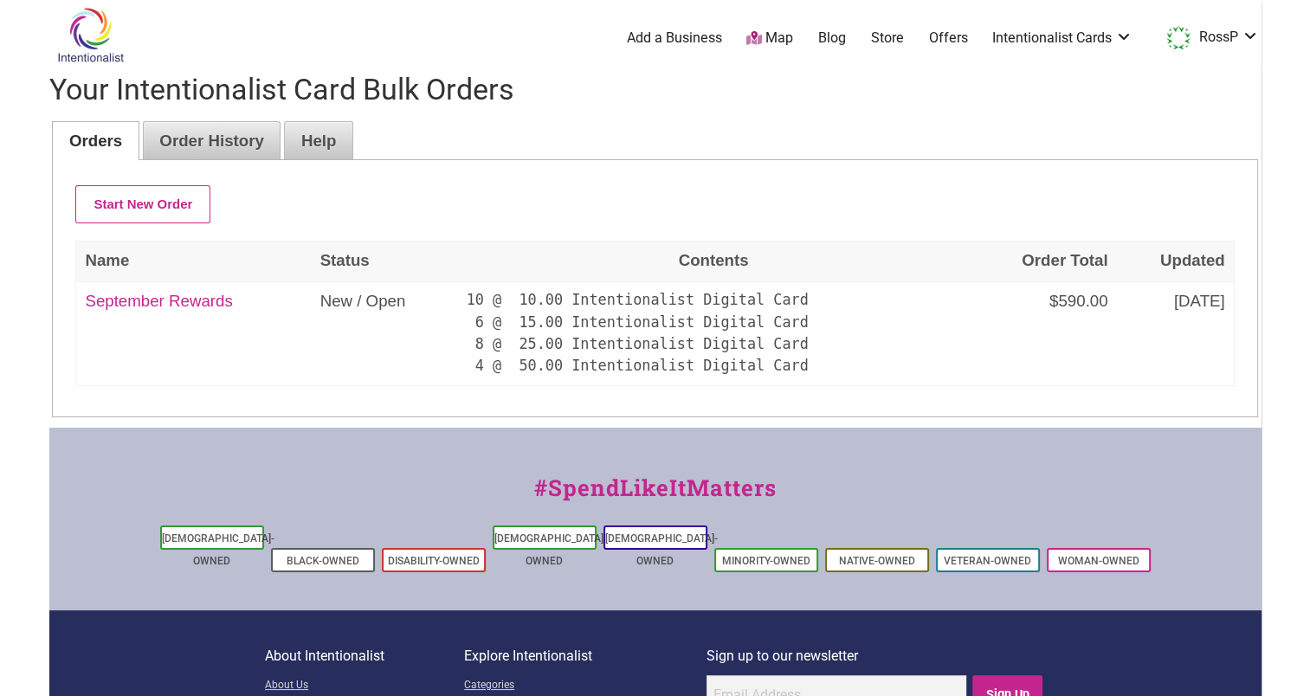
select select "Digital"
select select "25"
select select "Digital"
select select "25"
select select "Digital"
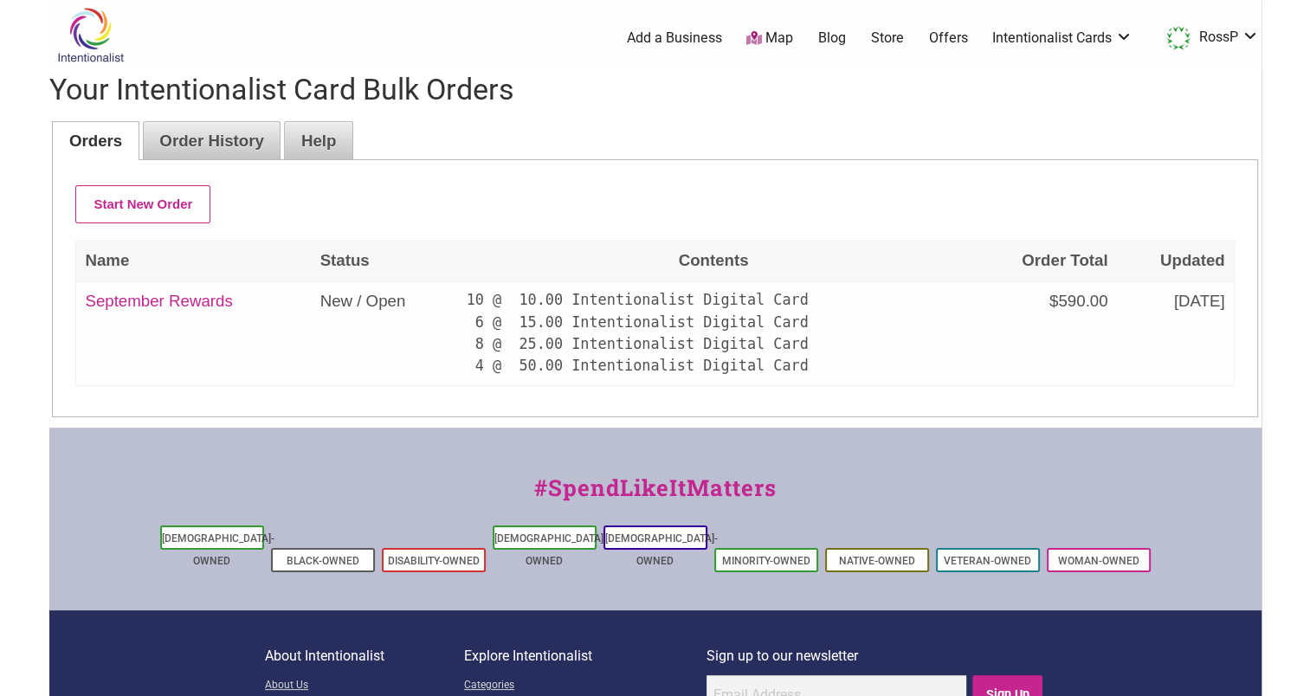
select select "25"
select select "Digital"
select select "25"
select select "Digital"
select select "25"
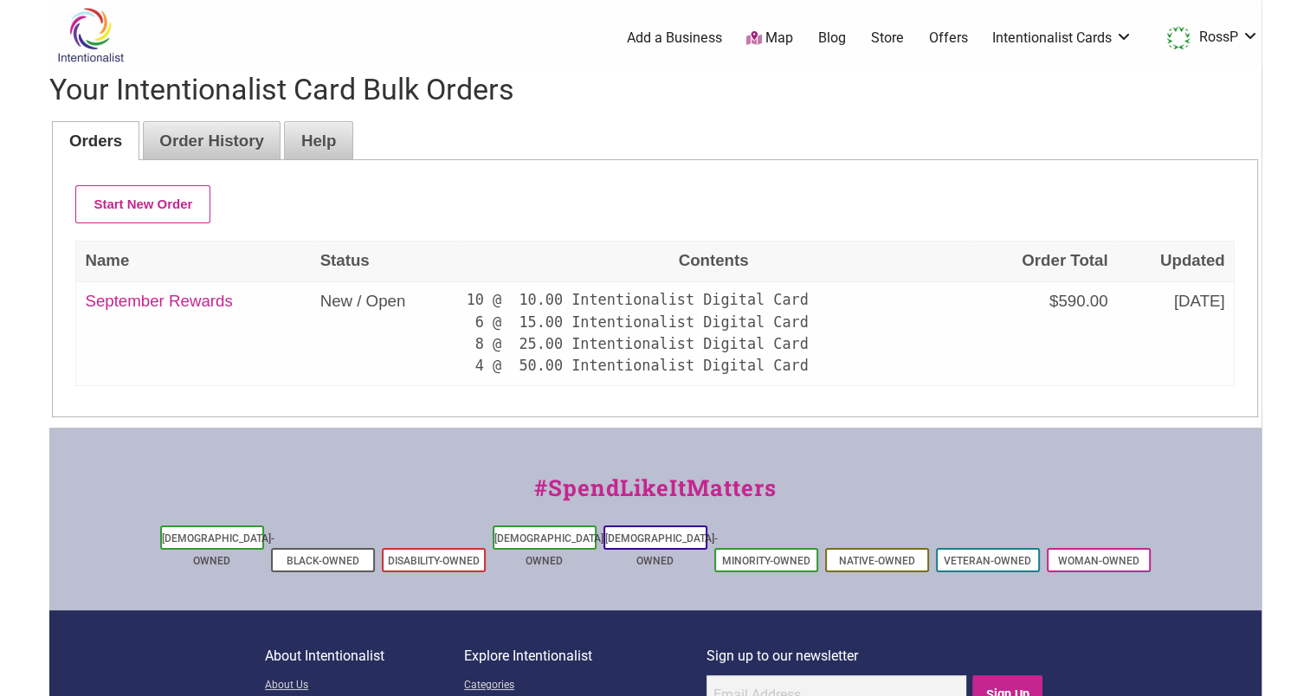
select select "Digital"
select select "25"
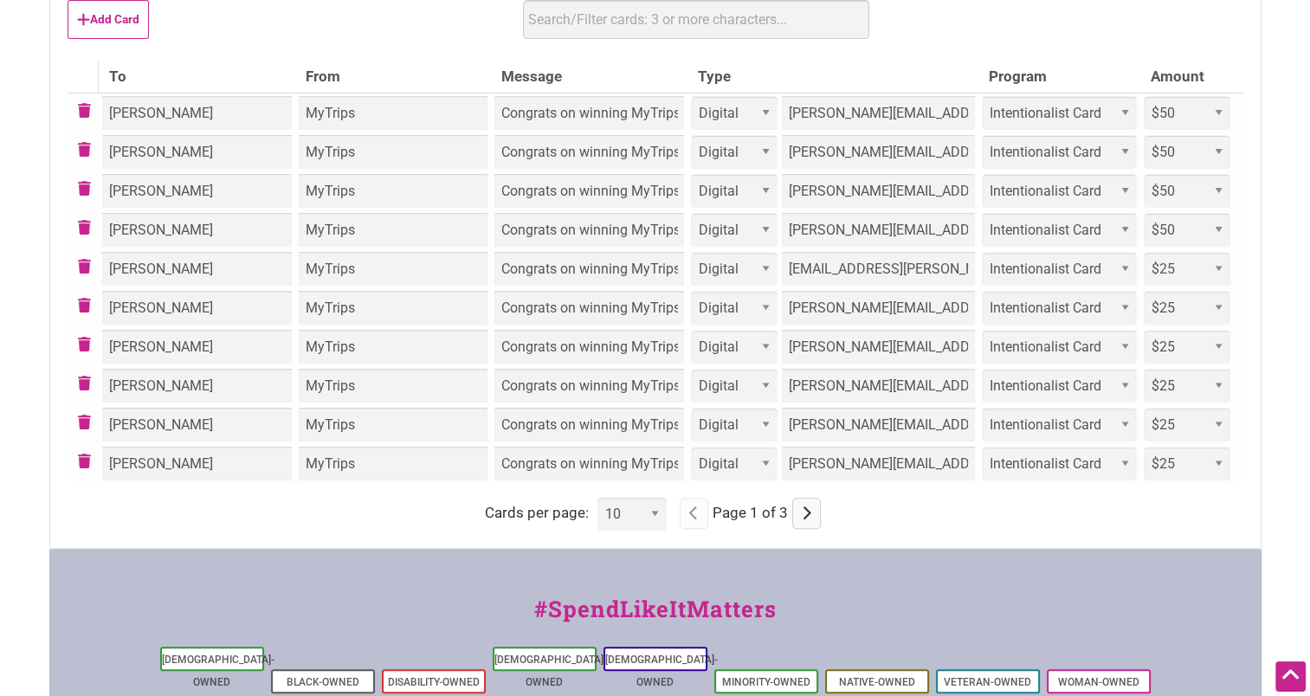
scroll to position [592, 0]
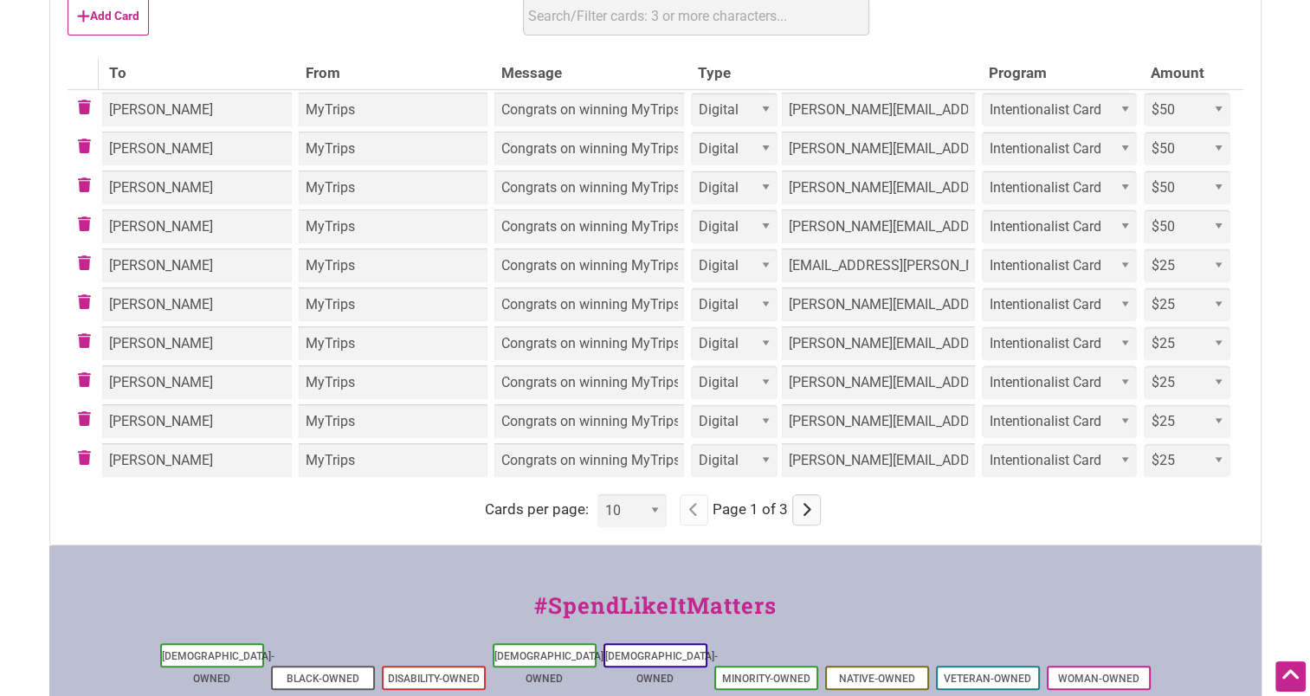
click at [813, 513] on button "button" at bounding box center [806, 509] width 29 height 31
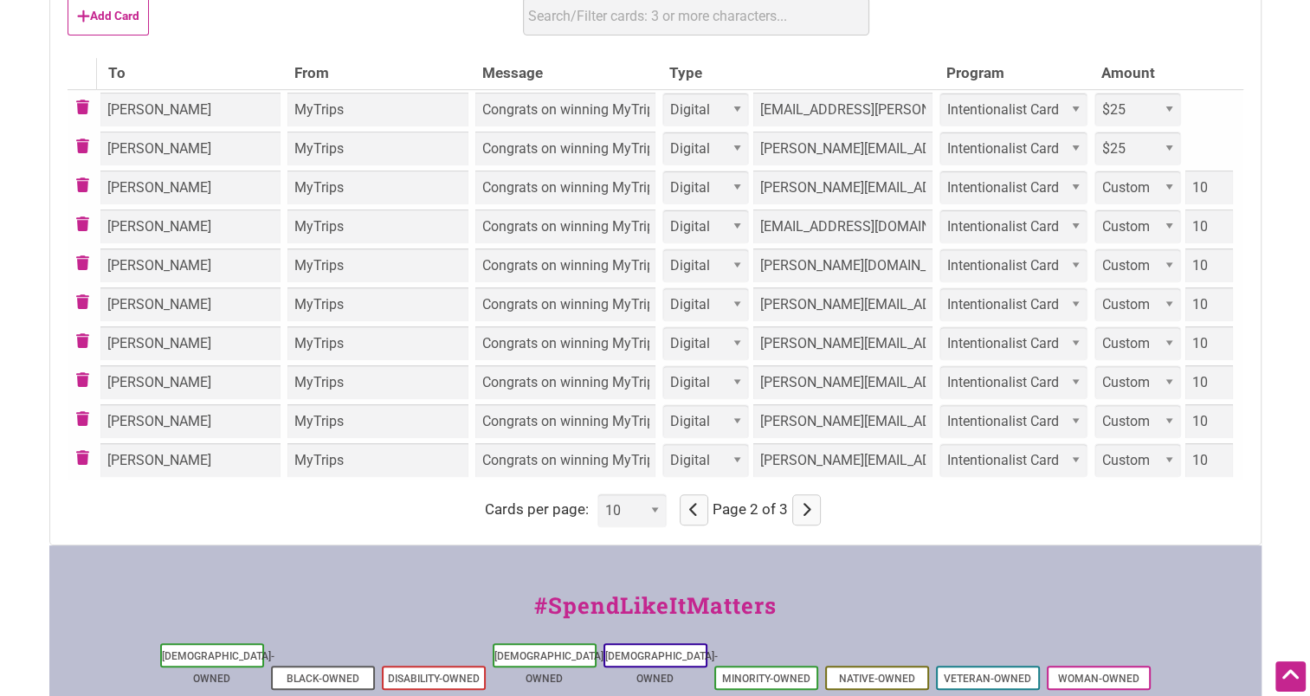
click at [810, 516] on button "button" at bounding box center [806, 509] width 29 height 31
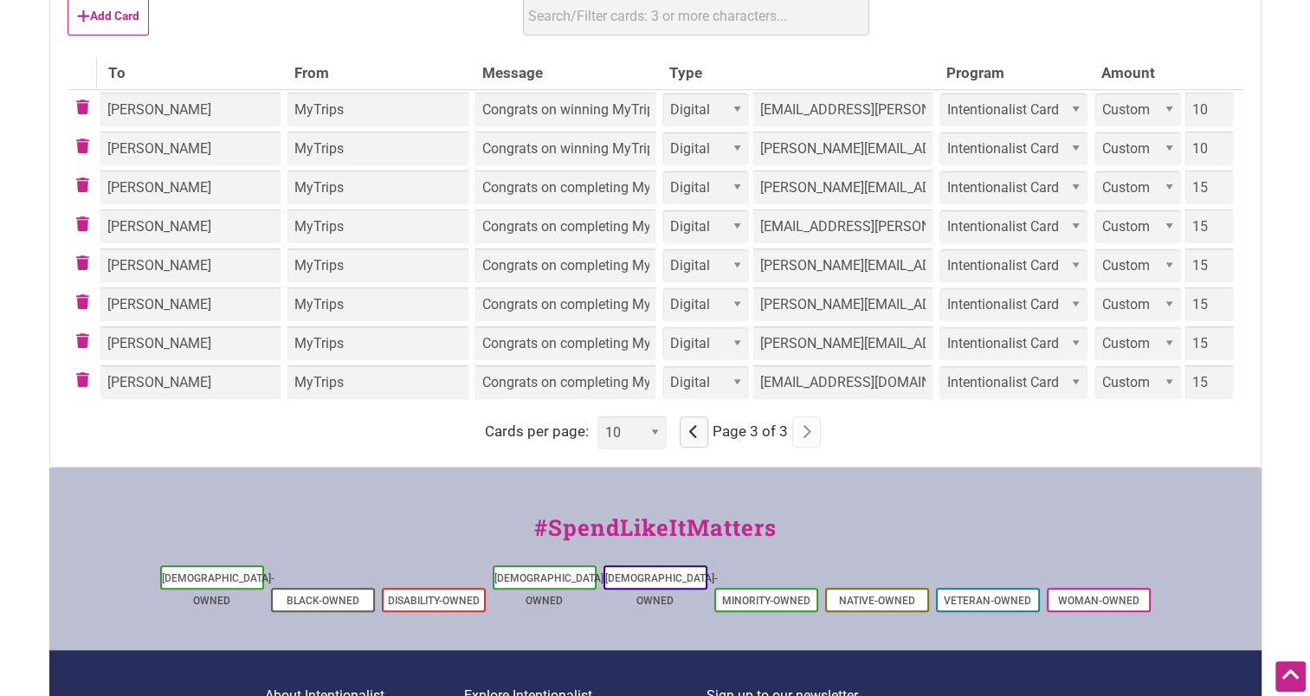
click at [701, 425] on button "button" at bounding box center [694, 431] width 29 height 31
click at [0, 0] on select "Physical Digital" at bounding box center [0, 0] width 0 height 0
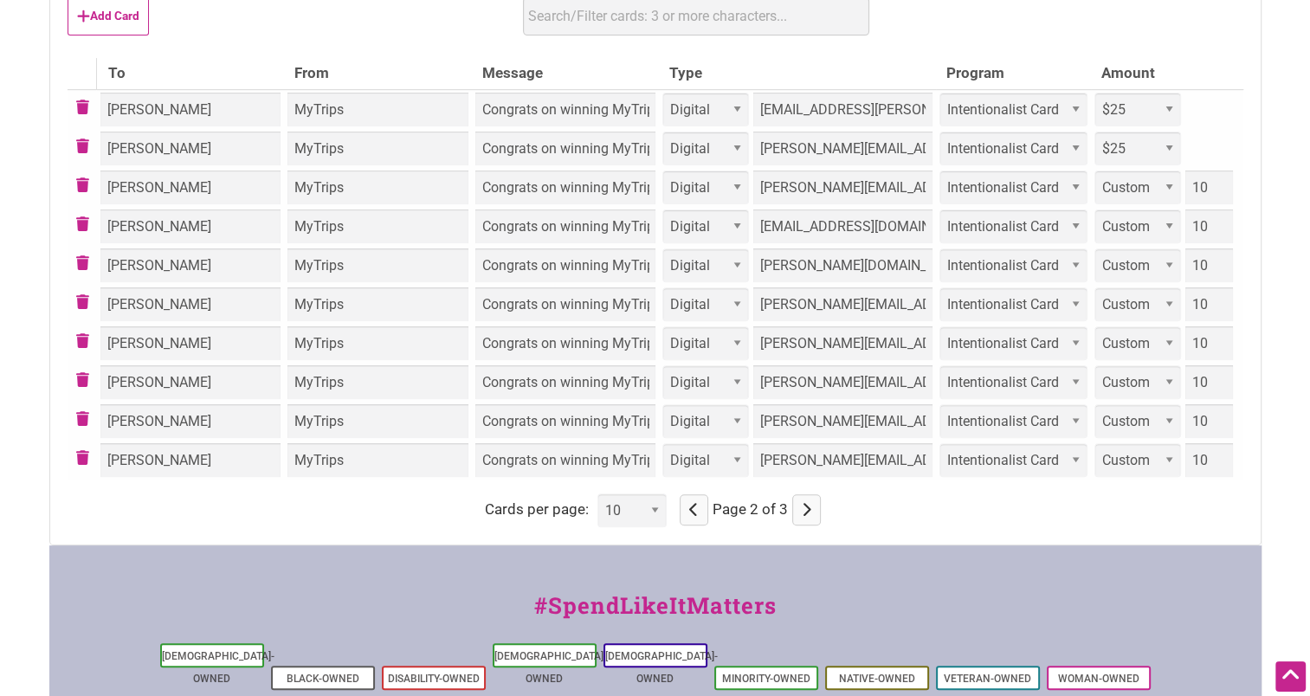
click at [707, 553] on div "#SpendLikeItMatters Asian-Owned Black-Owned Disability-Owned Latino-Owned LGBTQ…" at bounding box center [655, 636] width 1212 height 183
click at [697, 510] on icon "button" at bounding box center [694, 510] width 10 height 1
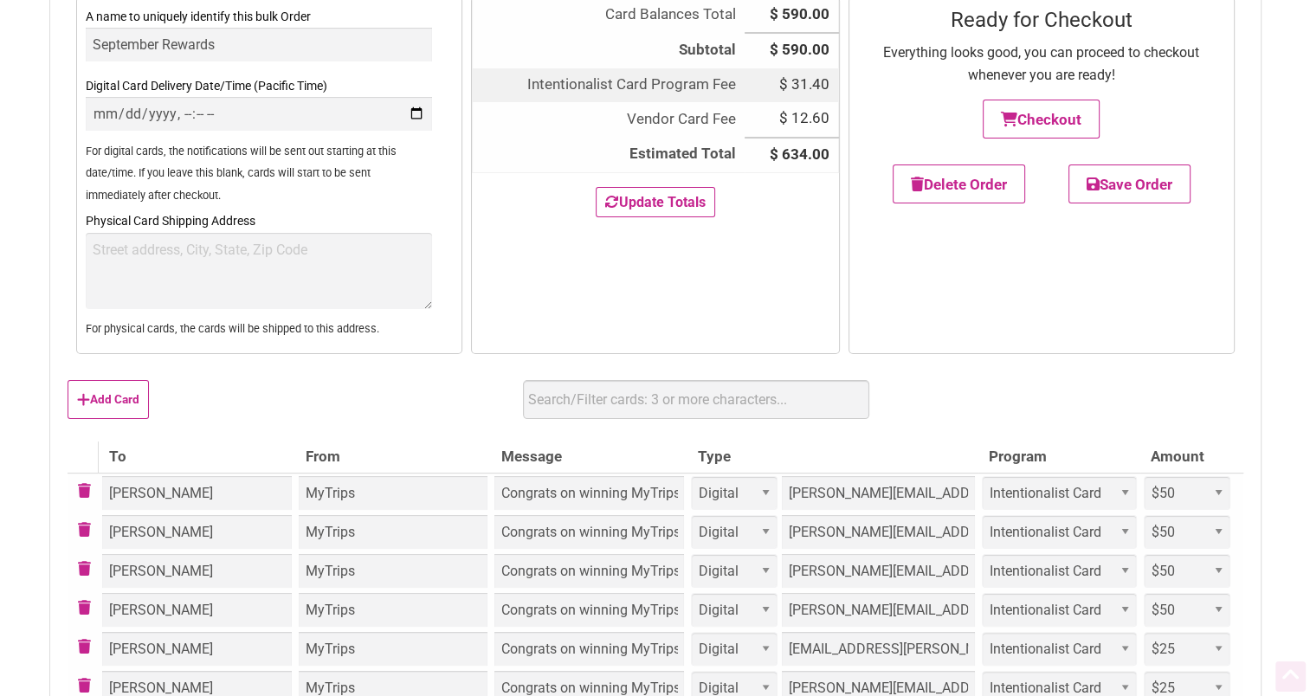
scroll to position [433, 0]
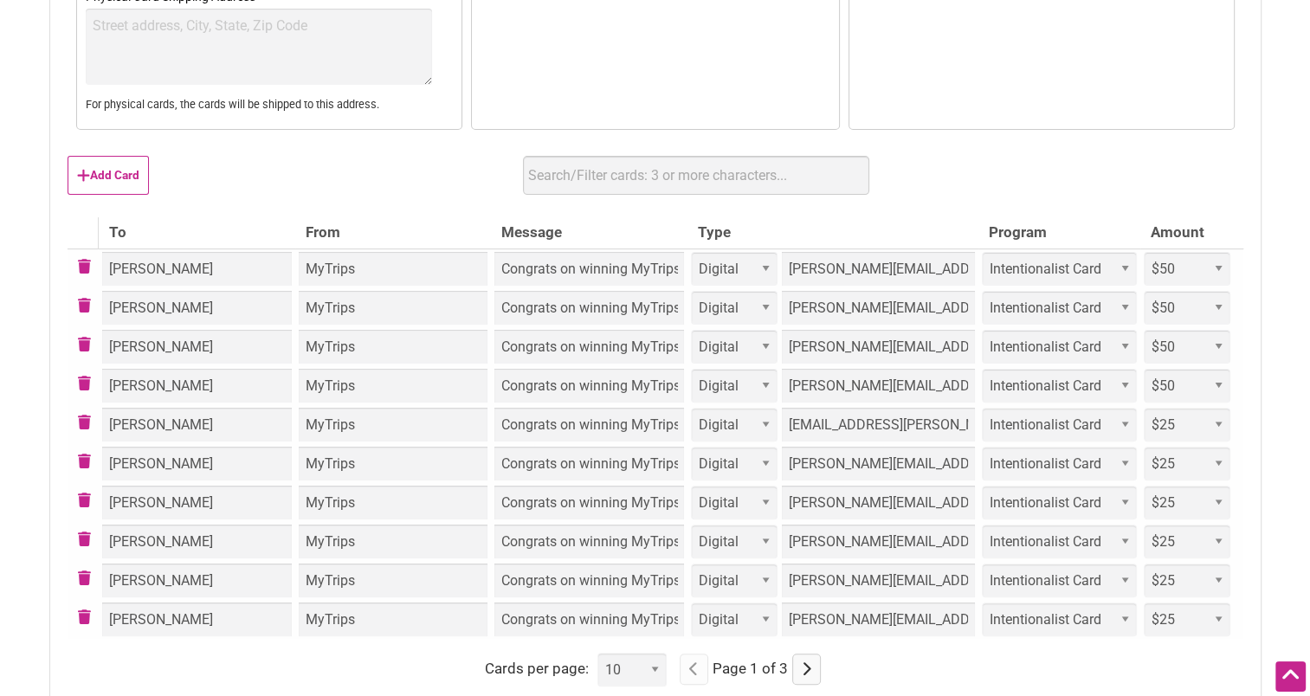
click at [1048, 258] on select "Intentionalist Card Buy Black Card" at bounding box center [1059, 269] width 155 height 34
click at [1081, 185] on div "Add Card Use a spreadsheet? Upload Download Get Template" at bounding box center [656, 182] width 1176 height 70
drag, startPoint x: 1081, startPoint y: 185, endPoint x: 987, endPoint y: 180, distance: 94.5
click at [987, 180] on div "Add Card Use a spreadsheet? Upload Download Get Template" at bounding box center [656, 182] width 1176 height 70
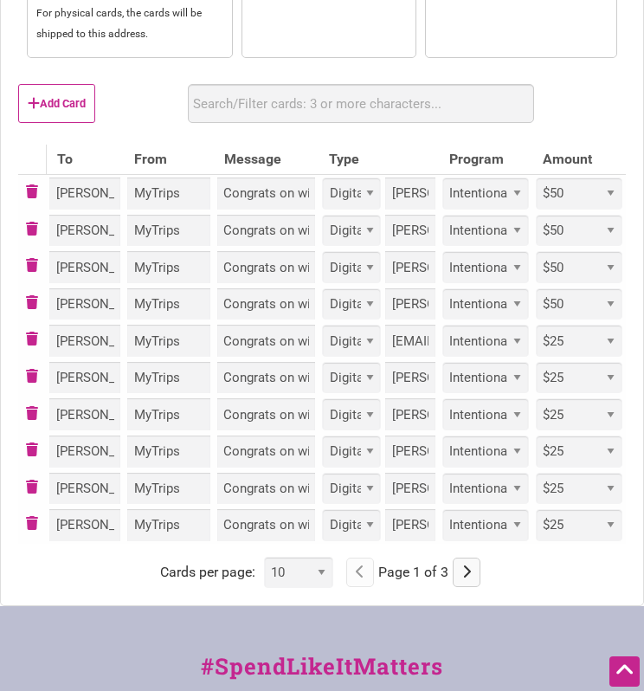
scroll to position [520, 0]
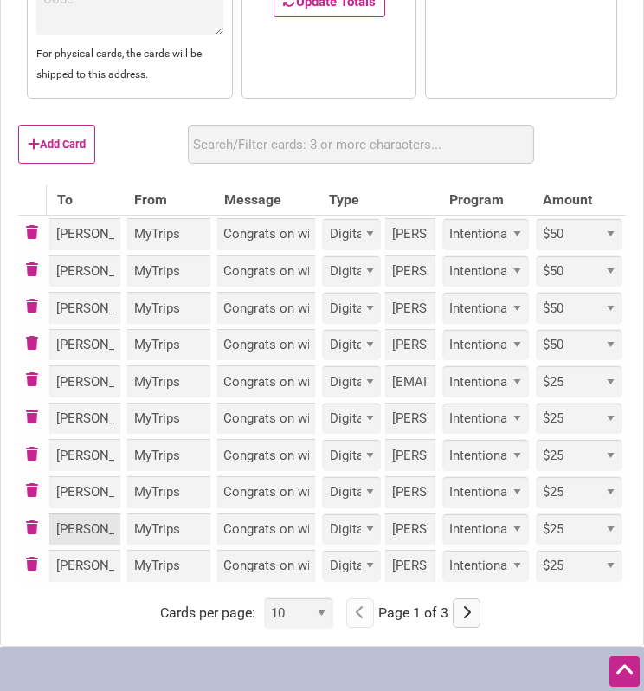
click at [82, 527] on input "David Kunselman" at bounding box center [84, 529] width 71 height 32
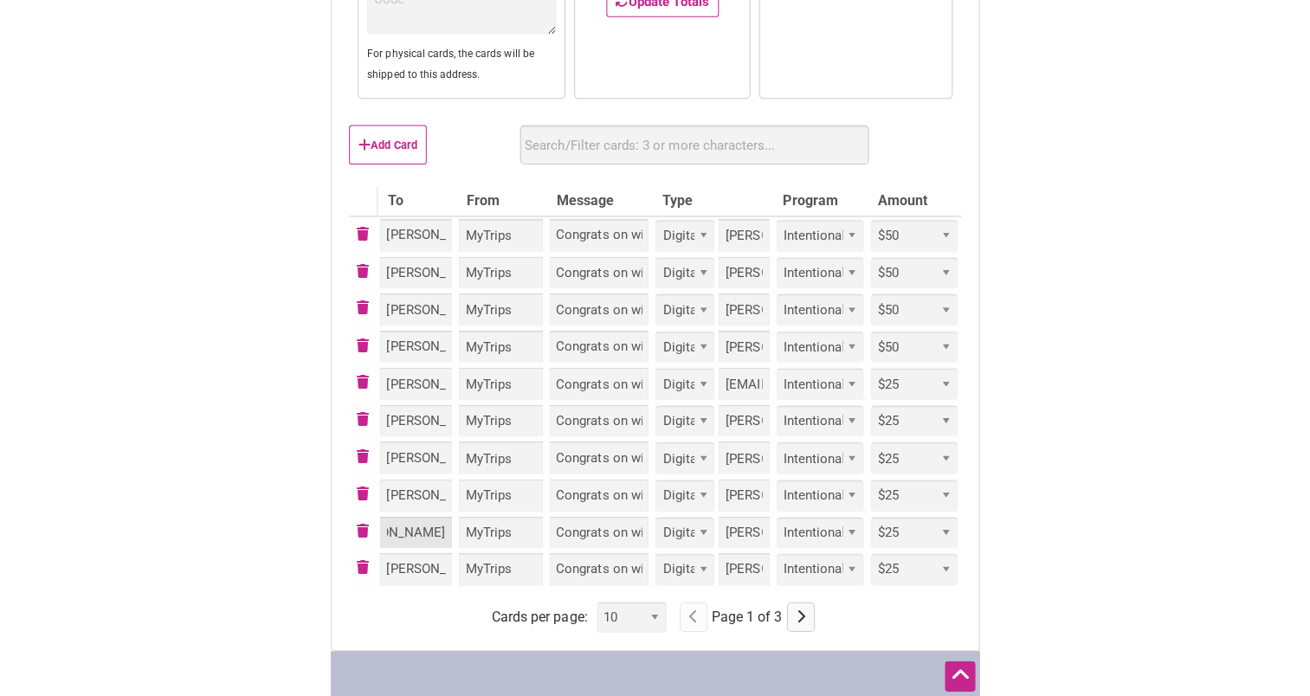
scroll to position [0, 0]
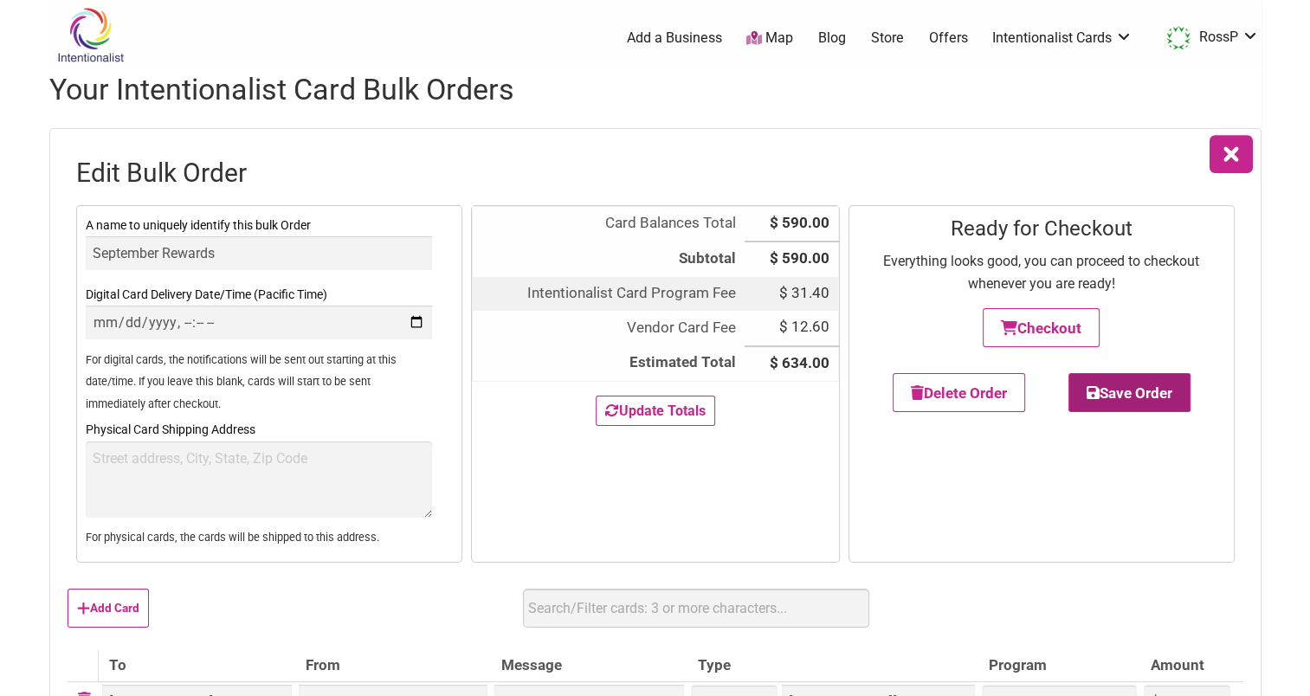
click at [1136, 402] on button "Save Order" at bounding box center [1129, 392] width 122 height 39
click at [1230, 158] on icon "button" at bounding box center [1231, 154] width 43 height 43
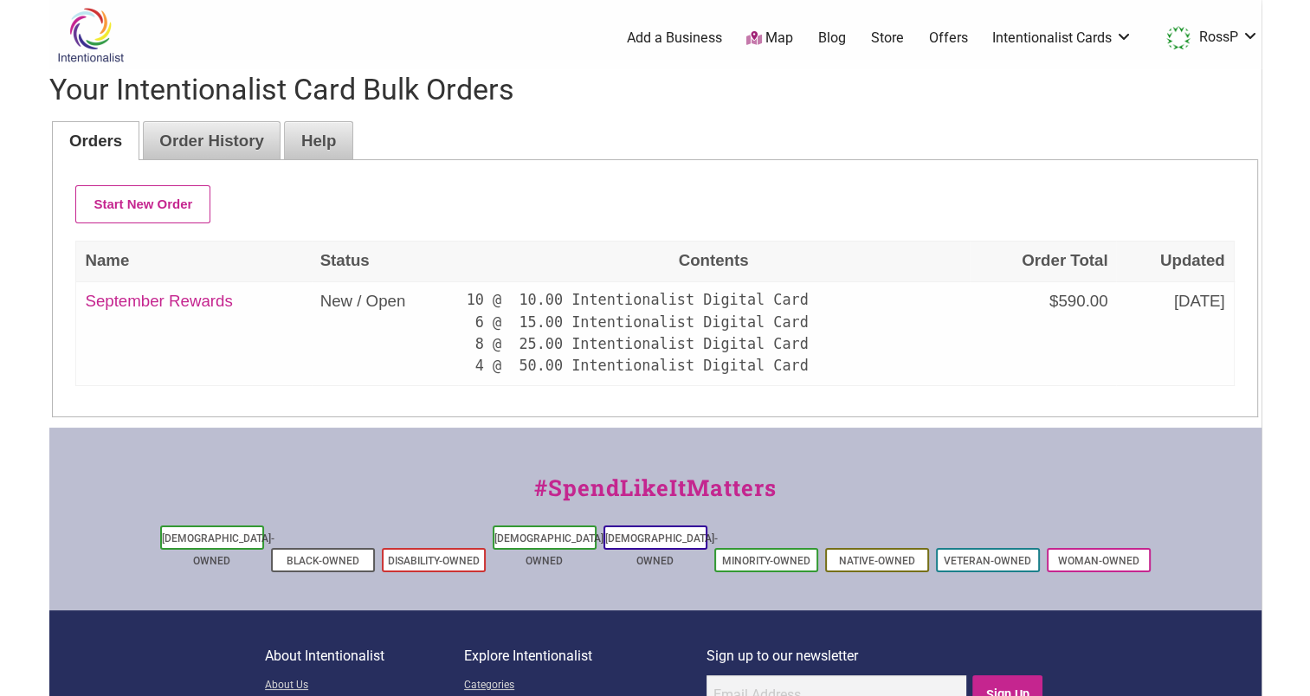
click at [1200, 123] on ul "Orders Order History Help" at bounding box center [655, 140] width 1206 height 40
